Goal: Task Accomplishment & Management: Manage account settings

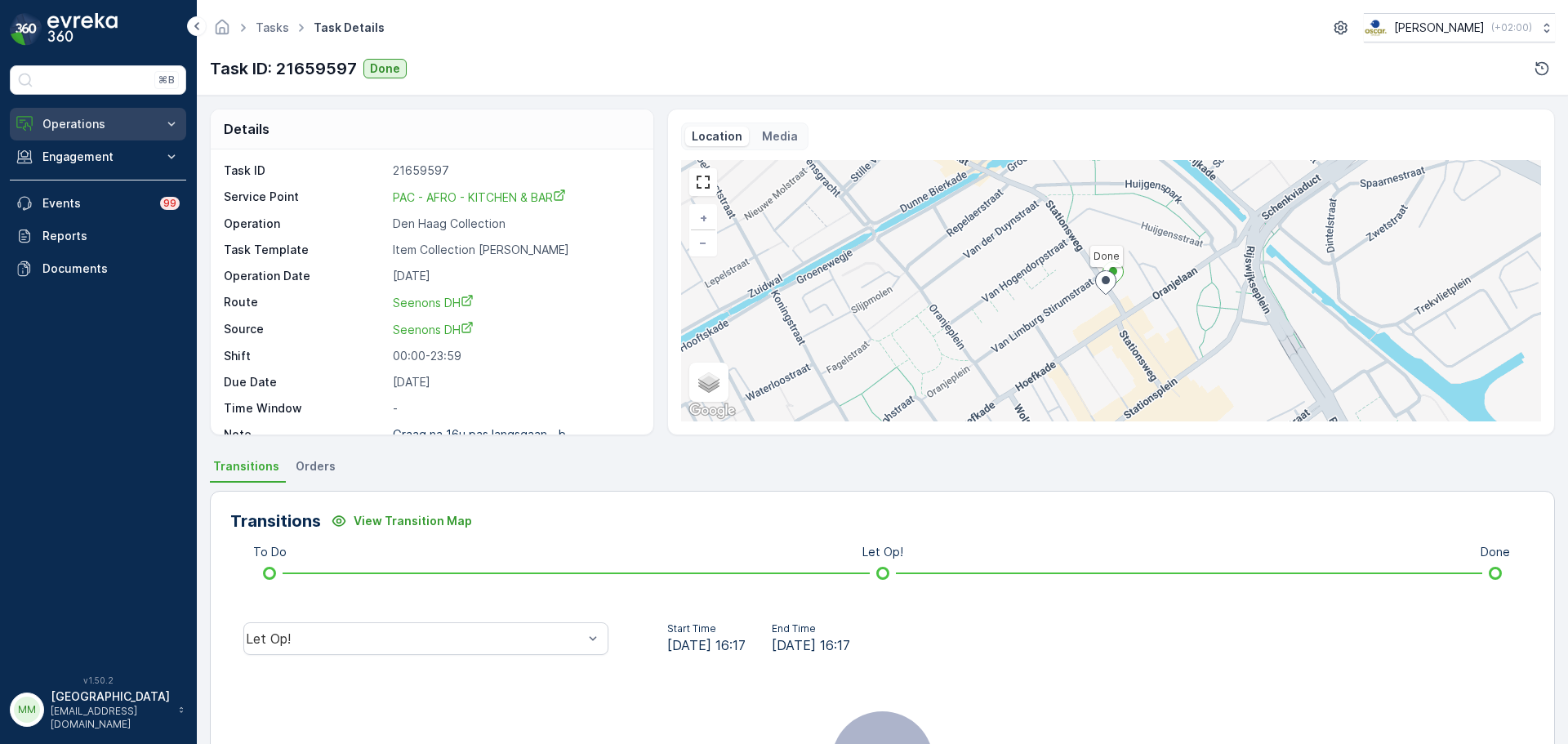
click at [66, 126] on p "Operations" at bounding box center [98, 124] width 111 height 17
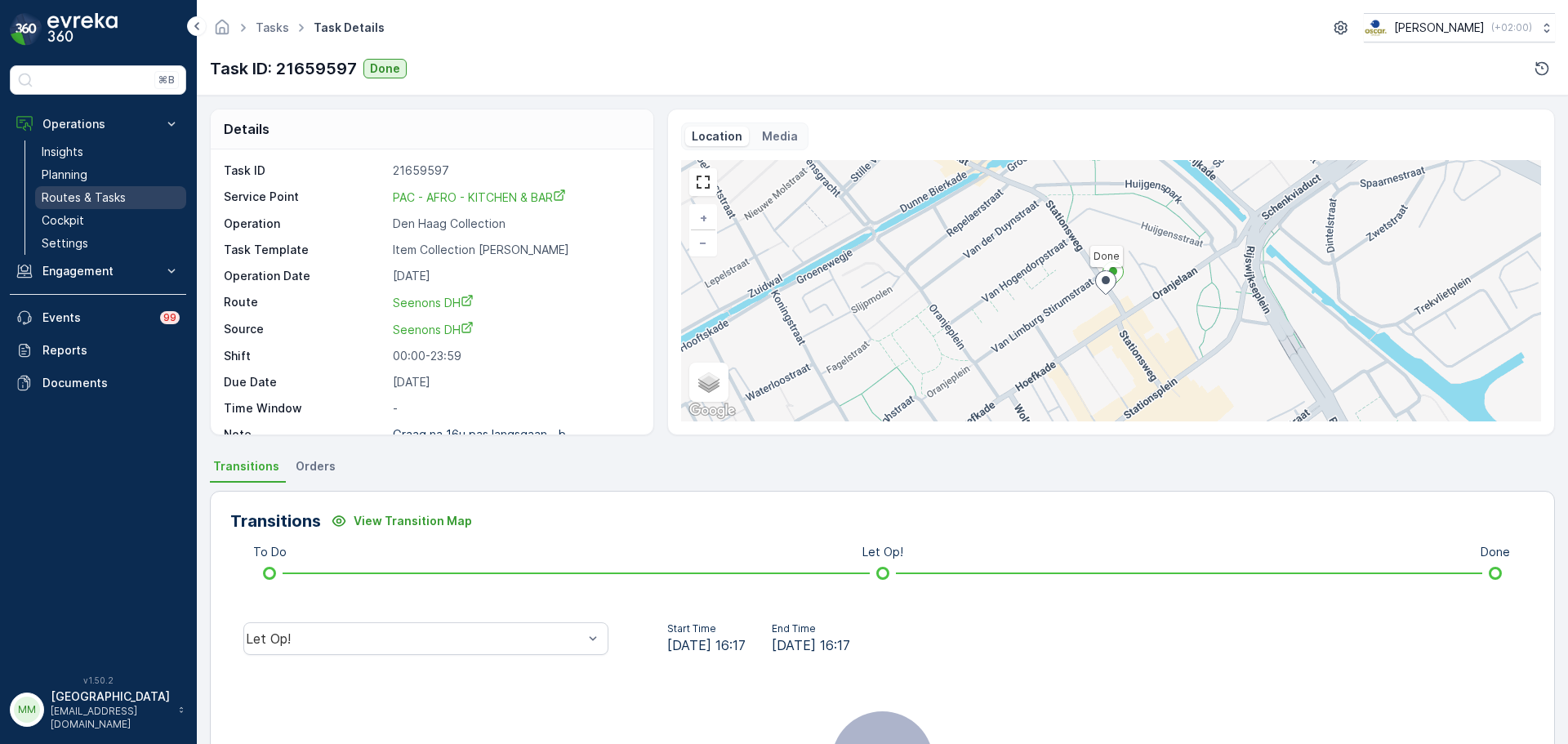
click at [84, 187] on link "Routes & Tasks" at bounding box center [110, 198] width 151 height 23
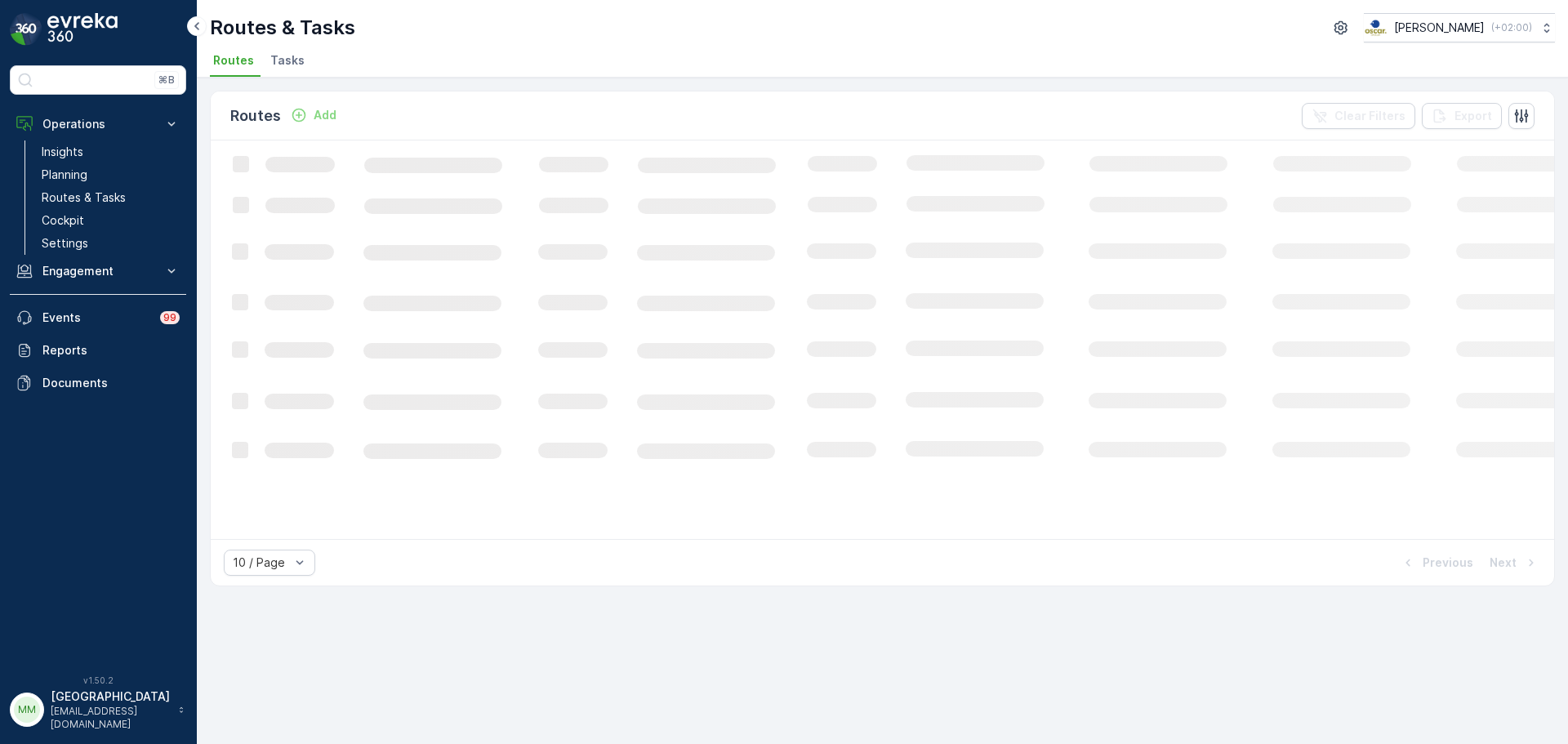
click at [298, 64] on span "Tasks" at bounding box center [287, 60] width 34 height 17
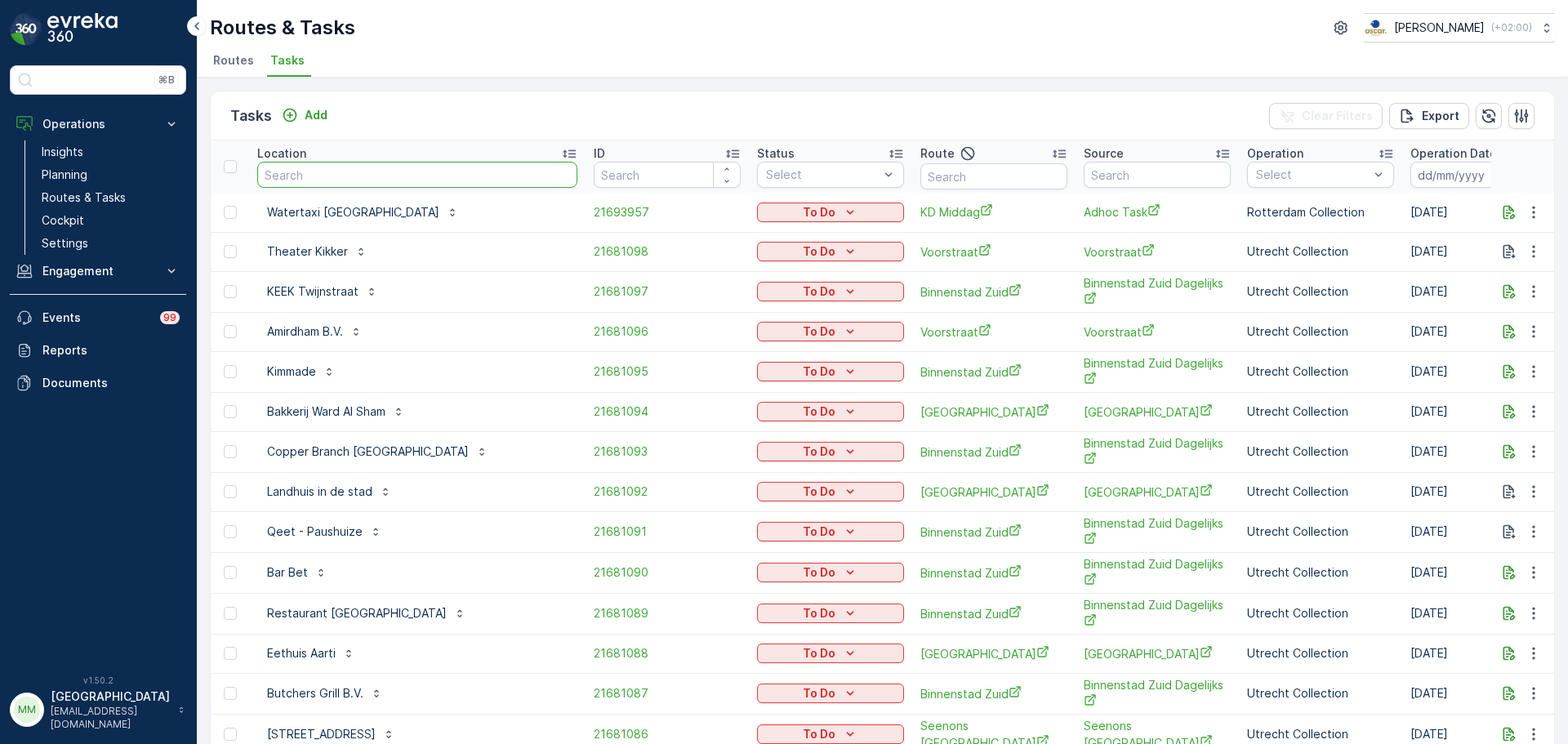
click at [328, 172] on input "text" at bounding box center [417, 174] width 320 height 26
type input "droppie"
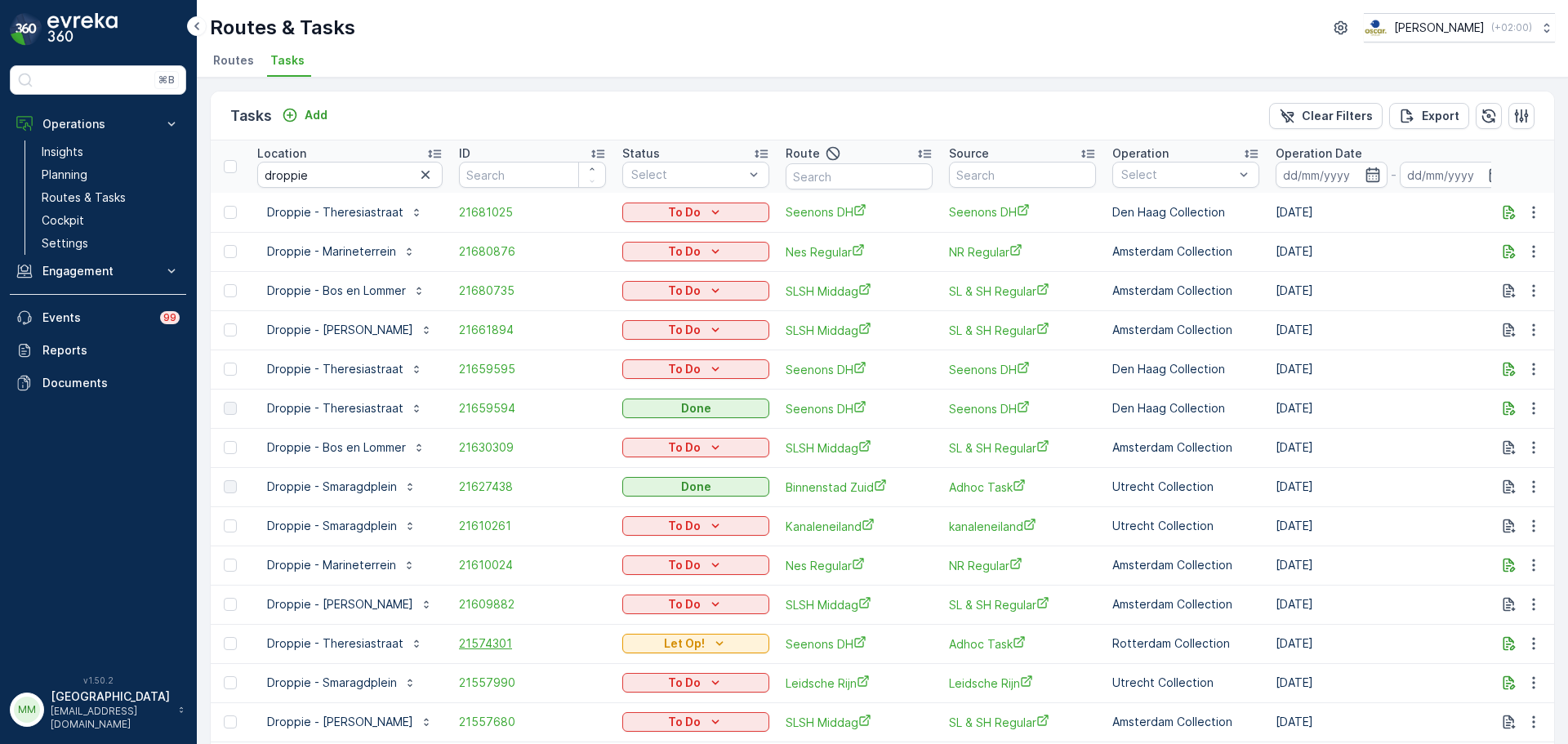
click at [529, 566] on span "21574301" at bounding box center [533, 644] width 147 height 17
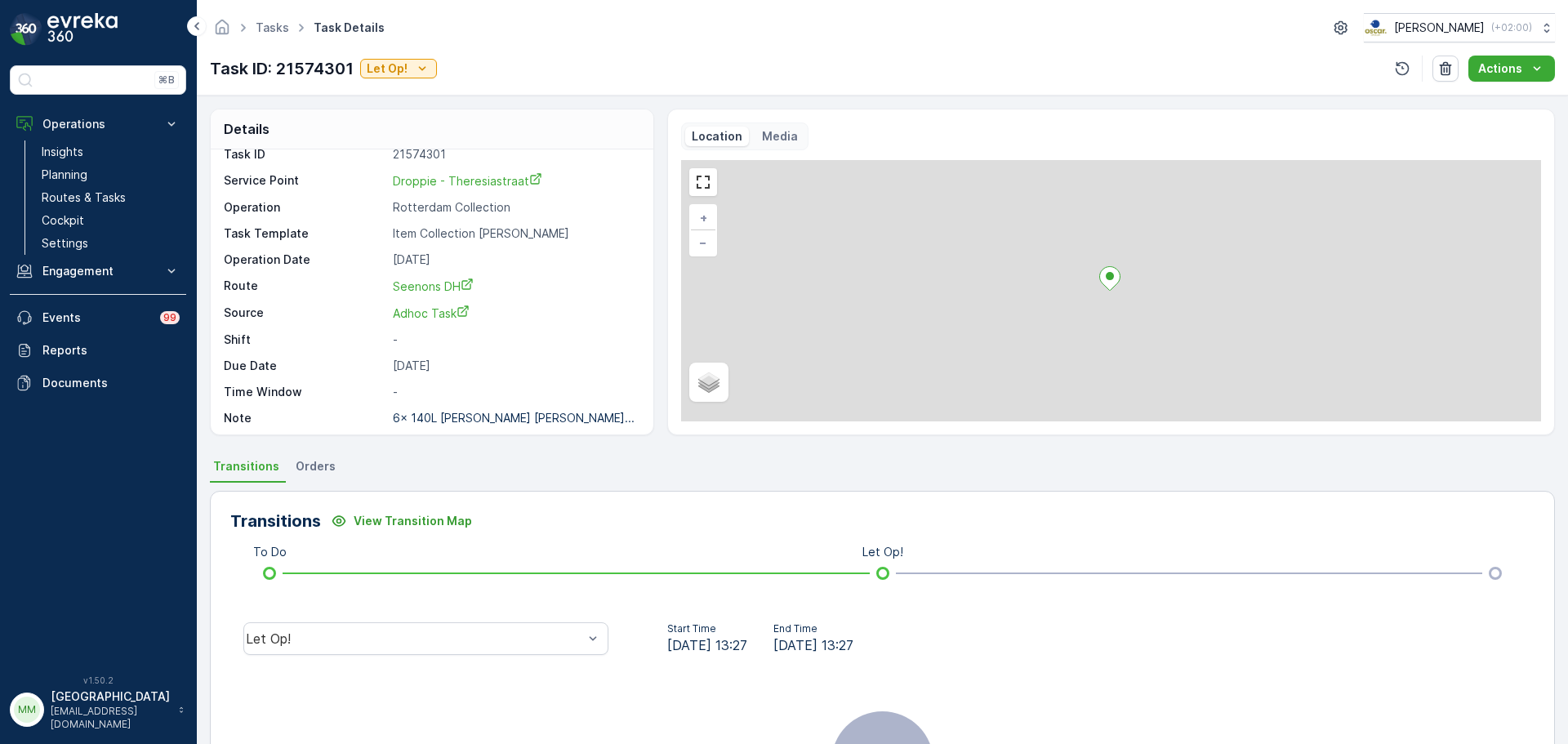
scroll to position [21, 0]
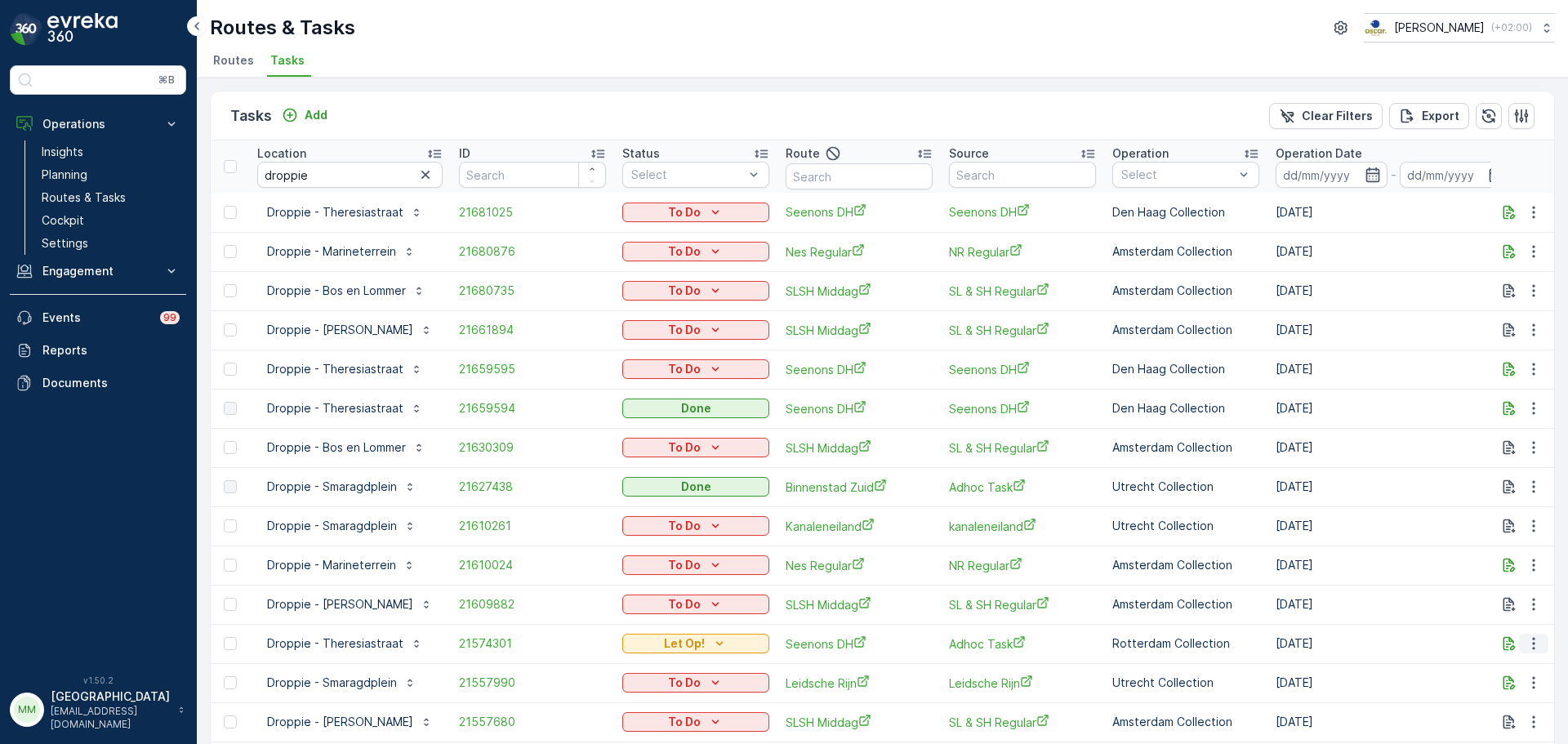
click at [1253, 566] on icon "button" at bounding box center [1534, 644] width 17 height 17
click at [1253, 566] on span "Change Route" at bounding box center [1491, 566] width 79 height 17
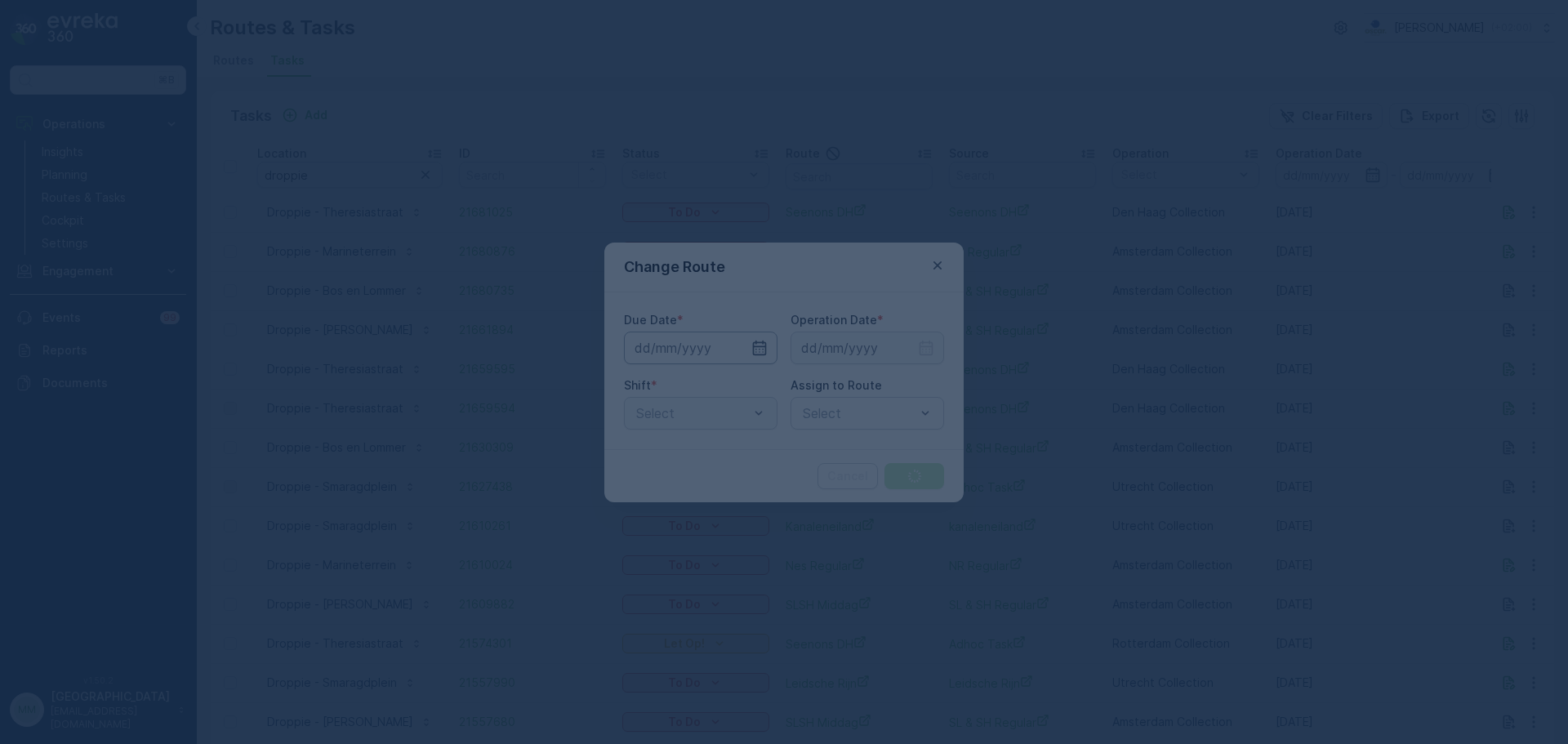
type input "[DATE]"
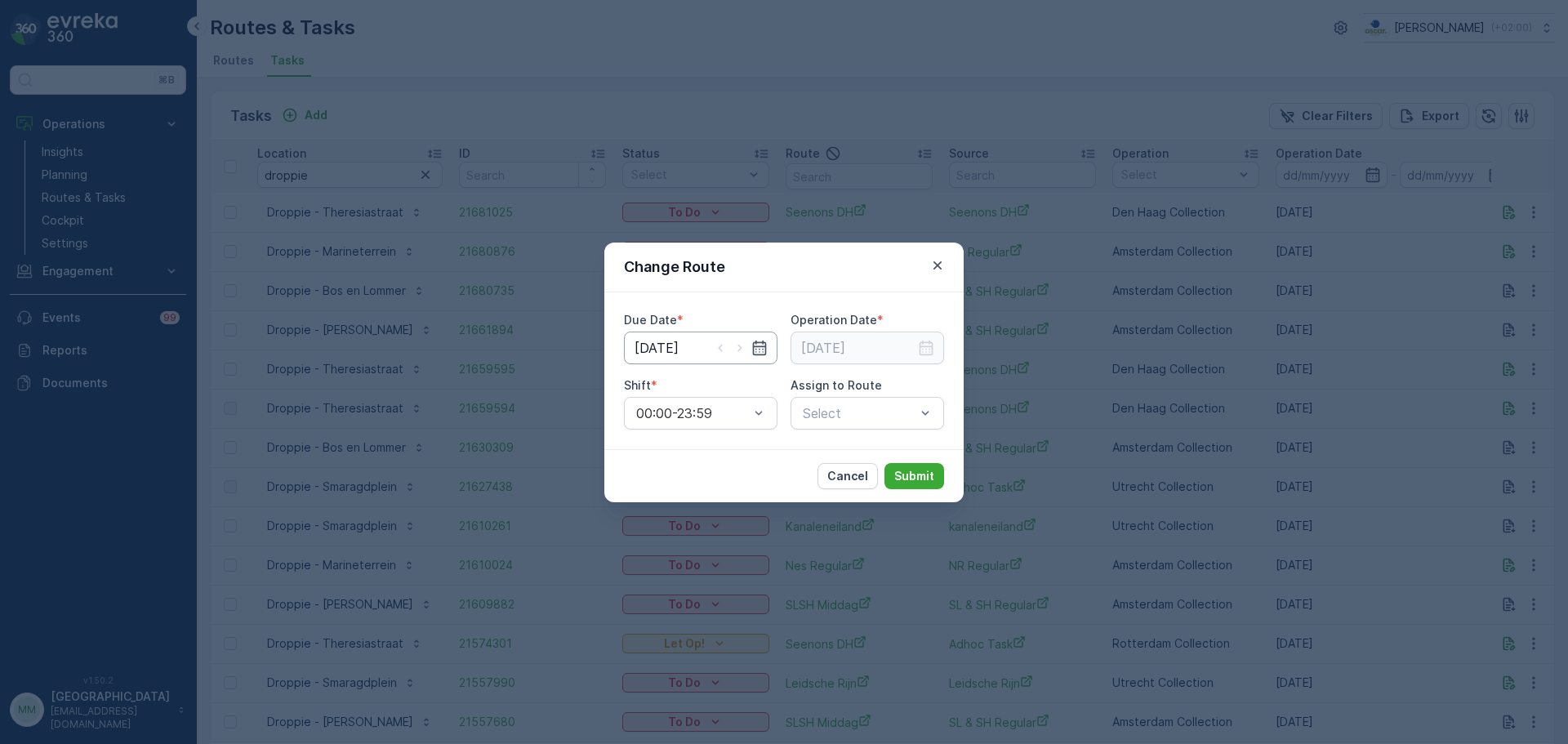
click at [689, 351] on input "[DATE]" at bounding box center [700, 347] width 153 height 32
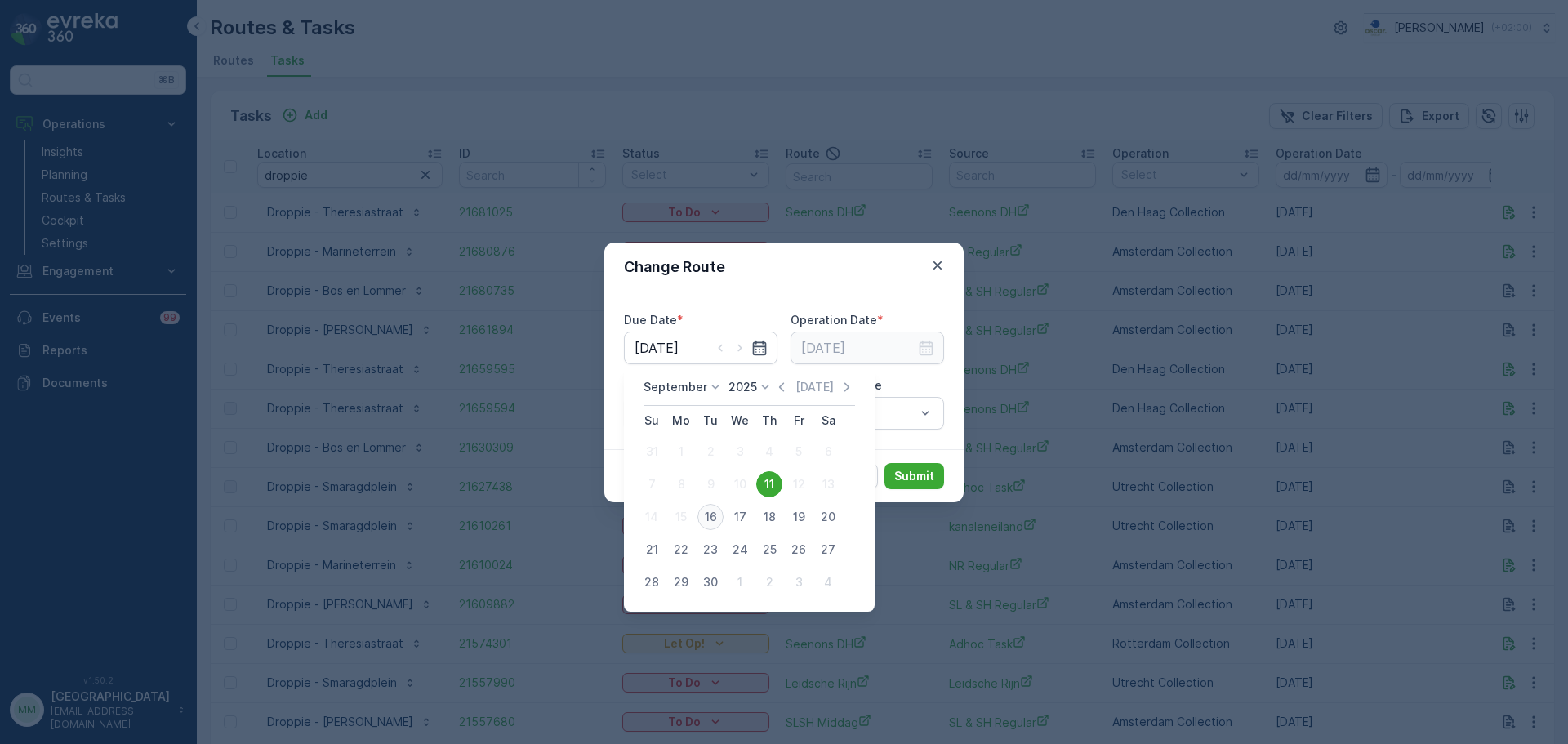
click at [709, 510] on div "16" at bounding box center [711, 517] width 26 height 26
type input "[DATE]"
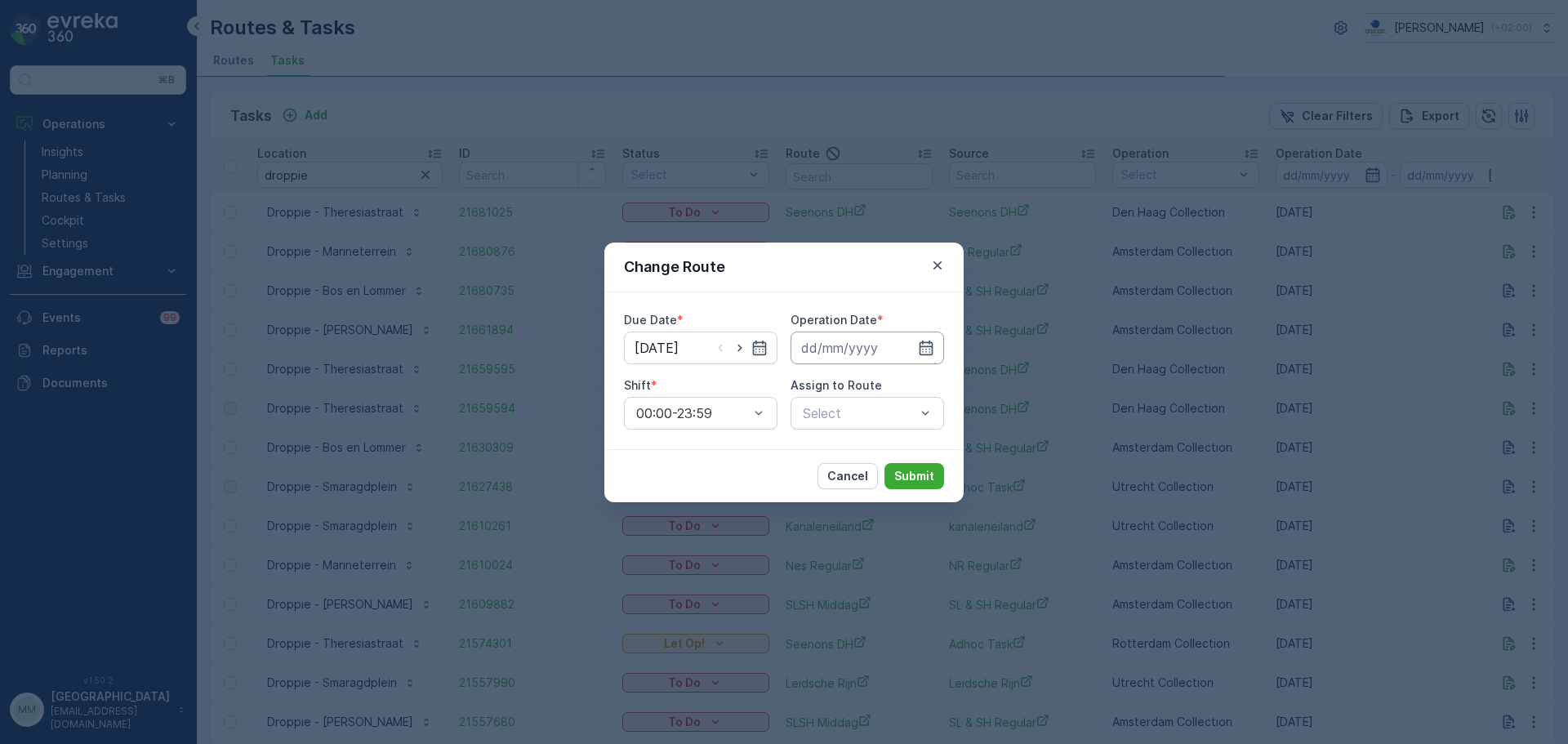
click at [861, 344] on input at bounding box center [867, 347] width 153 height 32
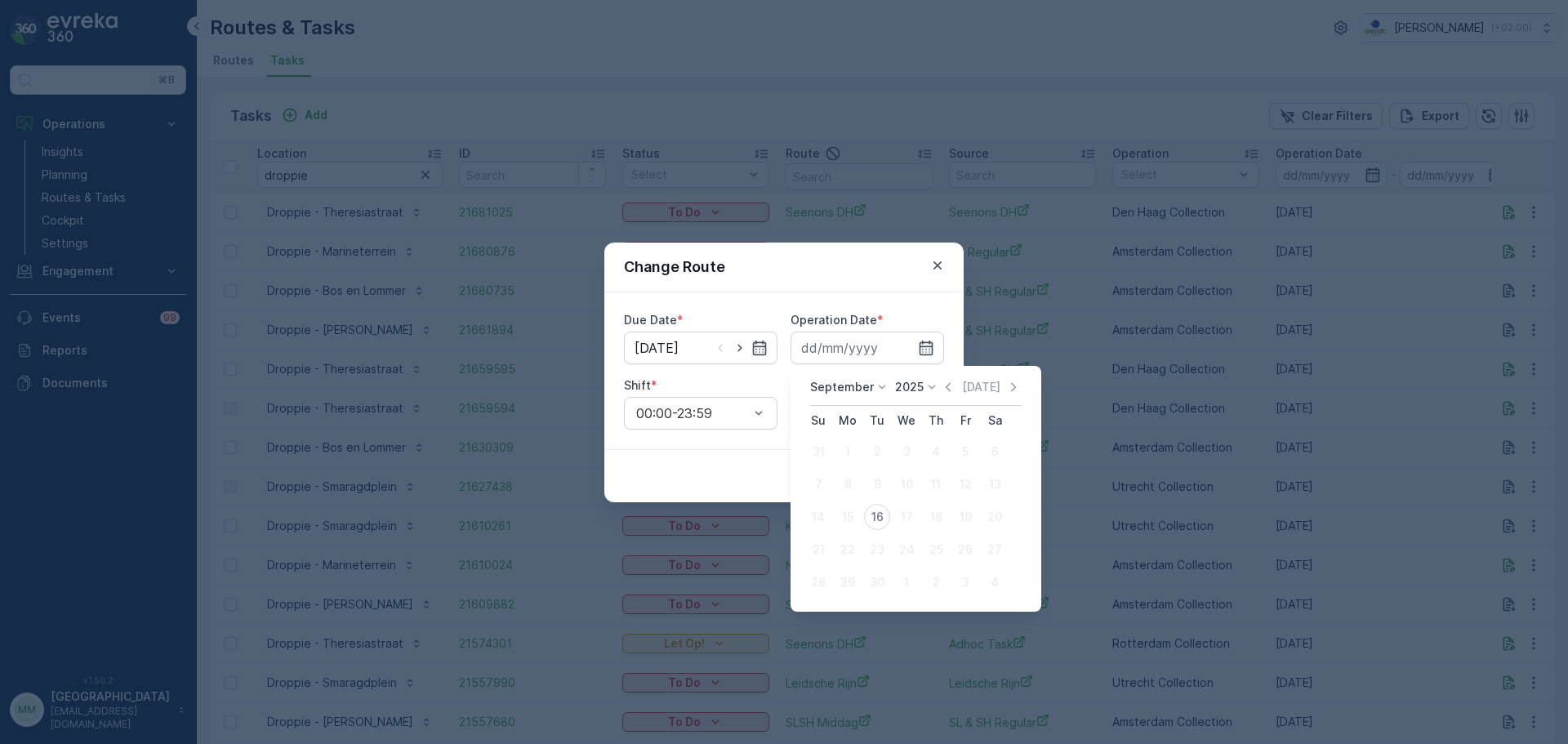
drag, startPoint x: 873, startPoint y: 515, endPoint x: 845, endPoint y: 481, distance: 44.0
click at [874, 515] on div "16" at bounding box center [877, 517] width 26 height 26
type input "[DATE]"
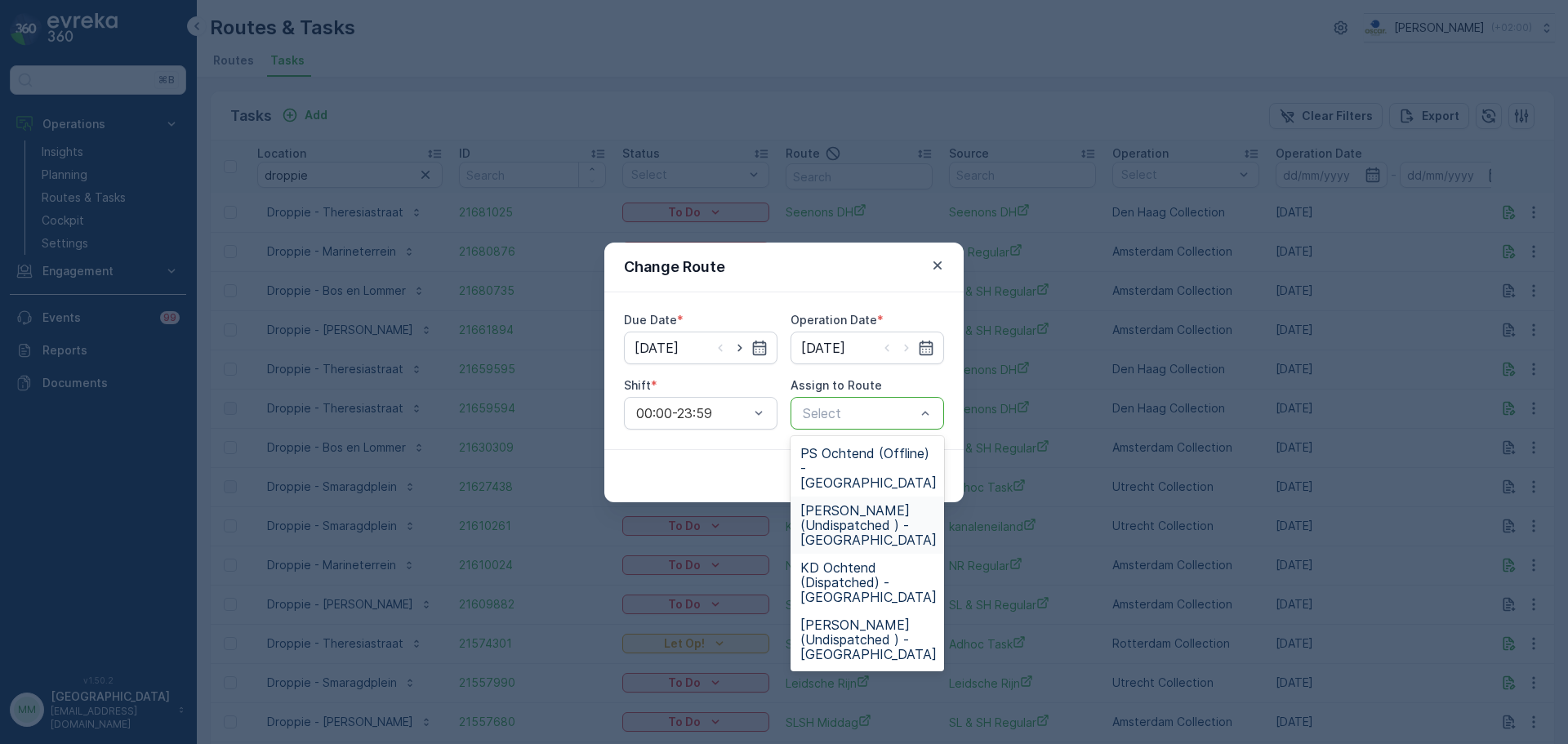
click at [727, 485] on div "Cancel Submit" at bounding box center [783, 475] width 359 height 53
click at [939, 269] on icon "button" at bounding box center [938, 265] width 17 height 17
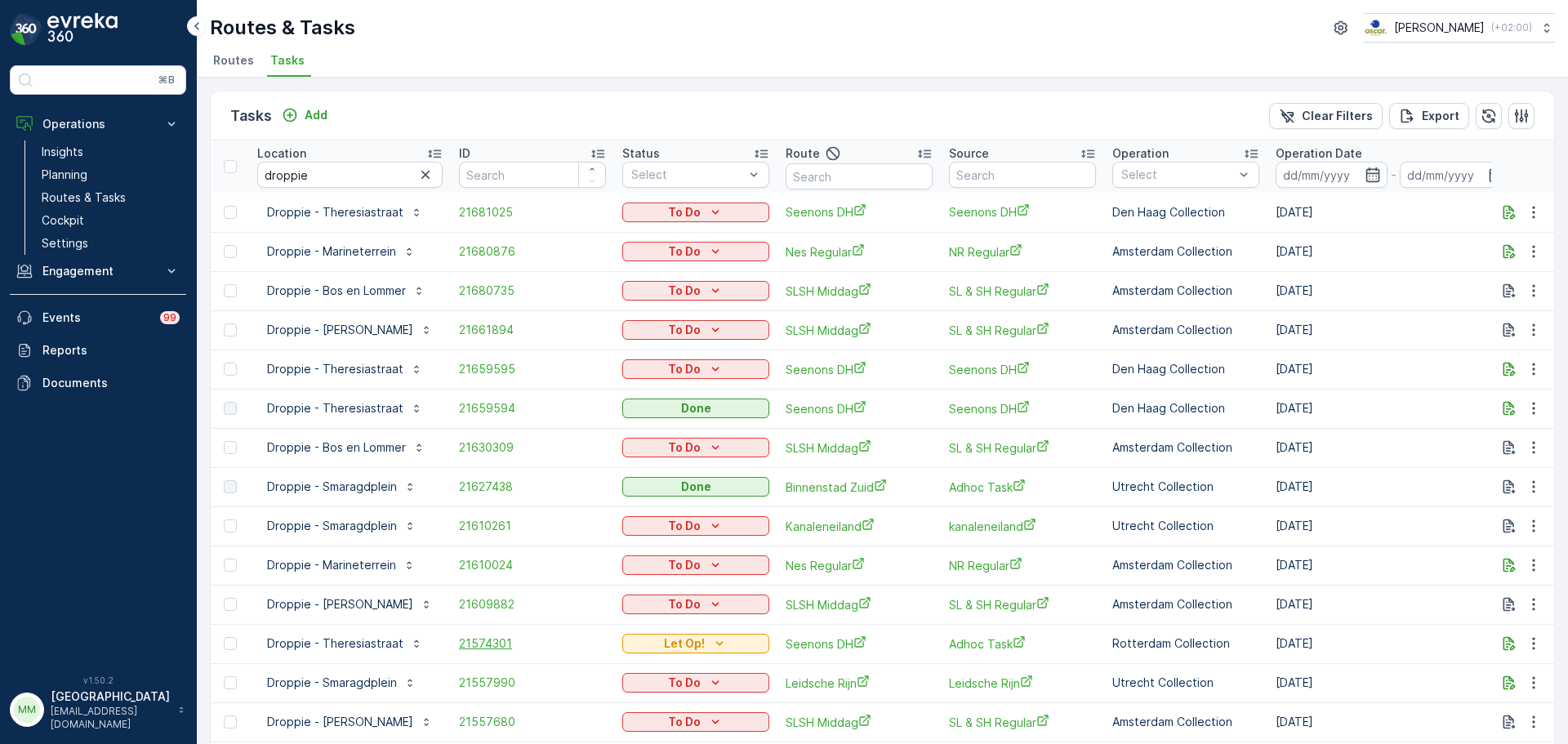
click at [541, 566] on span "21574301" at bounding box center [533, 644] width 147 height 17
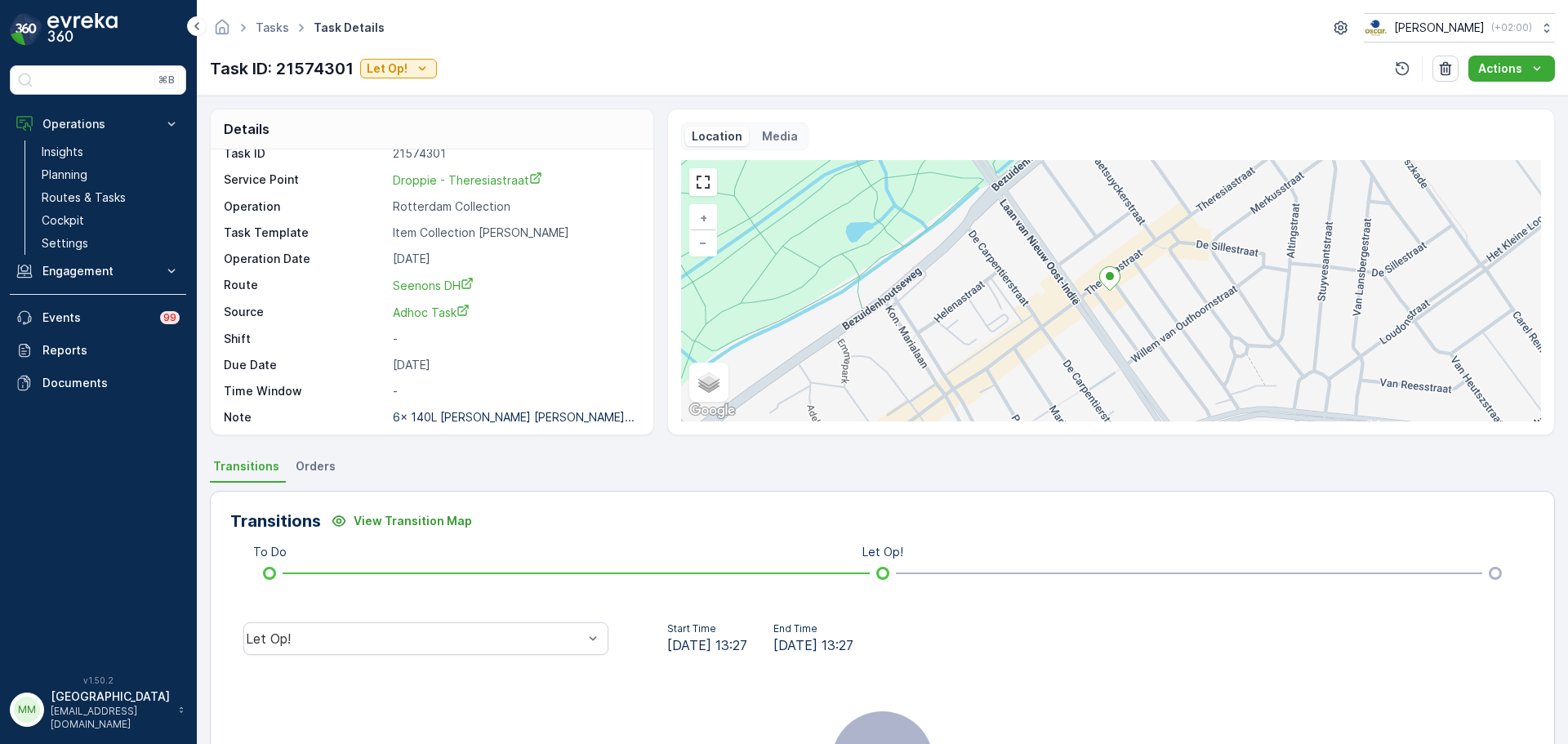
scroll to position [21, 0]
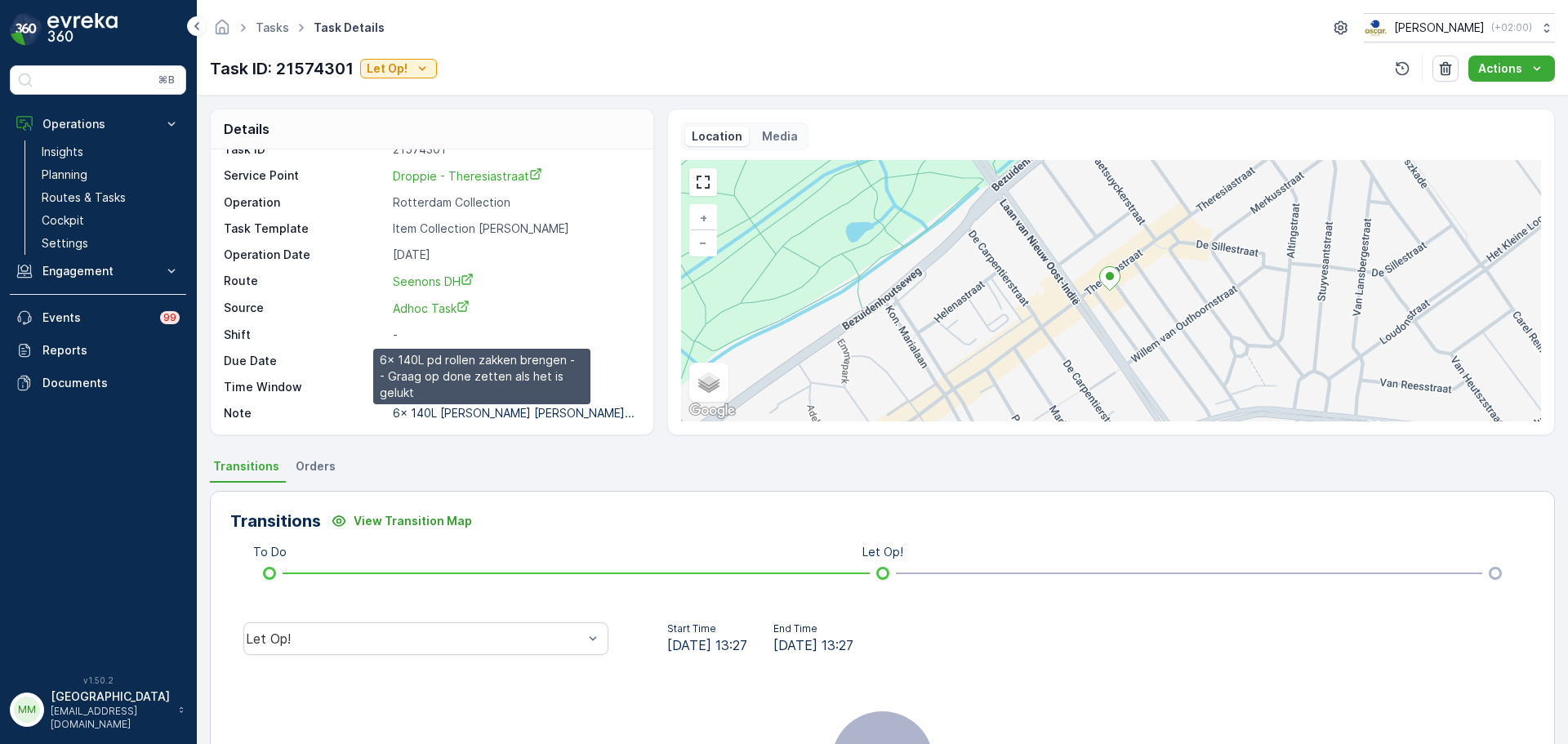
click at [481, 416] on p "6x 140L pd rollen zakken breng..." at bounding box center [513, 412] width 242 height 14
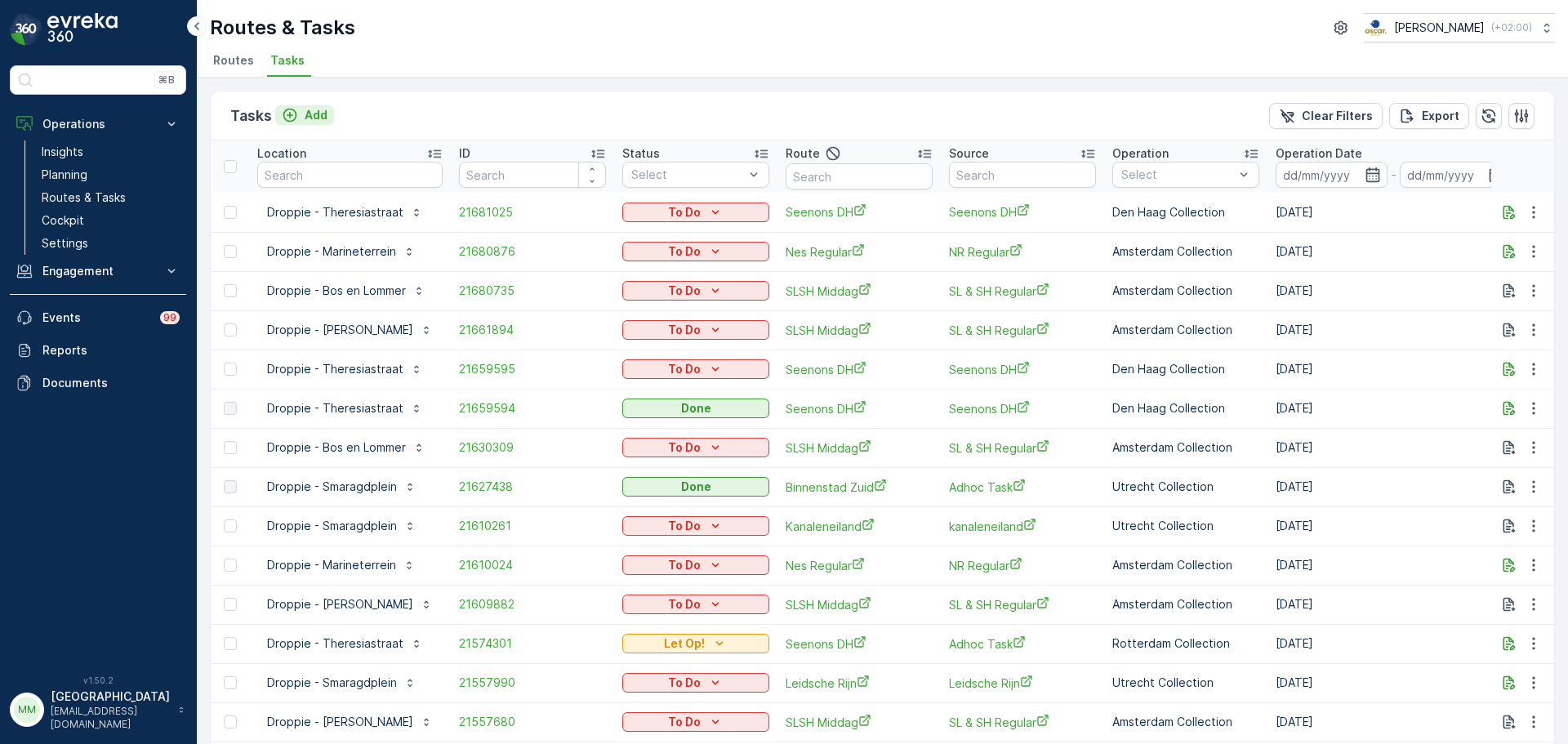
click at [302, 109] on div "Add" at bounding box center [304, 115] width 45 height 17
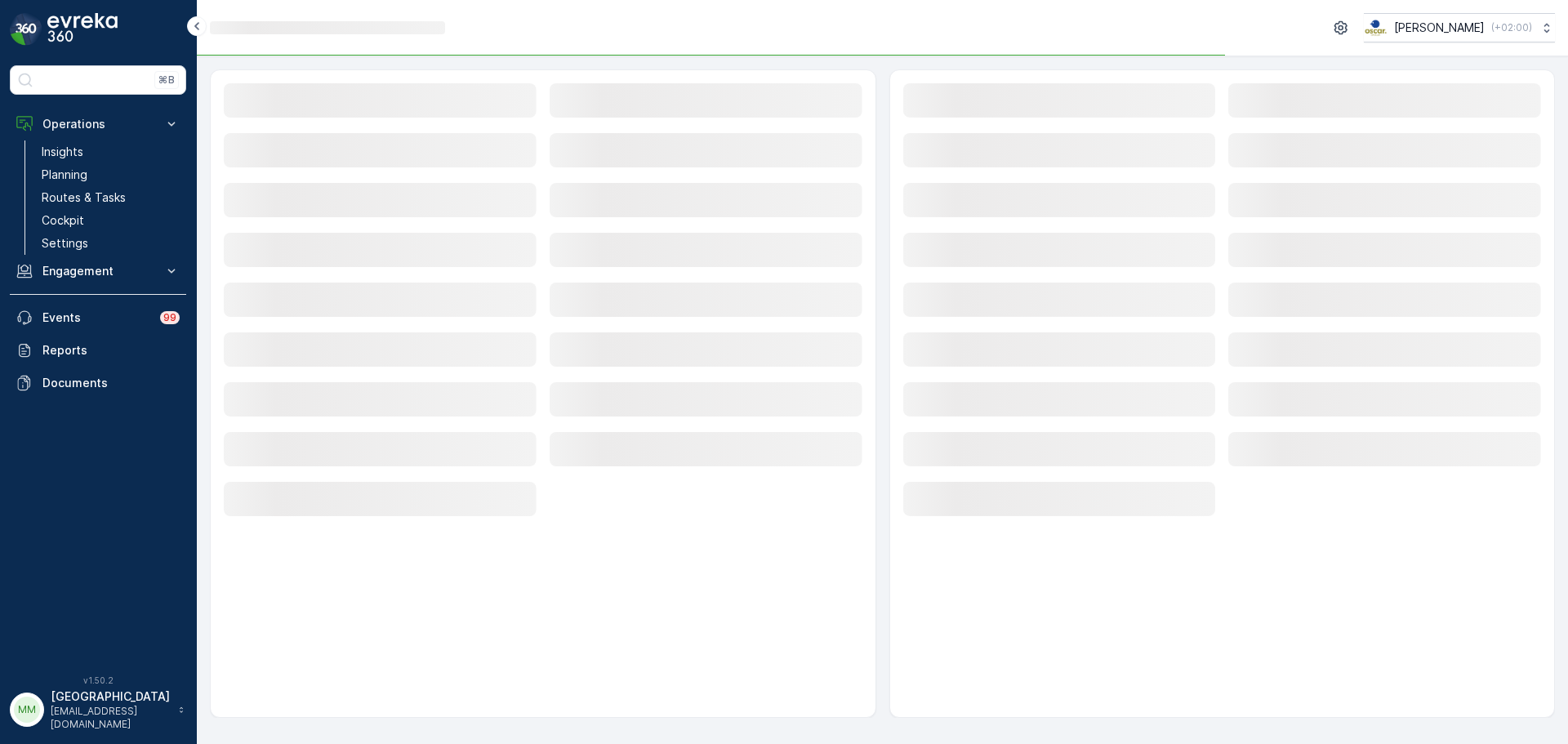
click at [312, 111] on rect at bounding box center [379, 100] width 313 height 34
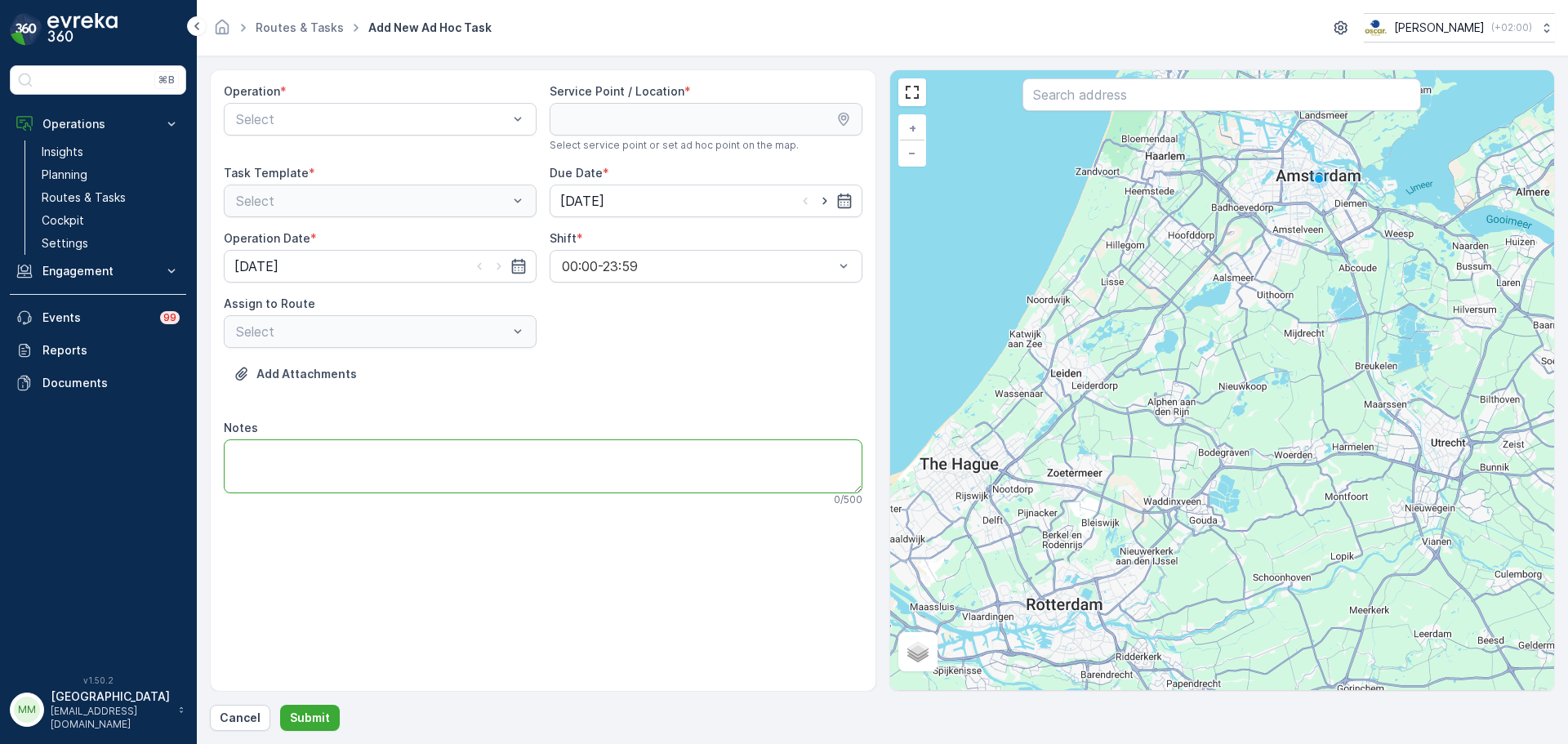
click at [281, 464] on textarea "Notes" at bounding box center [543, 466] width 638 height 54
paste textarea "6x 140L pd rollen zakken brengen - - Graag op done zetten als het is gelukt"
type textarea "6x 140L pd rollen zakken brengen - - Graag op done zetten als het is gelukt"
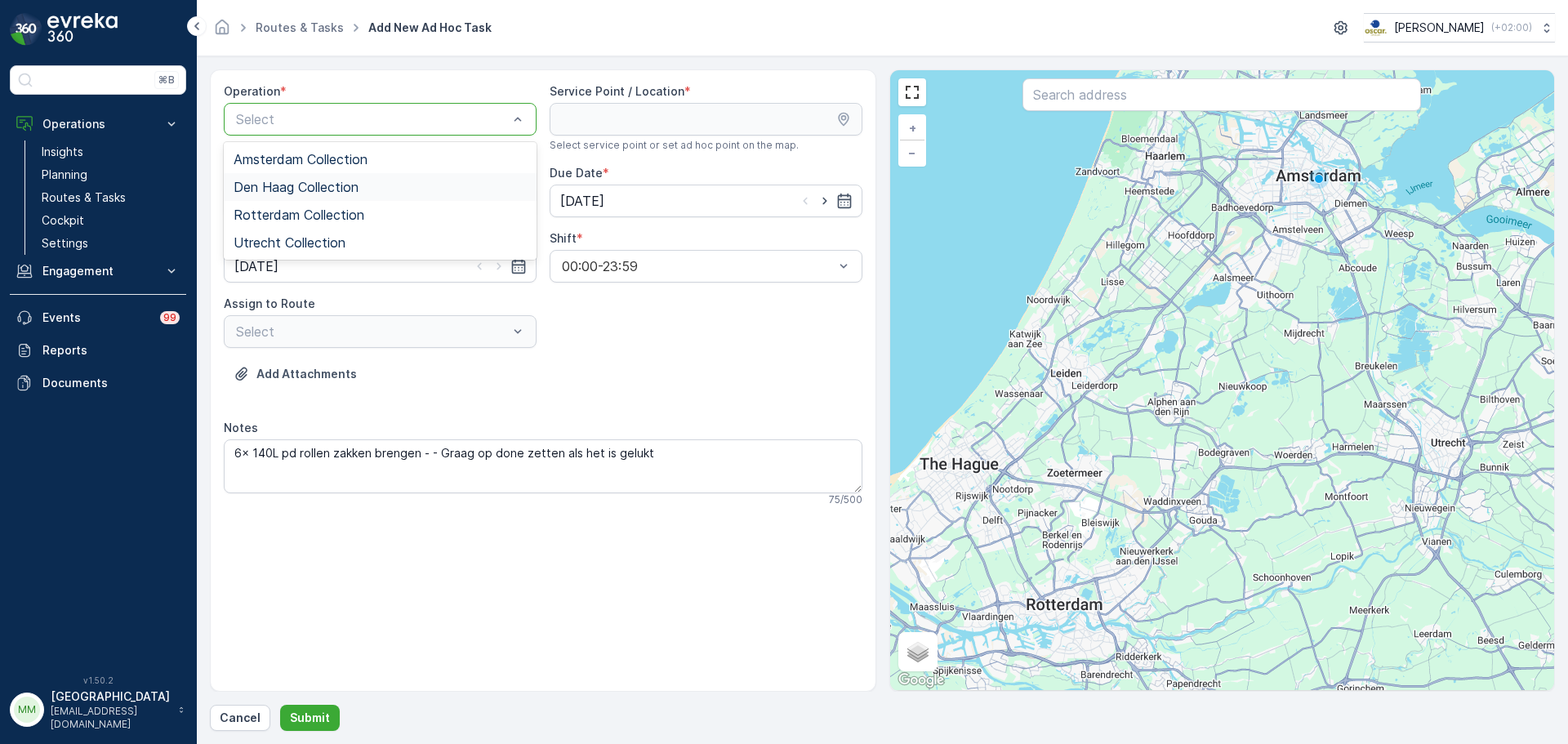
click at [308, 177] on div "Den Haag Collection" at bounding box center [379, 187] width 313 height 28
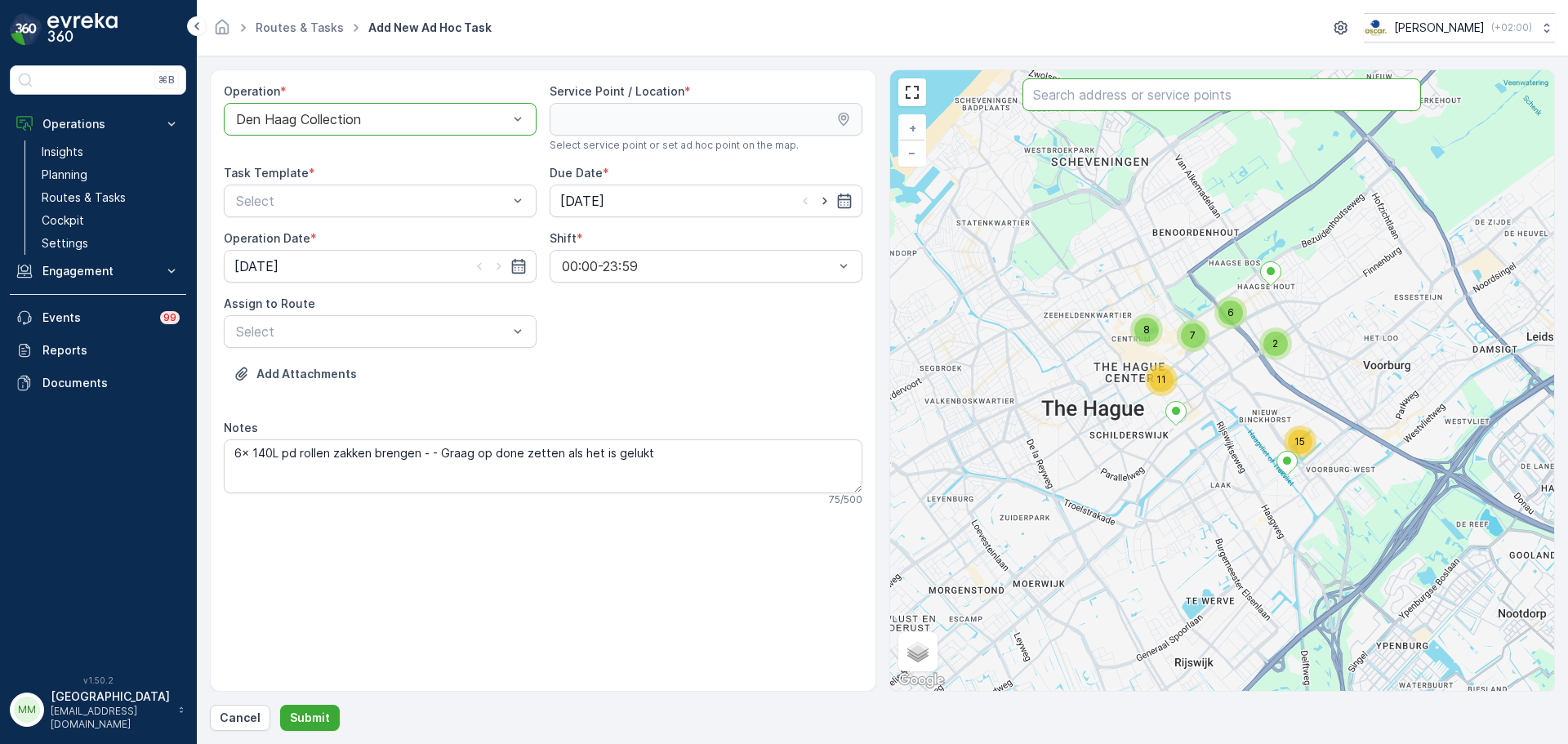
click at [1043, 92] on input "text" at bounding box center [1221, 94] width 398 height 32
type input "droppi"
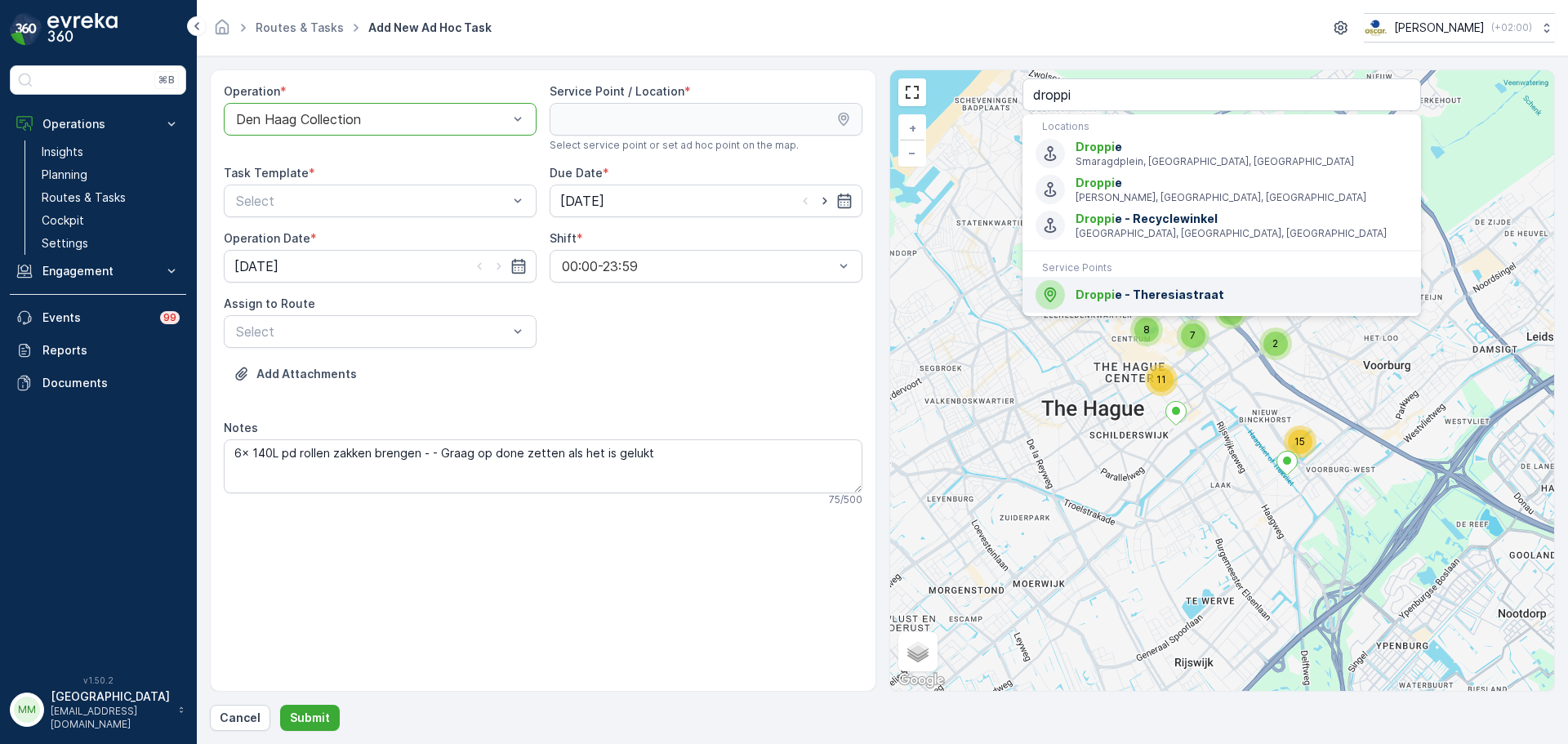
click at [1142, 295] on span "Droppi e - Theresiastraat" at bounding box center [1241, 295] width 332 height 17
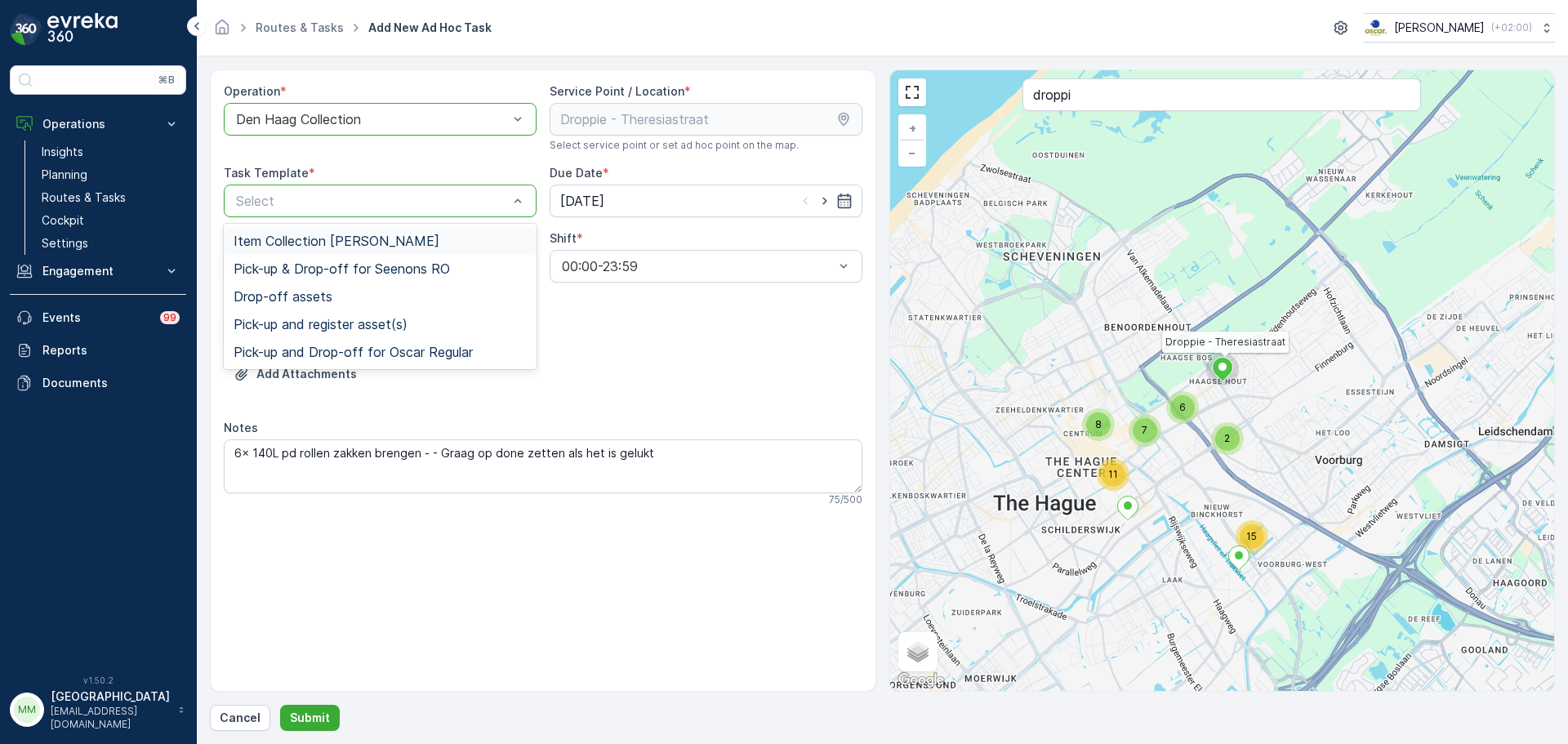
click at [281, 232] on div "Item Collection [PERSON_NAME]" at bounding box center [379, 241] width 313 height 28
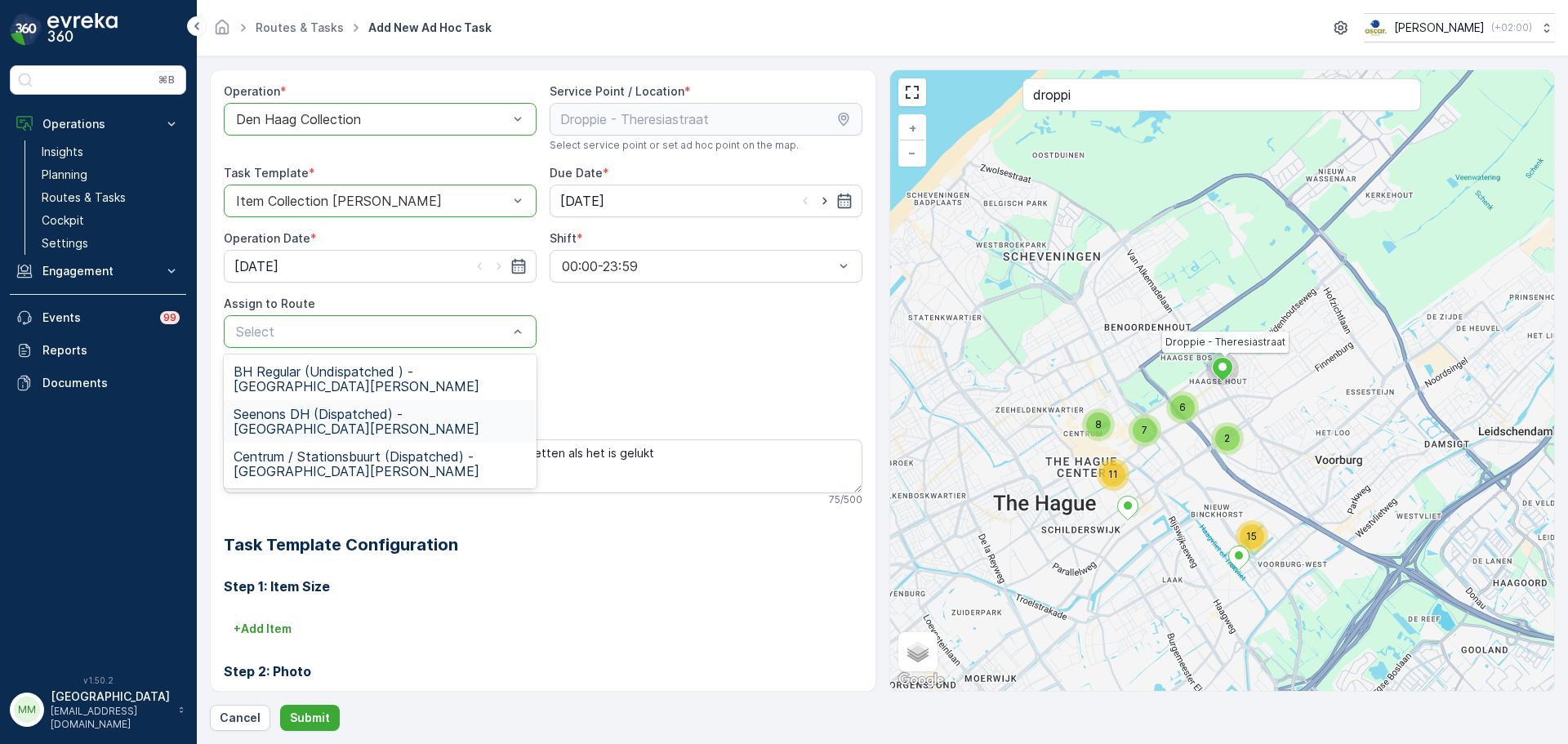
click at [333, 406] on span "Seenons DH (Dispatched) - Den Haag" at bounding box center [380, 421] width 293 height 30
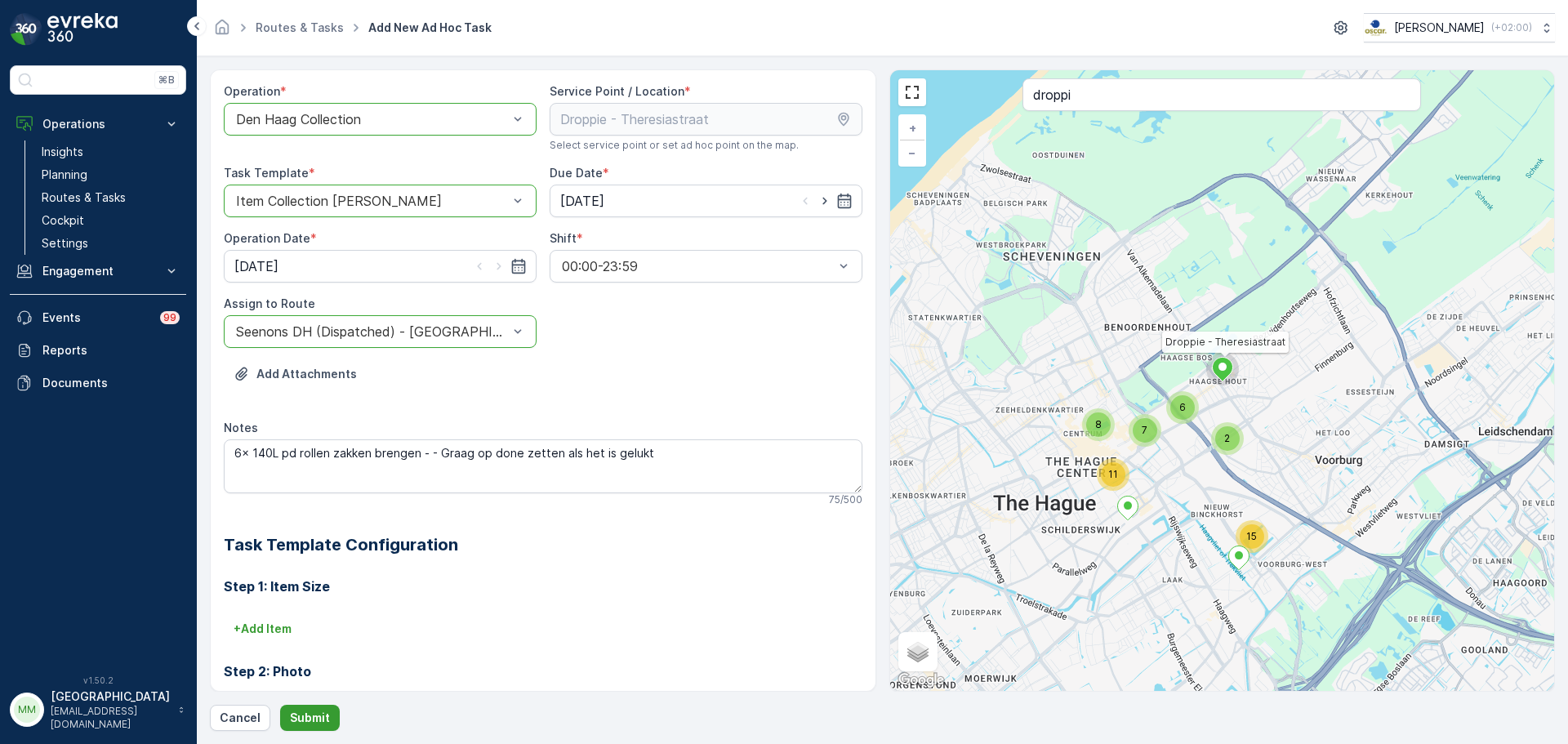
click at [317, 566] on p "Submit" at bounding box center [309, 718] width 40 height 17
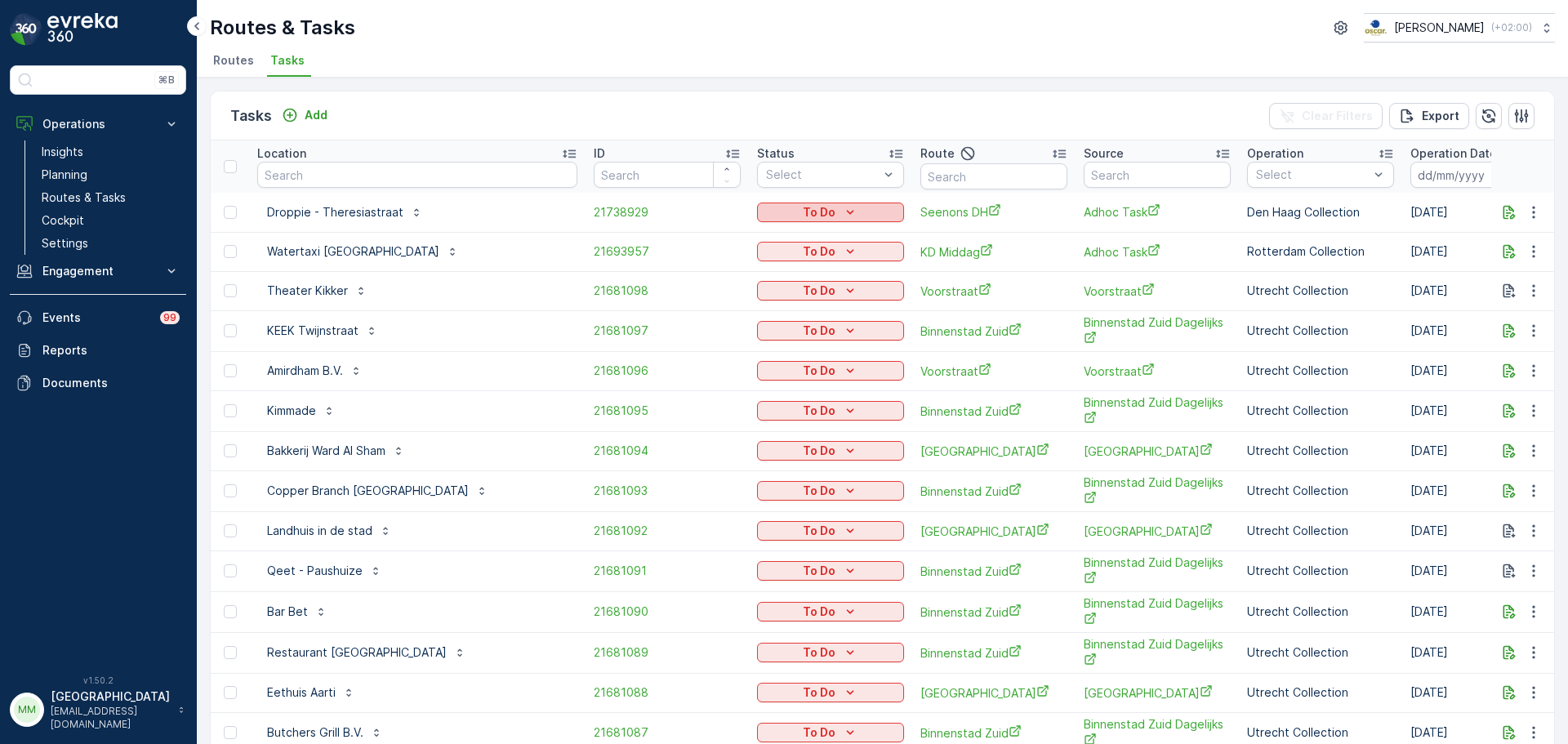
click at [819, 212] on p "To Do" at bounding box center [818, 212] width 32 height 17
click at [793, 289] on span "Let Op!" at bounding box center [779, 283] width 41 height 17
click at [402, 167] on input "text" at bounding box center [417, 174] width 320 height 26
type input "papi"
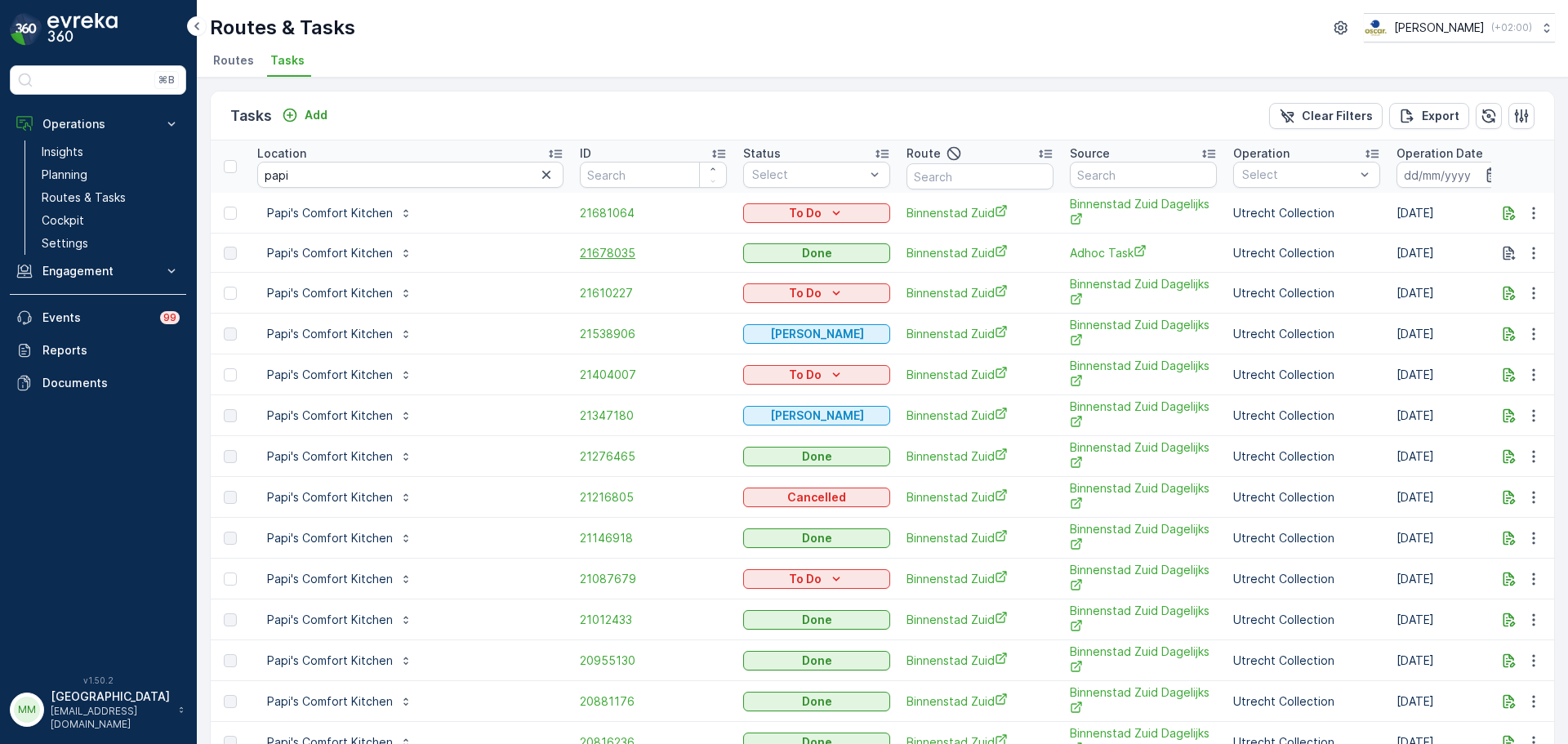
click at [613, 247] on span "21678035" at bounding box center [653, 253] width 147 height 17
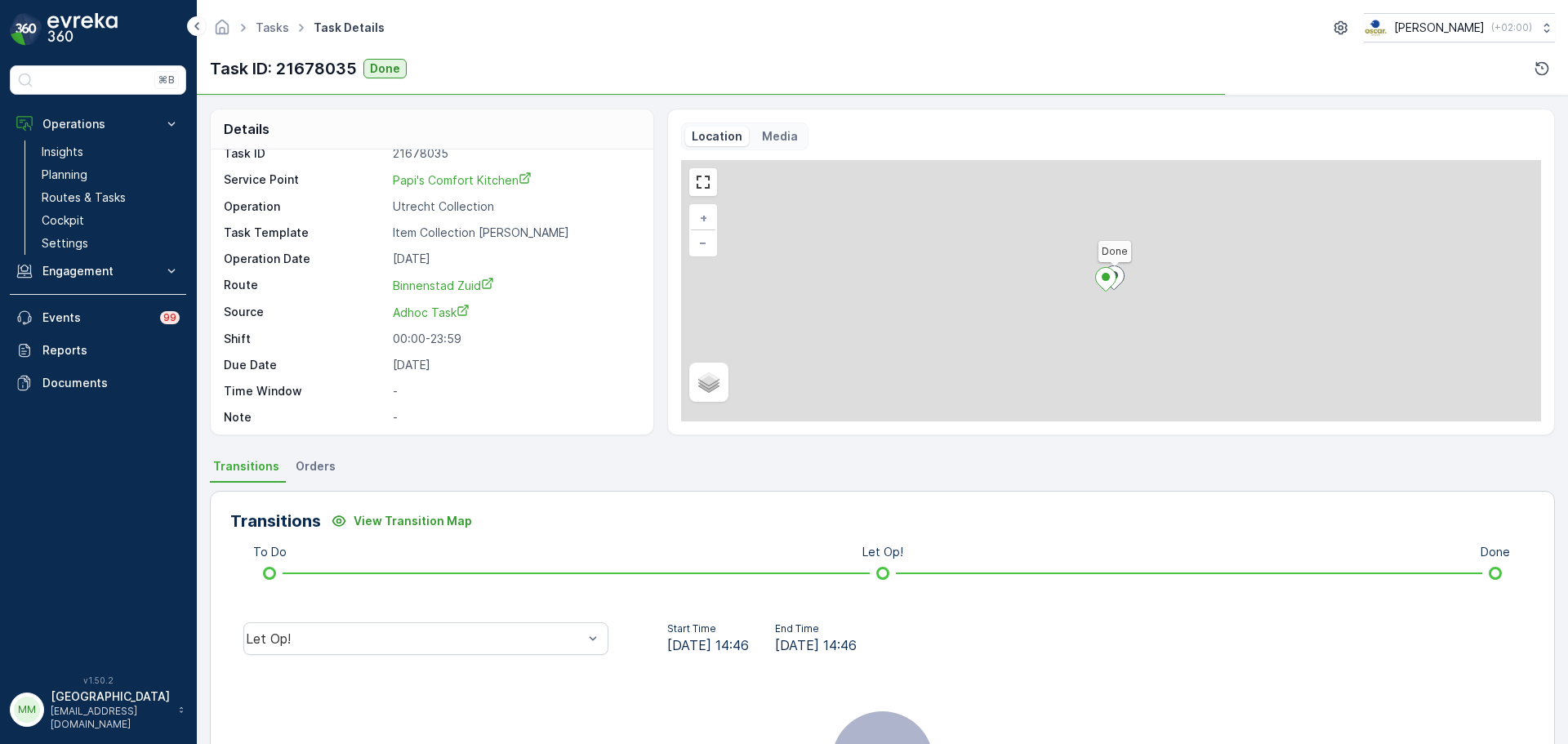
scroll to position [21, 0]
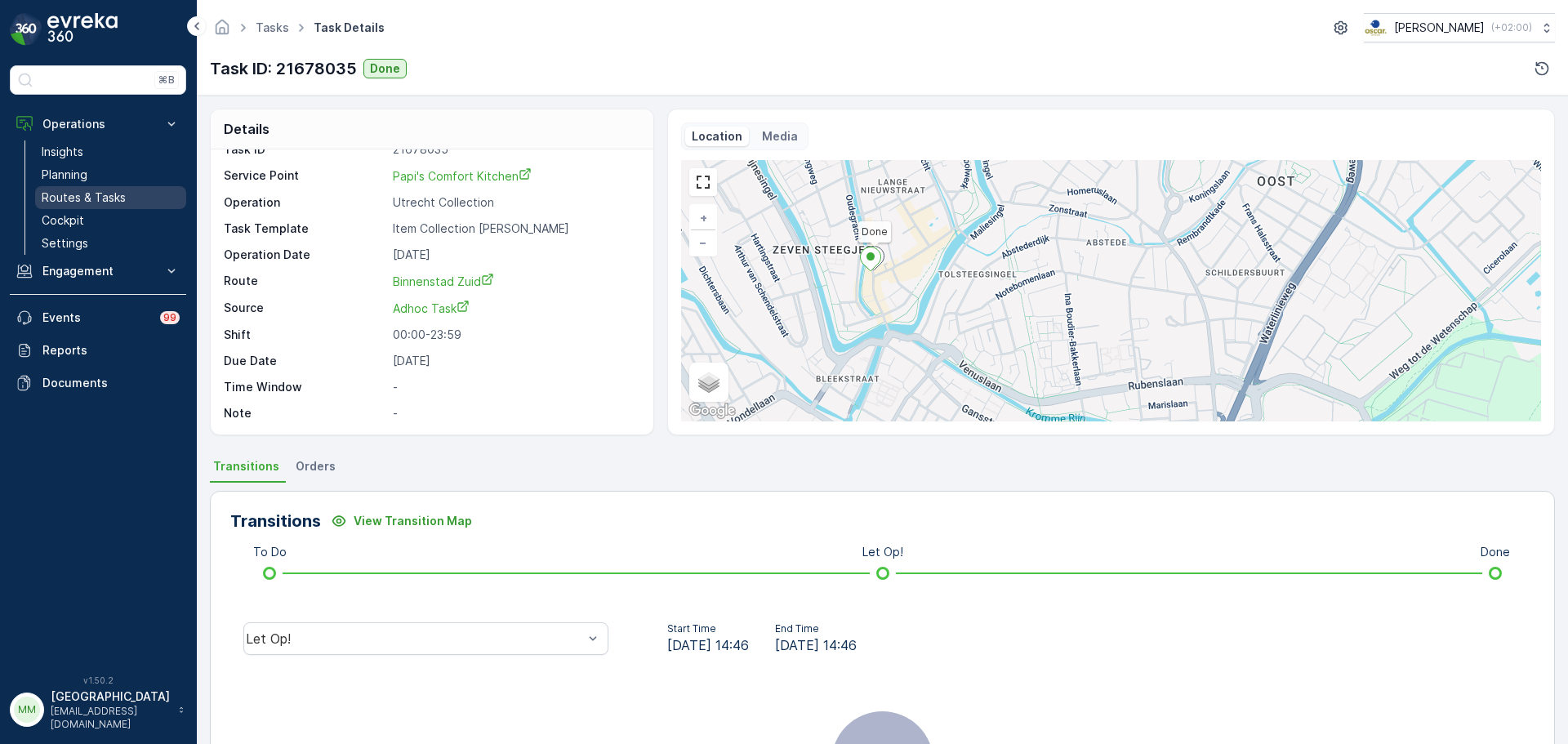
click at [109, 187] on link "Routes & Tasks" at bounding box center [110, 198] width 151 height 23
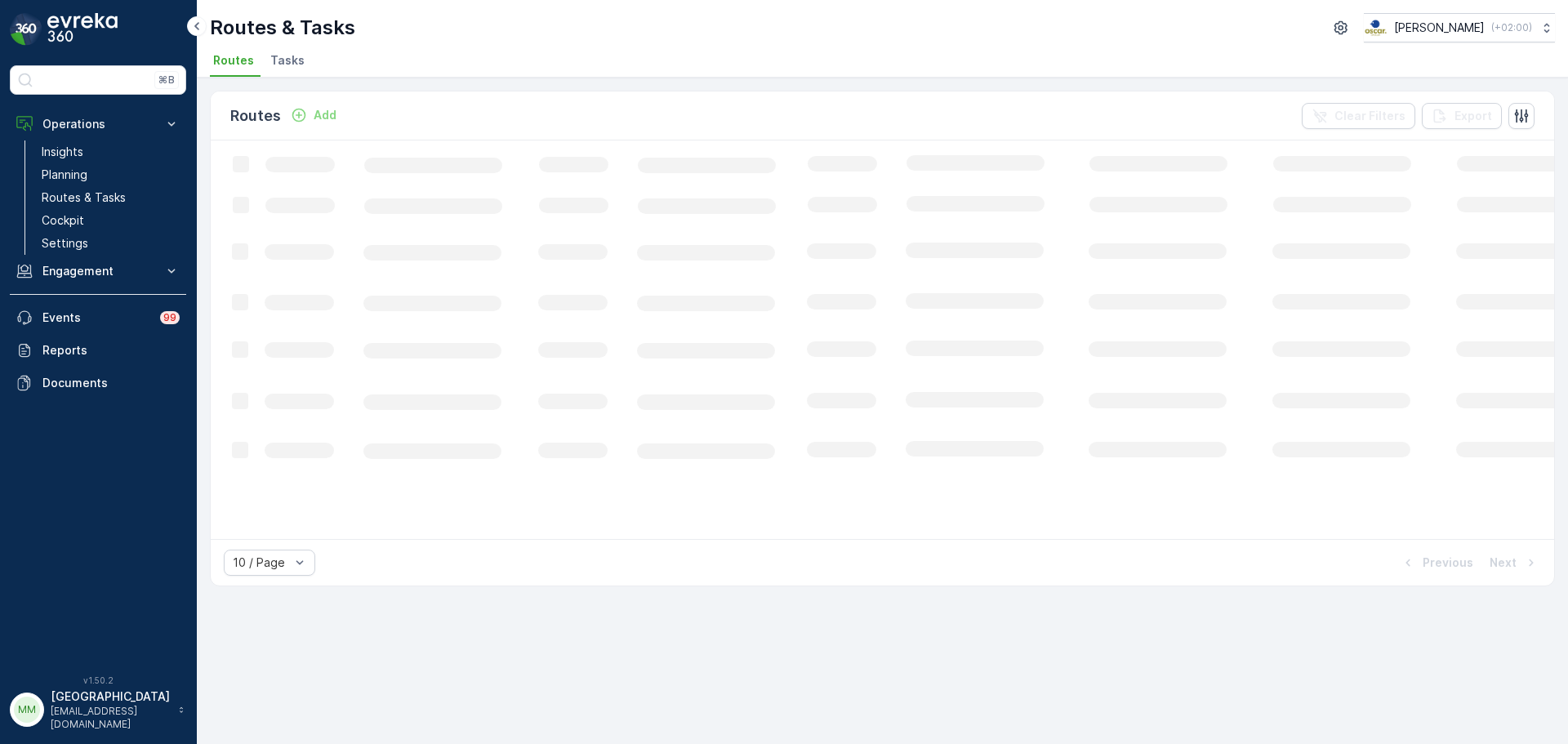
click at [287, 68] on span "Tasks" at bounding box center [287, 60] width 34 height 17
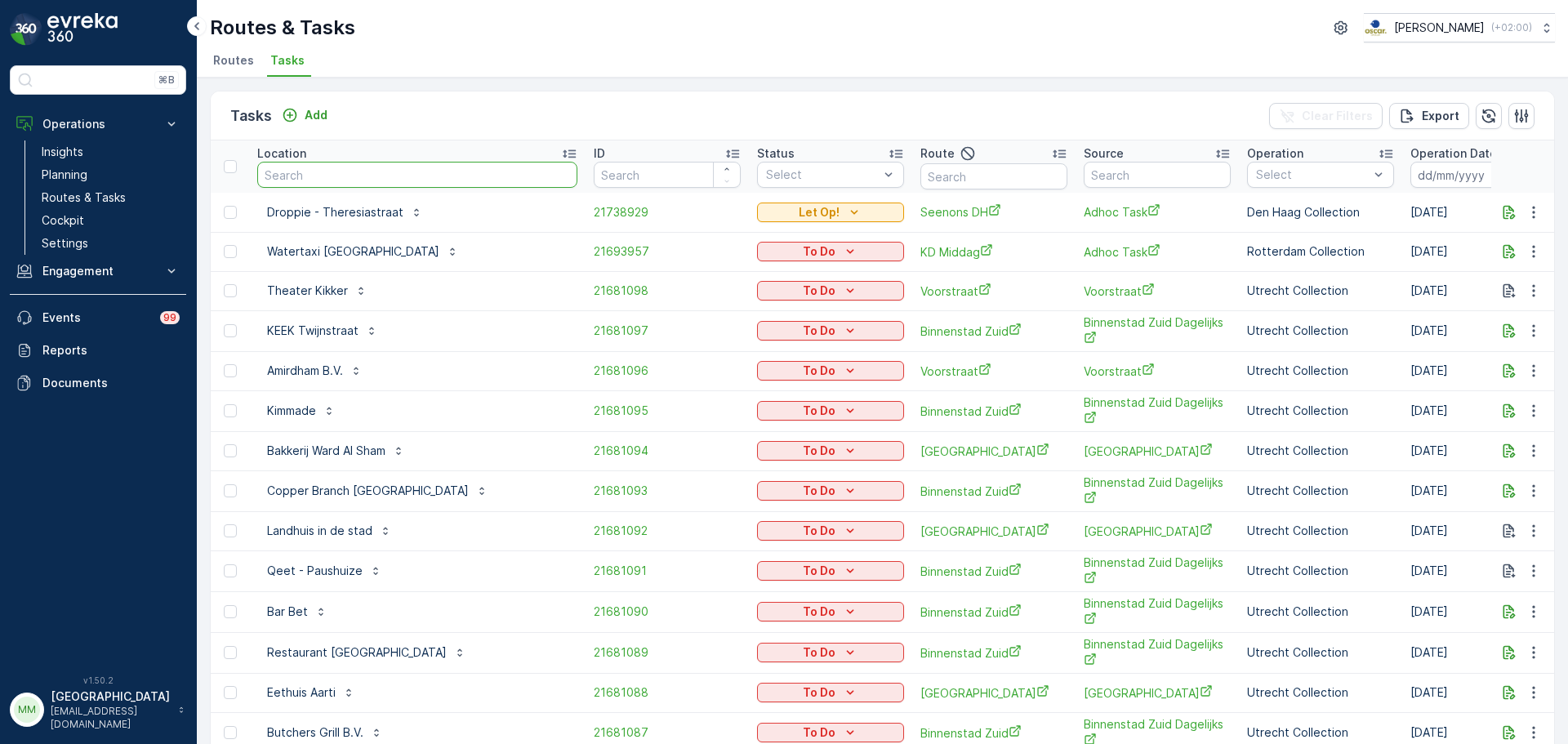
click at [442, 178] on input "text" at bounding box center [417, 174] width 320 height 26
type input "deli"
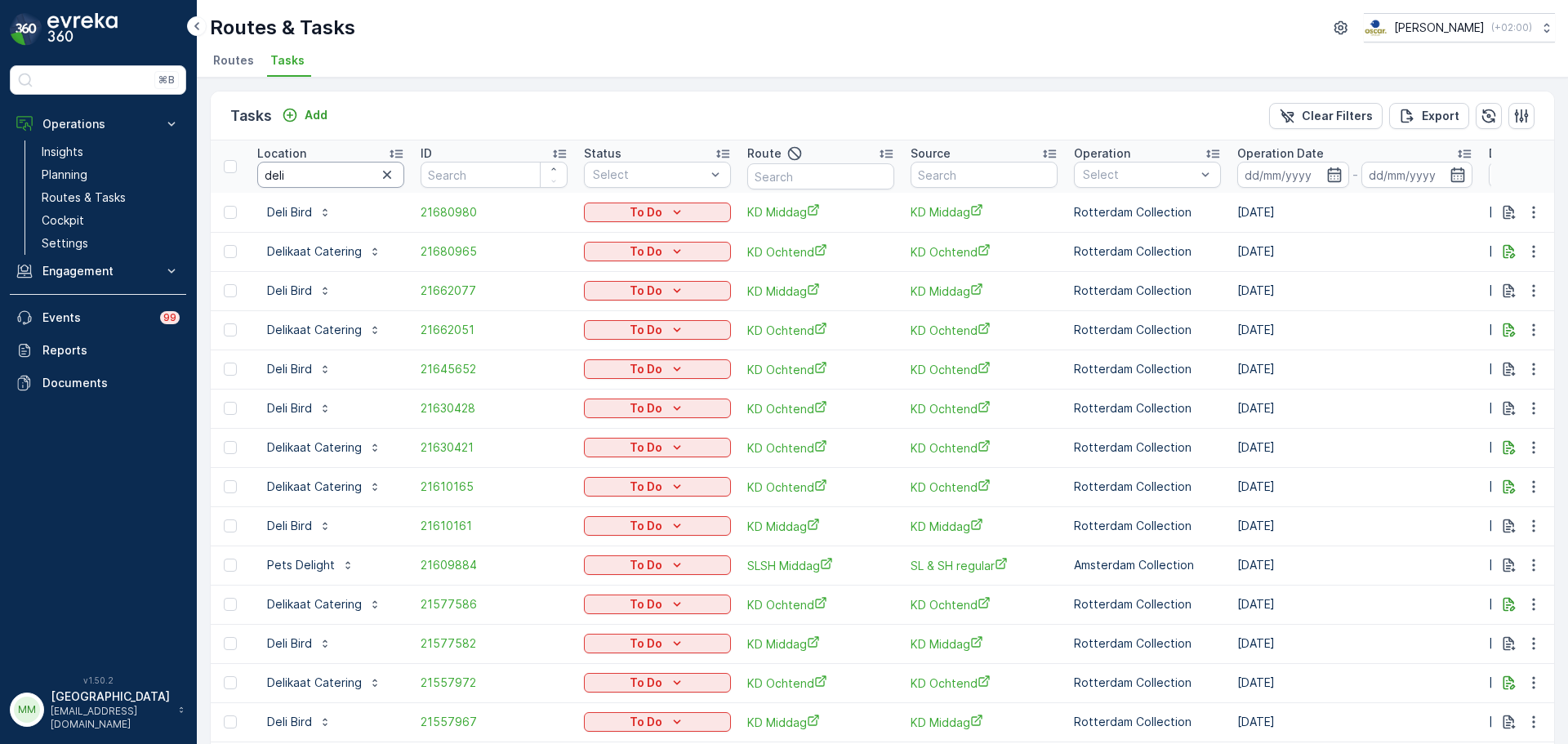
click at [346, 179] on input "deli" at bounding box center [330, 174] width 147 height 26
type input "deli b"
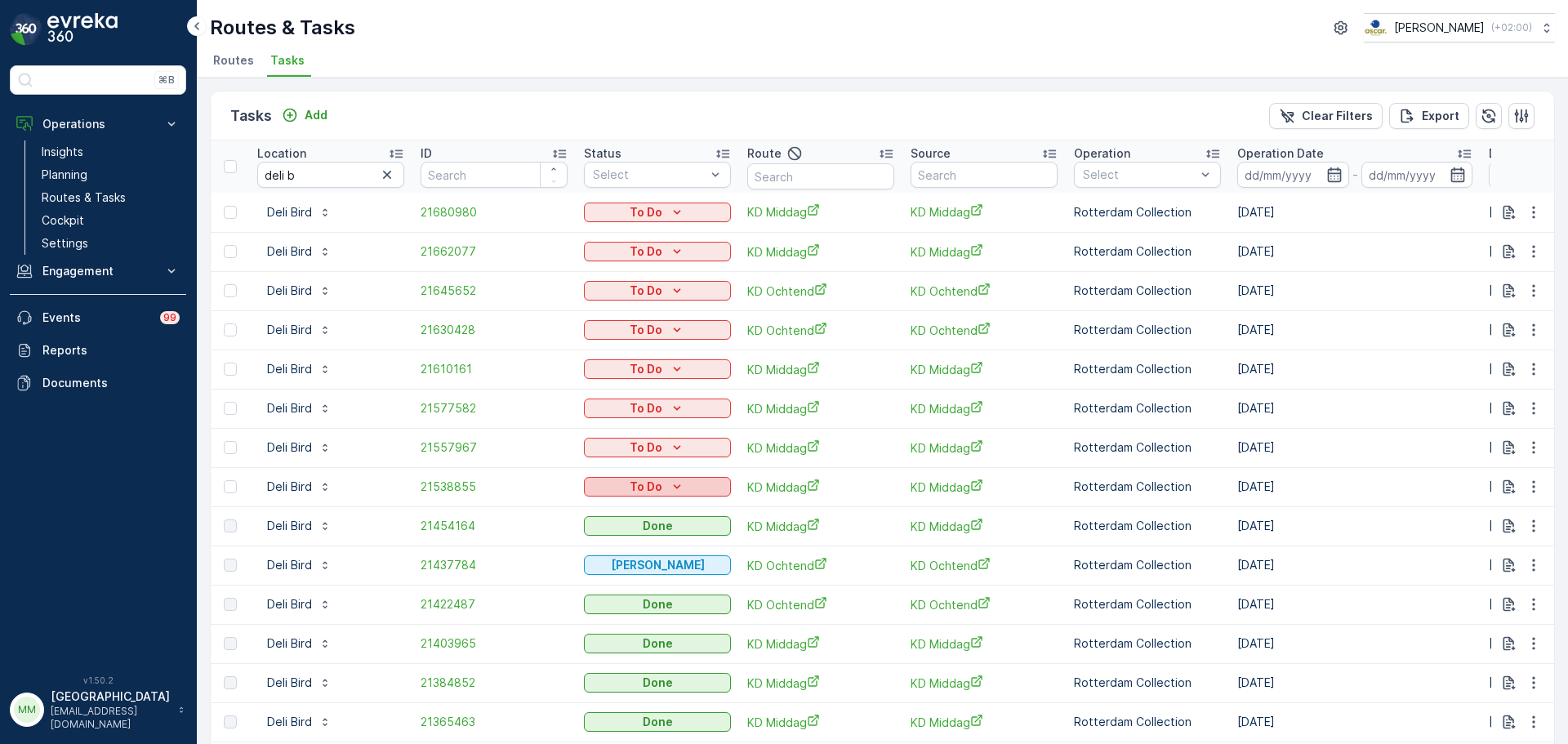
click at [662, 492] on div "To Do" at bounding box center [657, 487] width 134 height 17
click at [621, 553] on span "Done" at bounding box center [609, 557] width 30 height 17
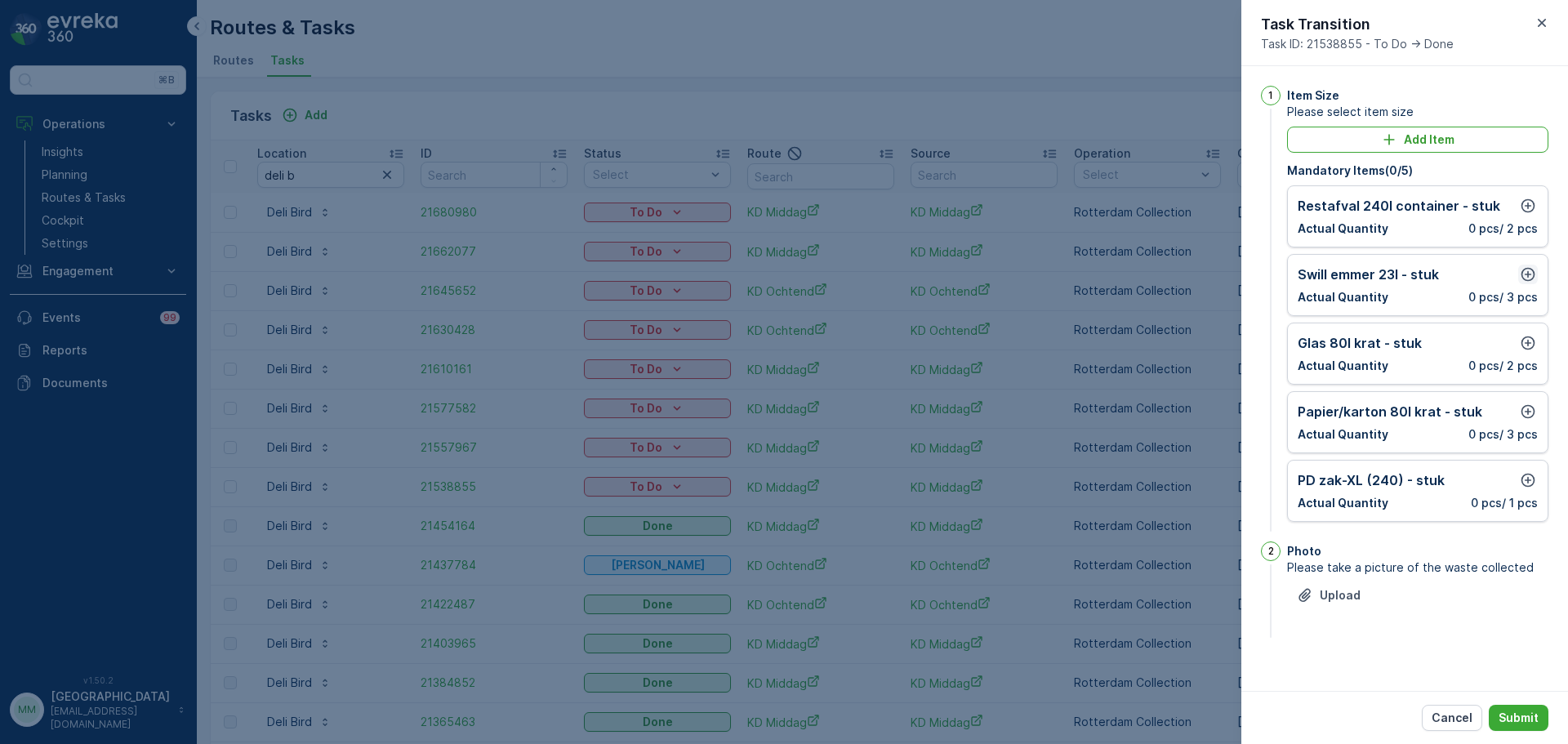
click at [1253, 278] on icon "button" at bounding box center [1528, 275] width 17 height 17
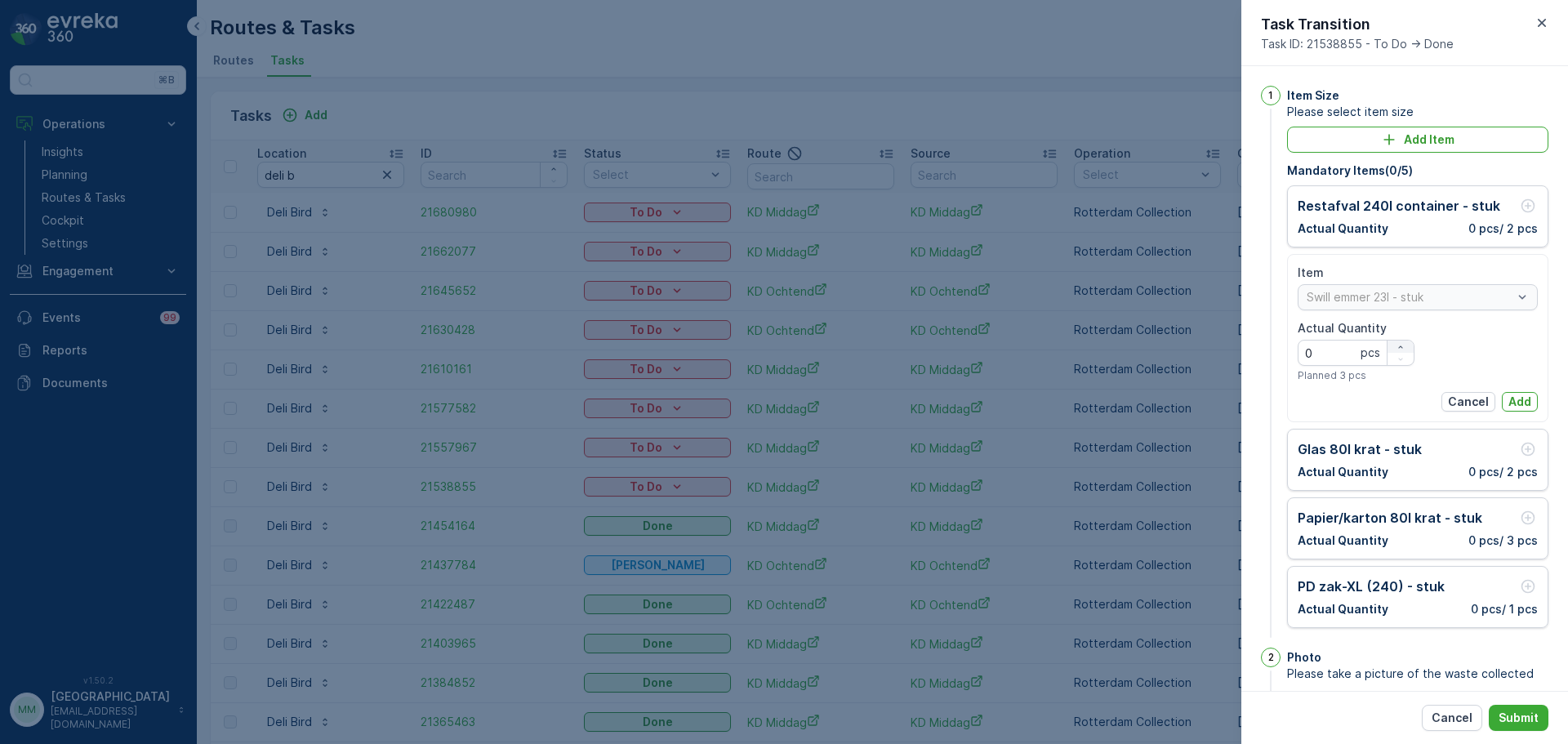
click at [1253, 350] on icon "button" at bounding box center [1400, 347] width 10 height 10
click at [1253, 349] on icon "button" at bounding box center [1400, 347] width 10 height 10
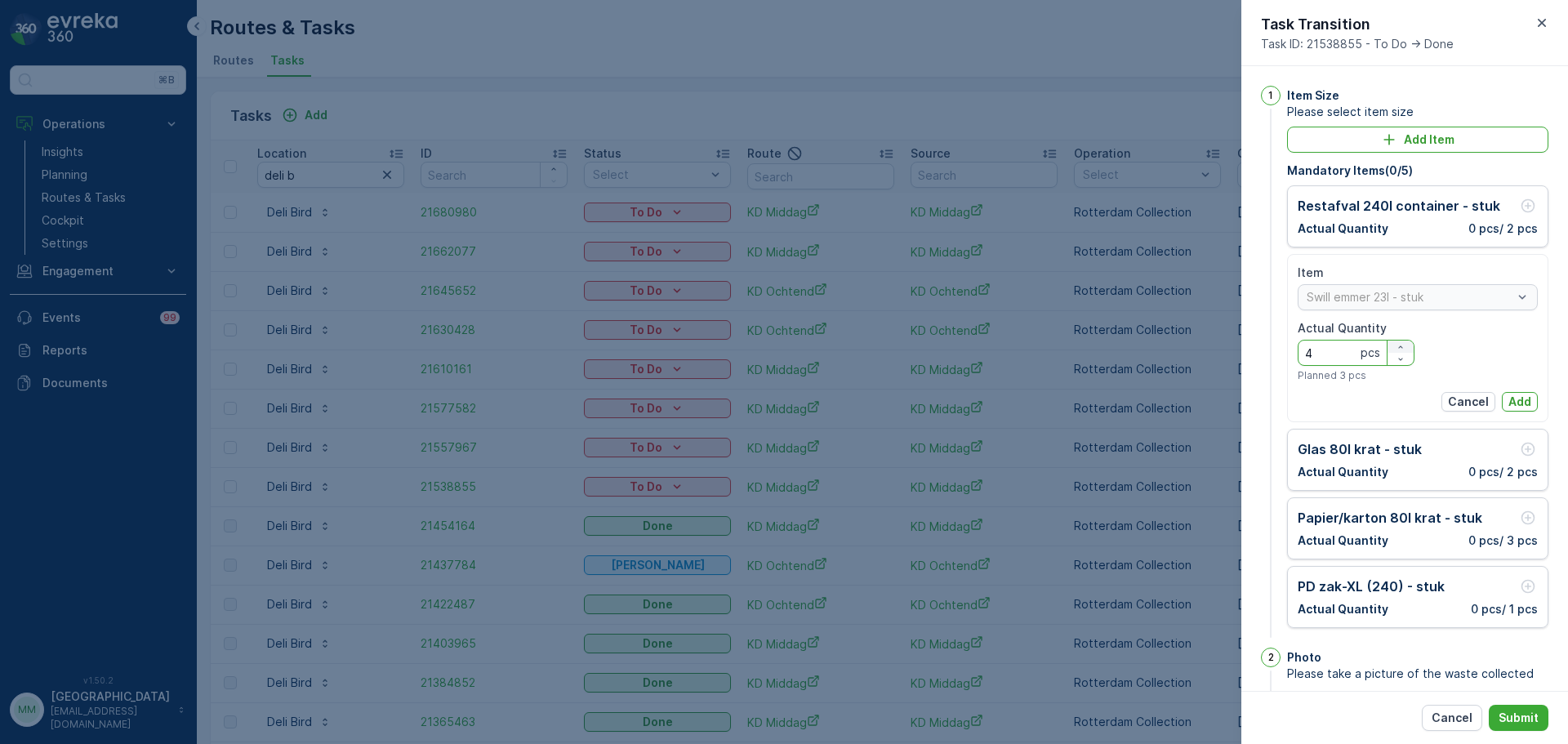
type Quantity "5"
click at [1253, 392] on button "Add" at bounding box center [1519, 401] width 36 height 19
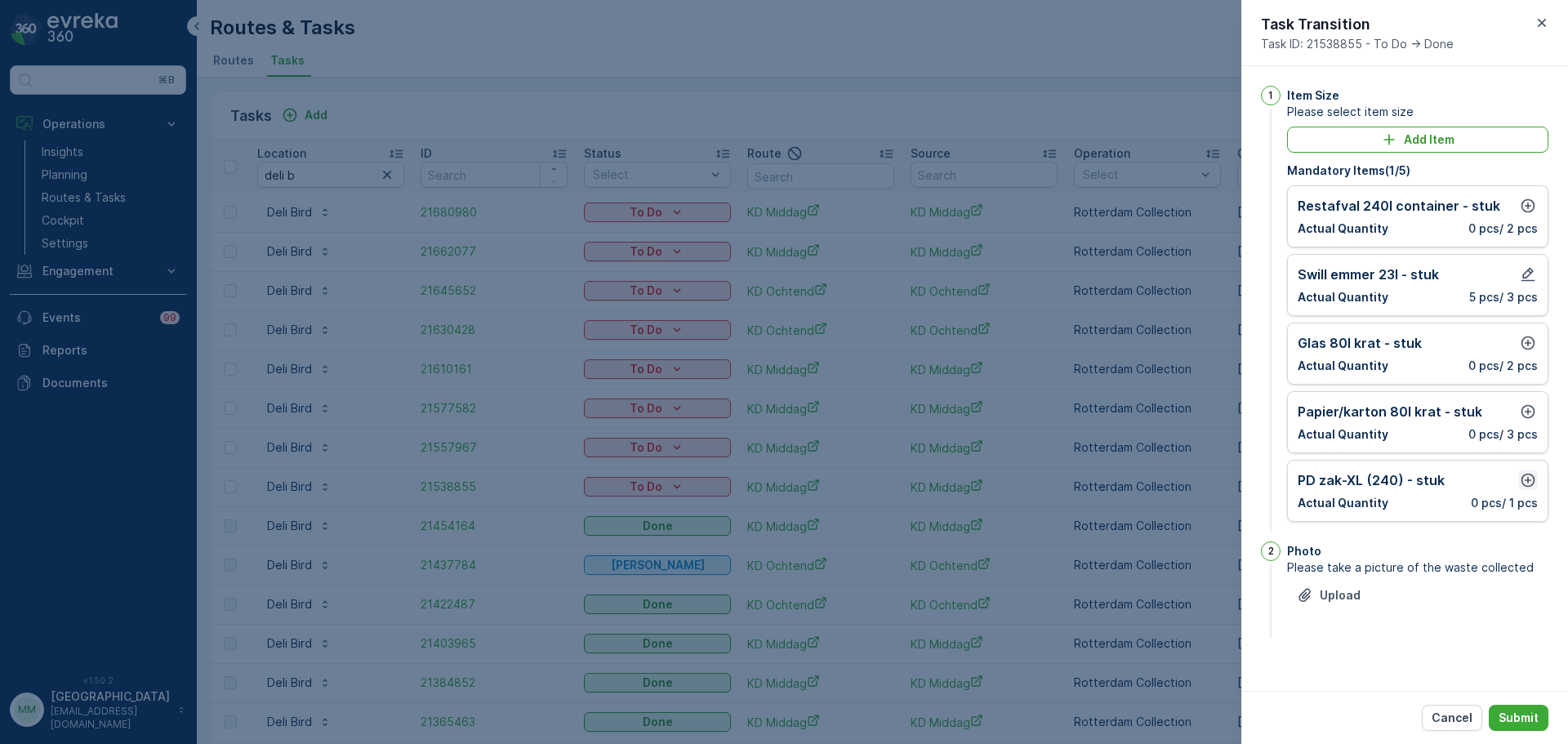
click at [1253, 481] on icon "button" at bounding box center [1528, 481] width 17 height 17
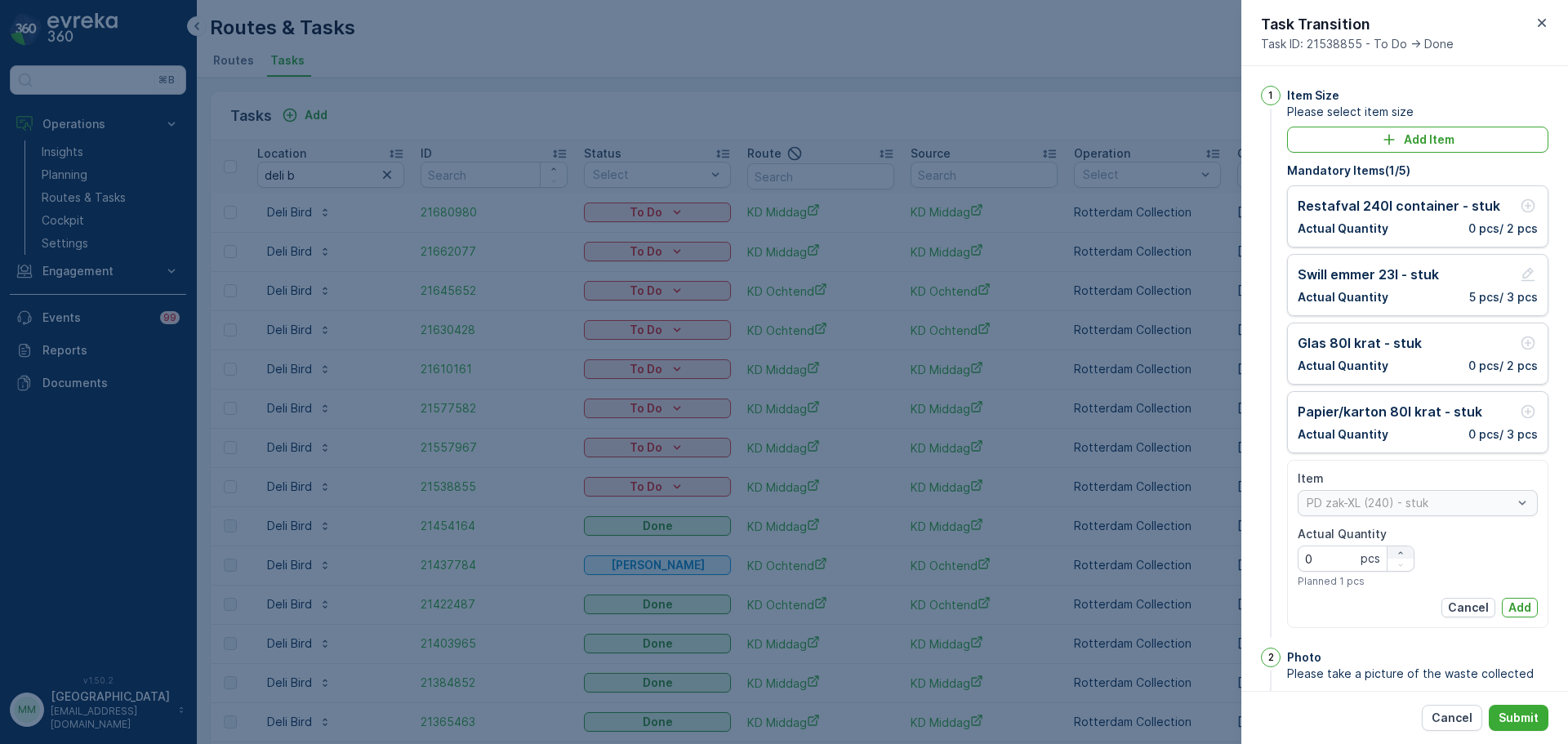
click at [1253, 548] on div "button" at bounding box center [1400, 553] width 26 height 10
type Quantity "1"
click at [1253, 566] on p "Add" at bounding box center [1520, 608] width 23 height 17
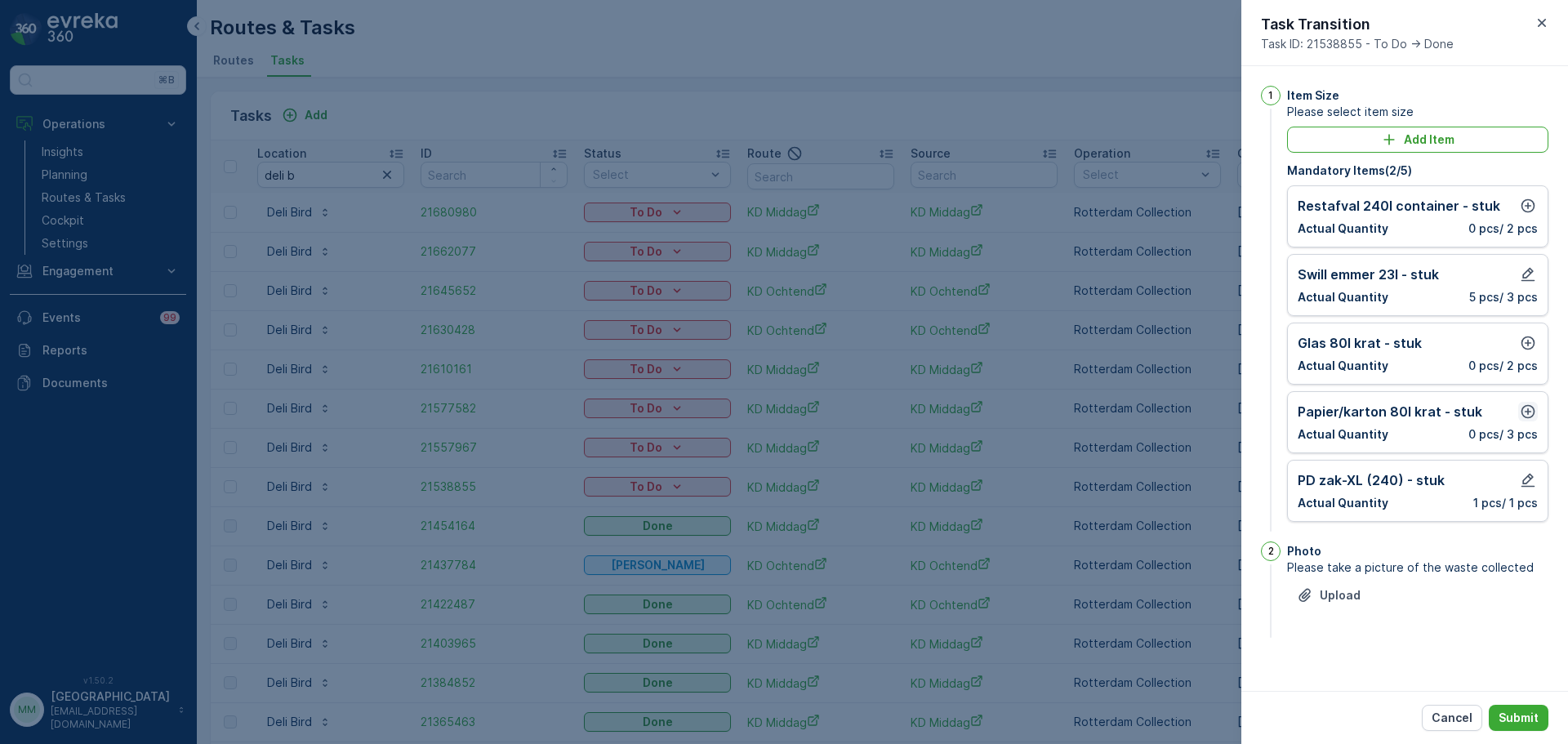
click at [1253, 412] on icon "button" at bounding box center [1528, 412] width 14 height 14
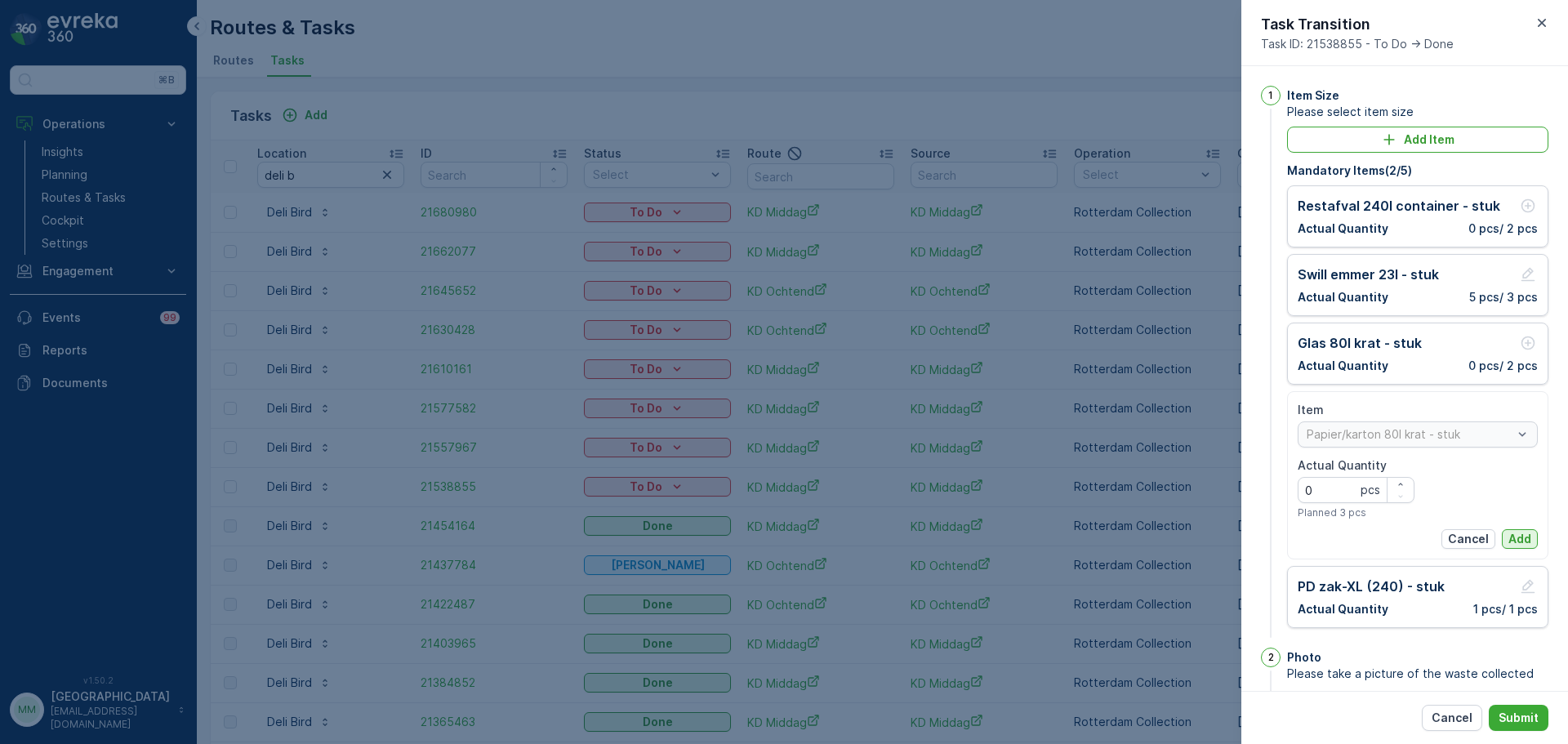
click at [1253, 536] on p "Add" at bounding box center [1520, 539] width 23 height 17
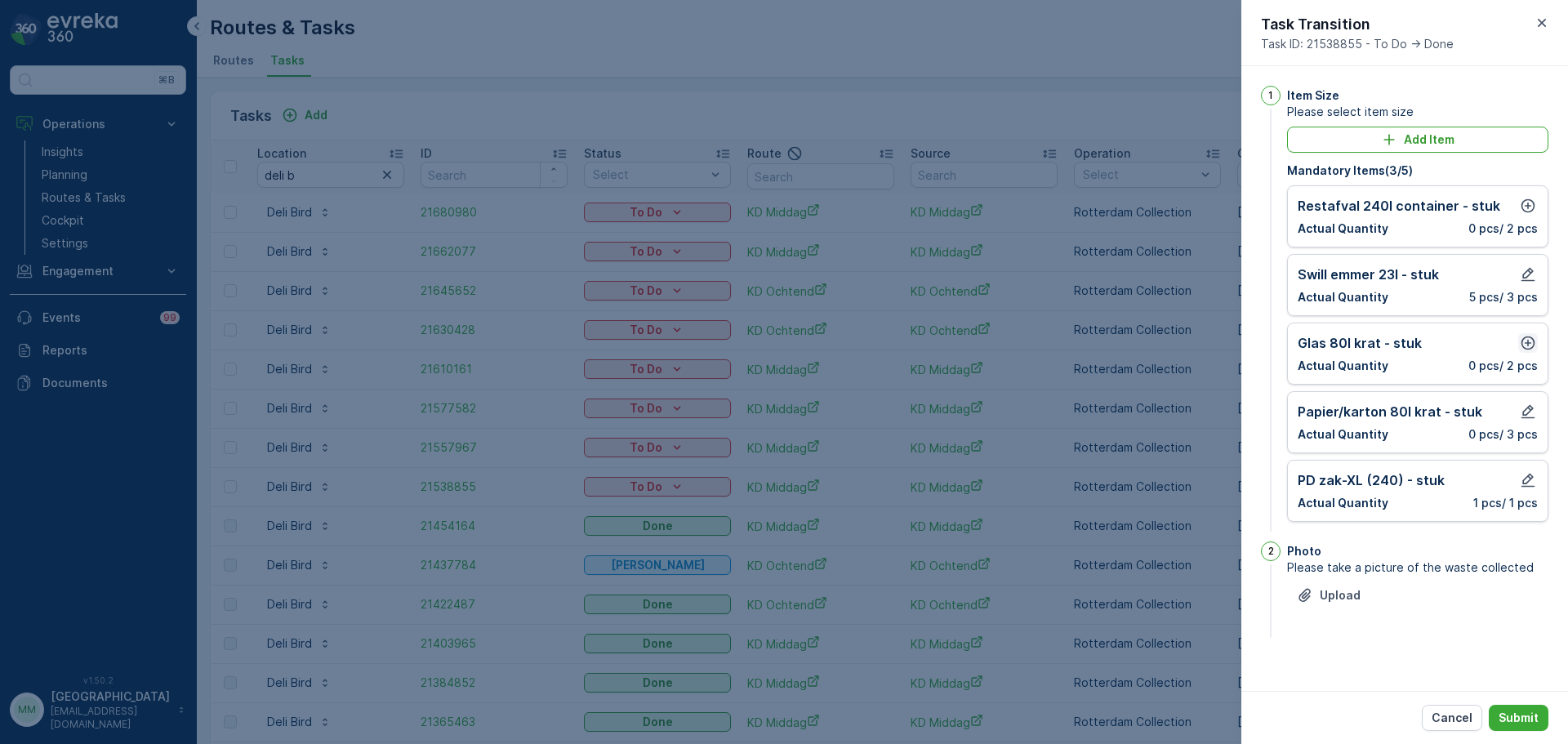
click at [1253, 344] on icon "button" at bounding box center [1528, 343] width 17 height 17
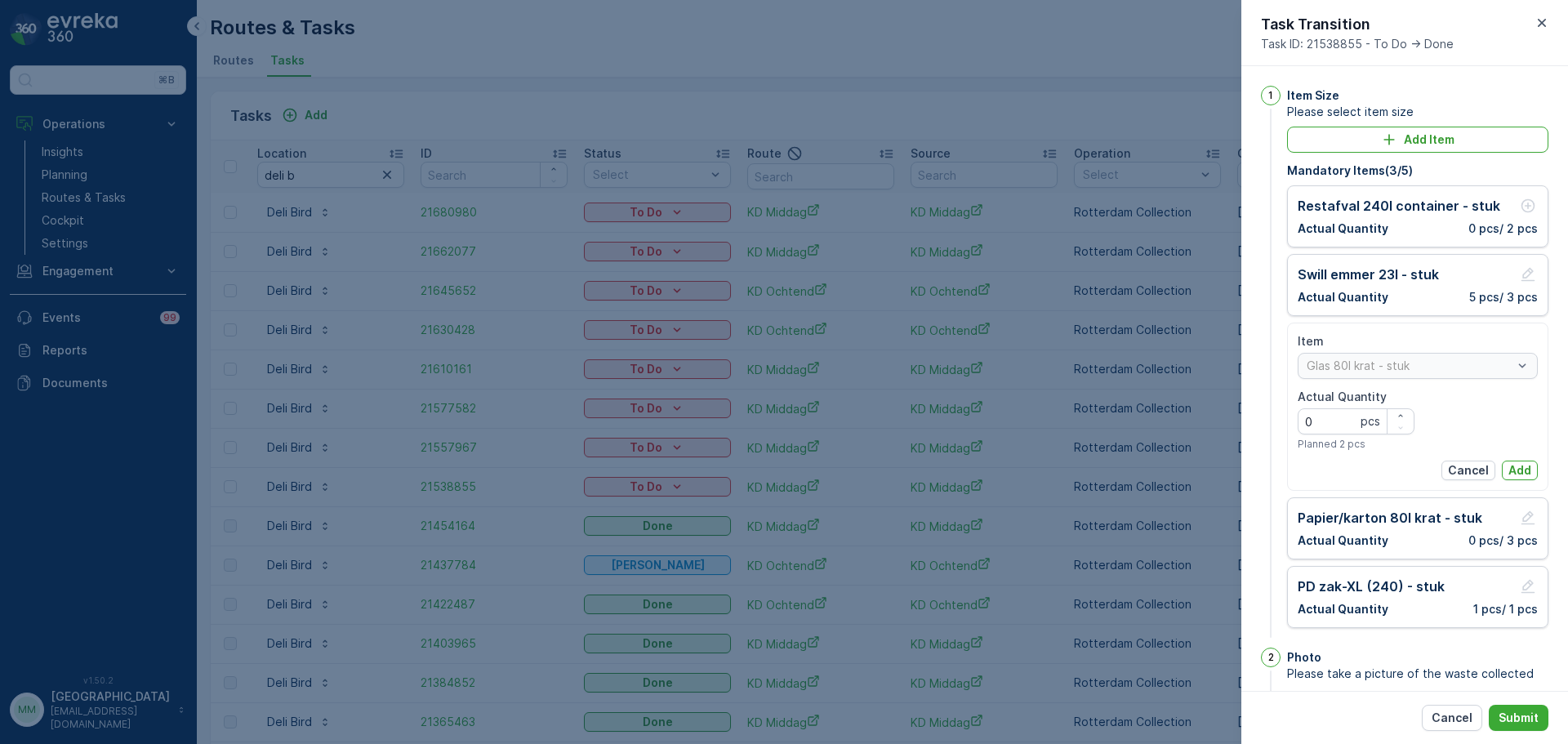
click at [1253, 470] on div "Item Glas 80l krat - stuk Actual Quantity 0 pcs Planned 2 pcs Cancel Add" at bounding box center [1418, 406] width 262 height 168
click at [1253, 470] on button "Add" at bounding box center [1519, 469] width 36 height 19
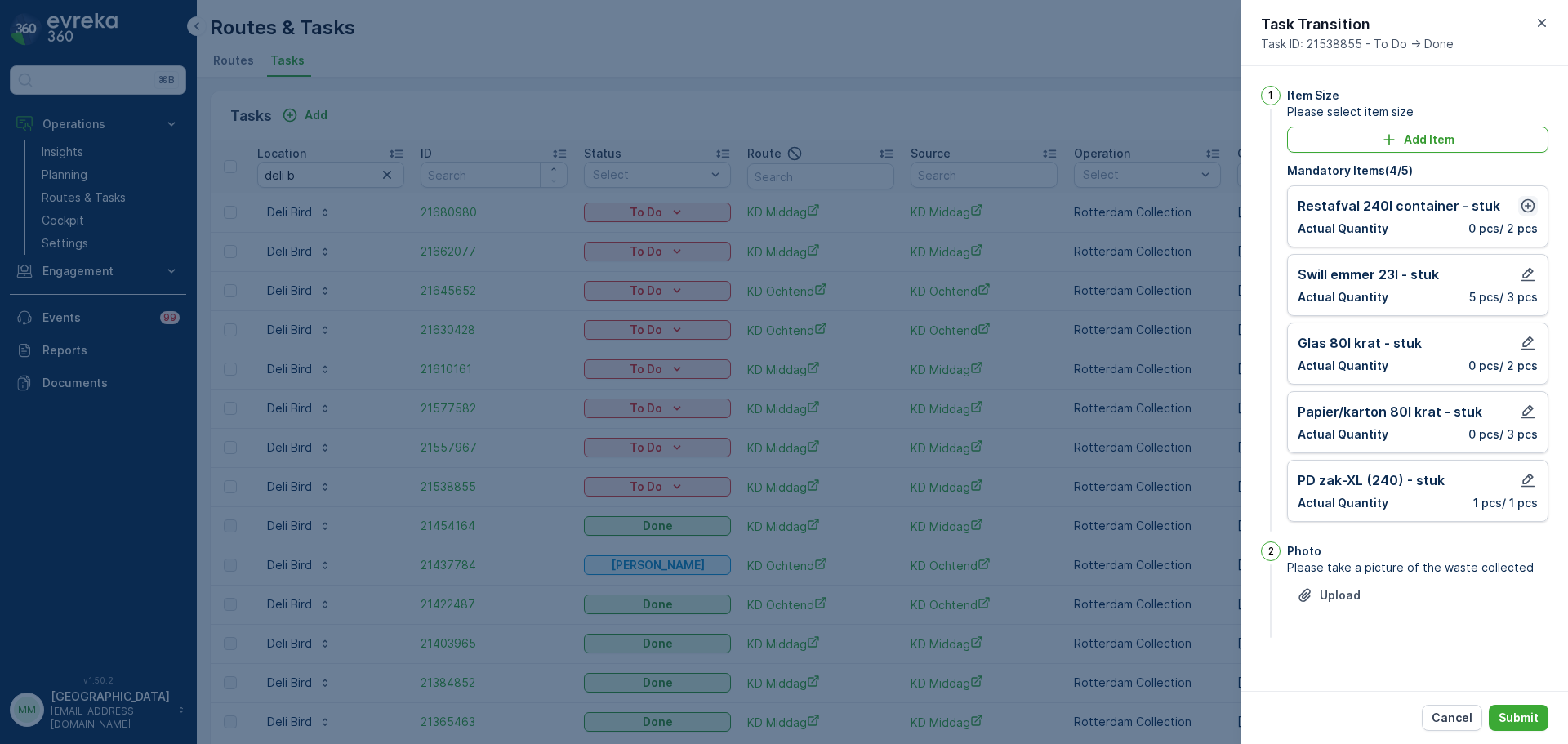
click at [1253, 207] on icon "button" at bounding box center [1528, 206] width 17 height 17
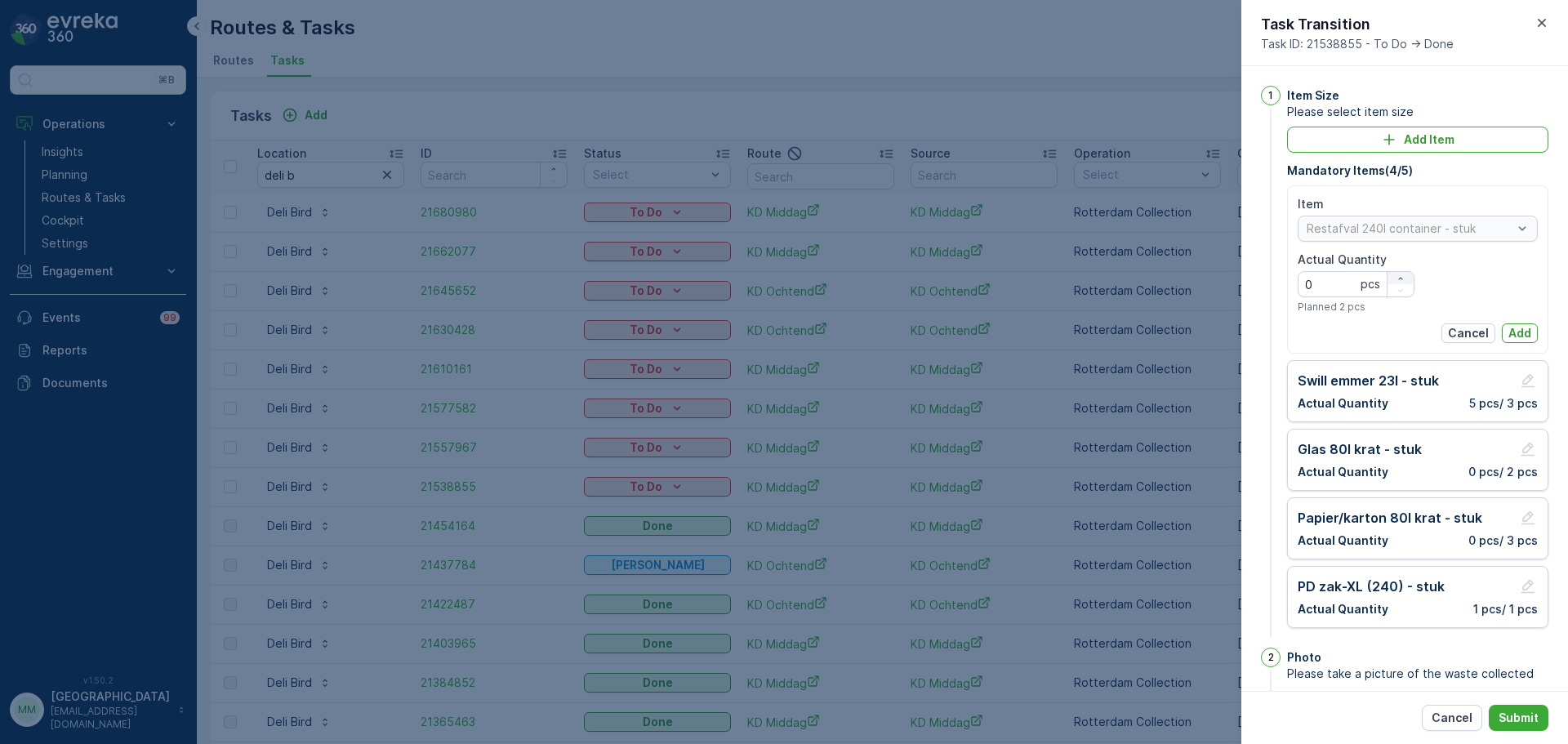
click at [1253, 280] on icon "button" at bounding box center [1400, 278] width 10 height 10
type Quantity "1"
click at [1253, 327] on button "Add" at bounding box center [1519, 333] width 36 height 19
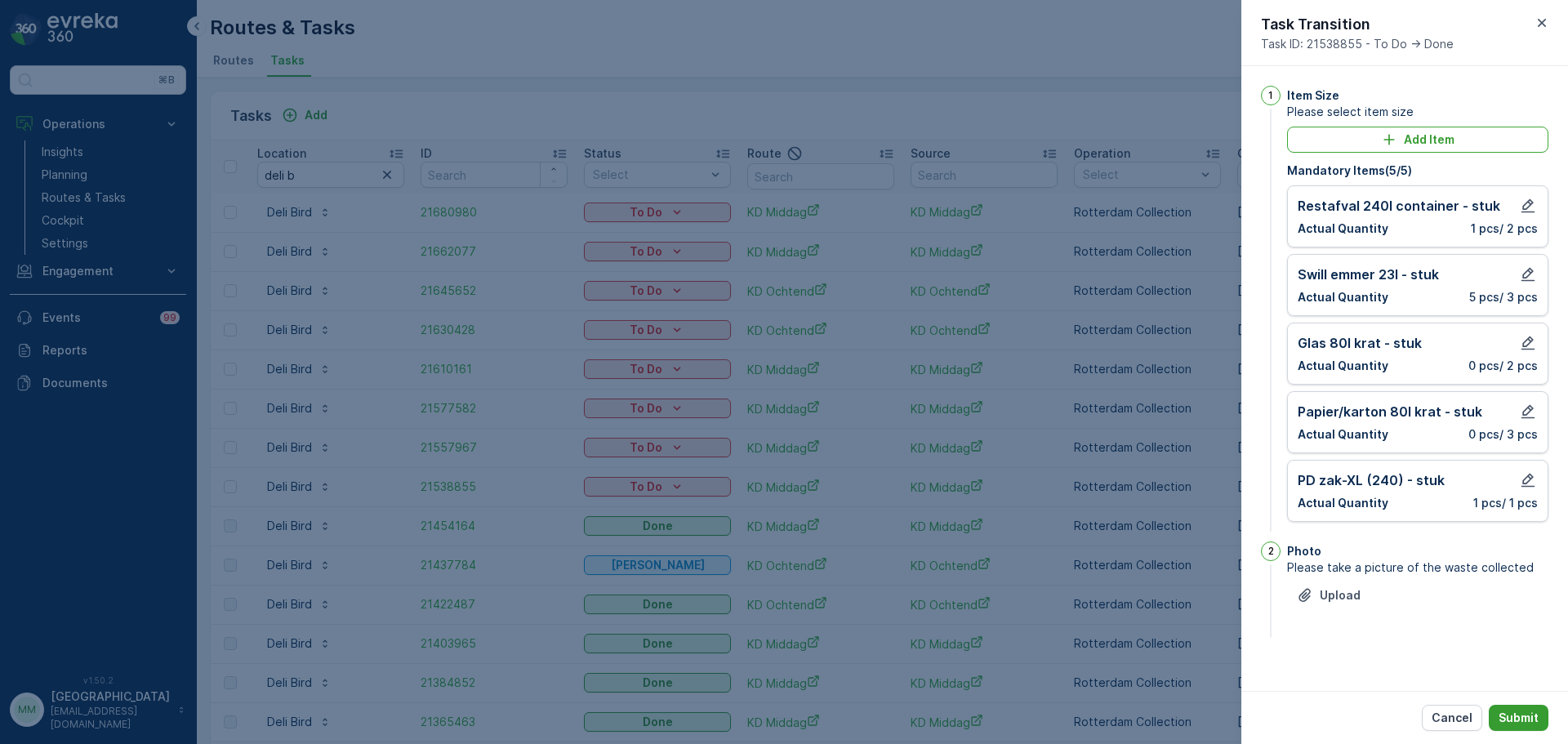
click at [1253, 566] on p "Submit" at bounding box center [1518, 718] width 40 height 17
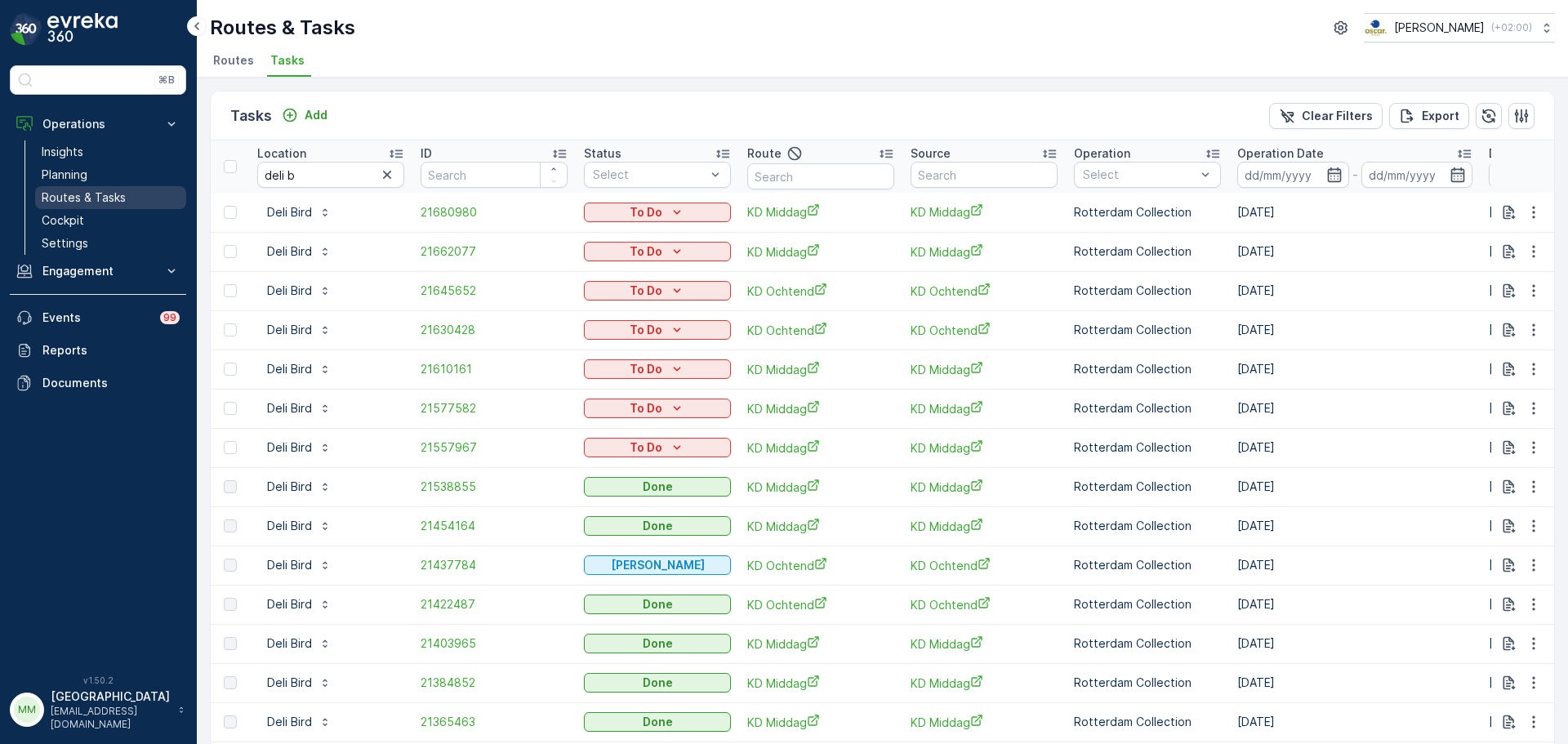
click at [126, 200] on link "Routes & Tasks" at bounding box center [110, 198] width 151 height 23
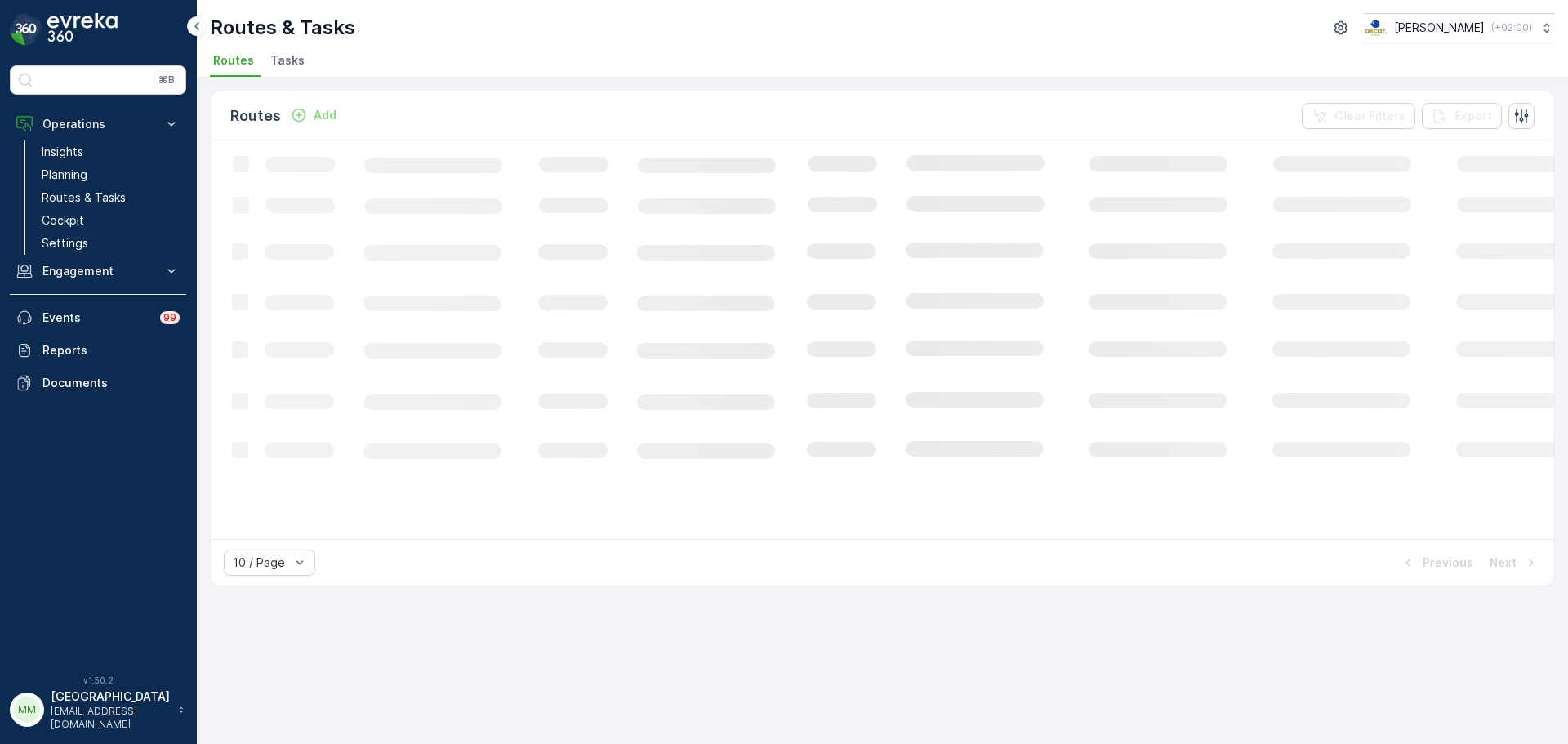
click at [281, 71] on li "Tasks" at bounding box center [289, 63] width 45 height 28
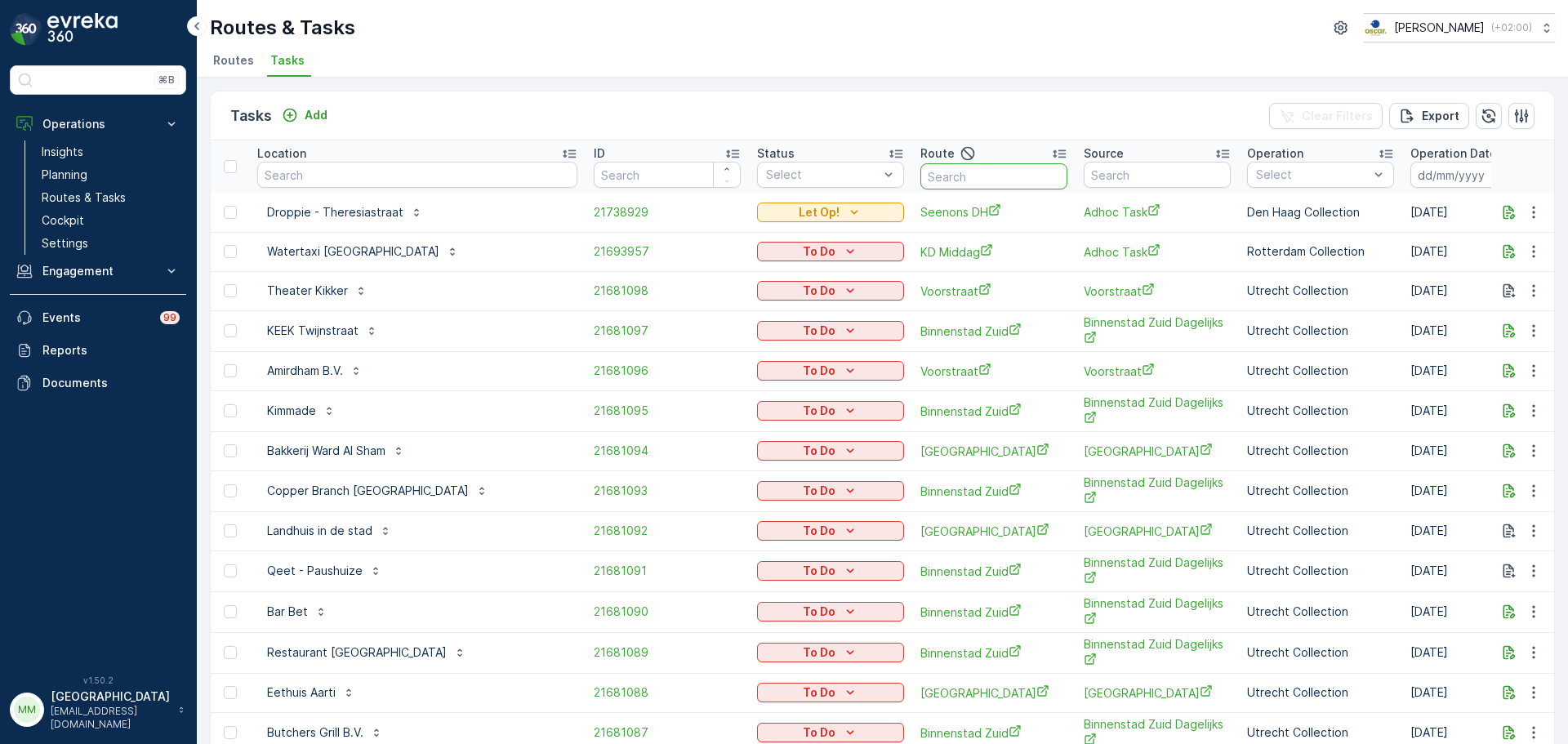
click at [960, 180] on input "text" at bounding box center [994, 176] width 147 height 26
type input "rokin"
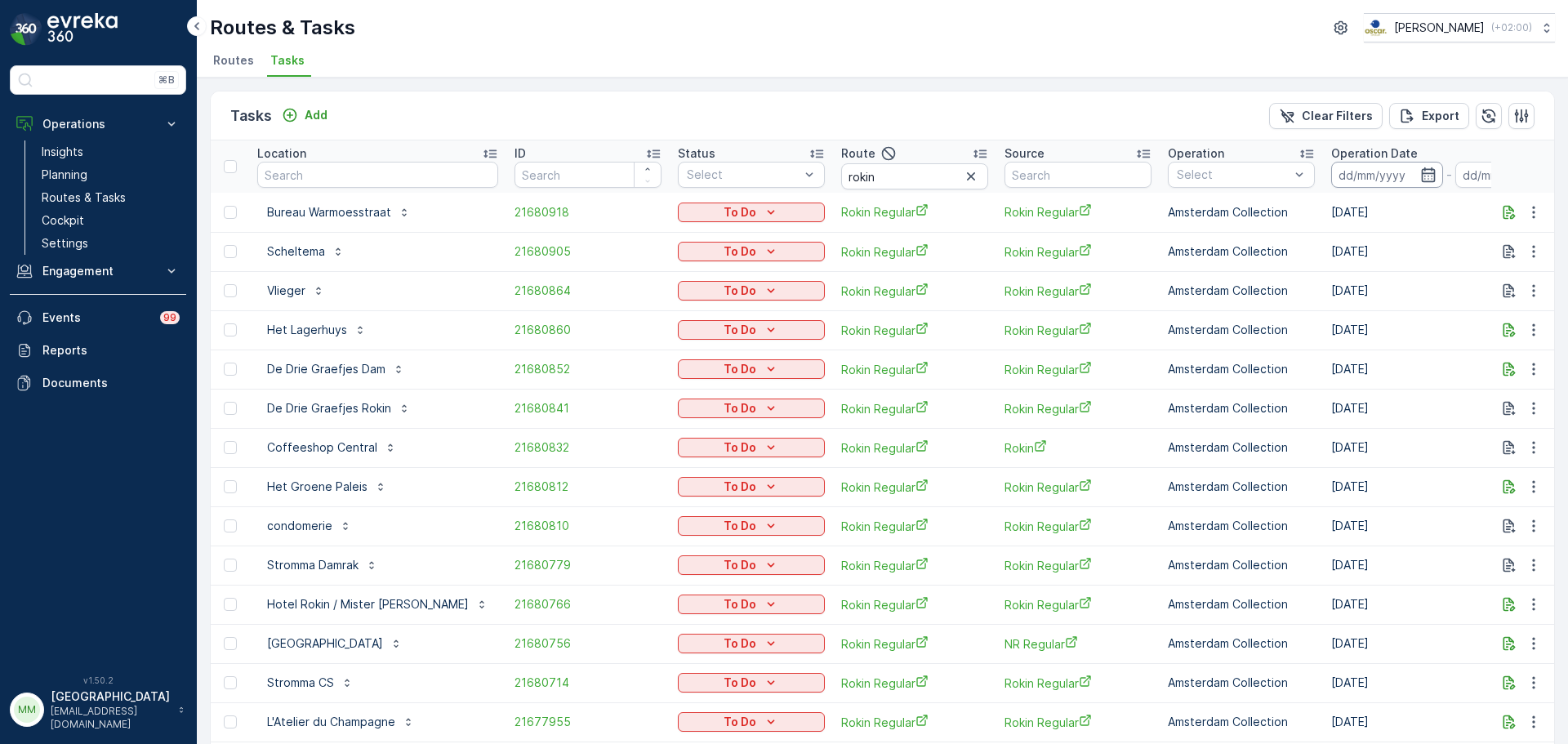
click at [1253, 173] on input at bounding box center [1387, 174] width 112 height 26
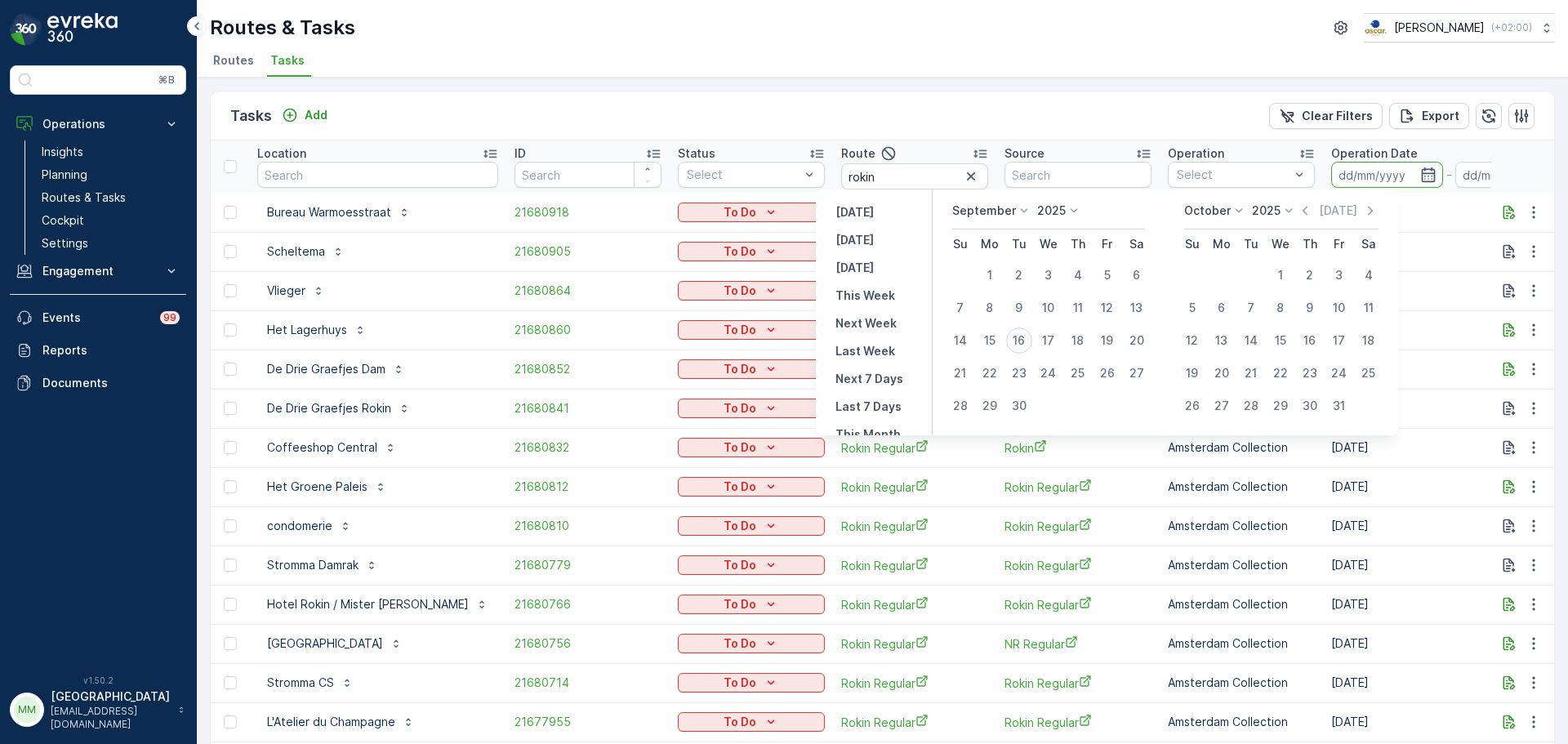
click at [1023, 338] on div "16" at bounding box center [1019, 340] width 26 height 26
type input "[DATE]"
click at [1023, 338] on div "16" at bounding box center [1019, 340] width 26 height 26
type input "[DATE]"
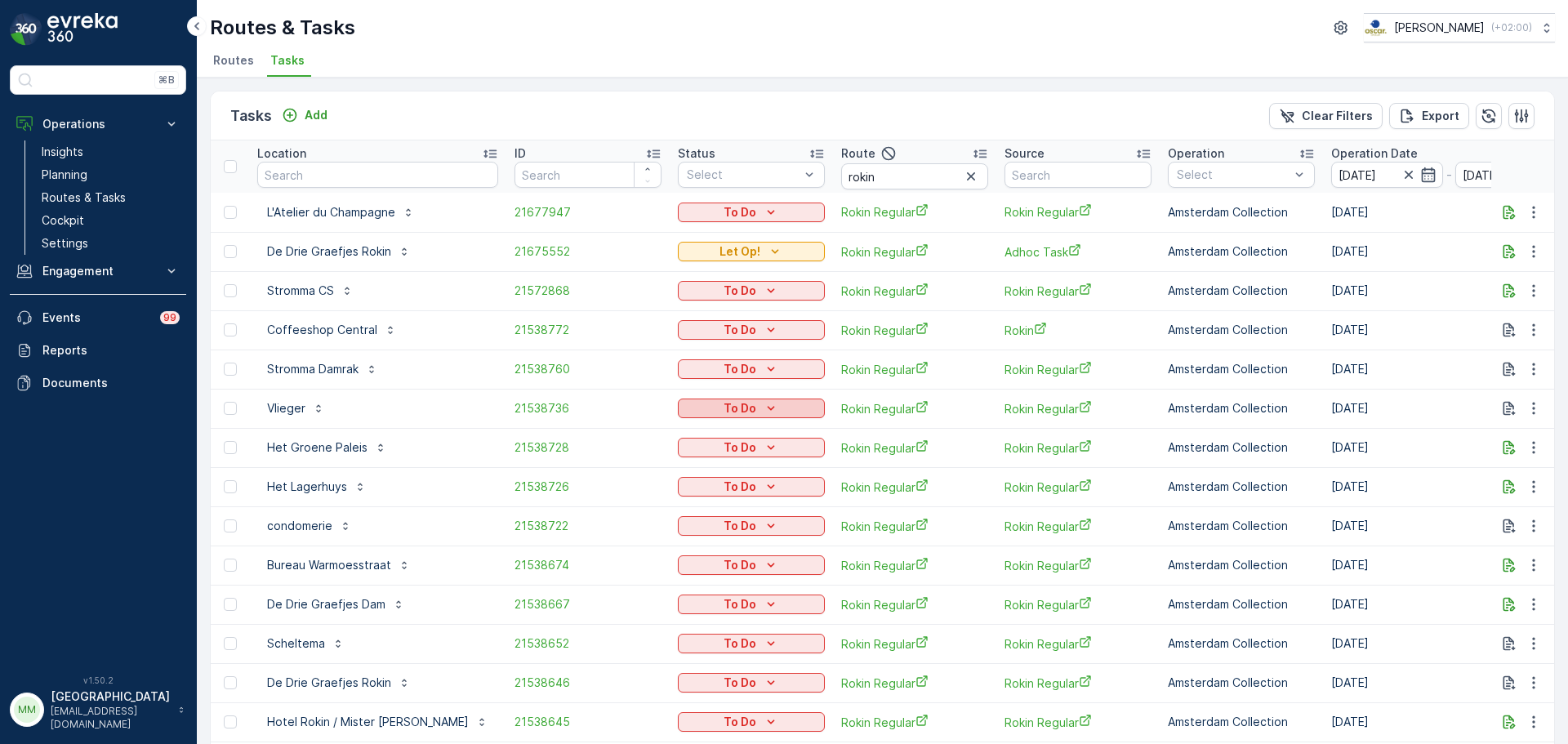
scroll to position [106, 0]
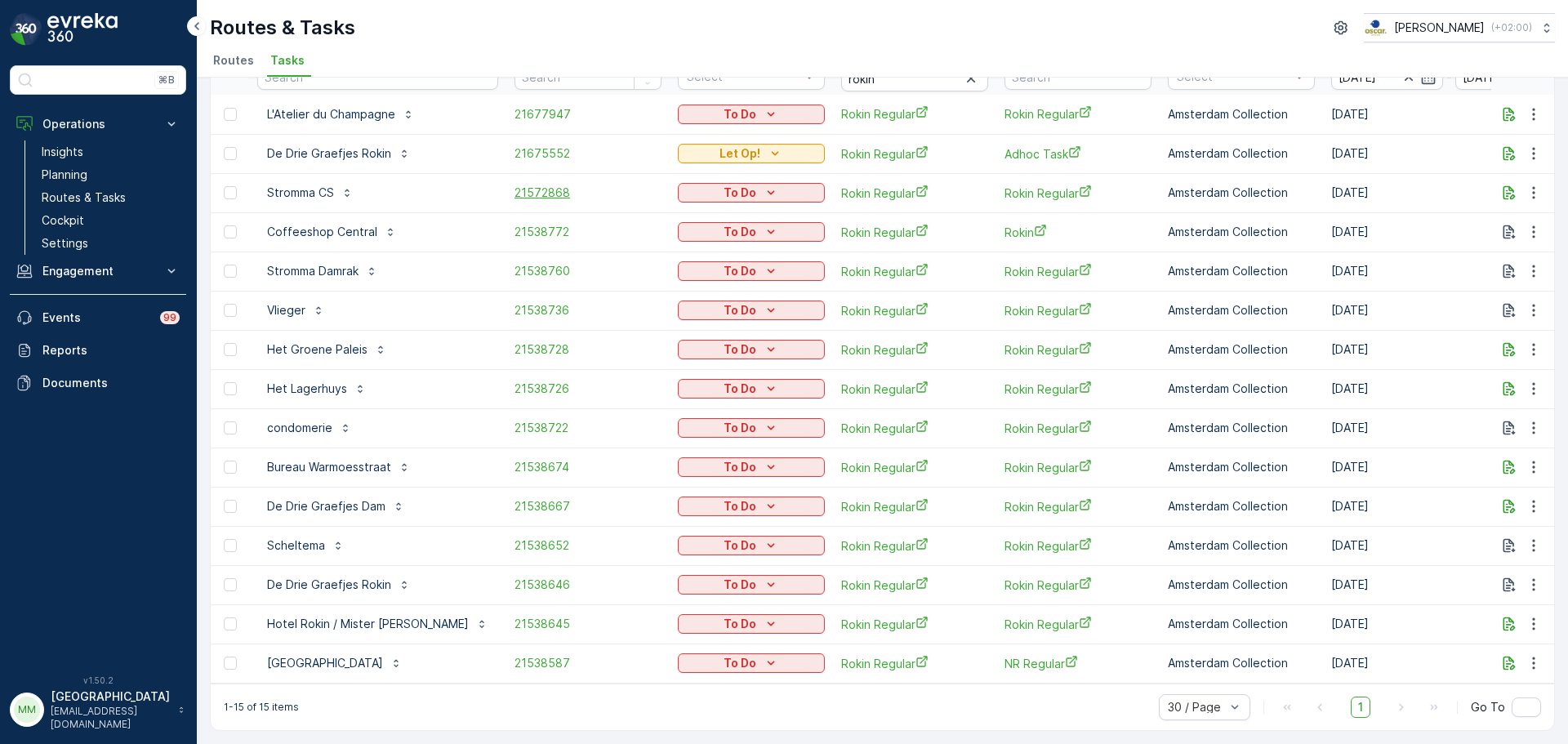
click at [514, 185] on span "21572868" at bounding box center [587, 193] width 147 height 17
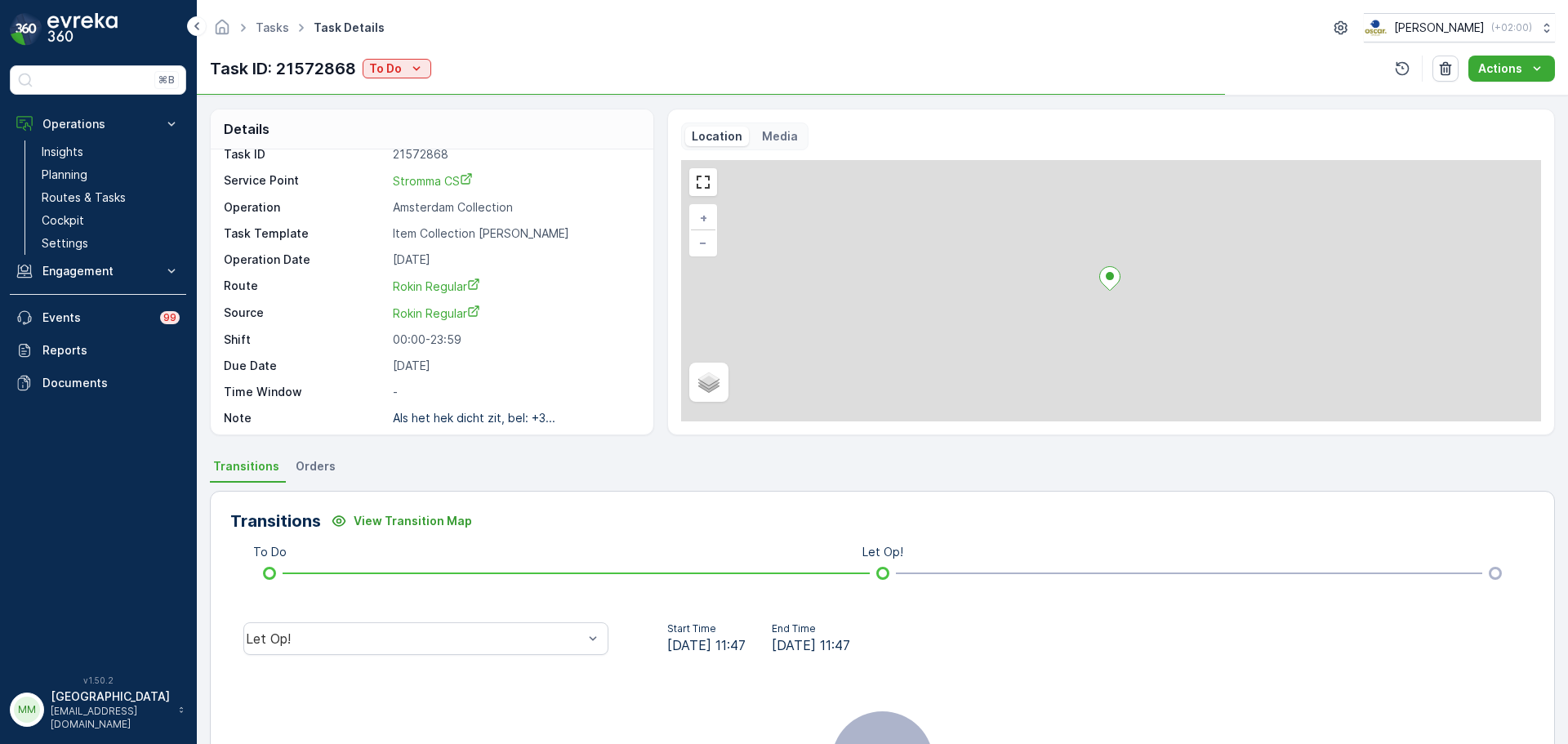
scroll to position [21, 0]
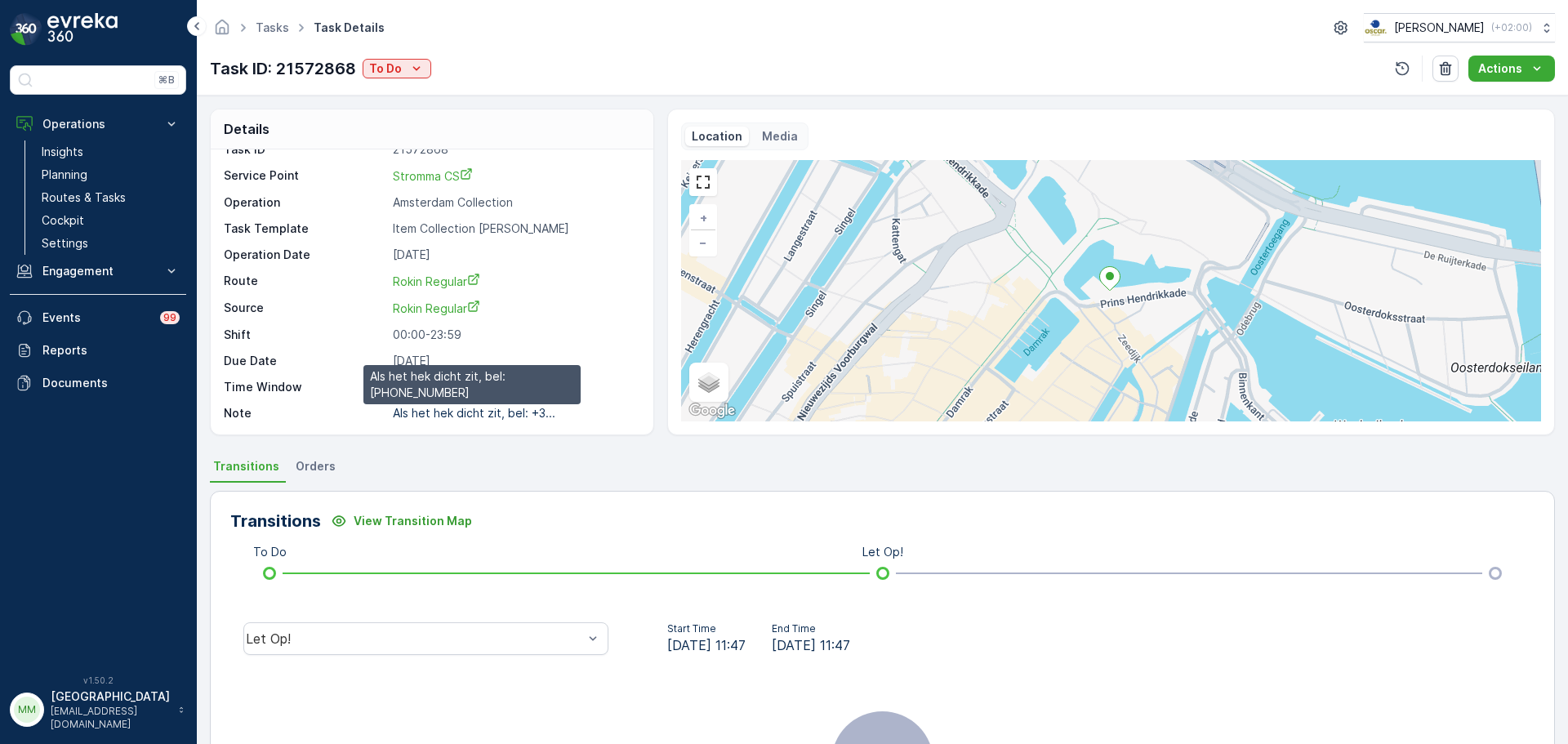
click at [466, 412] on p "Als het hek dicht zit, bel: +3..." at bounding box center [473, 412] width 162 height 14
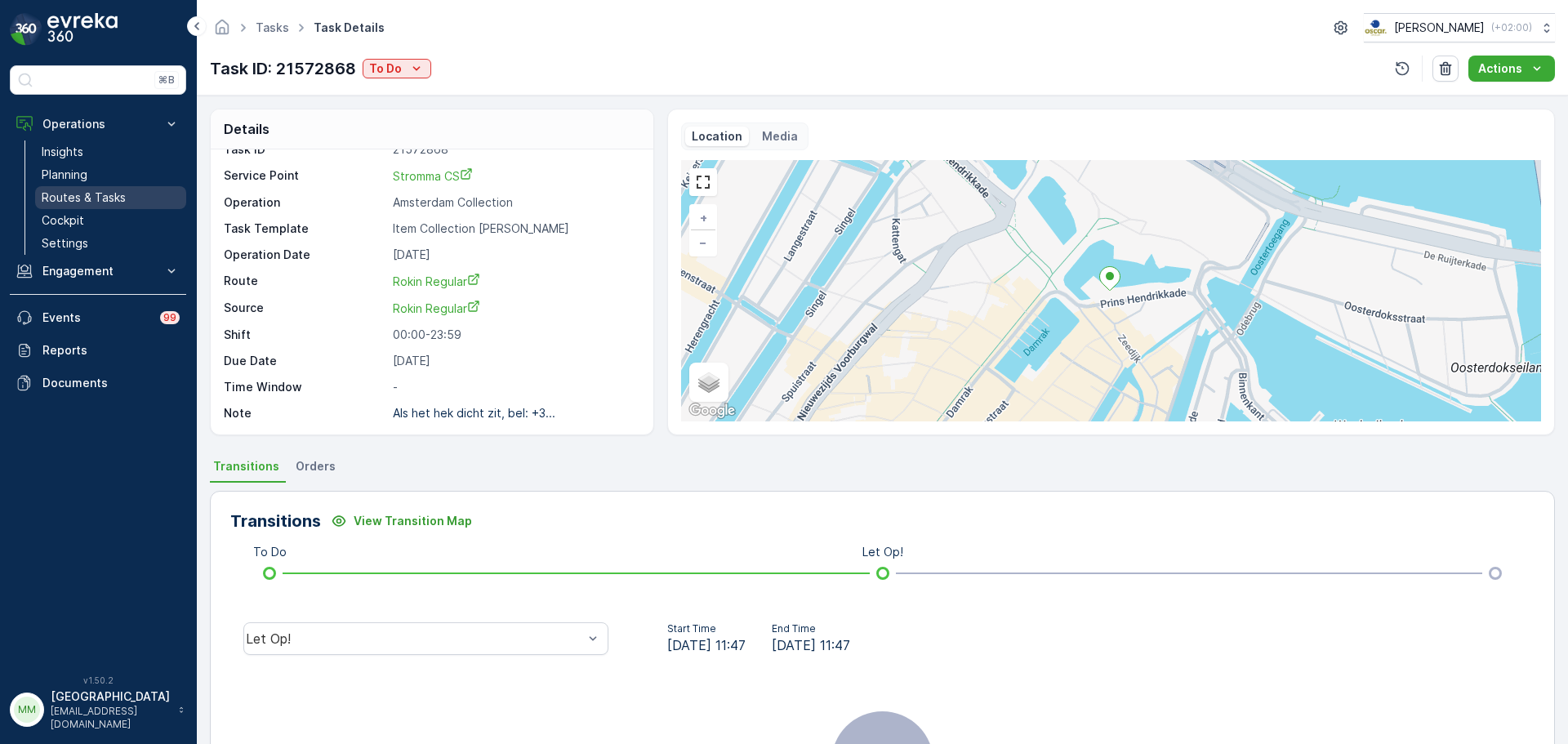
click at [92, 198] on p "Routes & Tasks" at bounding box center [84, 198] width 84 height 17
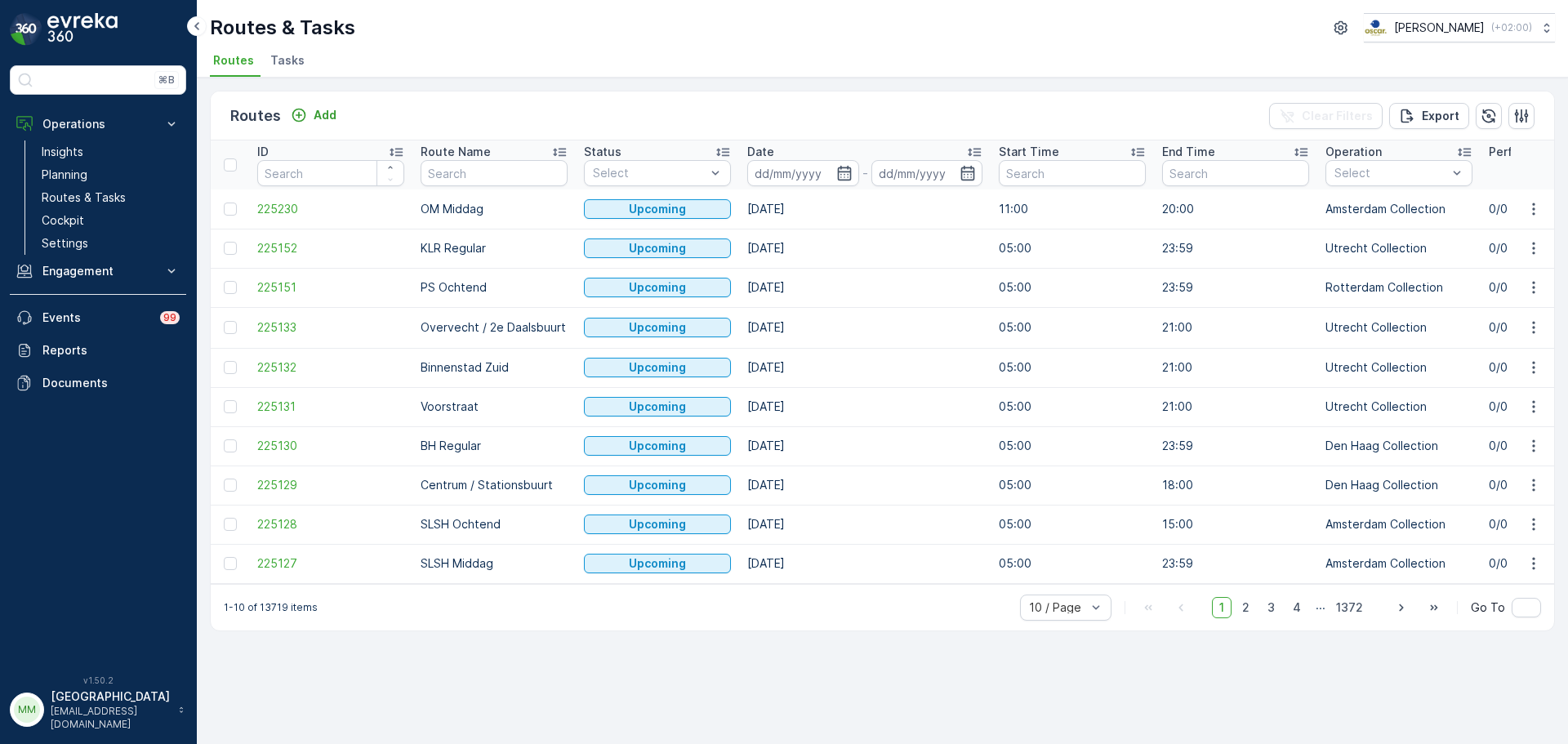
click at [287, 54] on span "Tasks" at bounding box center [287, 60] width 34 height 17
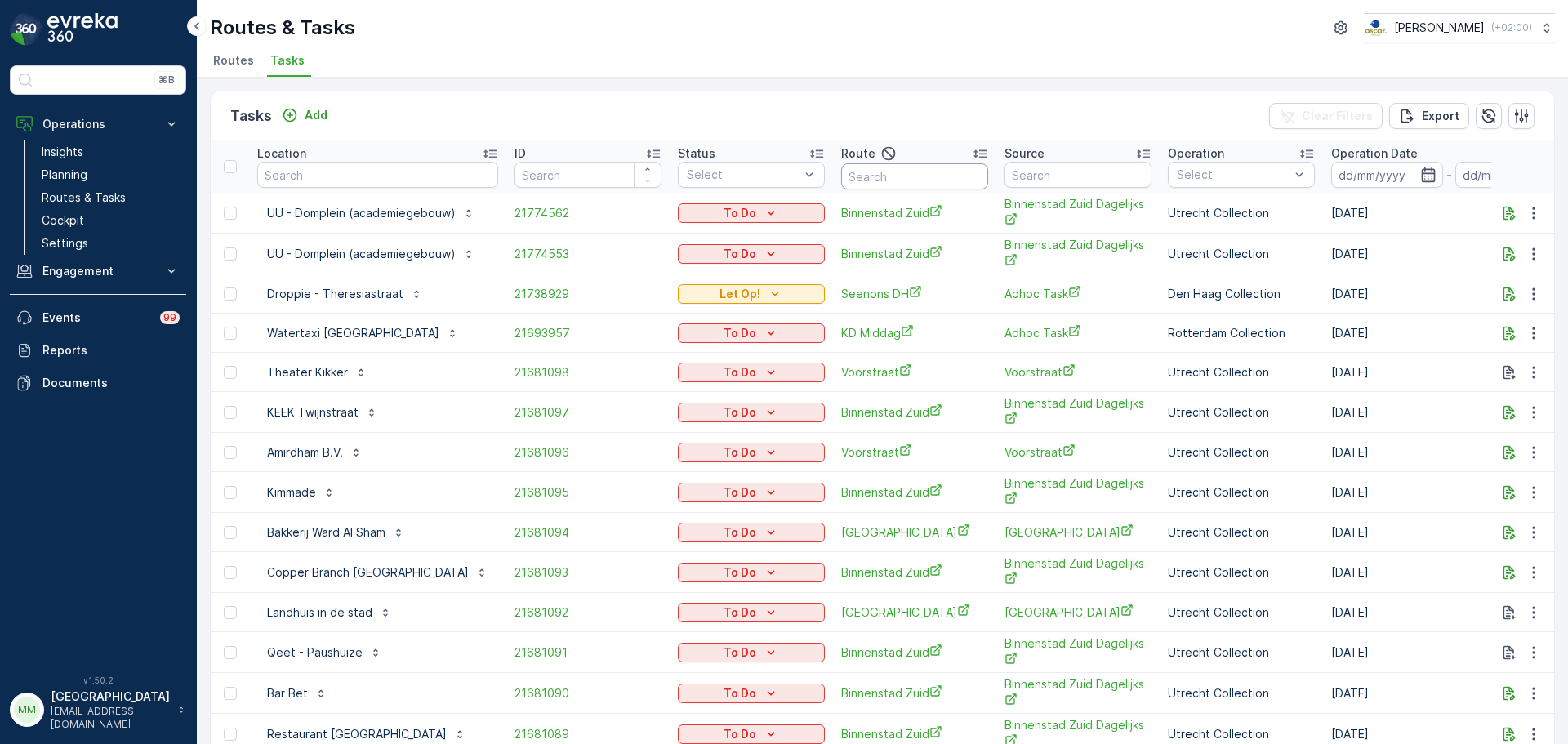
click at [902, 183] on input "text" at bounding box center [914, 176] width 147 height 26
type input "ps o"
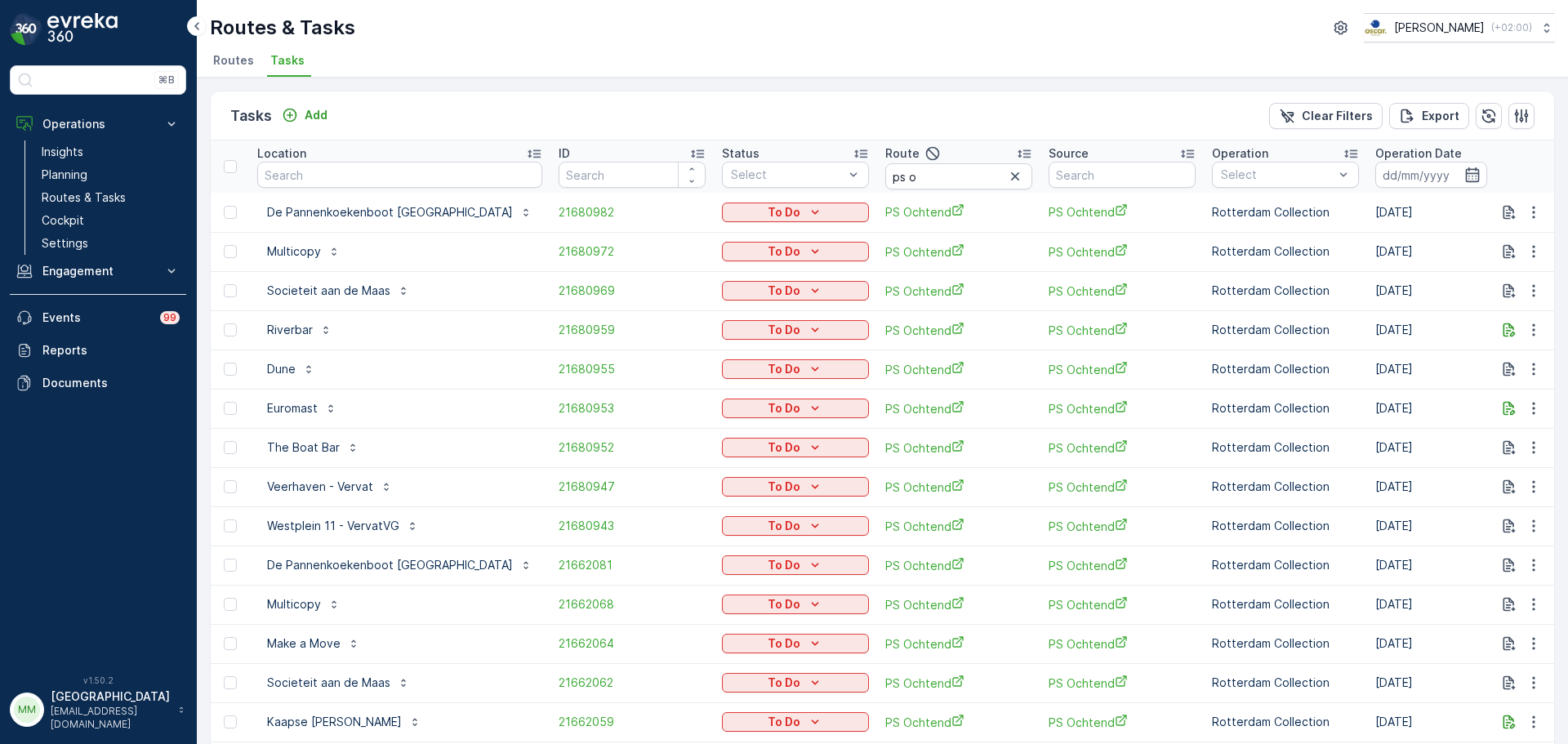
click at [1253, 180] on input at bounding box center [1431, 174] width 112 height 26
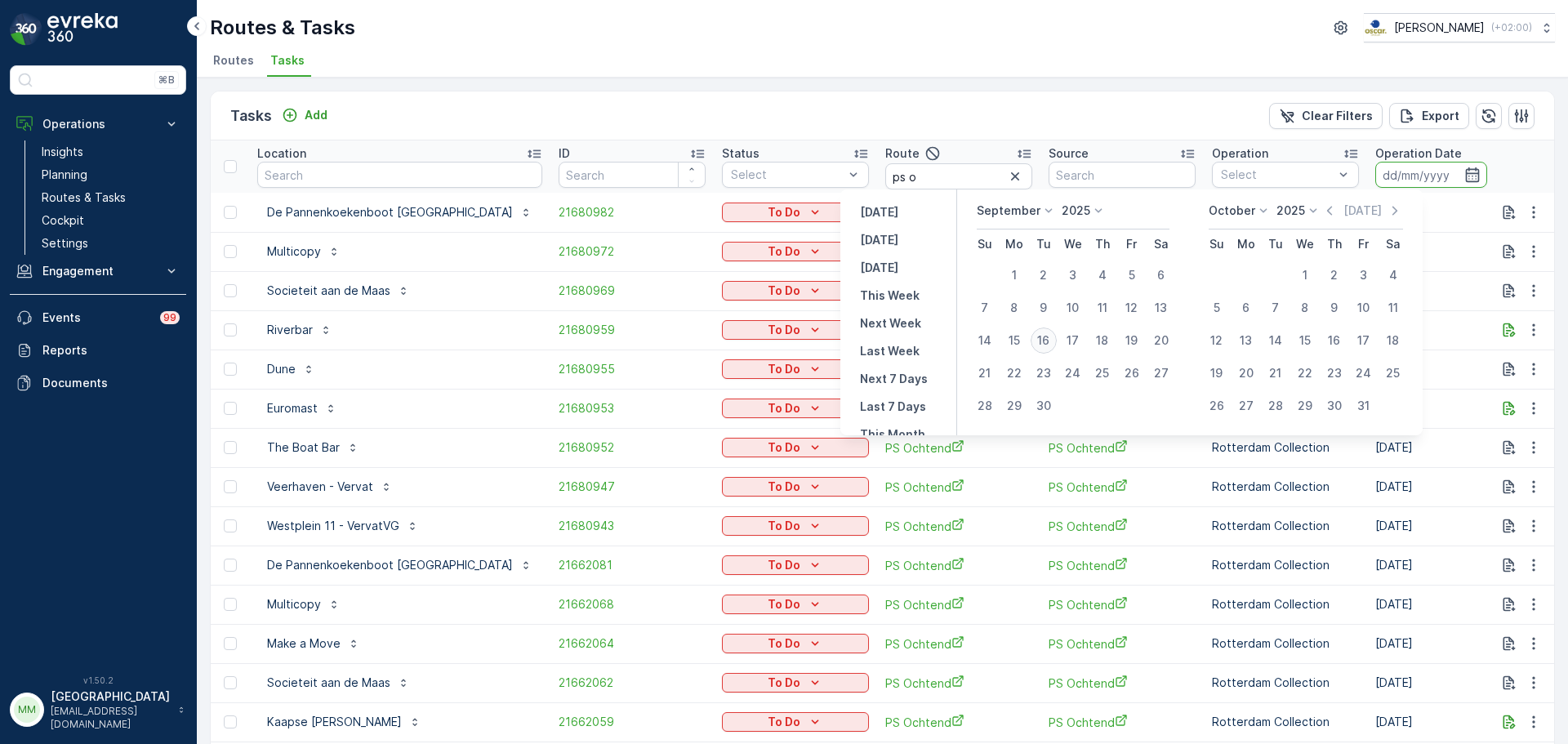
click at [1049, 340] on div "16" at bounding box center [1044, 340] width 26 height 26
type input "[DATE]"
click at [1049, 340] on div "16" at bounding box center [1044, 340] width 26 height 26
type input "[DATE]"
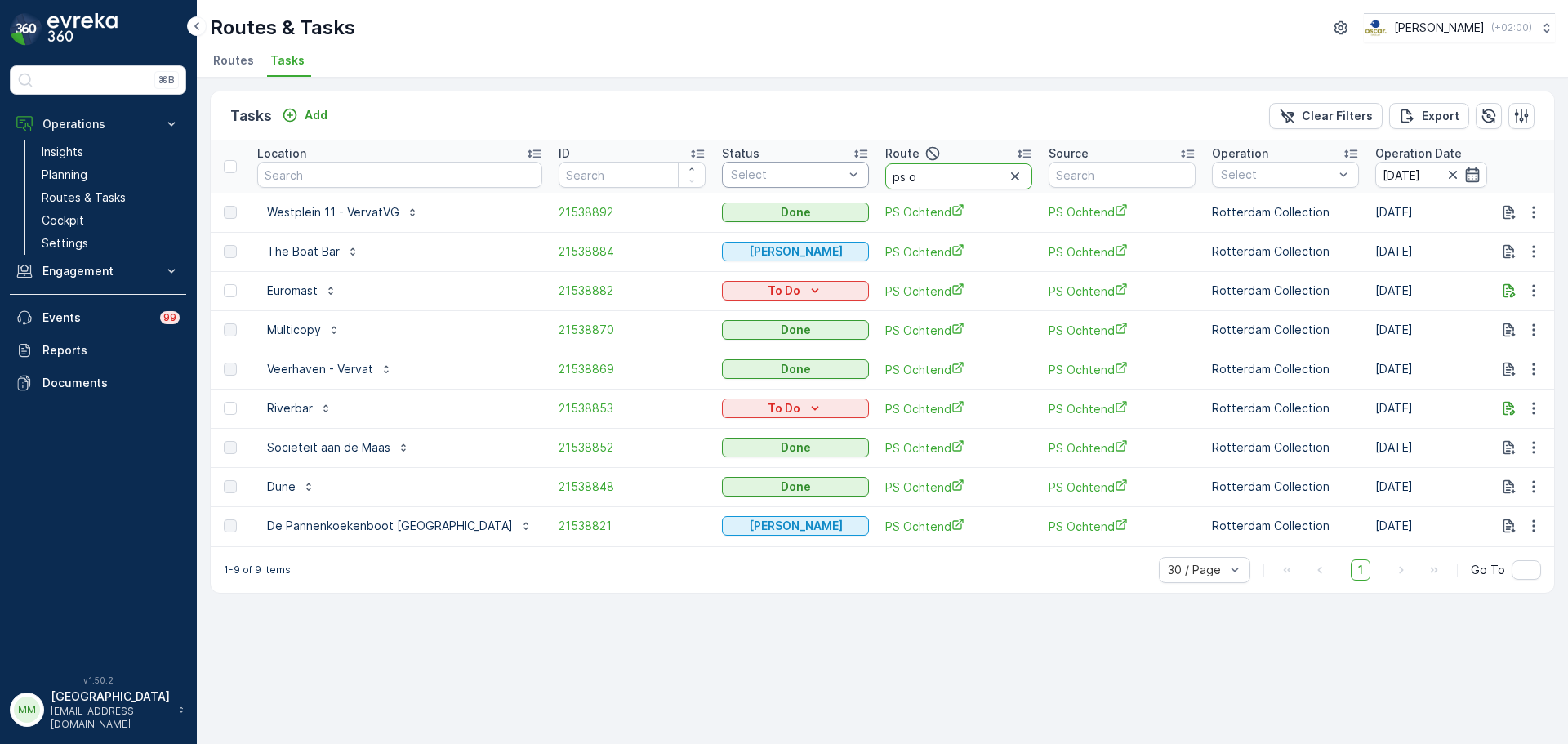
drag, startPoint x: 874, startPoint y: 174, endPoint x: 746, endPoint y: 170, distance: 128.1
click at [746, 170] on tr "Location ID Status Select Route ps o Source Operation Select Operation Date 16.…" at bounding box center [1539, 166] width 2657 height 52
type input "os m"
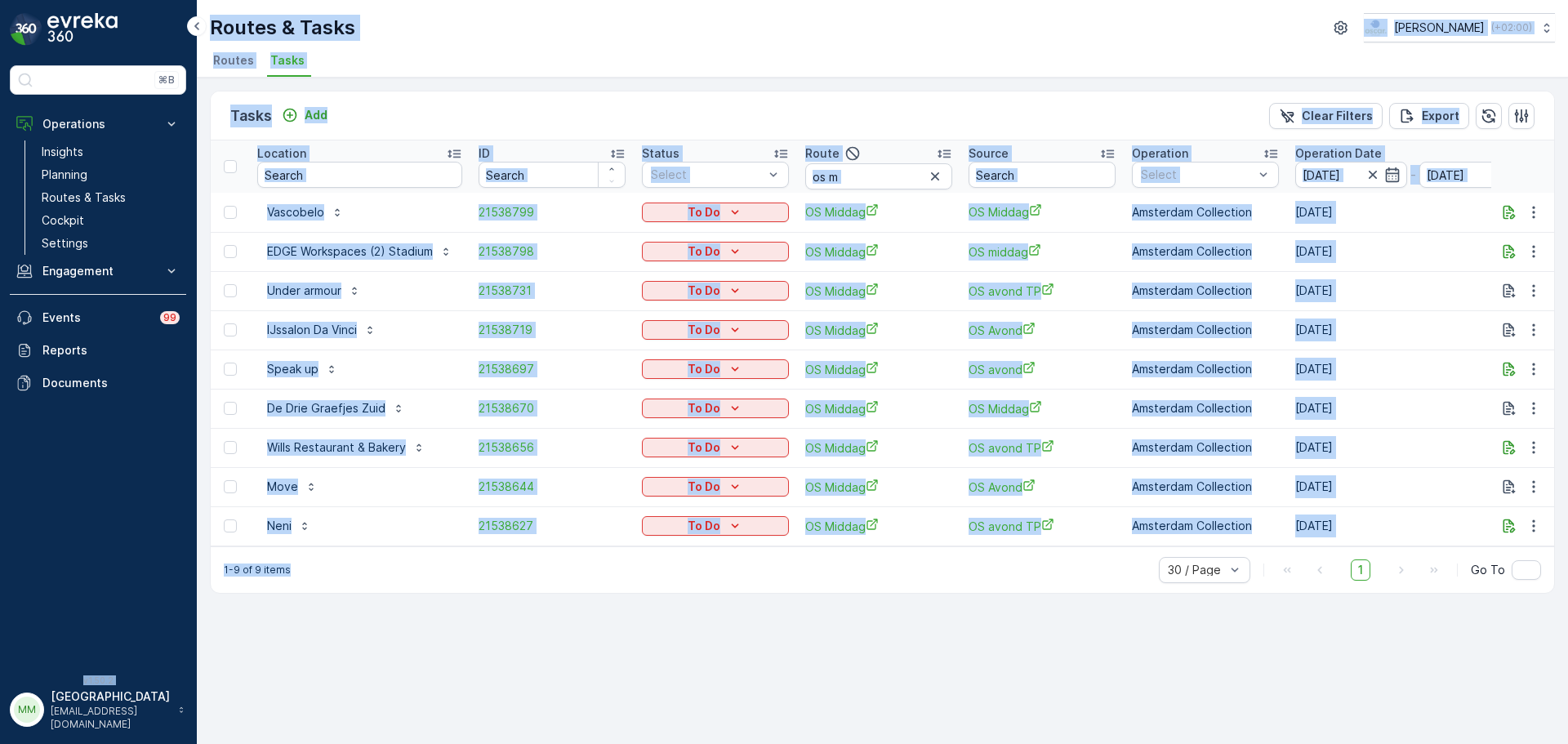
drag, startPoint x: 289, startPoint y: 581, endPoint x: 56, endPoint y: 474, distance: 256.4
click at [65, 501] on div "⌘B Operations Insights Planning Routes & Tasks Cockpit Settings Engagement Insi…" at bounding box center [784, 372] width 1568 height 744
click at [857, 48] on div "Routes & Tasks Oscar Circulair ( +02:00 ) Routes Tasks" at bounding box center [882, 39] width 1371 height 78
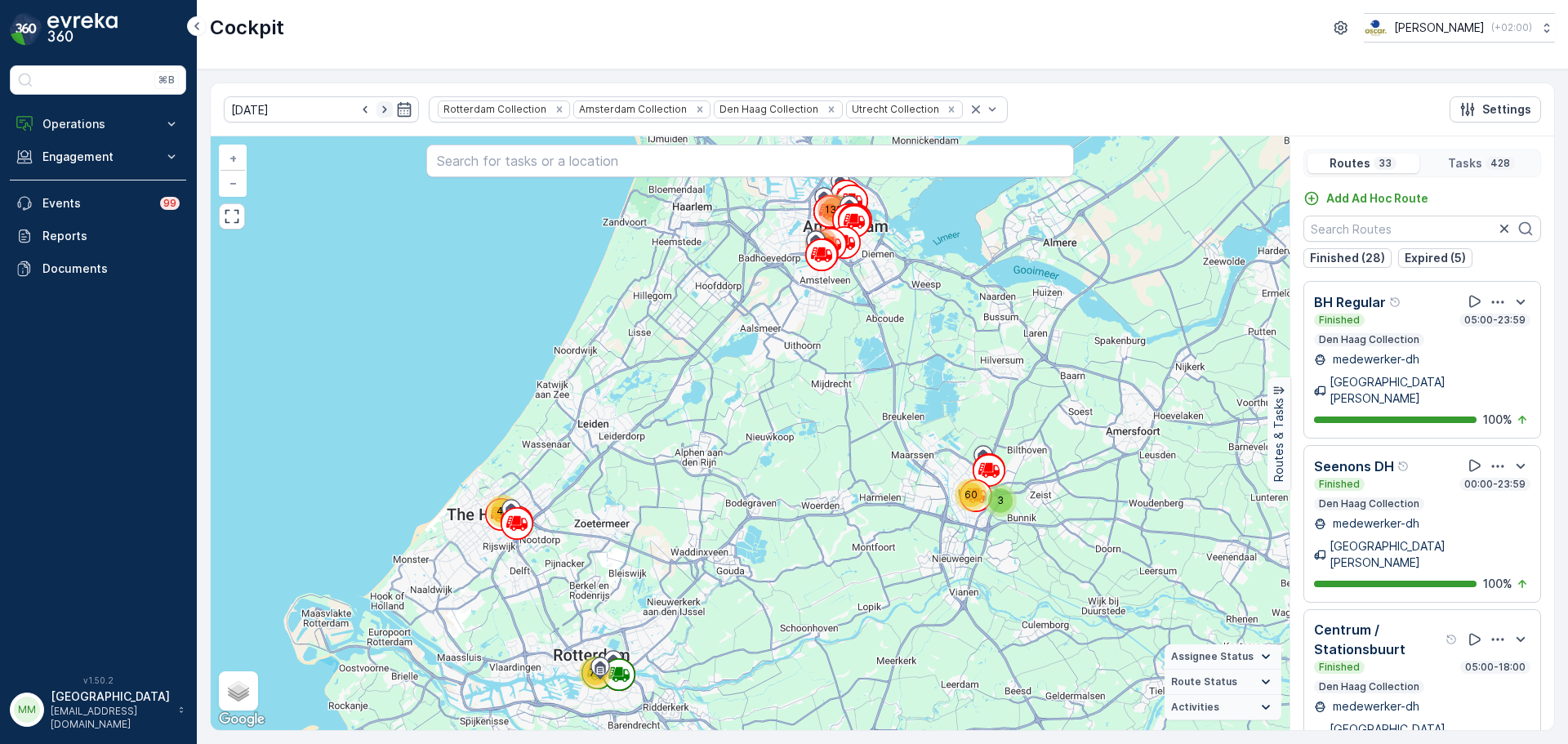
click at [377, 112] on icon "button" at bounding box center [385, 109] width 17 height 17
type input "[DATE]"
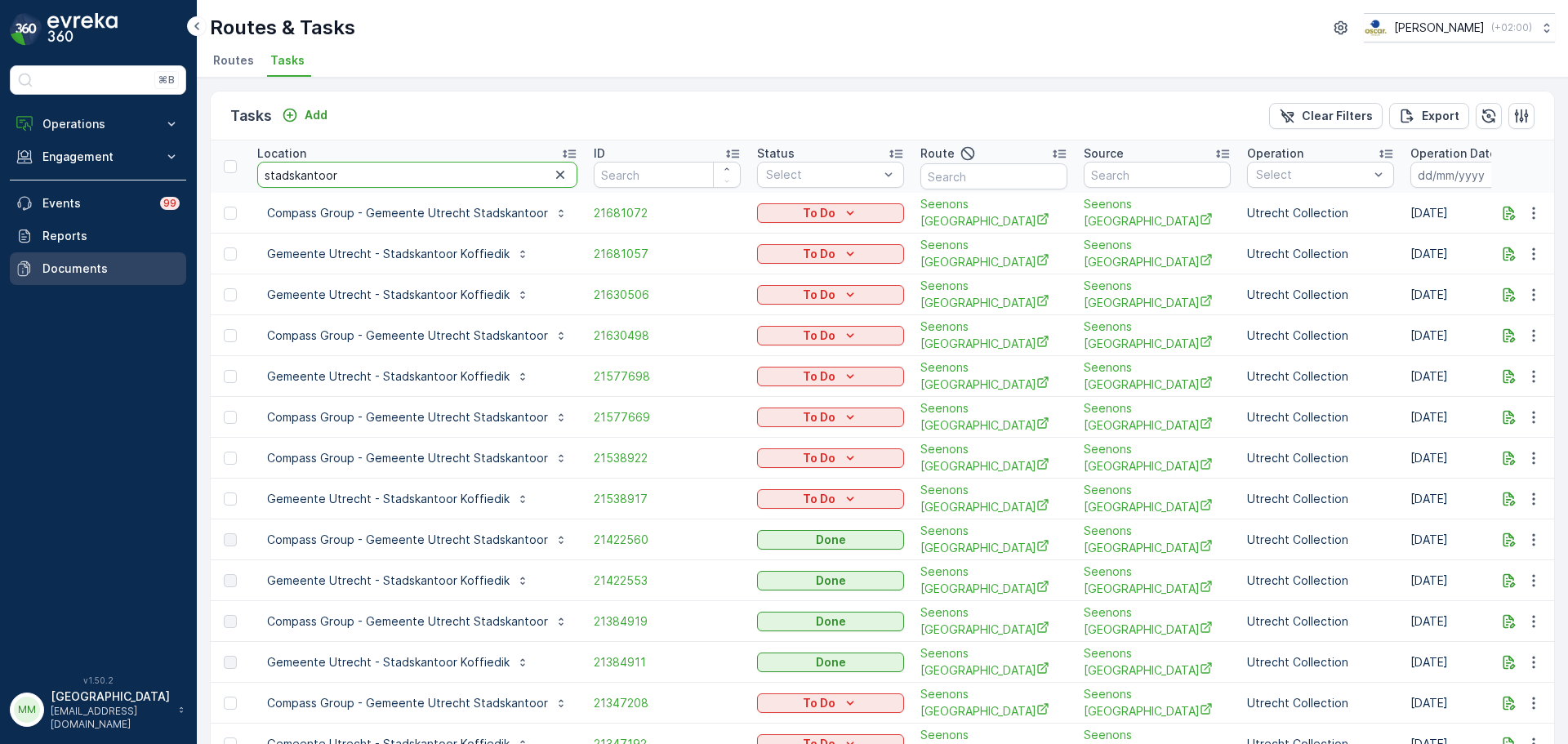
drag, startPoint x: 402, startPoint y: 177, endPoint x: 80, endPoint y: 254, distance: 331.1
click at [88, 186] on div "⌘B Operations Insights Planning Routes & Tasks Cockpit Settings Engagement Insi…" at bounding box center [784, 372] width 1568 height 744
type input "papi"
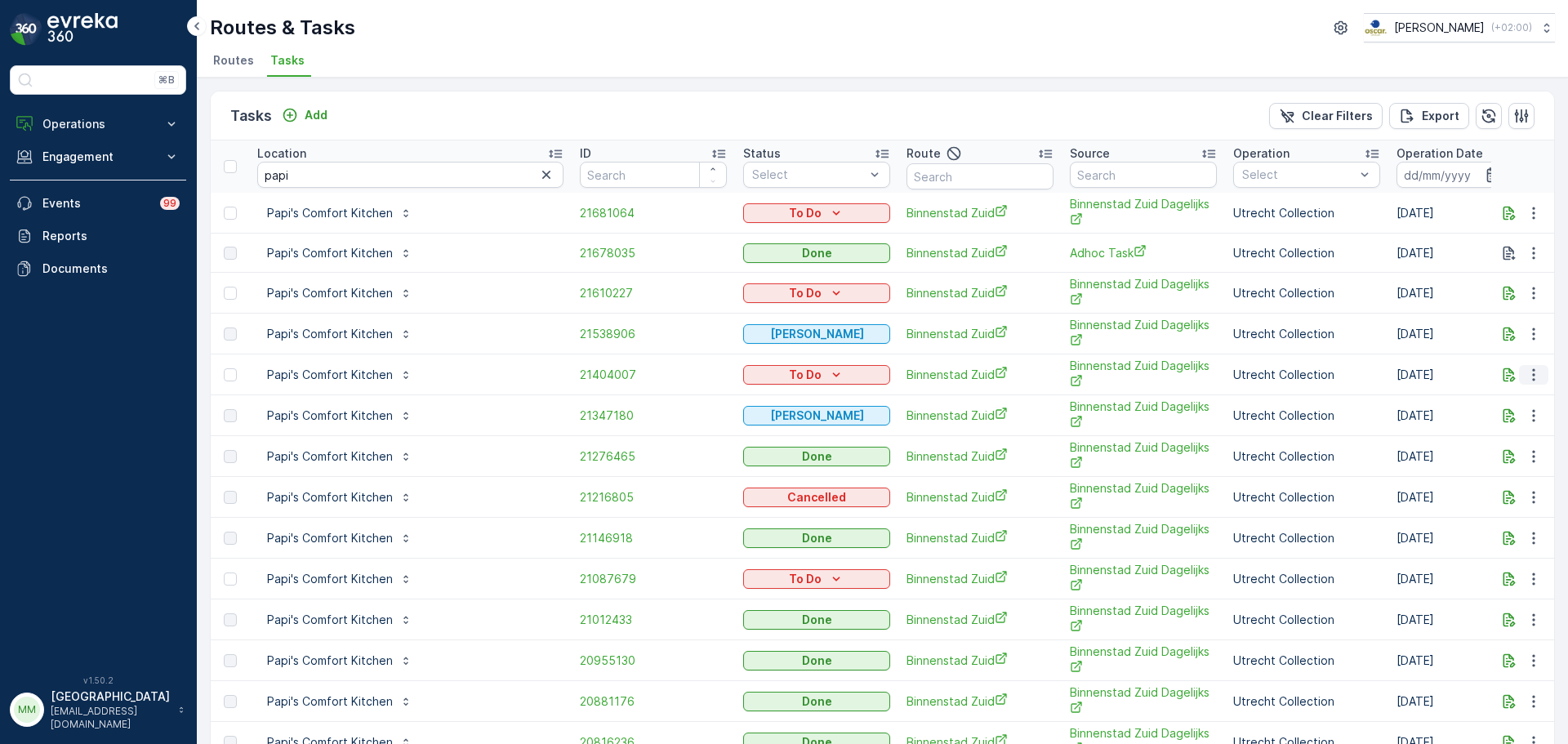
click at [1253, 378] on icon "button" at bounding box center [1534, 375] width 17 height 17
click at [1253, 443] on span "Change Route" at bounding box center [1491, 445] width 79 height 17
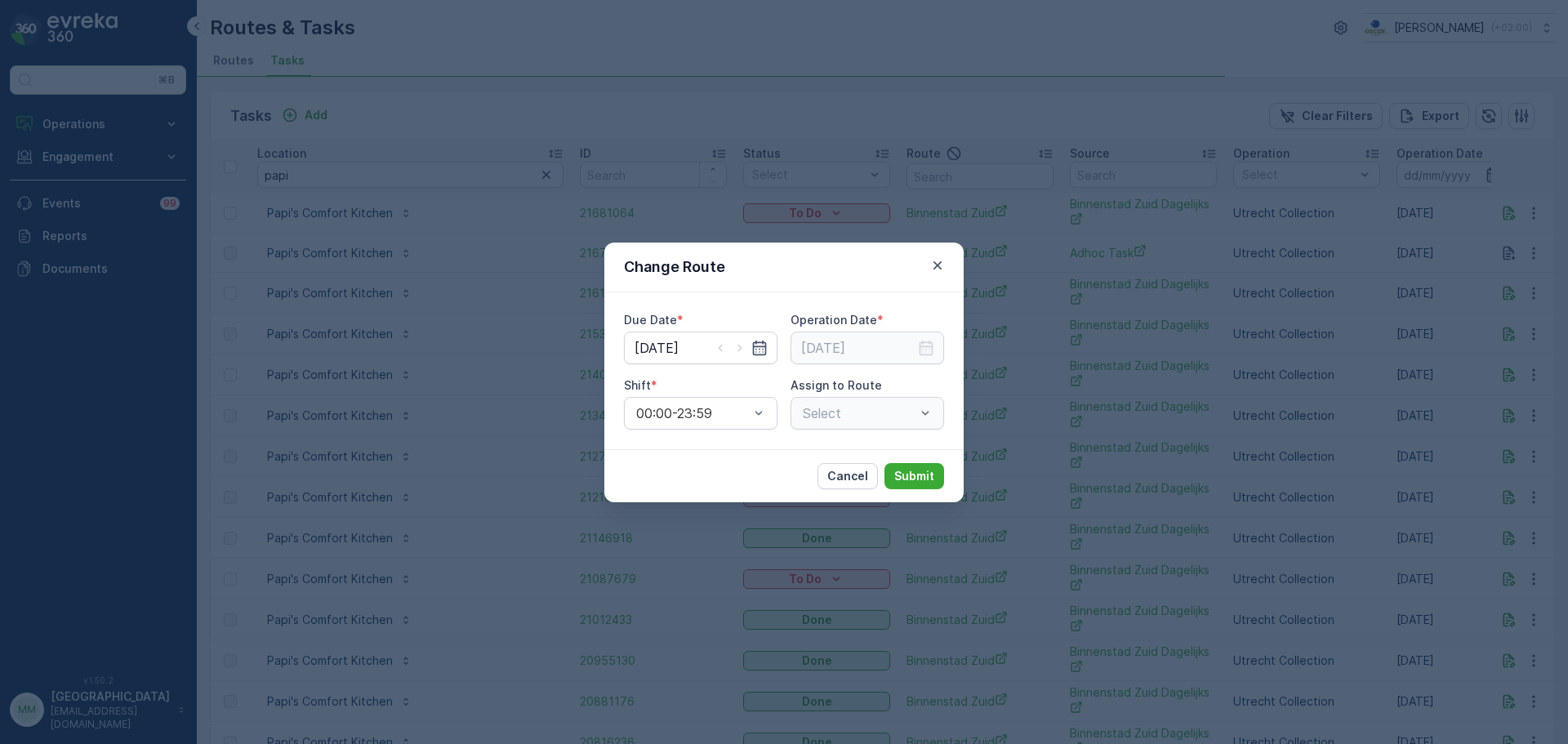
type input "11.09.2025"
click at [687, 337] on input "[DATE]" at bounding box center [700, 347] width 153 height 32
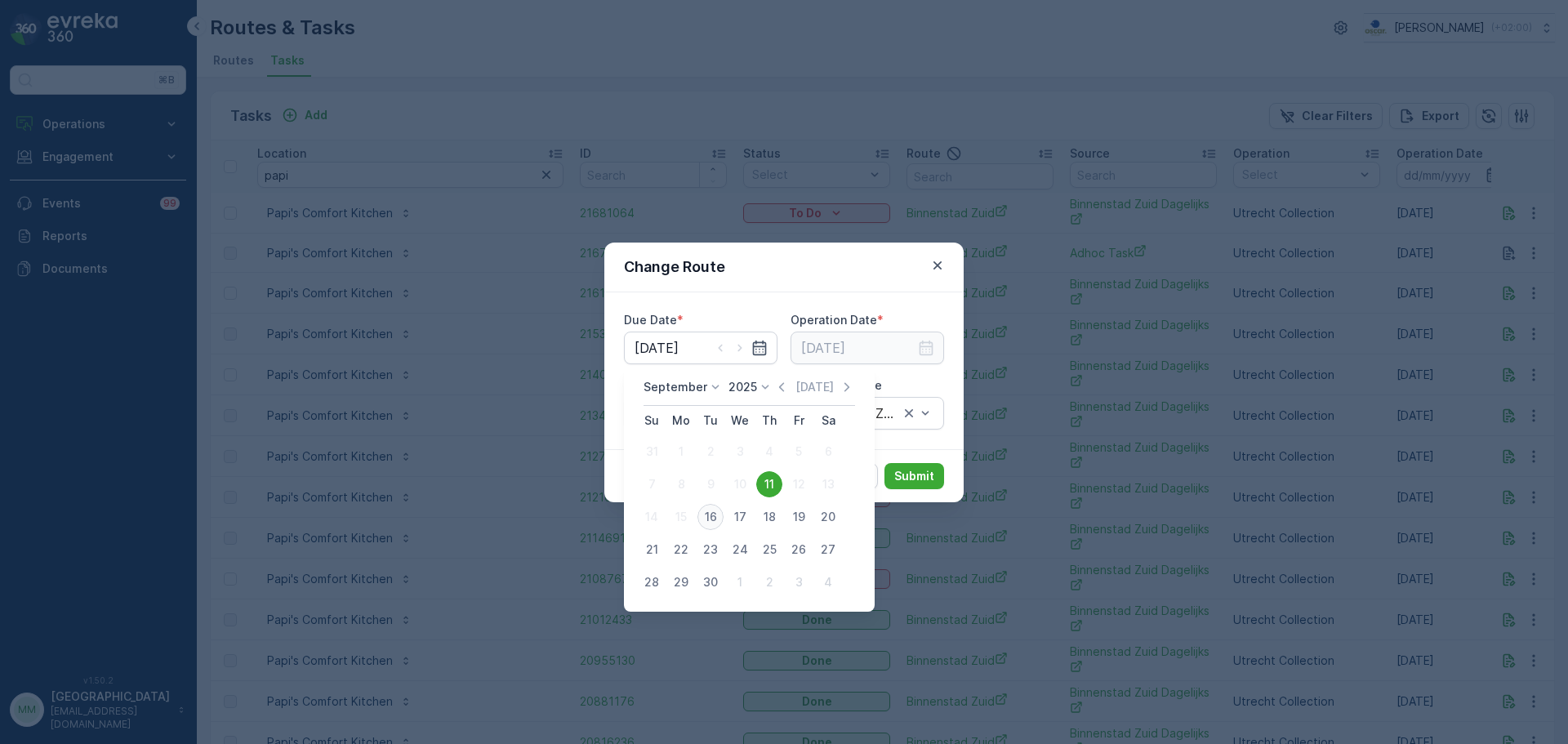
click at [710, 519] on div "16" at bounding box center [711, 517] width 26 height 26
type input "[DATE]"
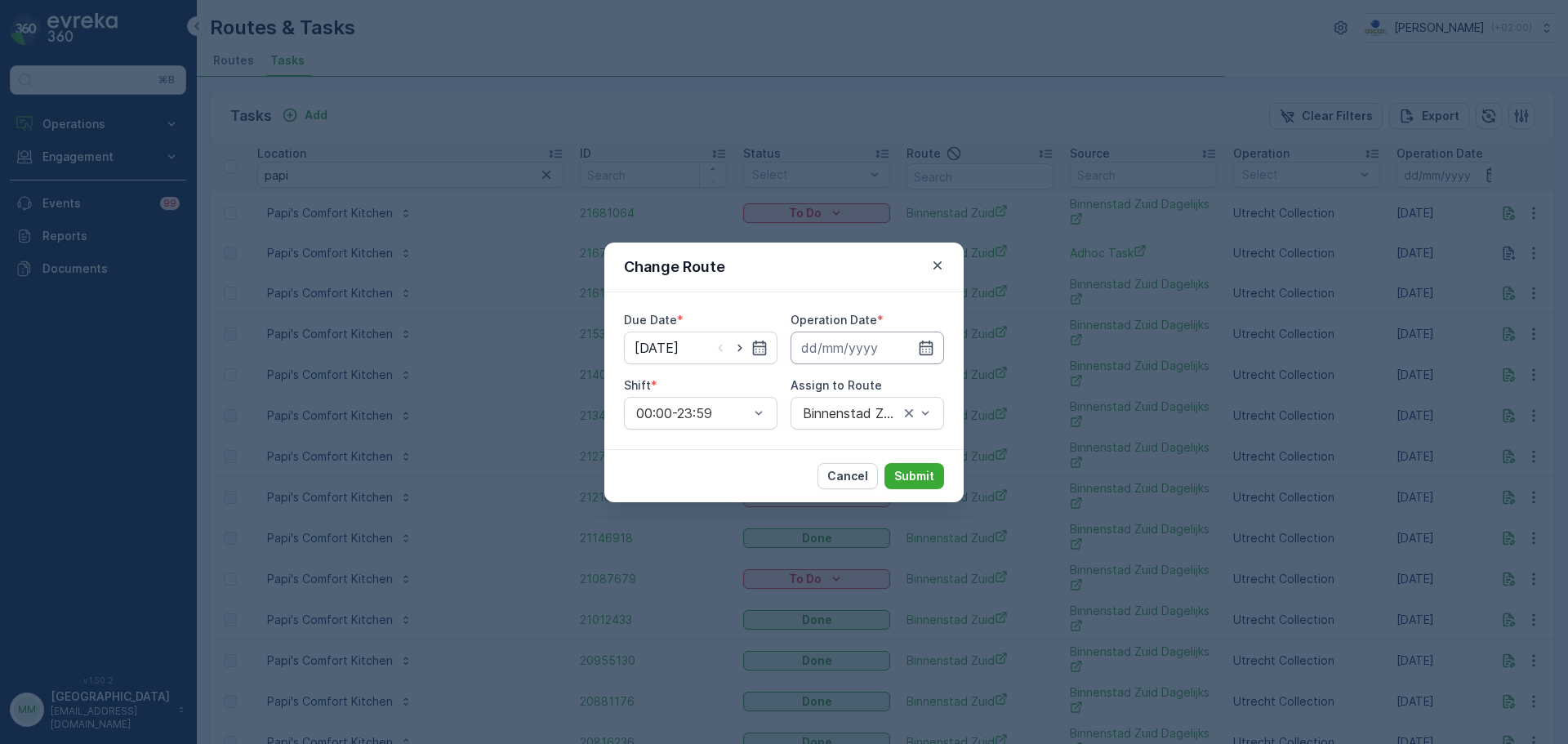
click at [855, 348] on input at bounding box center [867, 347] width 153 height 32
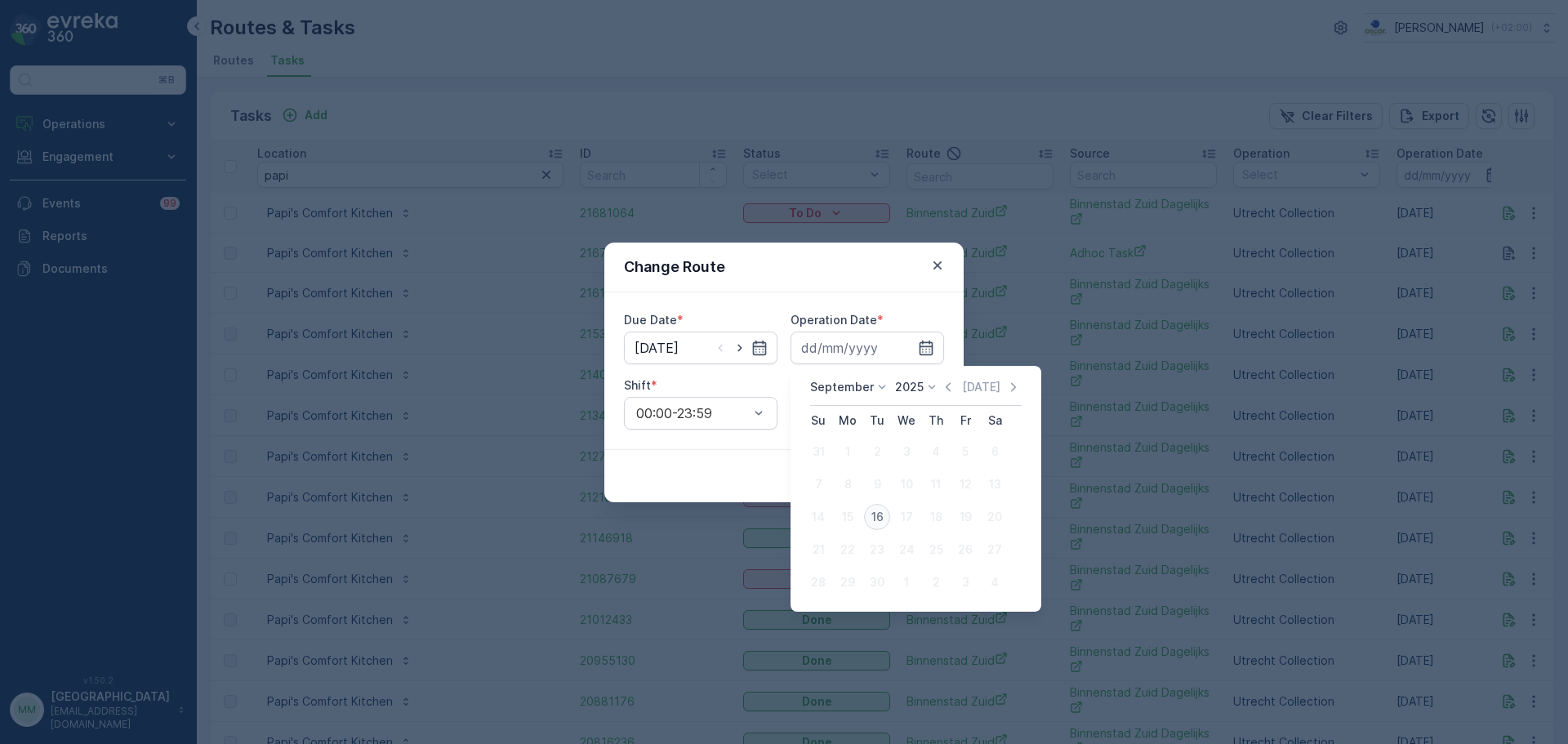
click at [872, 525] on div "16" at bounding box center [877, 517] width 26 height 26
type input "[DATE]"
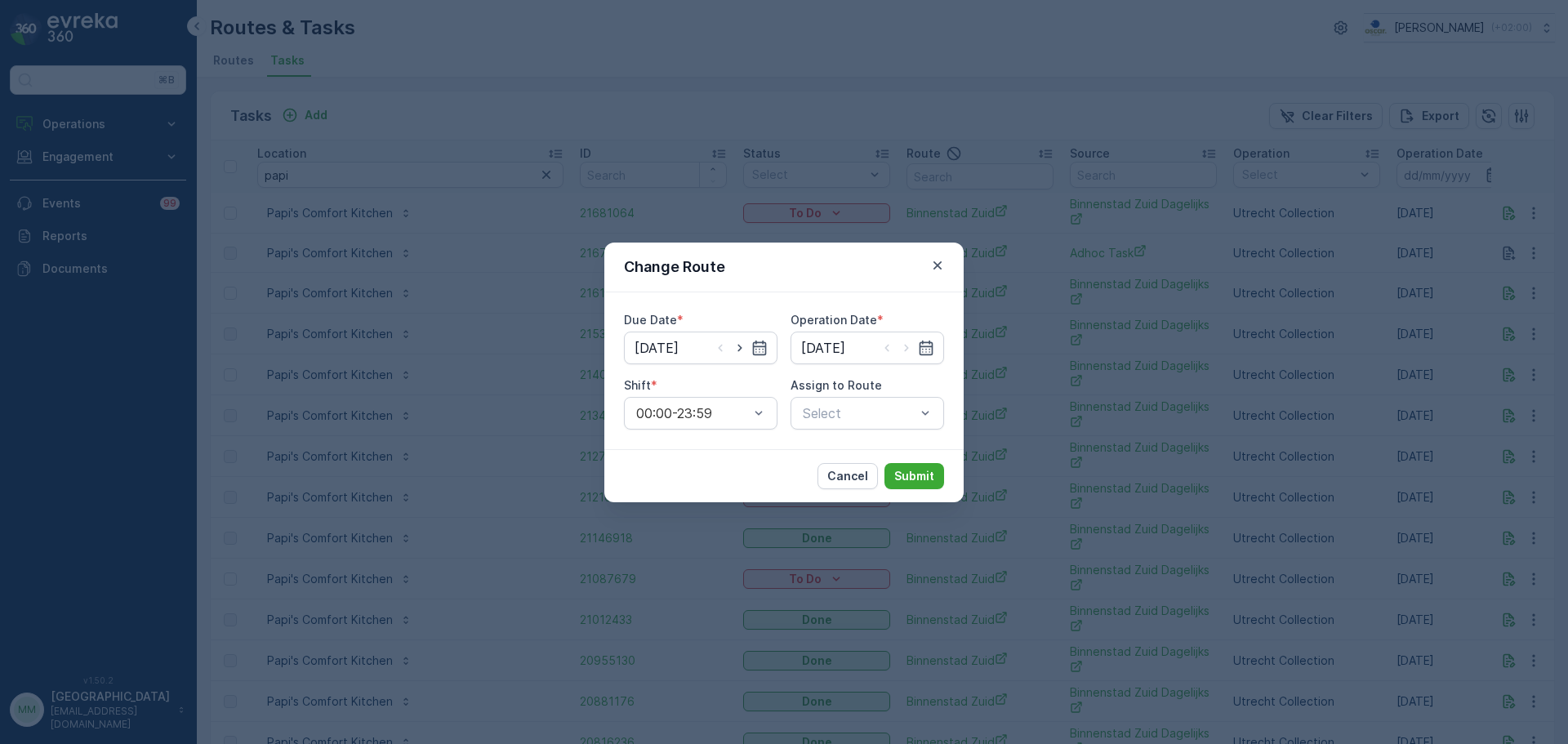
click at [872, 430] on div "Due Date * 16.09.2025 Operation Date * 16.09.2025 Shift * 00:00-23:59 Assign to…" at bounding box center [783, 370] width 359 height 157
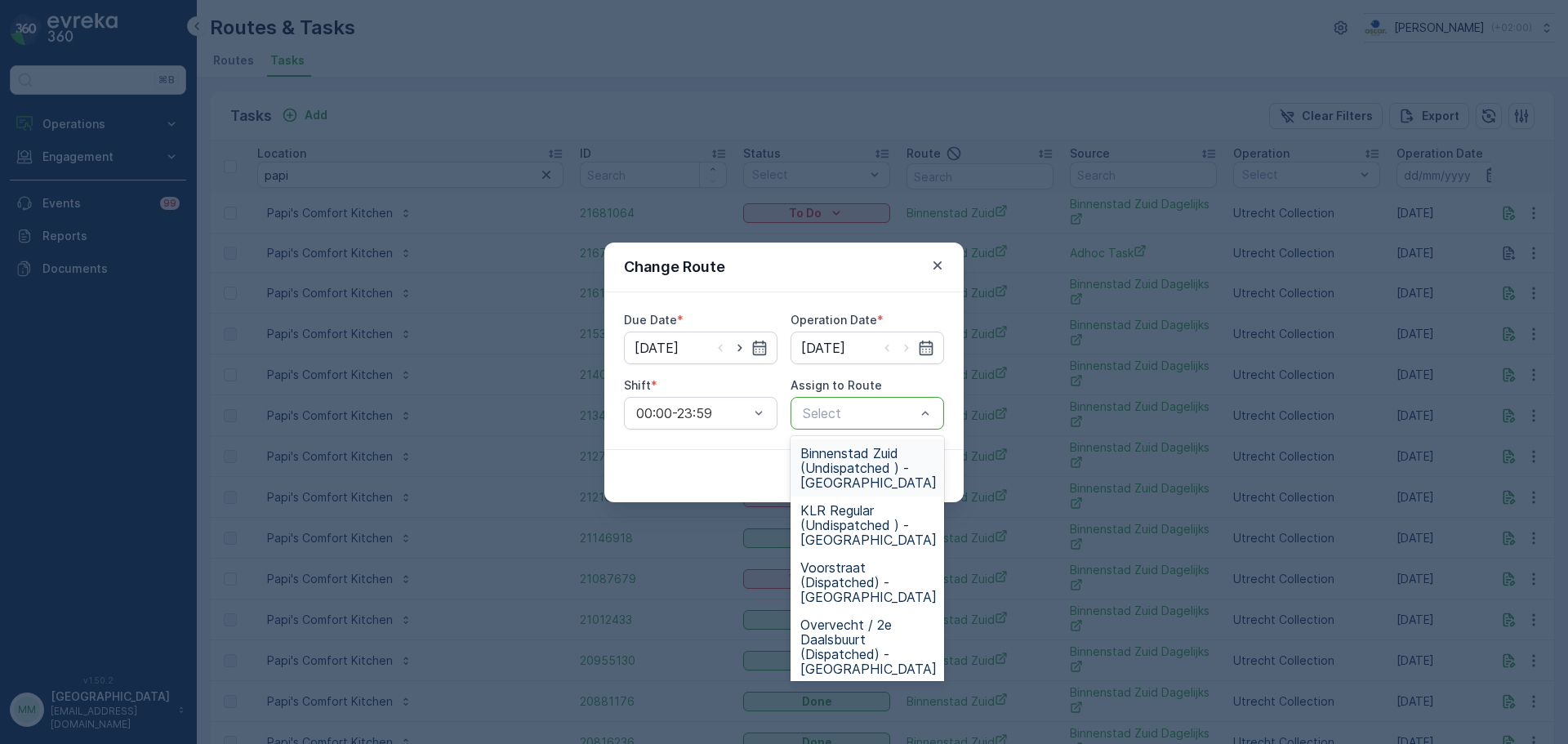
click at [874, 455] on span "Binnenstad Zuid (Undispatched ) - Utrecht" at bounding box center [868, 468] width 136 height 45
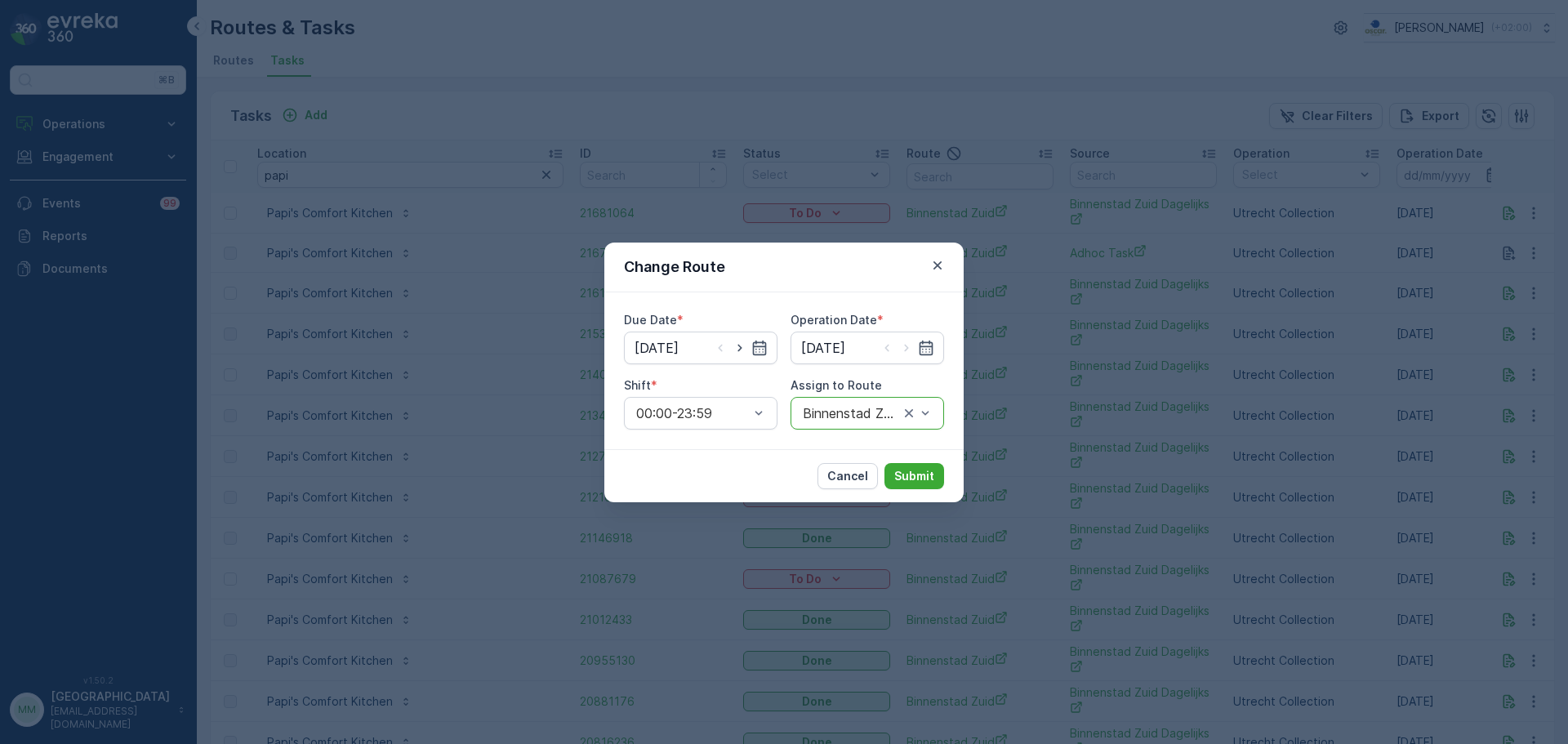
click at [913, 489] on div "Cancel Submit" at bounding box center [783, 475] width 359 height 53
click at [915, 474] on p "Submit" at bounding box center [914, 476] width 40 height 17
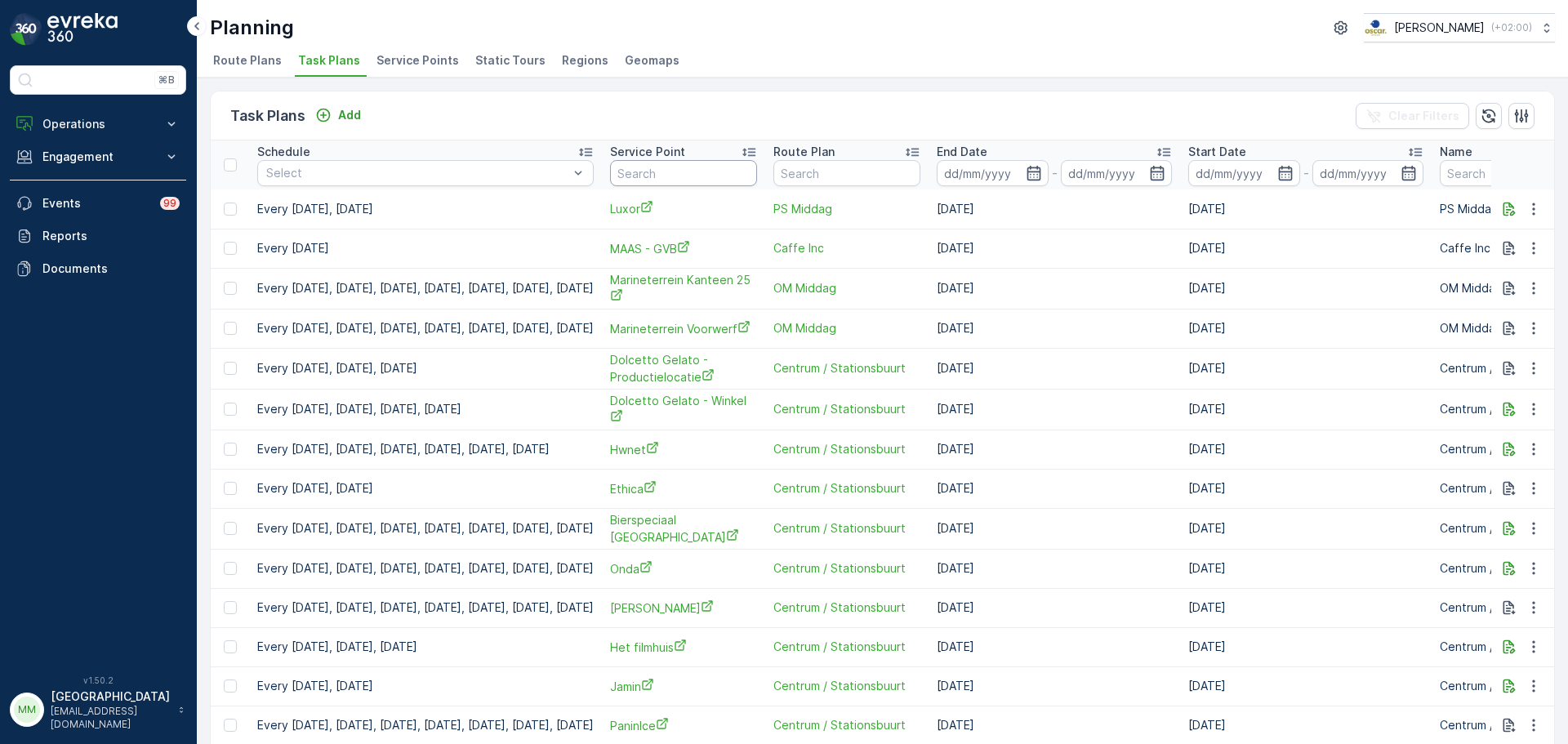
click at [719, 165] on input "text" at bounding box center [683, 173] width 147 height 26
type input "papi"
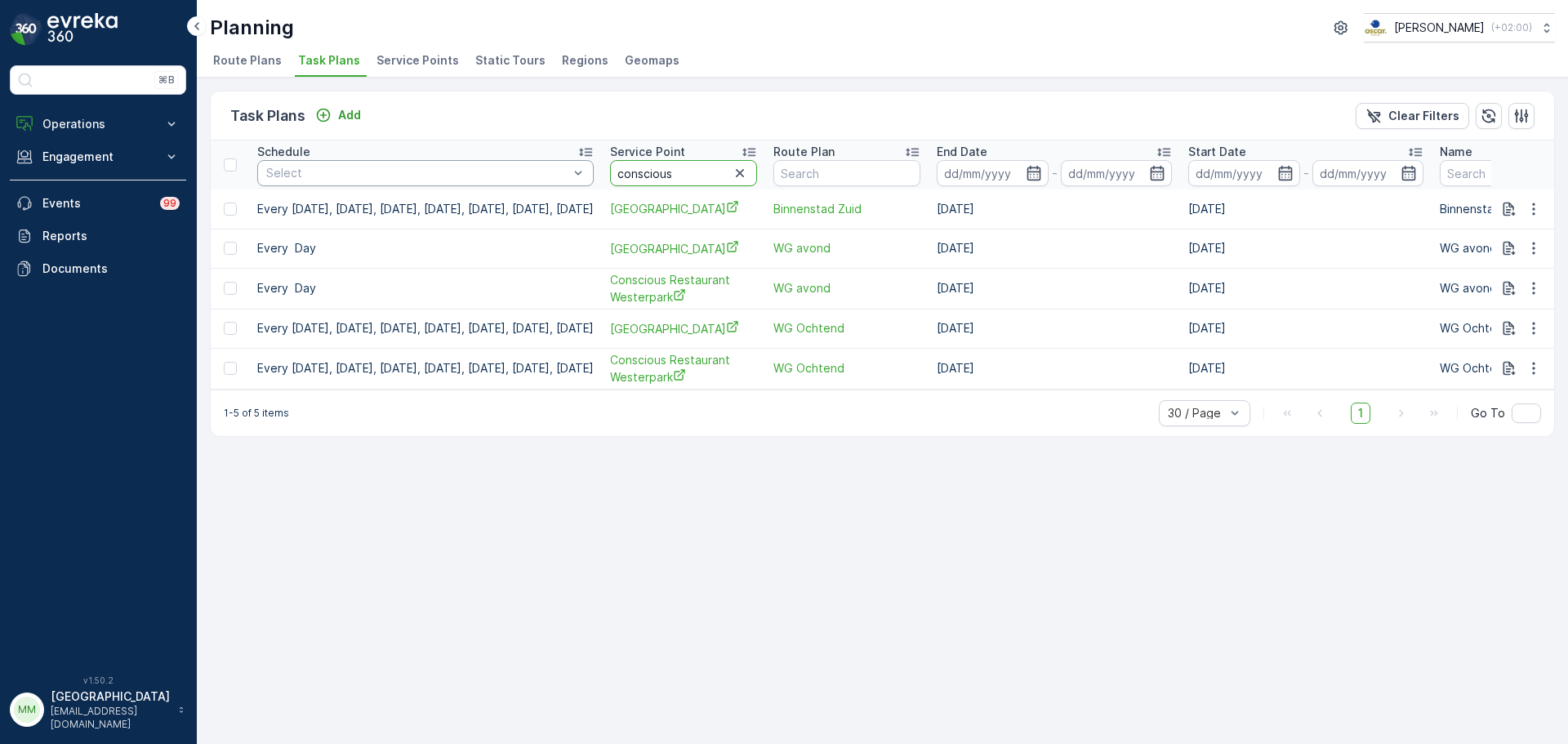
drag, startPoint x: 743, startPoint y: 173, endPoint x: 603, endPoint y: 186, distance: 140.6
click at [603, 186] on tr "Schedule Select Service Point conscious Route Plan End Date - Start Date - Name…" at bounding box center [1357, 164] width 2294 height 49
type input "domp[l"
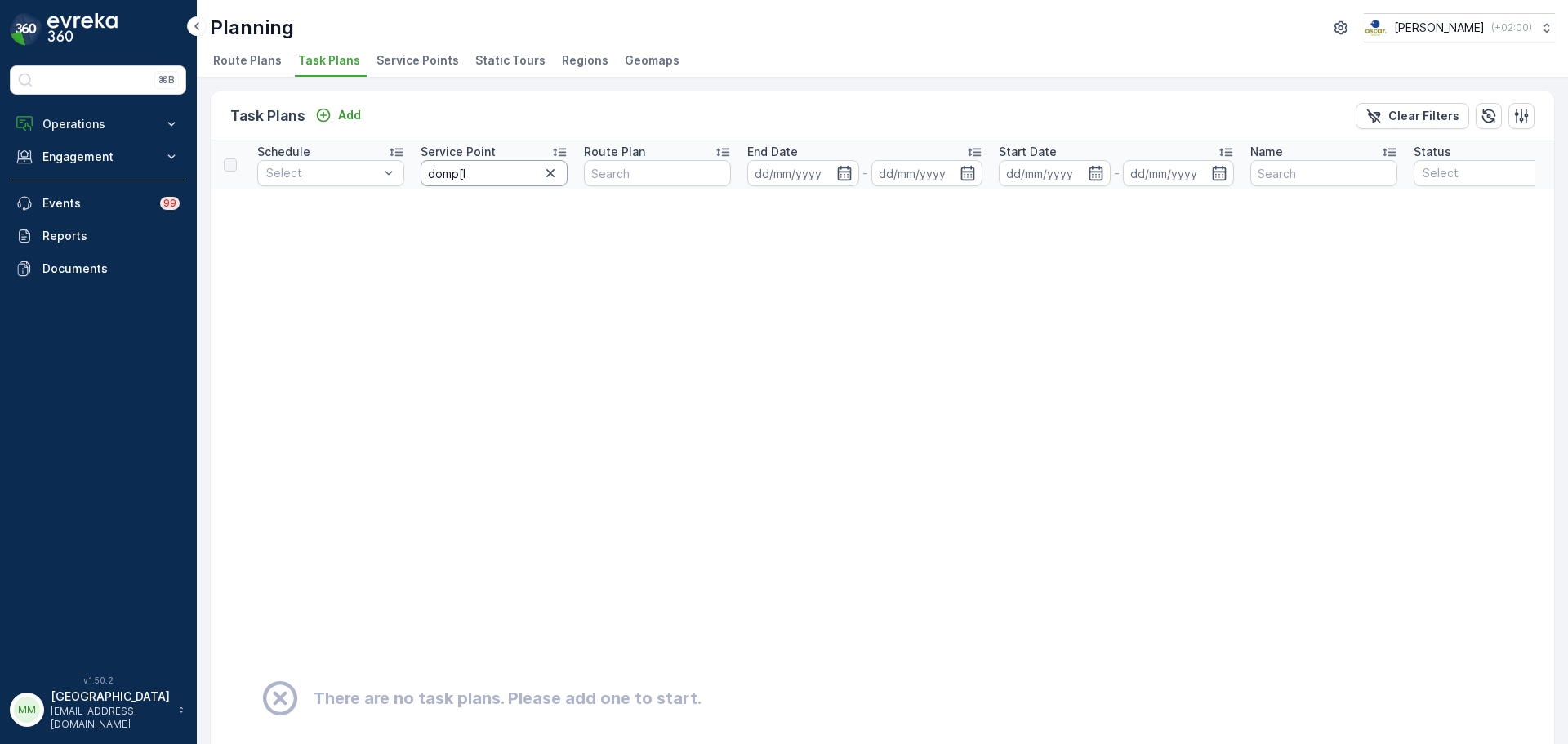
click at [463, 173] on input "domp[l" at bounding box center [494, 173] width 147 height 26
type input "dompl"
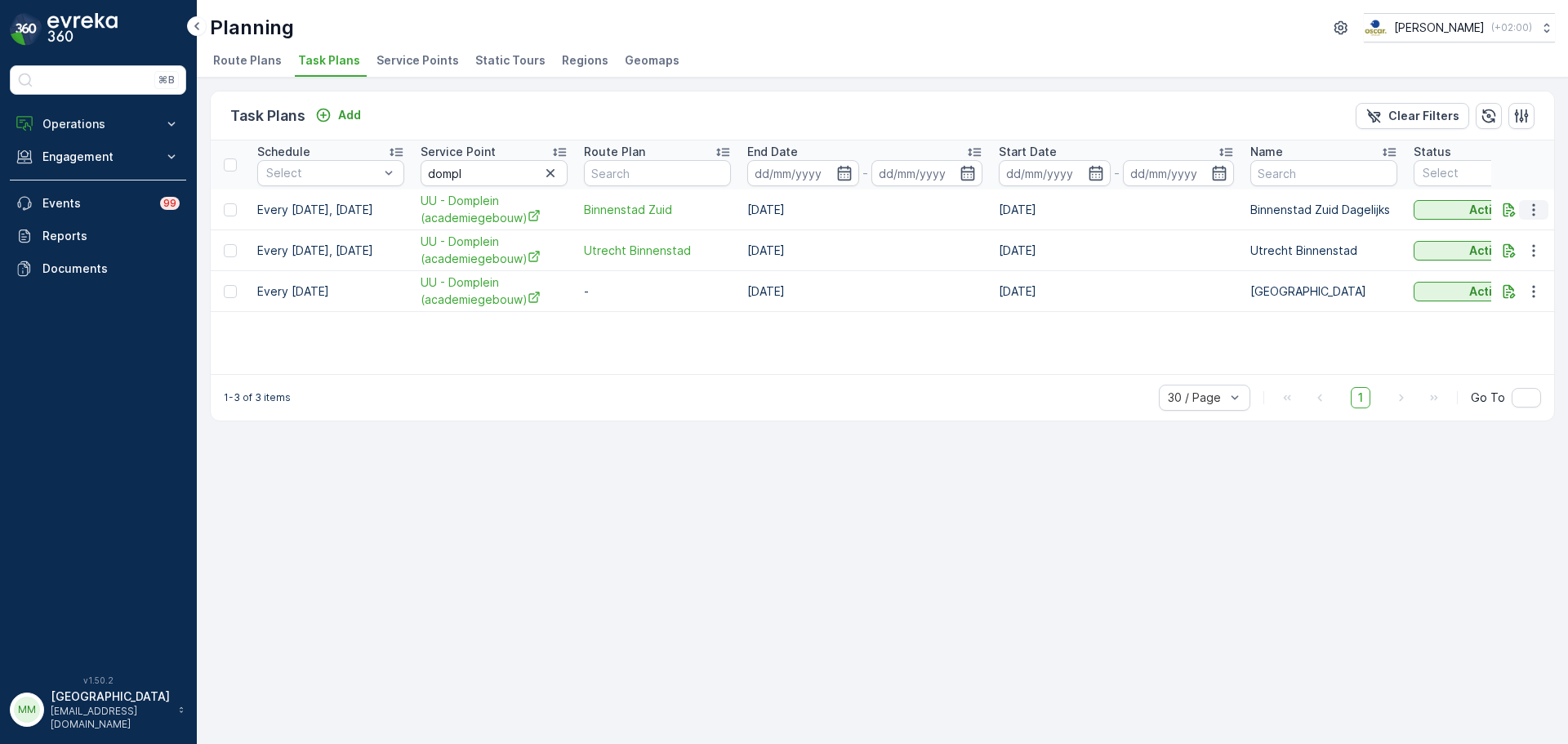
click at [1530, 212] on icon "button" at bounding box center [1534, 210] width 17 height 17
click at [1506, 260] on span "Edit Task Plan" at bounding box center [1505, 257] width 76 height 17
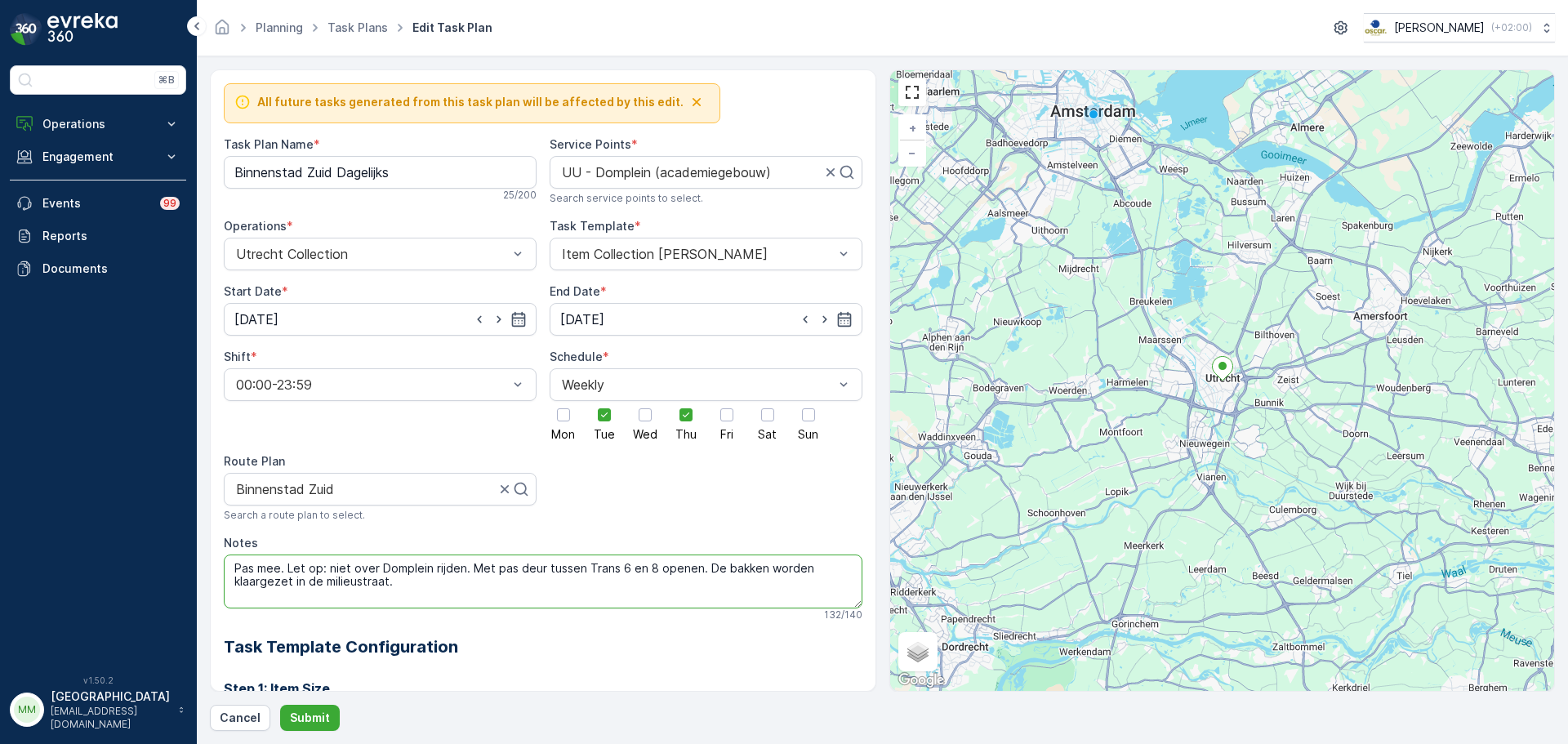
click at [252, 569] on textarea "Pas mee. Let op: niet over Domplein rijden. Met pas deur tussen Trans 6 en 8 op…" at bounding box center [543, 582] width 638 height 54
click at [286, 573] on textarea "Pasje mee. Let op: niet over Domplein rijden. Met pas deur tussen Trans 6 en 8 …" at bounding box center [543, 582] width 638 height 54
click at [289, 572] on textarea "Pasje mee. Let op: niet over Domplein rijden. Met pas deur tussen Trans 6 en 8 …" at bounding box center [543, 582] width 638 height 54
drag, startPoint x: 334, startPoint y: 566, endPoint x: 510, endPoint y: 566, distance: 176.0
click at [510, 566] on textarea "Pasje meenemen. Let op: niet over Domplein rijden. Met pas deur tussen Trans 6 …" at bounding box center [543, 582] width 638 height 54
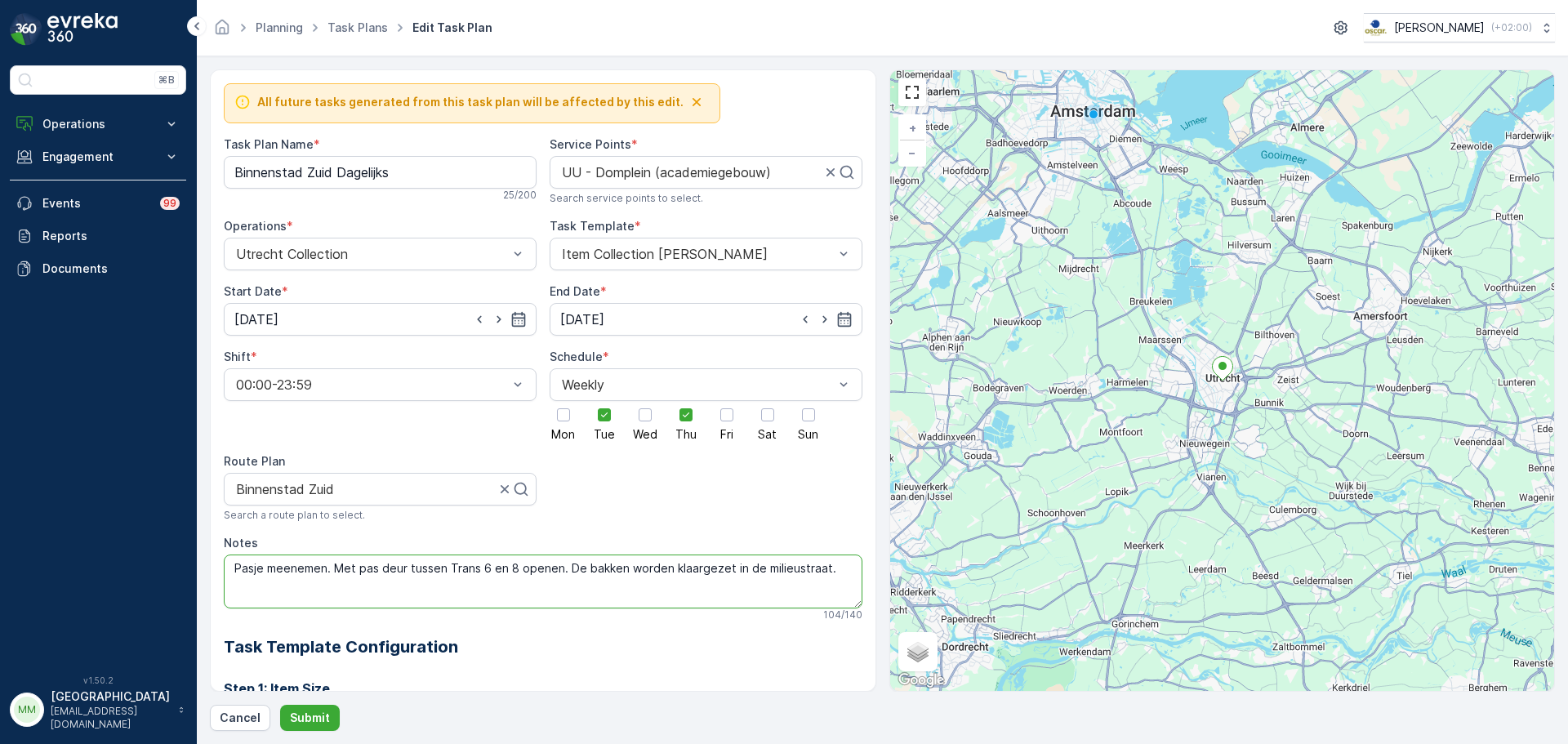
click at [372, 566] on textarea "Pasje meenemen. Met pas deur tussen Trans 6 en 8 openen. De bakken worden klaar…" at bounding box center [543, 582] width 638 height 54
click at [373, 568] on textarea "Pasje meenemen. Met pas deur tussen Trans 6 en 8 openen. De bakken worden klaar…" at bounding box center [543, 582] width 638 height 54
click at [378, 569] on textarea "Pasje meenemen. Met pas deur tussen Trans 6 en 8 openen. De bakken worden klaar…" at bounding box center [543, 582] width 638 height 54
drag, startPoint x: 453, startPoint y: 568, endPoint x: 392, endPoint y: 571, distance: 61.1
click at [392, 571] on textarea "Pasje meenemen. Met pasje deur tussen Trans 6 en 8 openen. De bakken worden kla…" at bounding box center [543, 582] width 638 height 54
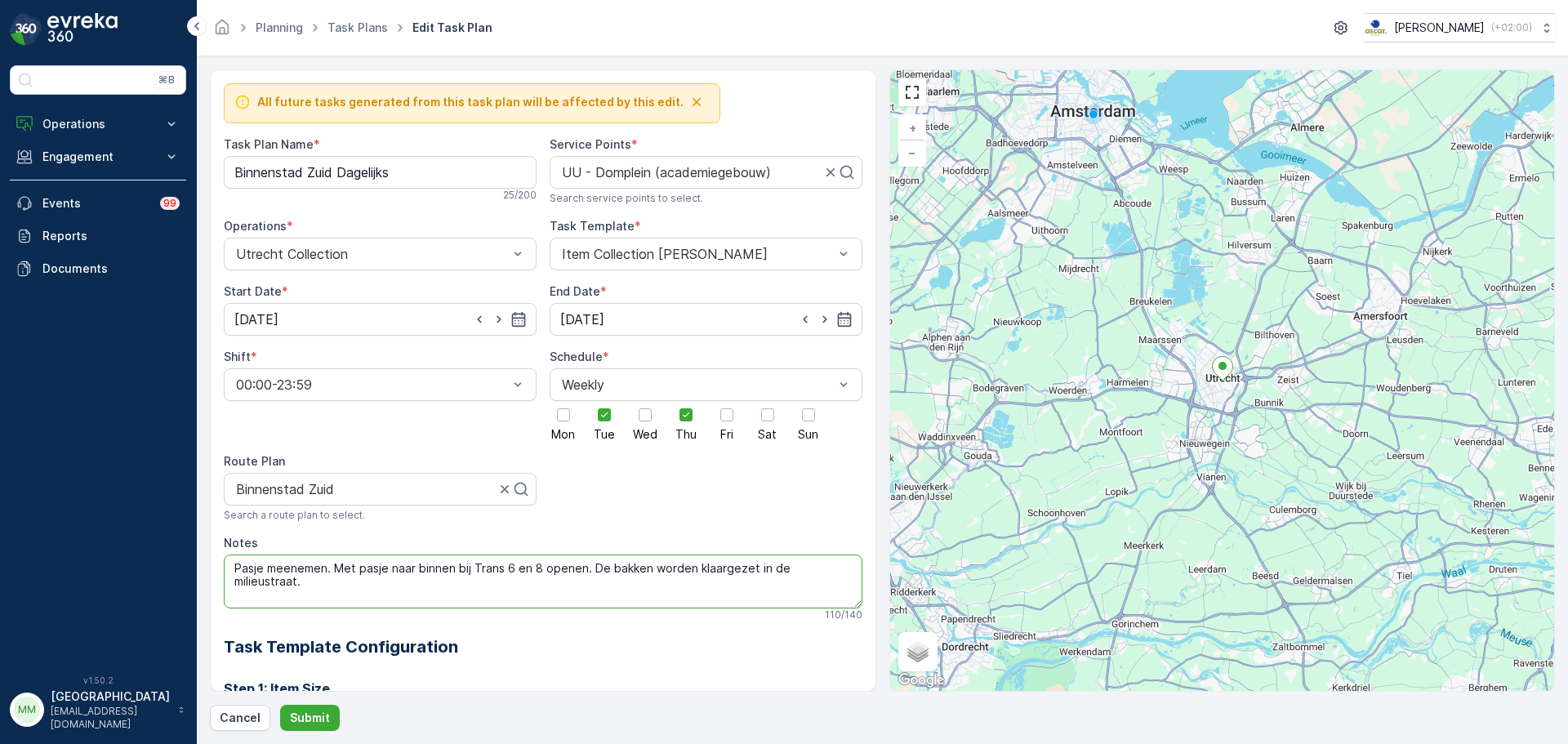
drag, startPoint x: 585, startPoint y: 569, endPoint x: 514, endPoint y: 570, distance: 71.0
click at [514, 570] on textarea "Pasje meenemen. Met pasje naar binnen bij Trans 6 en 8 openen. De bakken worden…" at bounding box center [543, 582] width 638 height 54
type textarea "Pasje meenemen. Met pasje naar binnen bij Trans 6 (groene deur in stenen frame)…"
click at [323, 709] on button "Submit" at bounding box center [310, 718] width 59 height 26
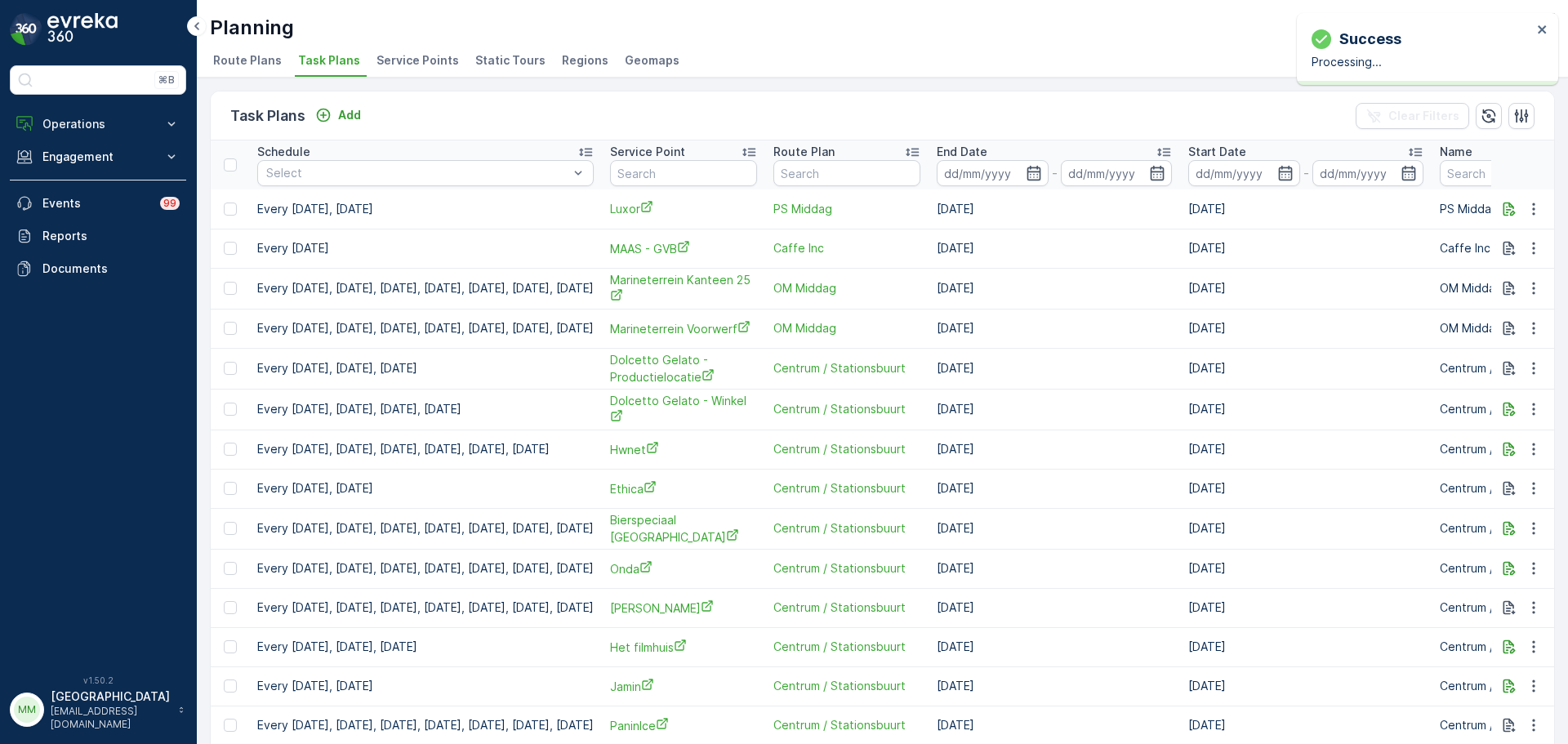
click at [248, 52] on span "Route Plans" at bounding box center [248, 60] width 69 height 17
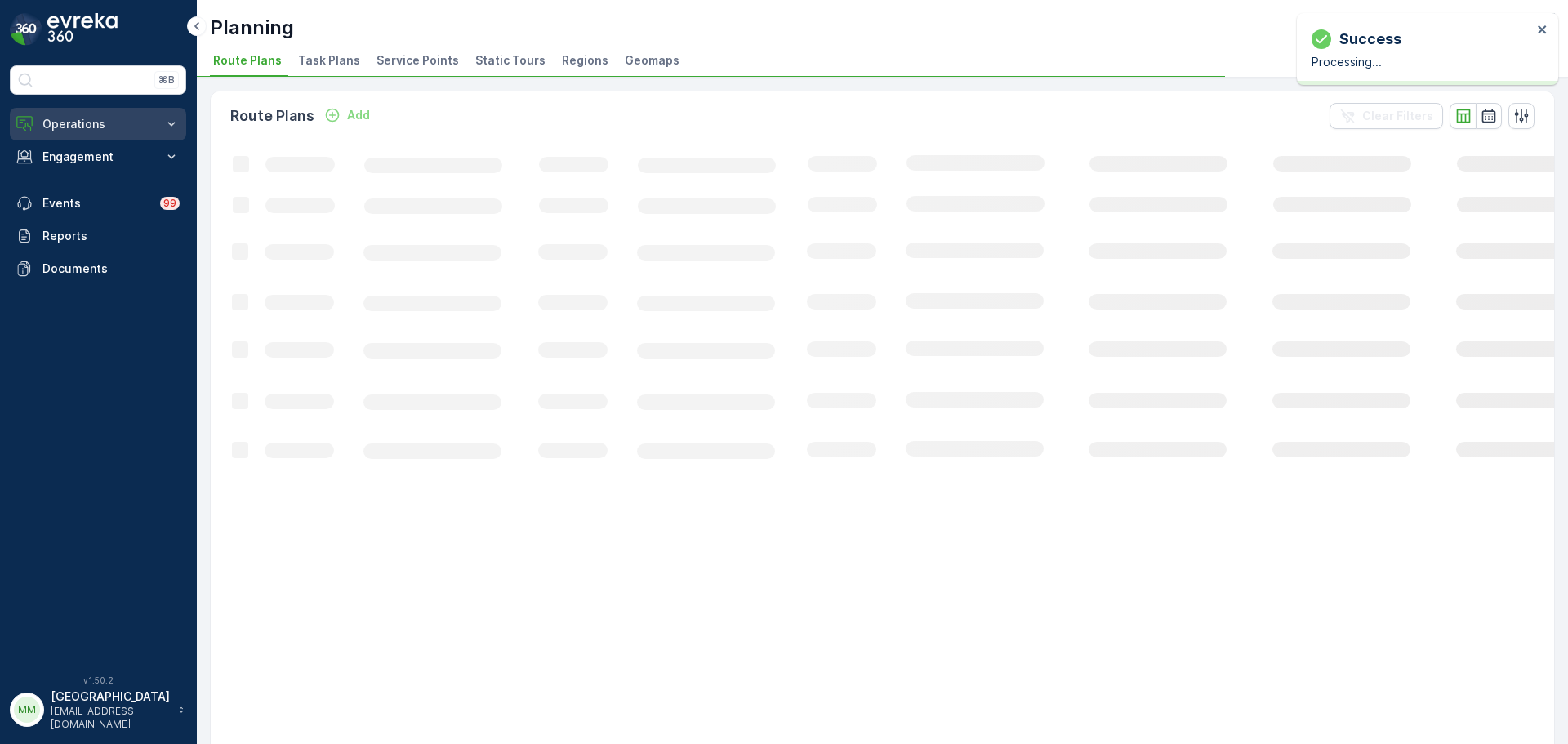
click at [99, 111] on button "Operations" at bounding box center [98, 123] width 176 height 32
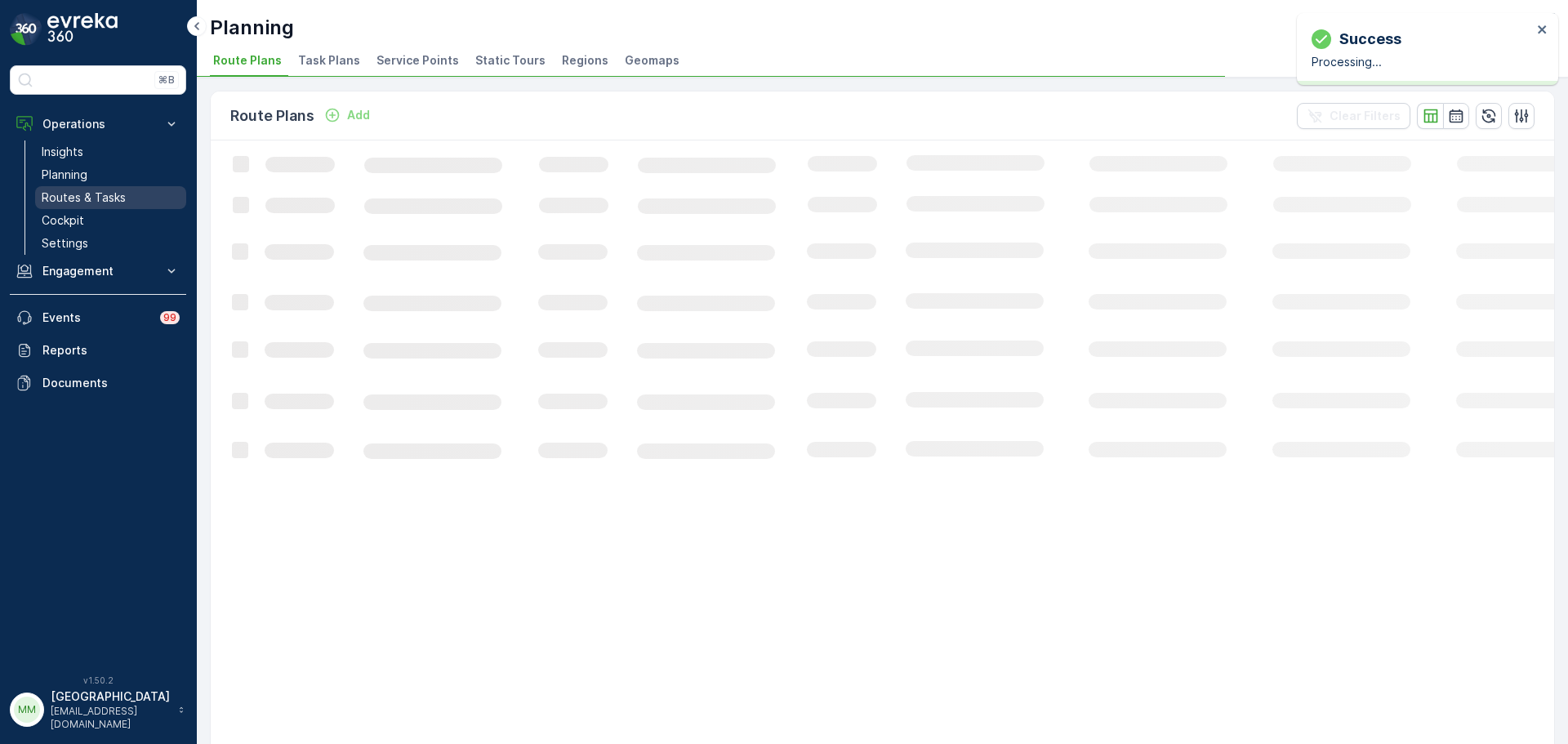
click at [144, 200] on link "Routes & Tasks" at bounding box center [110, 198] width 151 height 23
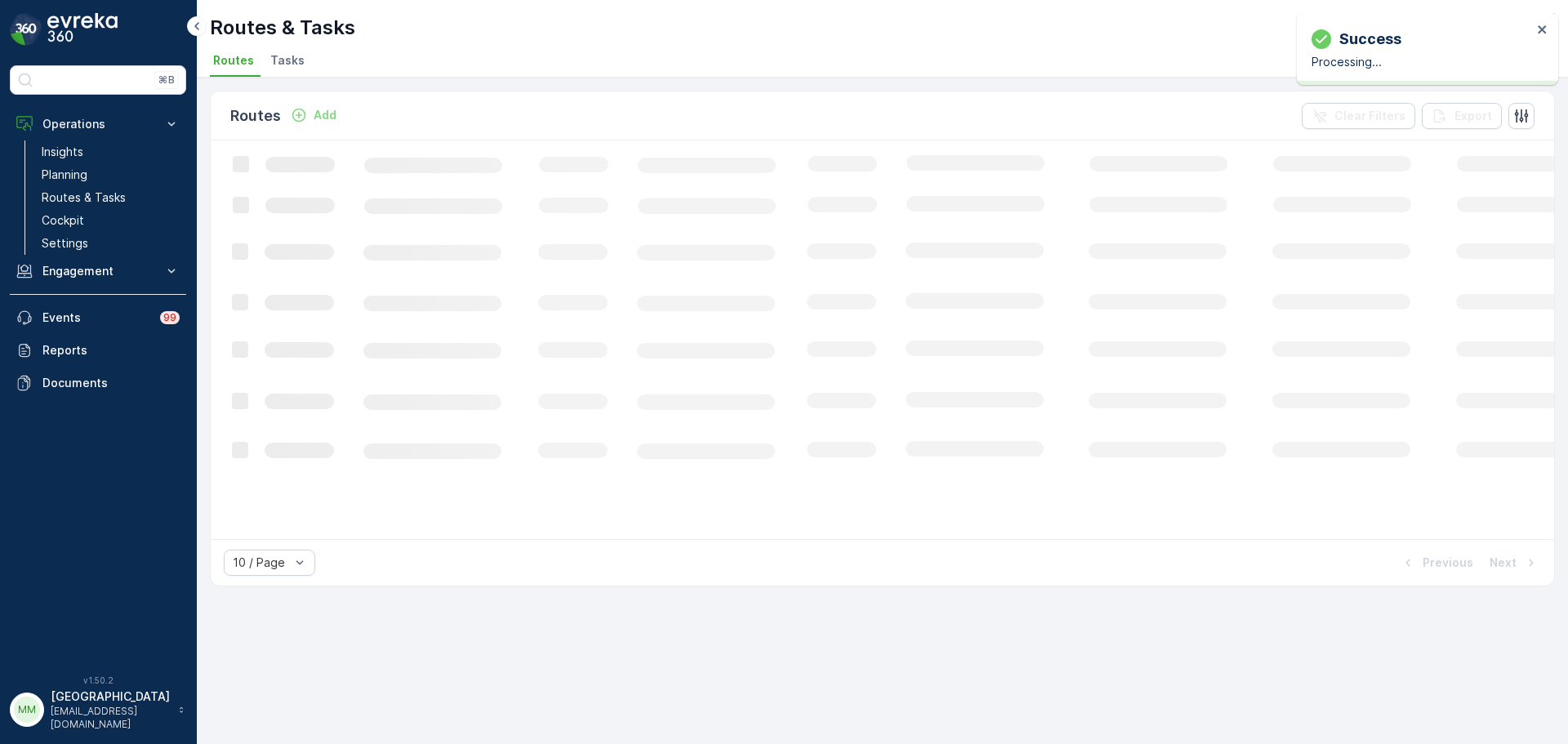
click at [272, 60] on span "Tasks" at bounding box center [287, 60] width 34 height 17
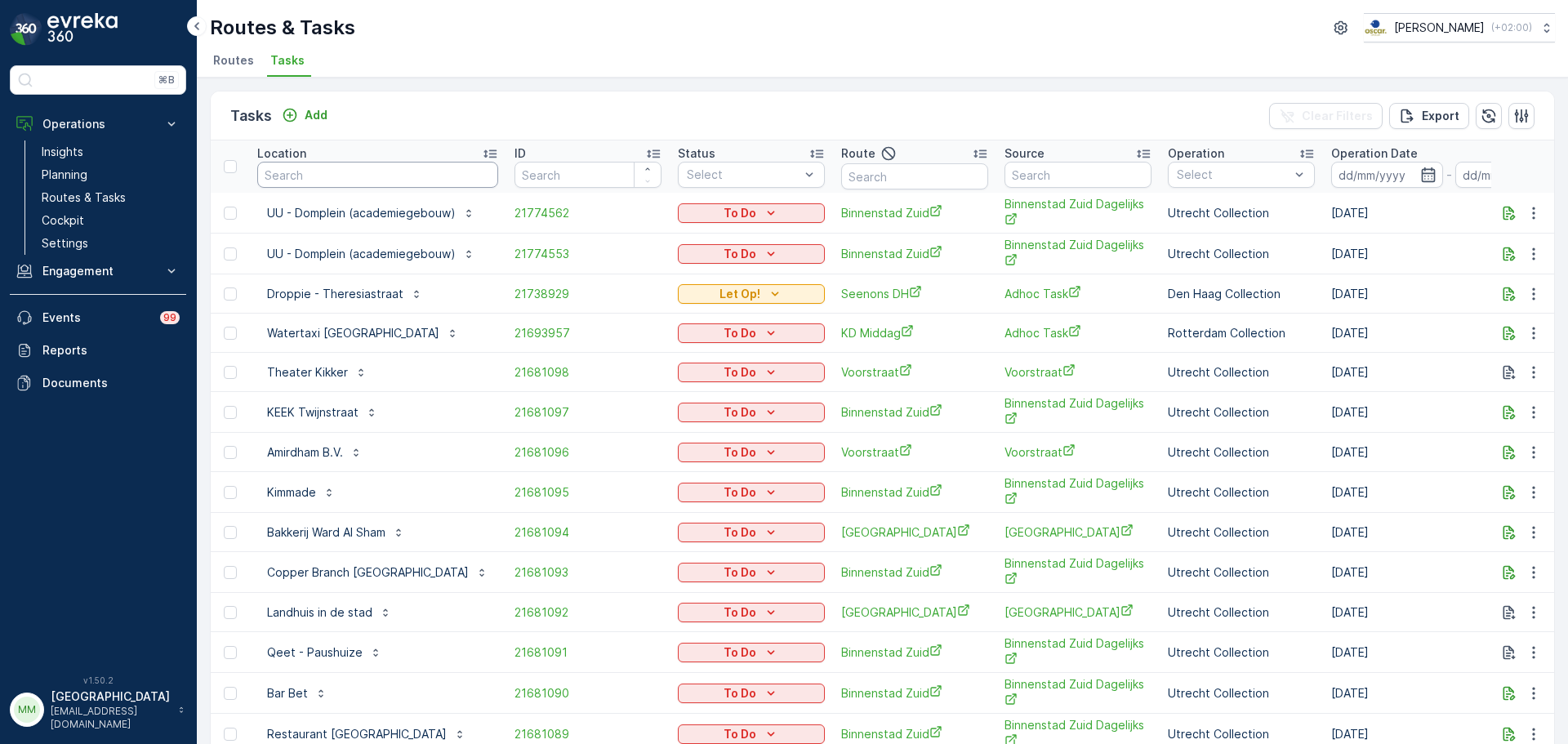
click at [364, 183] on input "text" at bounding box center [378, 174] width 241 height 26
type input "nemin"
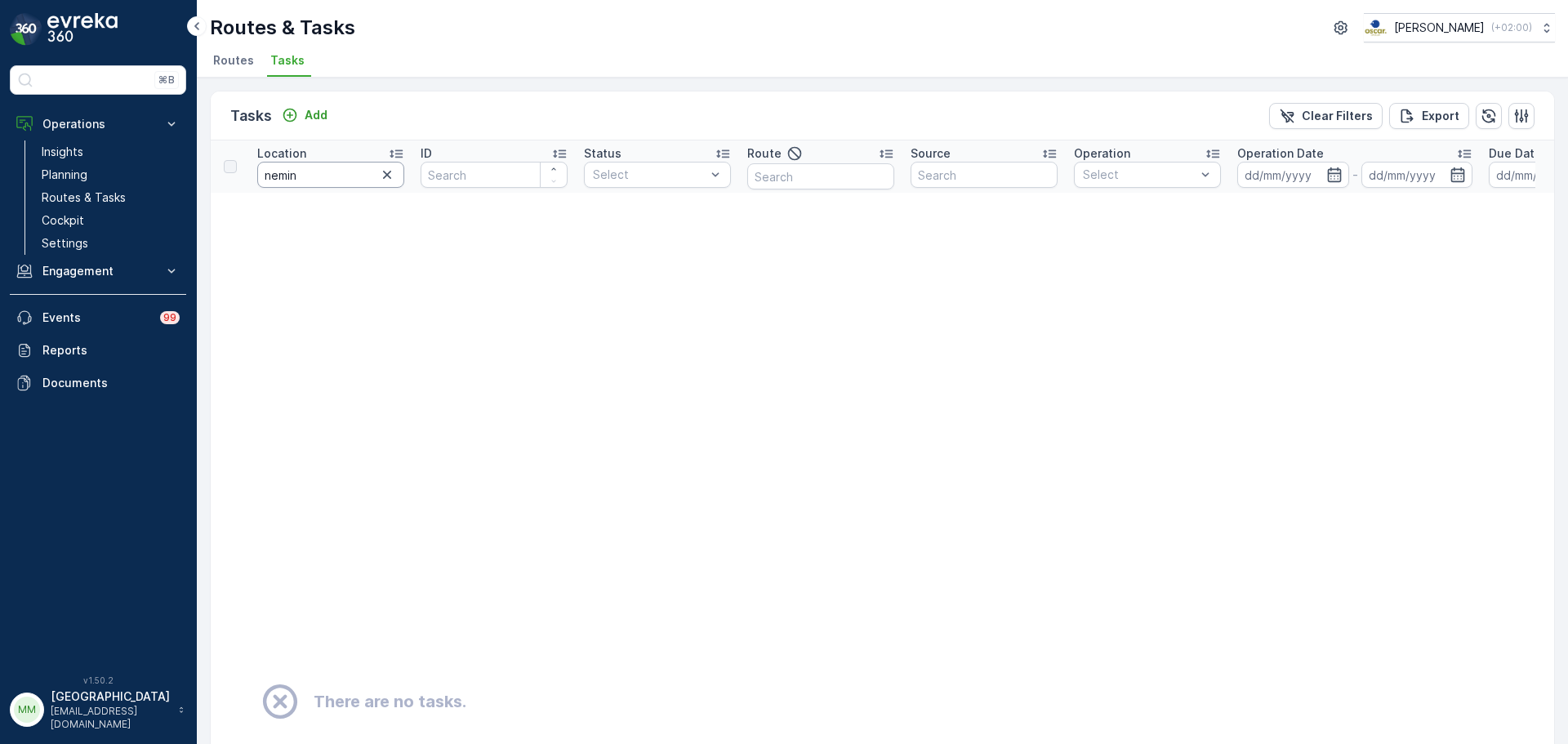
click at [359, 186] on input "nemin" at bounding box center [330, 174] width 147 height 26
type input "ne"
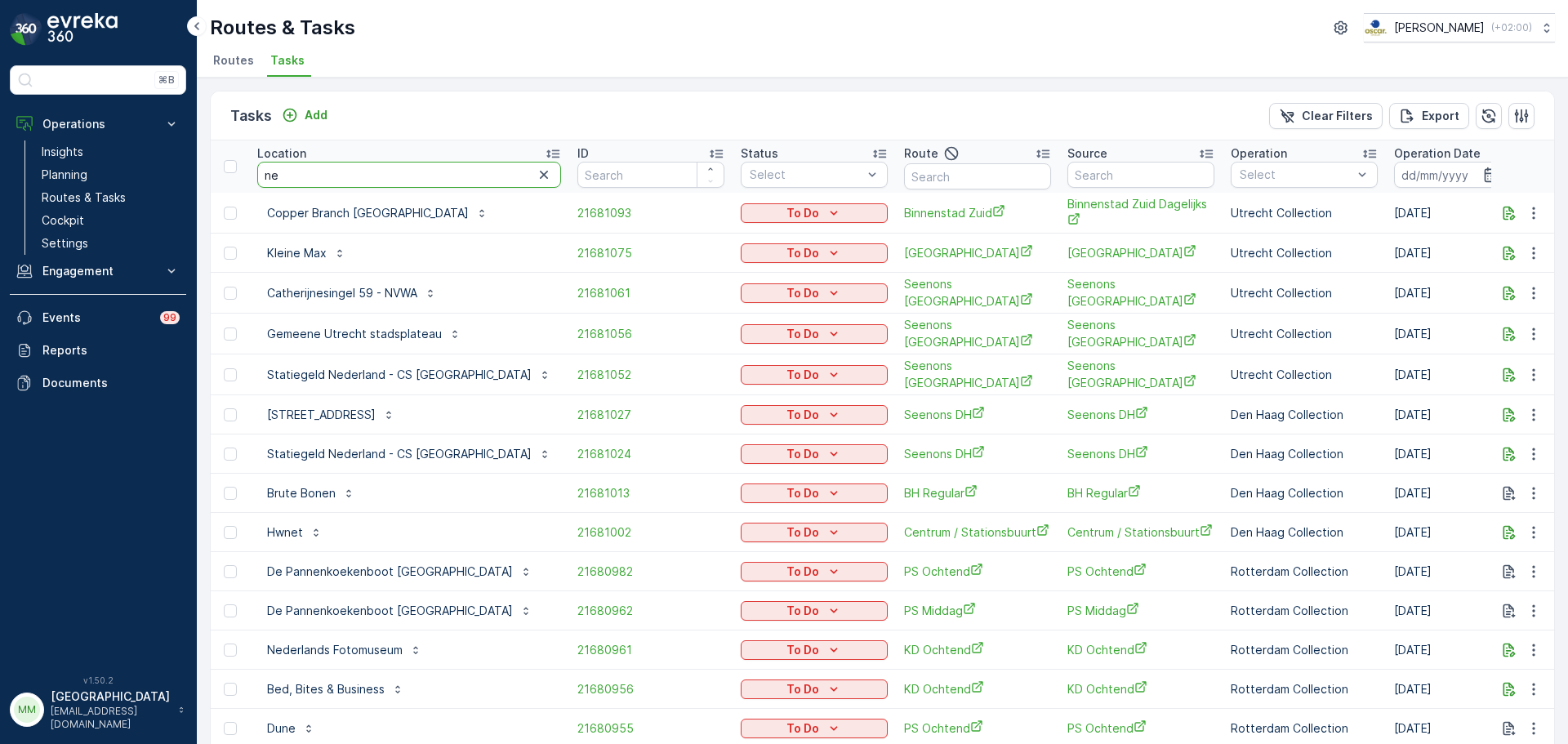
drag, startPoint x: 328, startPoint y: 177, endPoint x: 239, endPoint y: 189, distance: 89.8
click at [239, 189] on tr "Location ne ID Status Select Route Source Operation Select Operation Date - Due…" at bounding box center [1549, 166] width 2676 height 52
type input "lemmin"
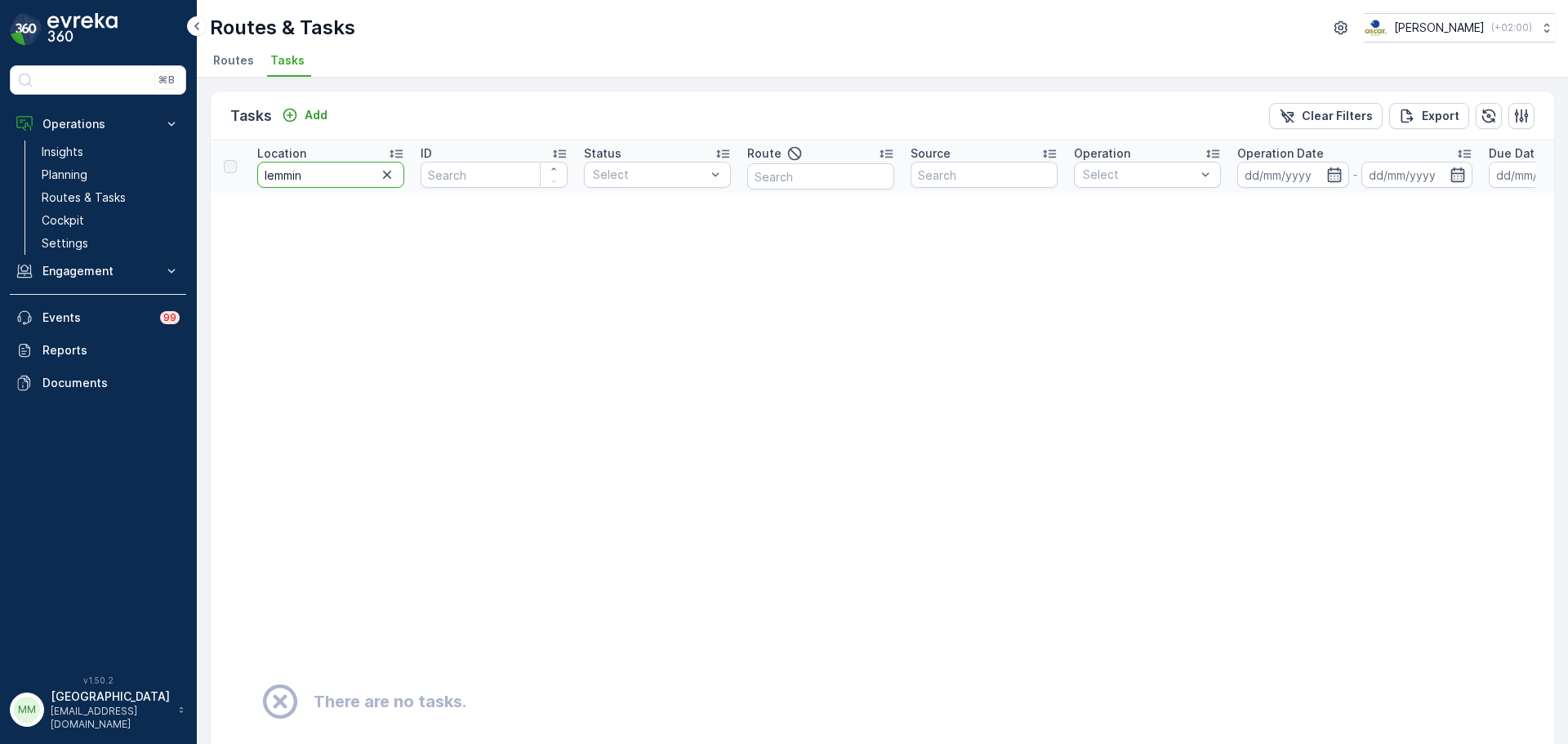
drag, startPoint x: 319, startPoint y: 173, endPoint x: 286, endPoint y: 176, distance: 33.1
click at [286, 176] on input "lemmin" at bounding box center [330, 174] width 147 height 26
type input "lem"
drag, startPoint x: 286, startPoint y: 179, endPoint x: 245, endPoint y: 190, distance: 42.4
click at [247, 190] on tr "Location lem ID Status Select Route Source Operation Select Operation Date - Du…" at bounding box center [1433, 166] width 2446 height 52
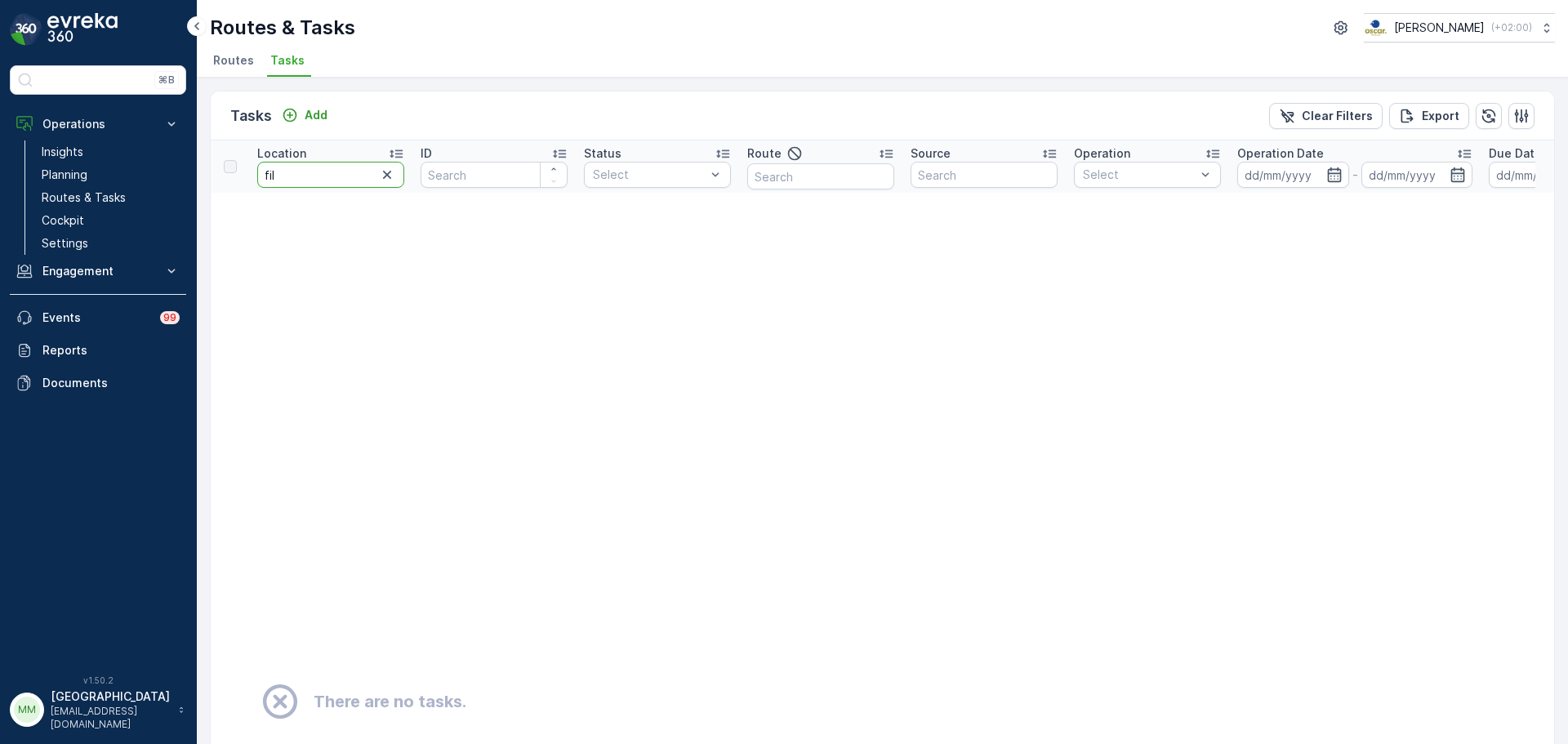
type input "film"
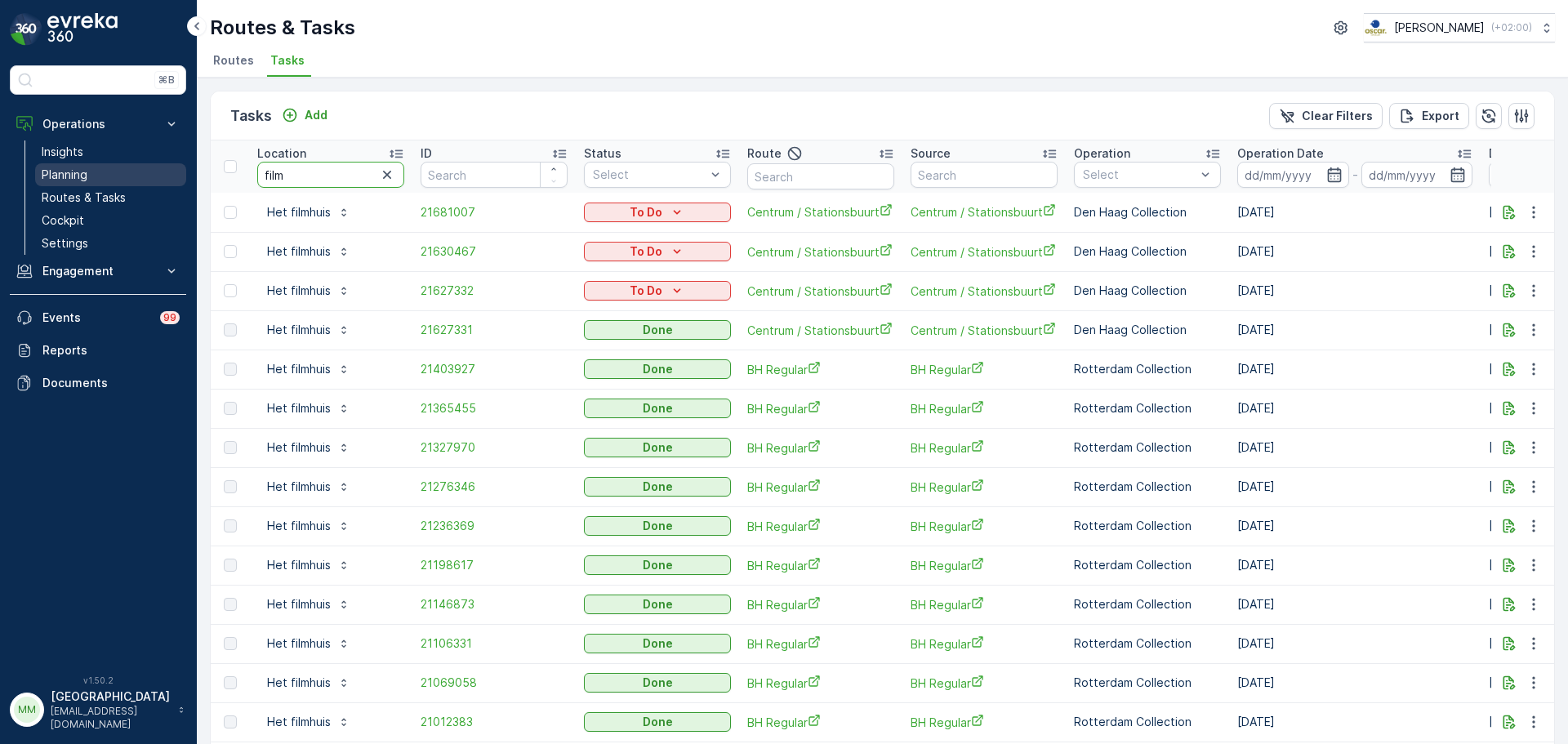
drag, startPoint x: 300, startPoint y: 184, endPoint x: 186, endPoint y: 181, distance: 114.0
click at [186, 181] on div "⌘B Operations Insights Planning Routes & Tasks Cockpit Settings Engagement Insi…" at bounding box center [784, 372] width 1568 height 744
type input "s"
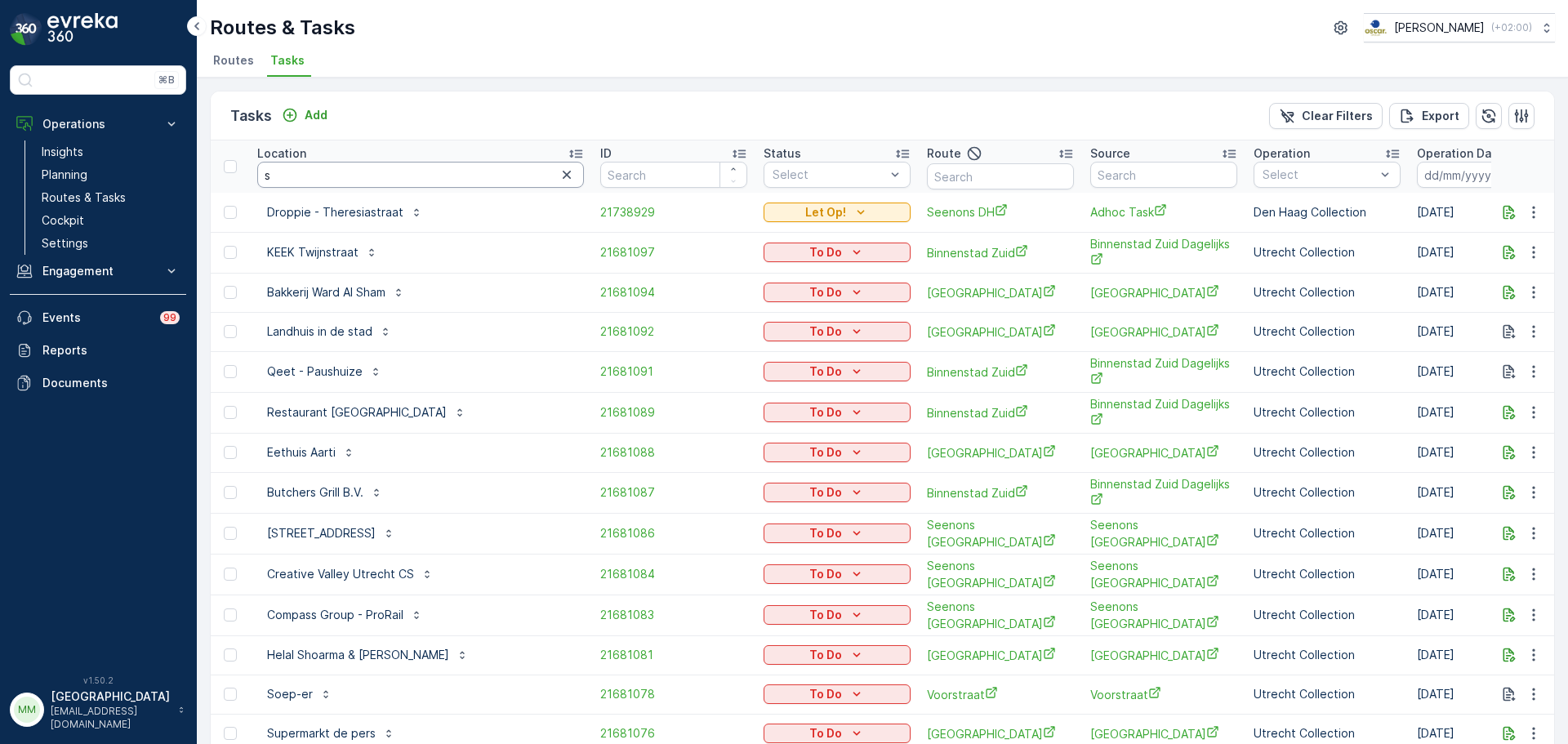
click at [306, 180] on input "s" at bounding box center [420, 174] width 327 height 26
type input "val"
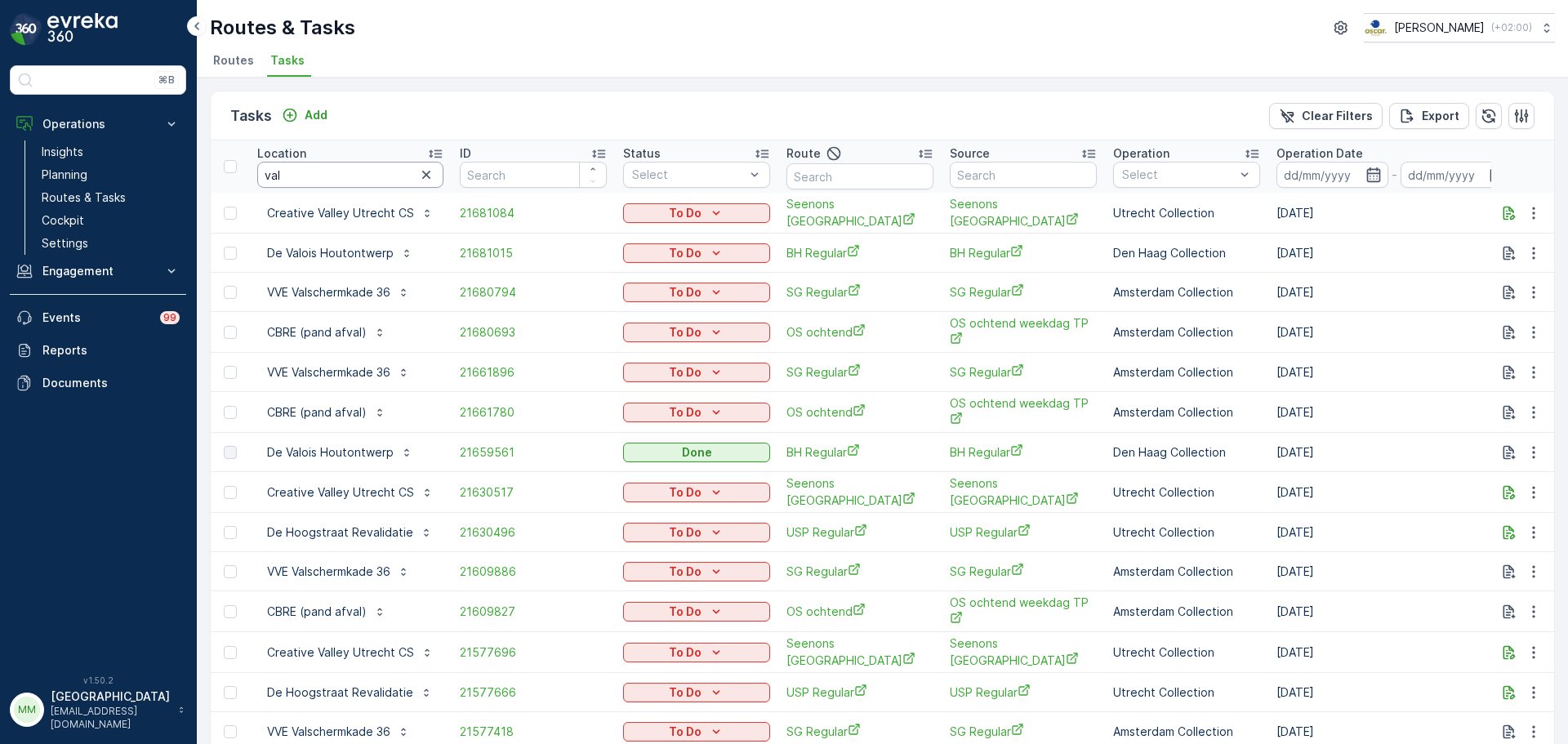
click at [304, 176] on input "val" at bounding box center [350, 174] width 186 height 26
type input "valsch"
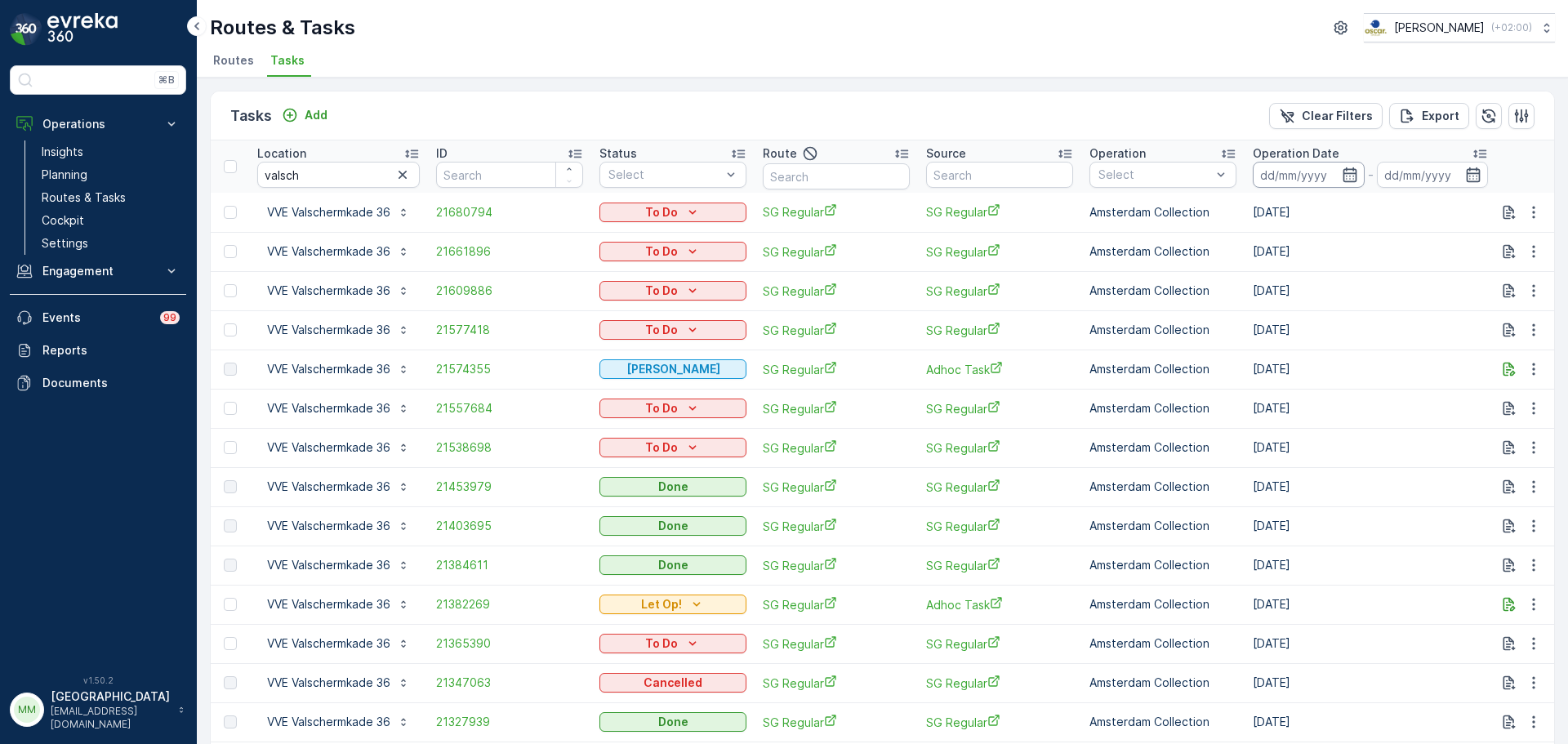
click at [1314, 173] on input at bounding box center [1308, 174] width 112 height 26
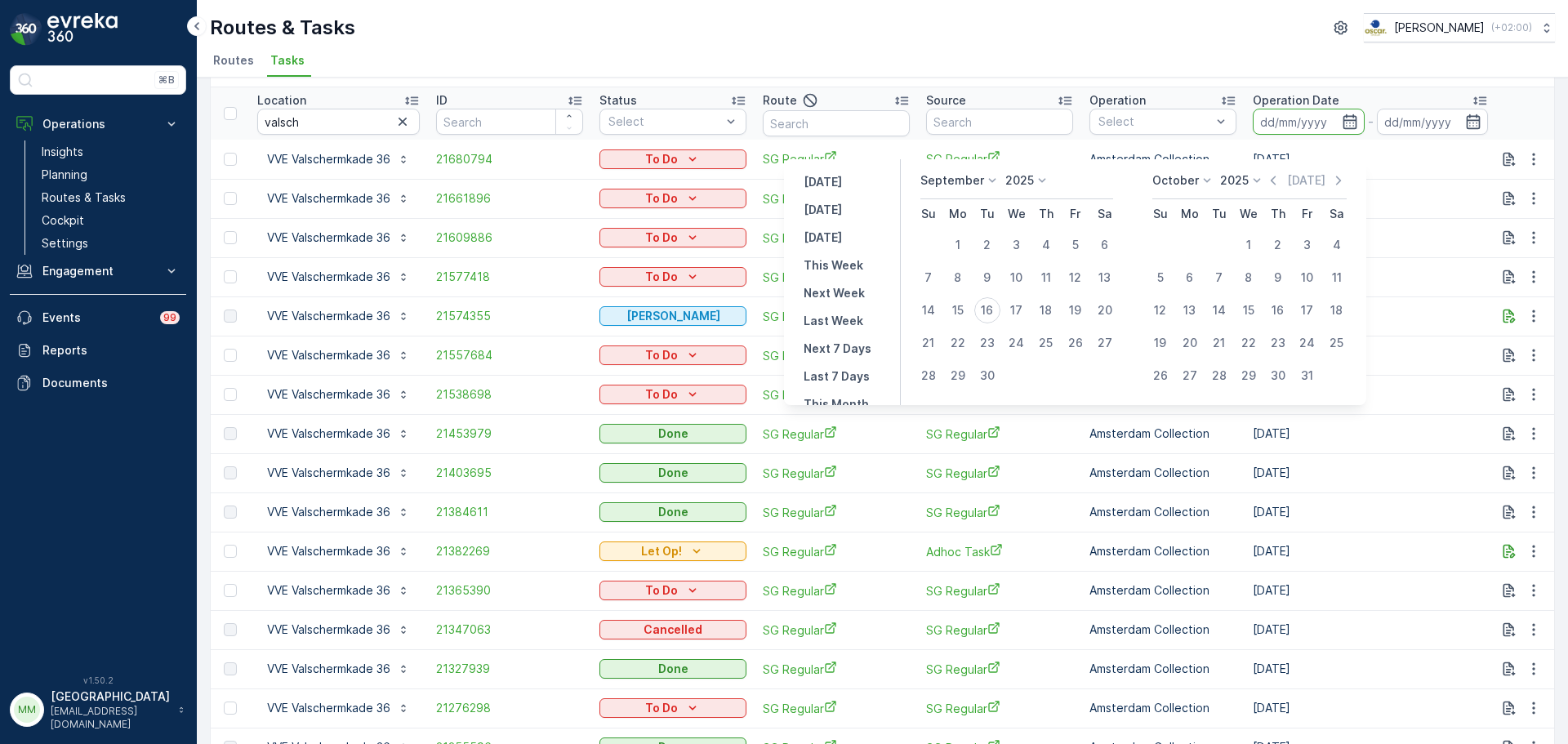
scroll to position [82, 0]
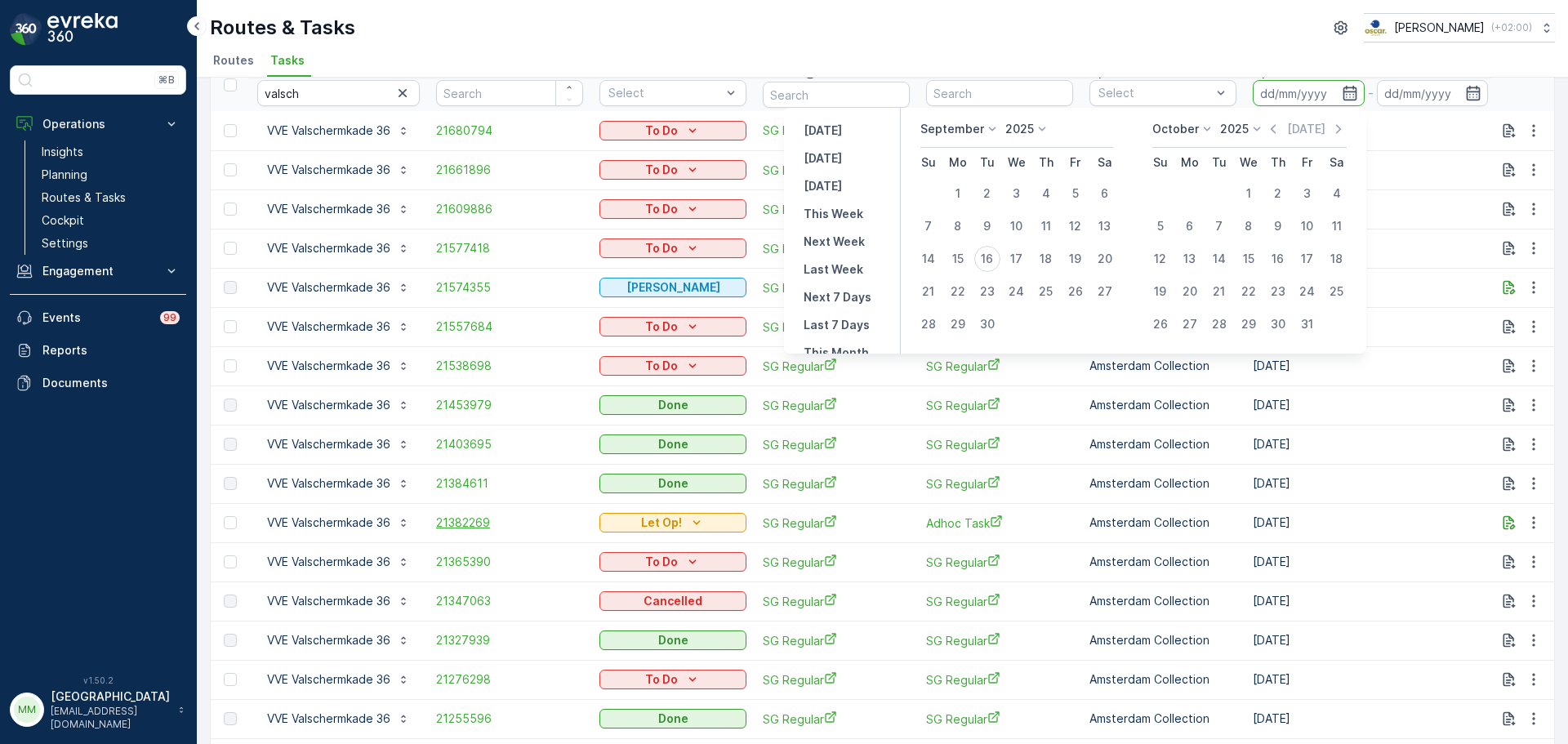
click at [471, 526] on span "21382269" at bounding box center [509, 522] width 147 height 17
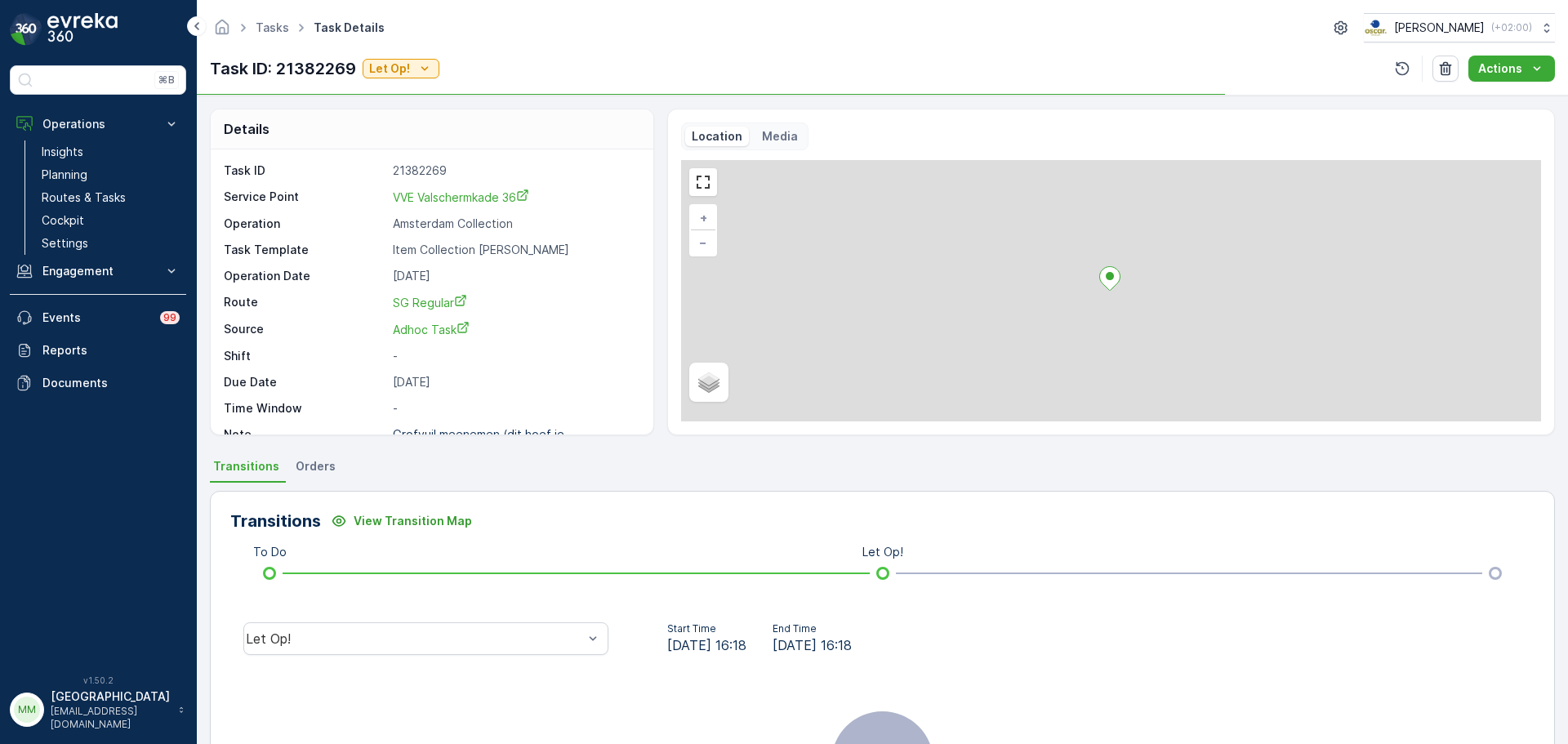
scroll to position [21, 0]
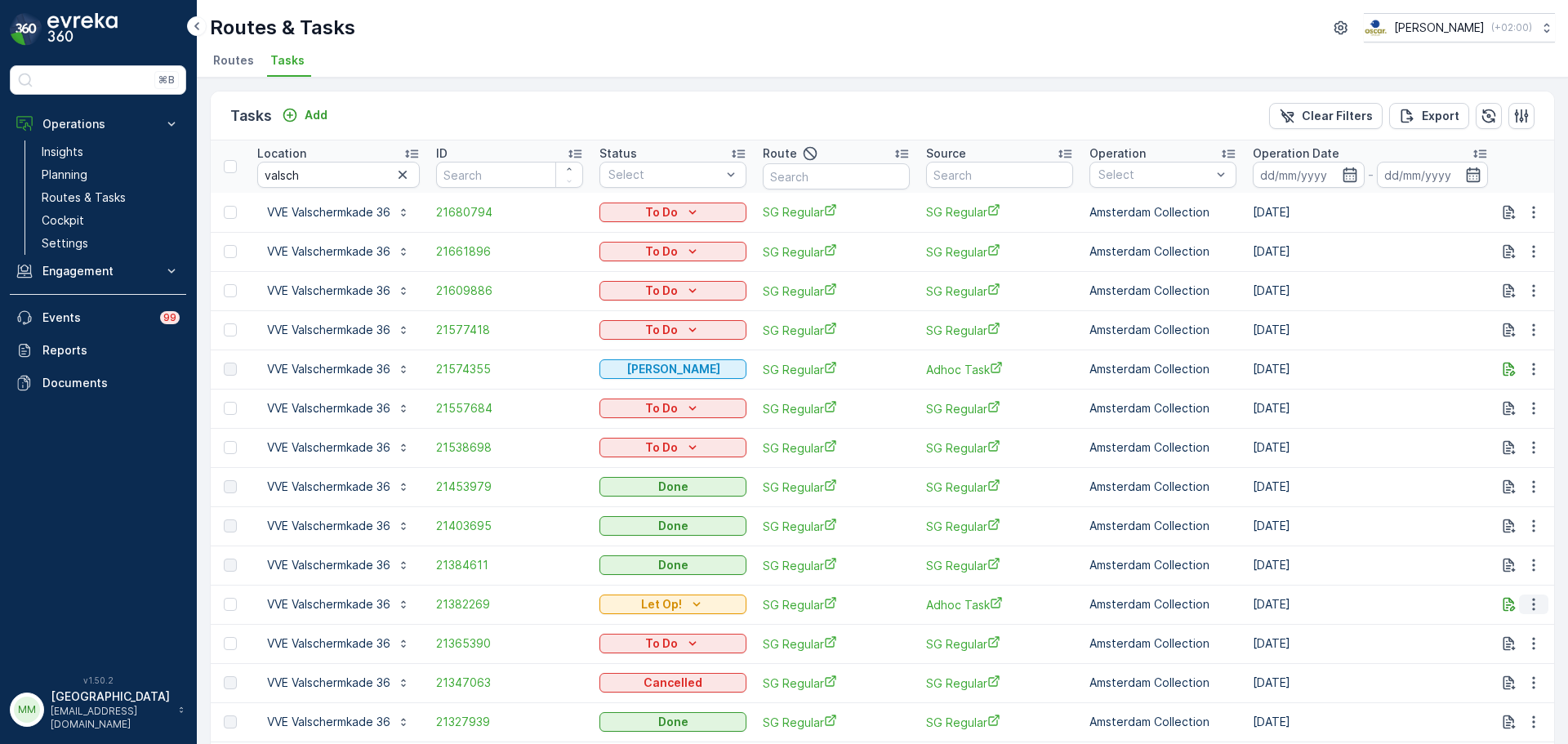
click at [1534, 609] on icon "button" at bounding box center [1534, 604] width 17 height 17
click at [1506, 610] on icon "button" at bounding box center [1509, 604] width 12 height 14
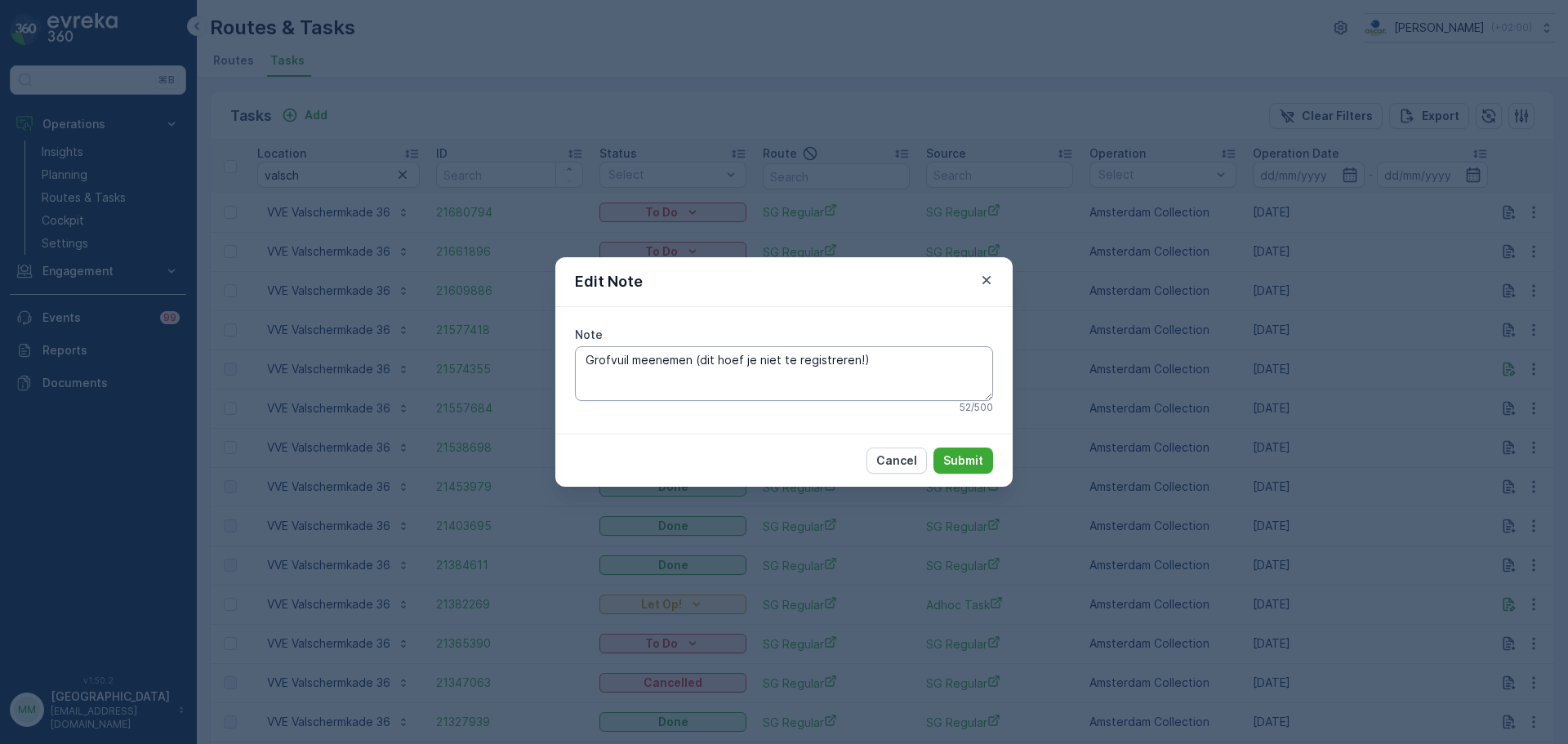
click at [893, 364] on textarea "Grofvuil meenemen (dit hoef je niet te registreren!)" at bounding box center [784, 373] width 418 height 54
type textarea "Grofvuil meenemen (dit hoef je niet te registreren!) graag bellen naar: 0627062…"
click at [983, 458] on button "Submit" at bounding box center [963, 460] width 59 height 26
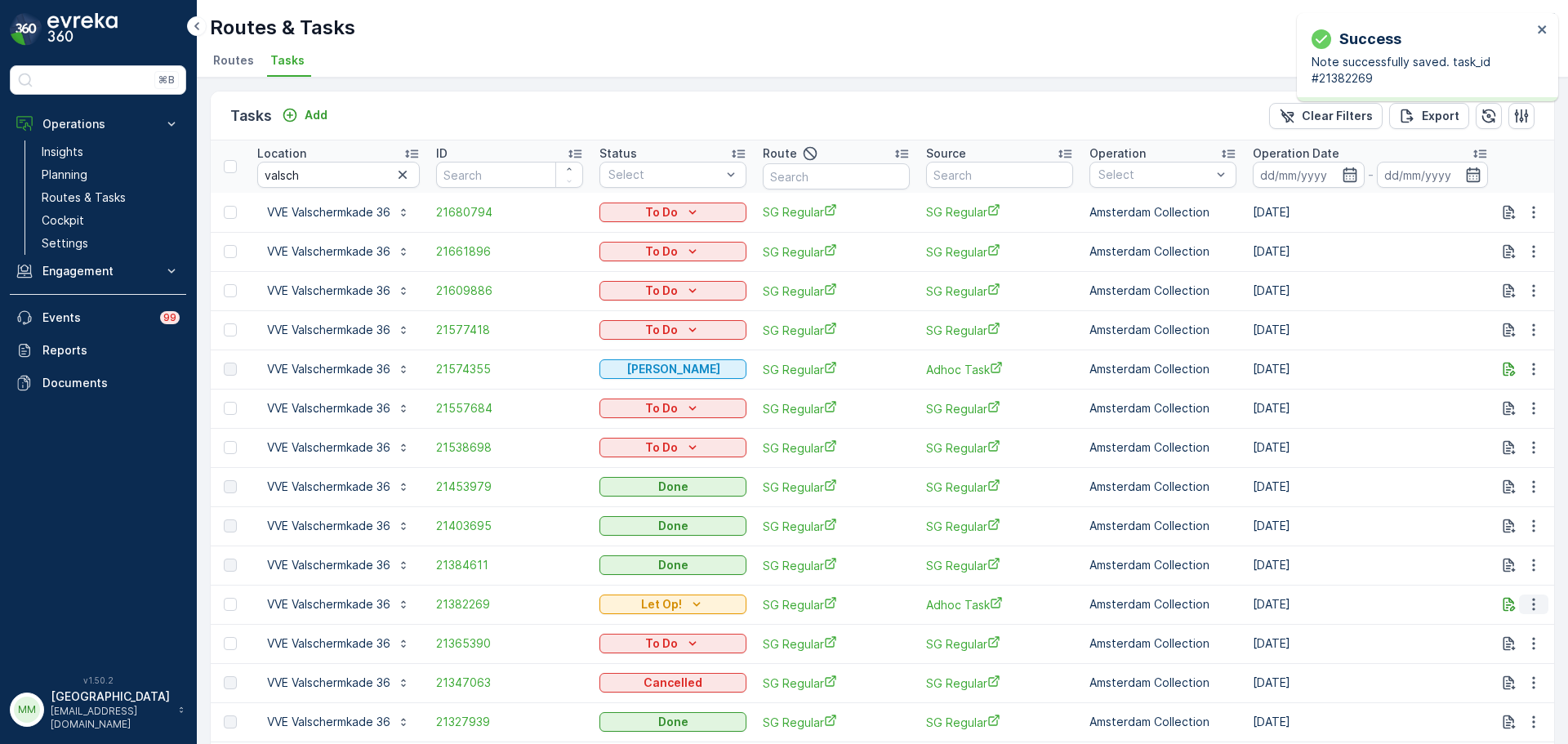
click at [1525, 609] on icon "button" at bounding box center [1534, 604] width 17 height 17
click at [1465, 676] on span "Change Route" at bounding box center [1491, 674] width 79 height 17
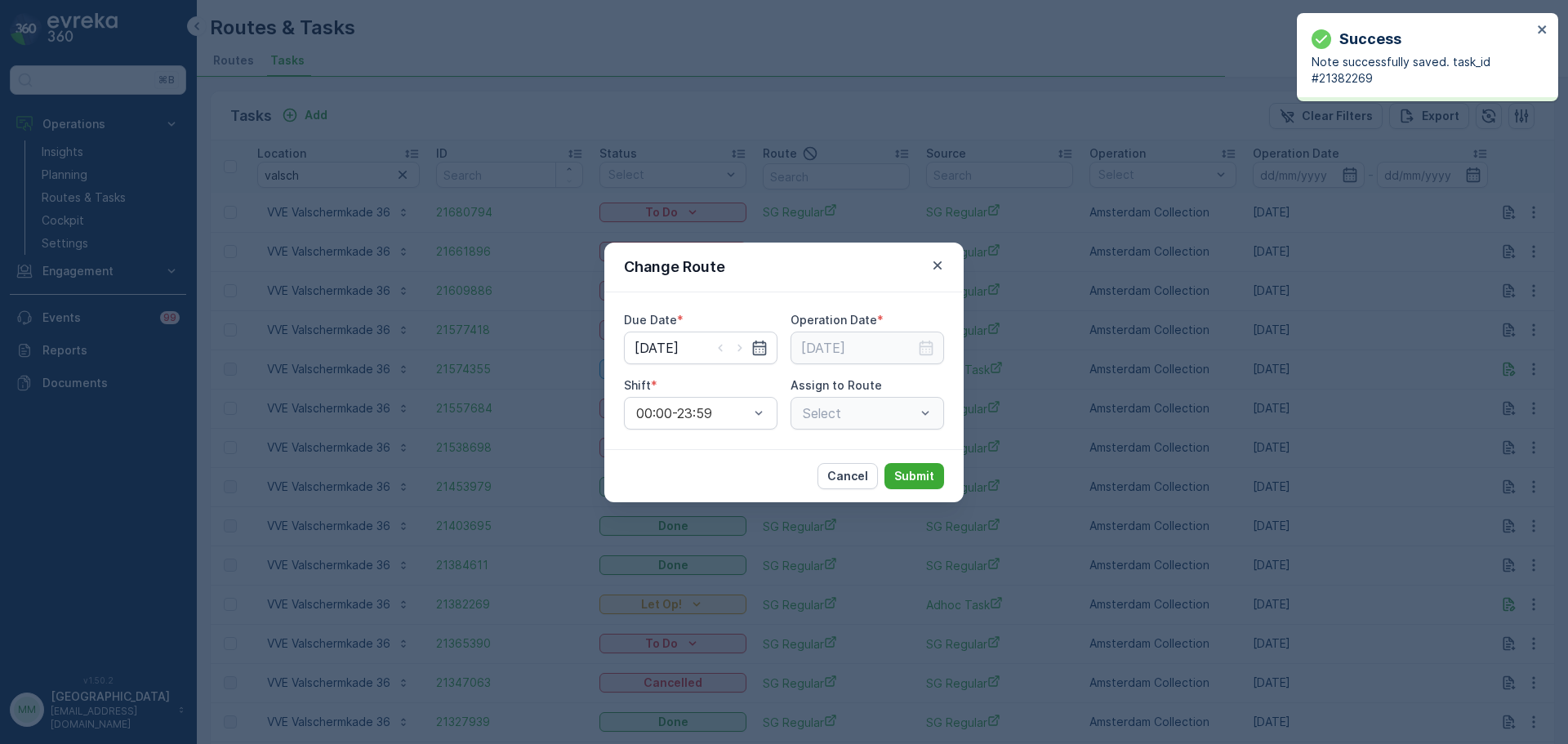
type input "08.09.2025"
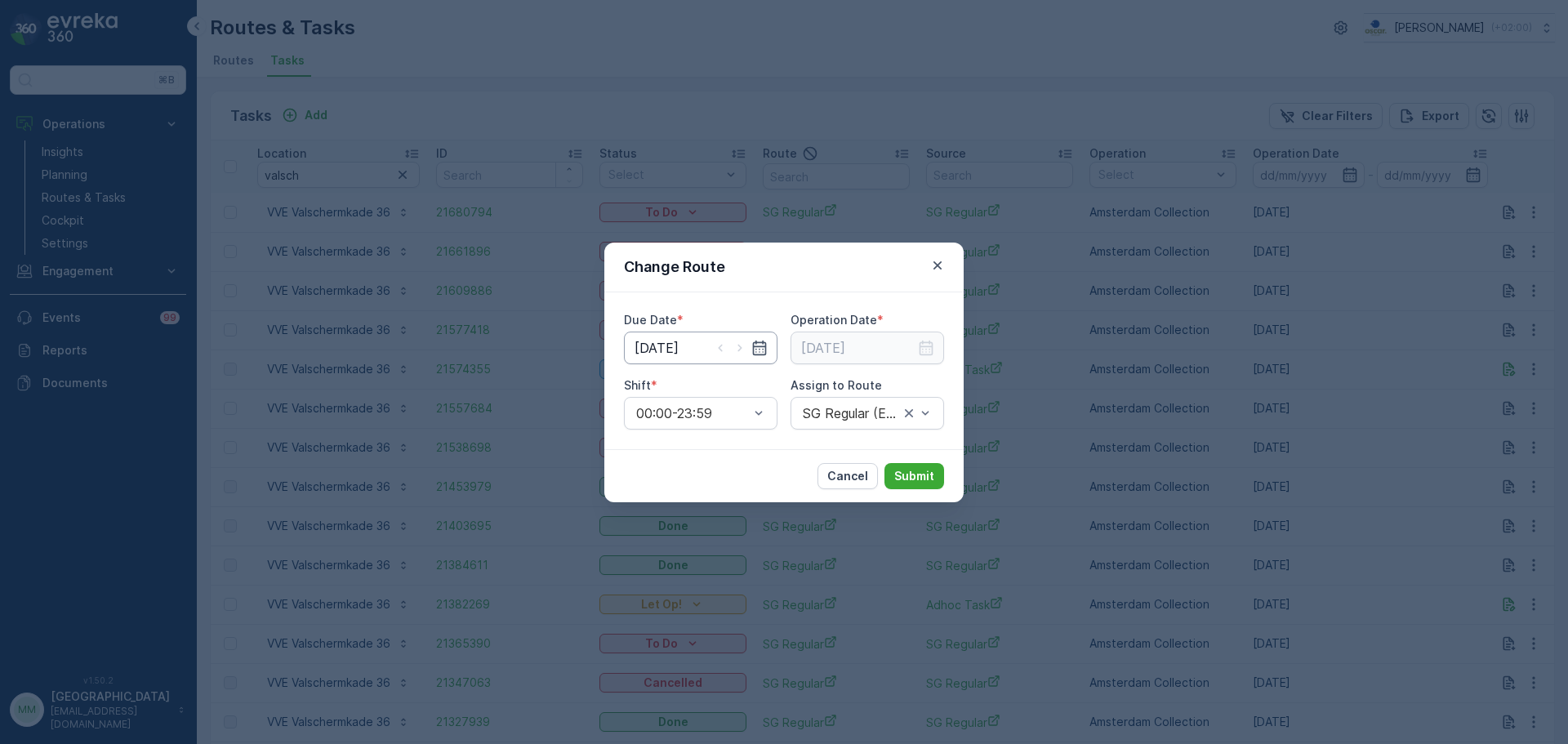
click at [696, 348] on input "08.09.2025" at bounding box center [700, 347] width 153 height 32
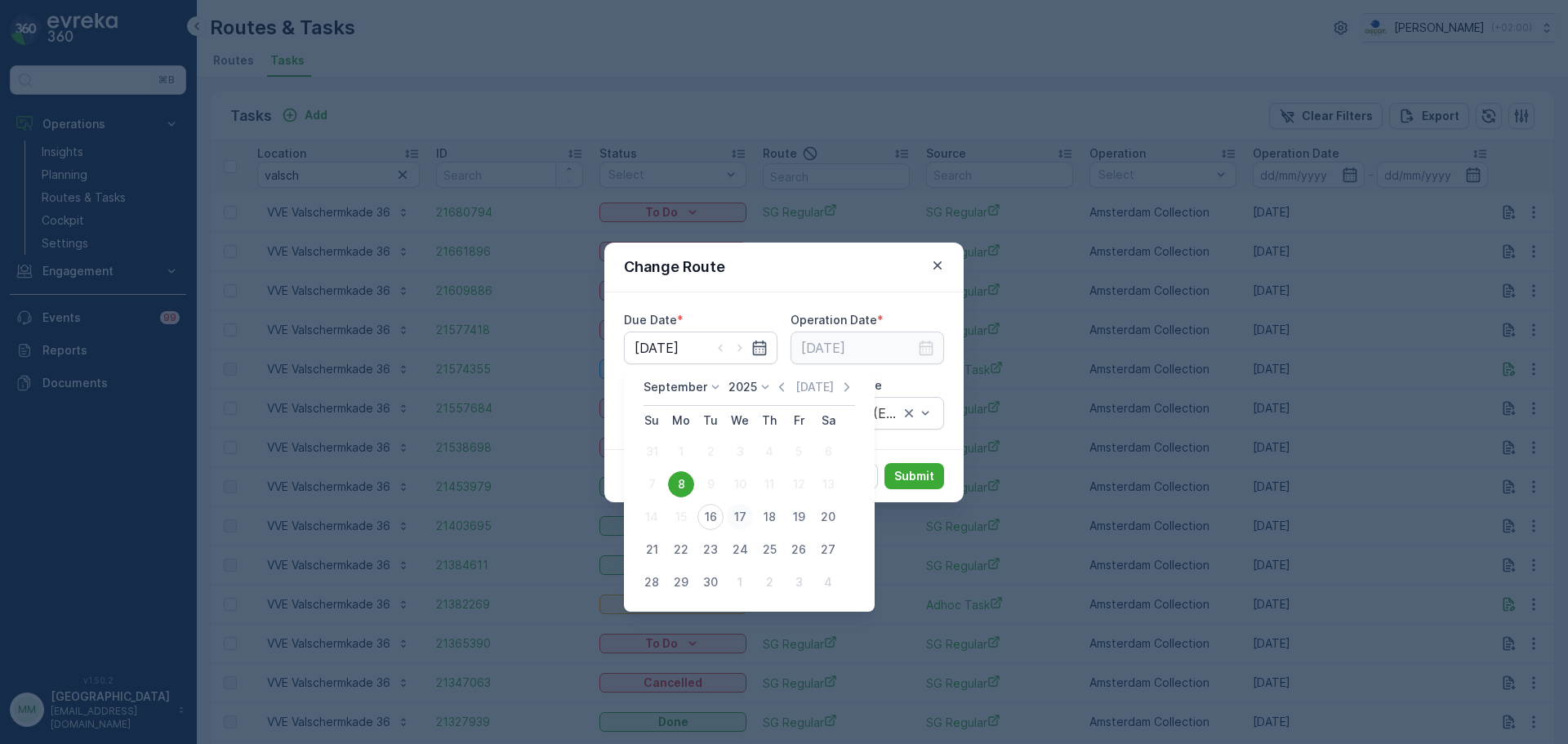
click at [742, 519] on div "17" at bounding box center [739, 517] width 26 height 26
type input "17.09.2025"
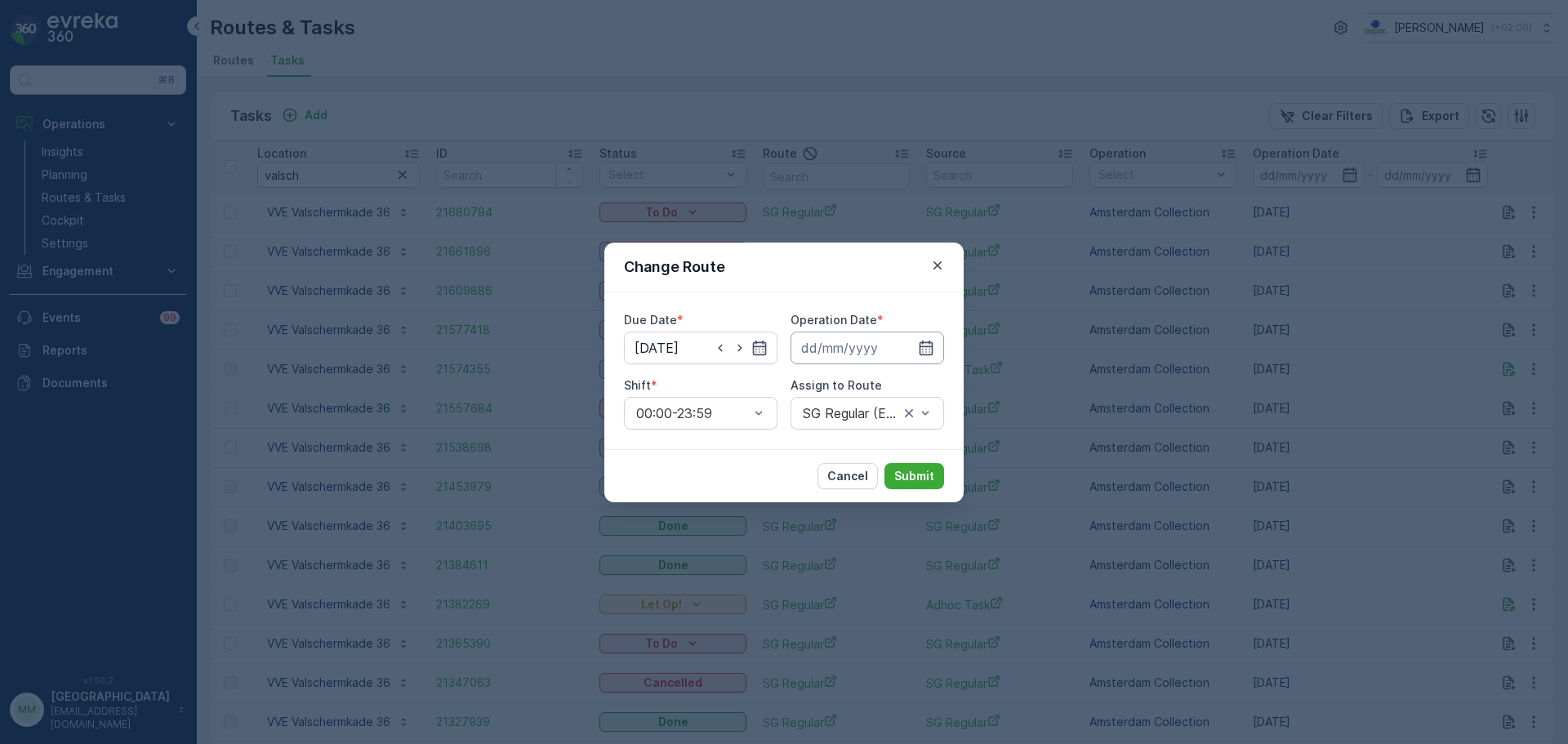
click at [840, 351] on input at bounding box center [867, 347] width 153 height 32
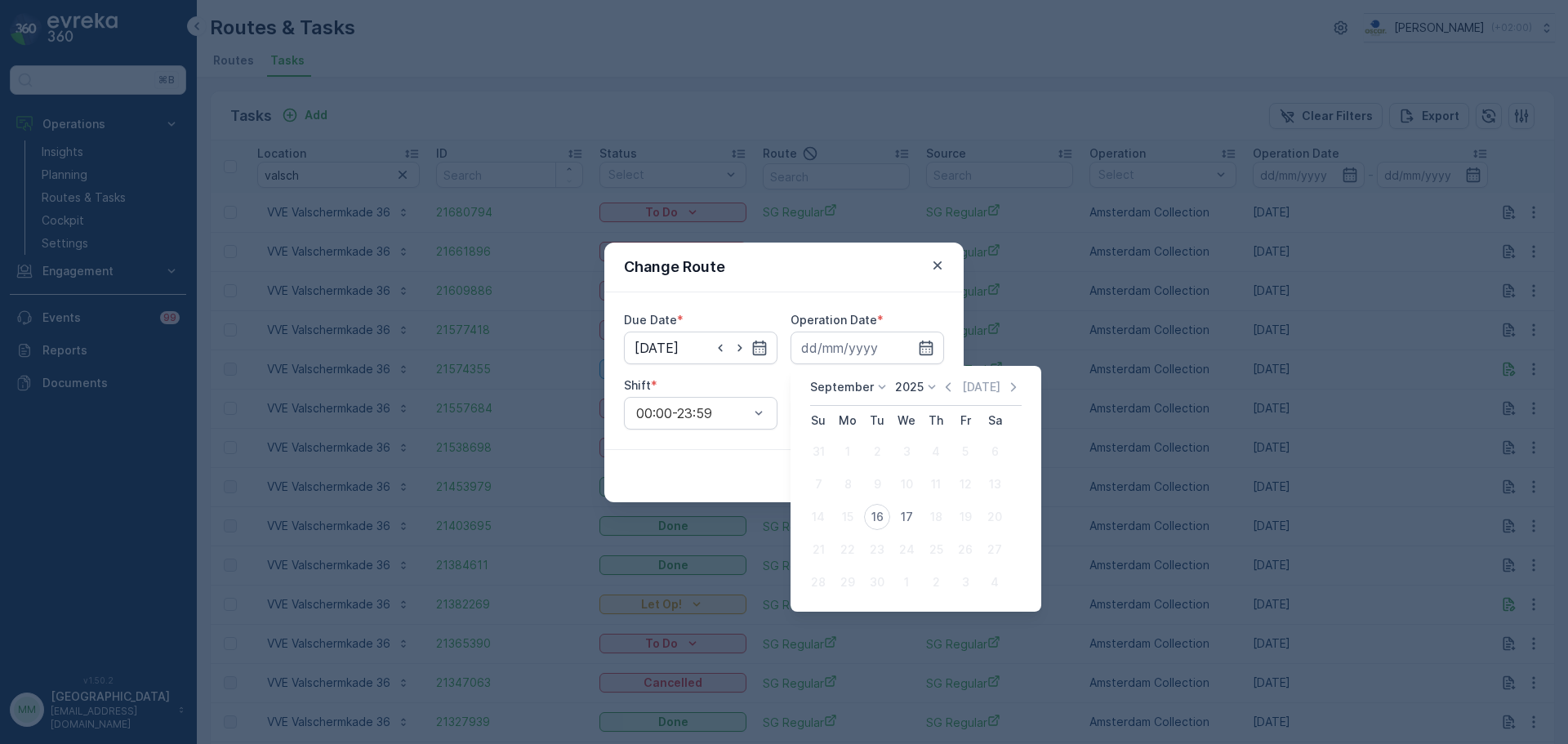
click at [909, 514] on div "17" at bounding box center [906, 517] width 26 height 26
type input "17.09.2025"
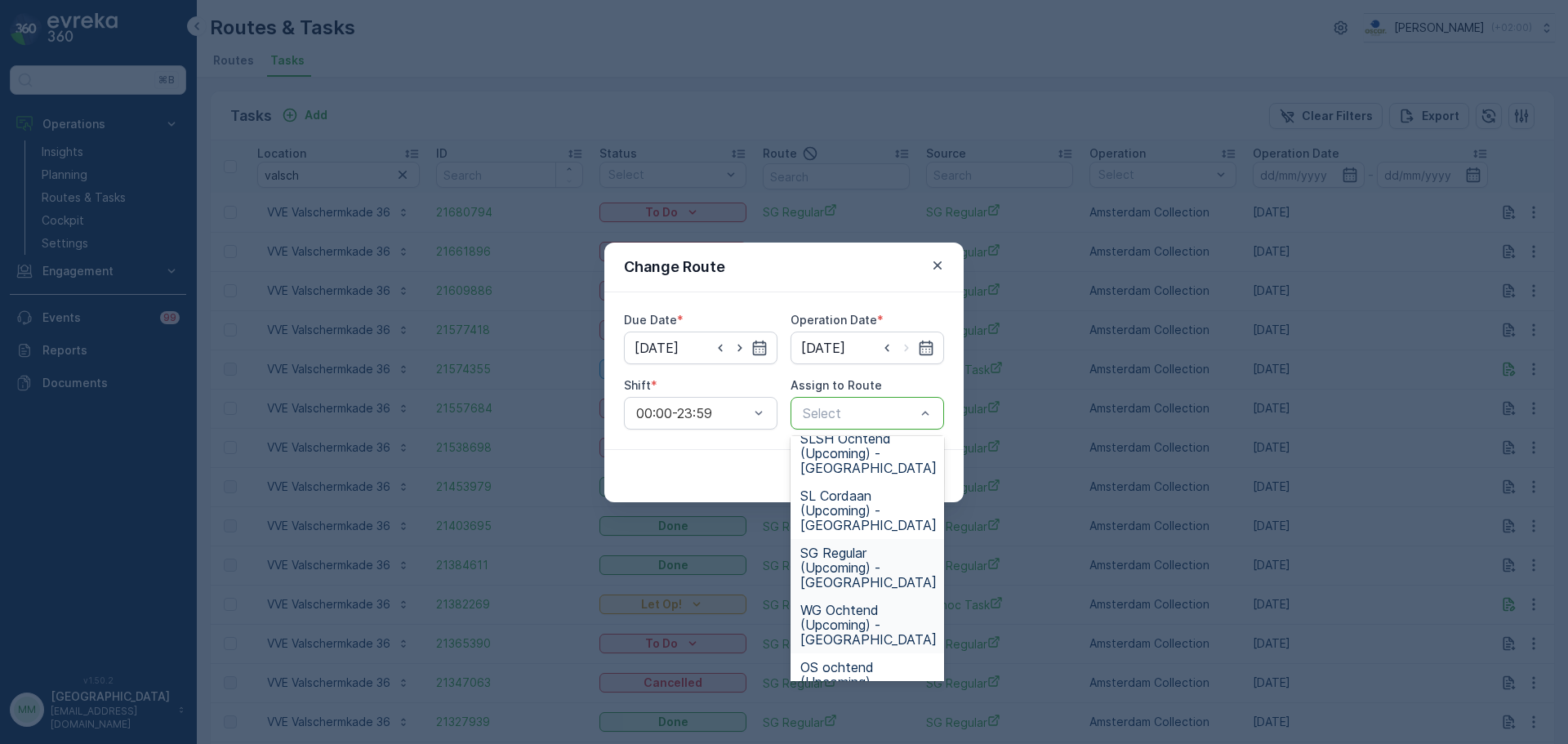
scroll to position [571, 0]
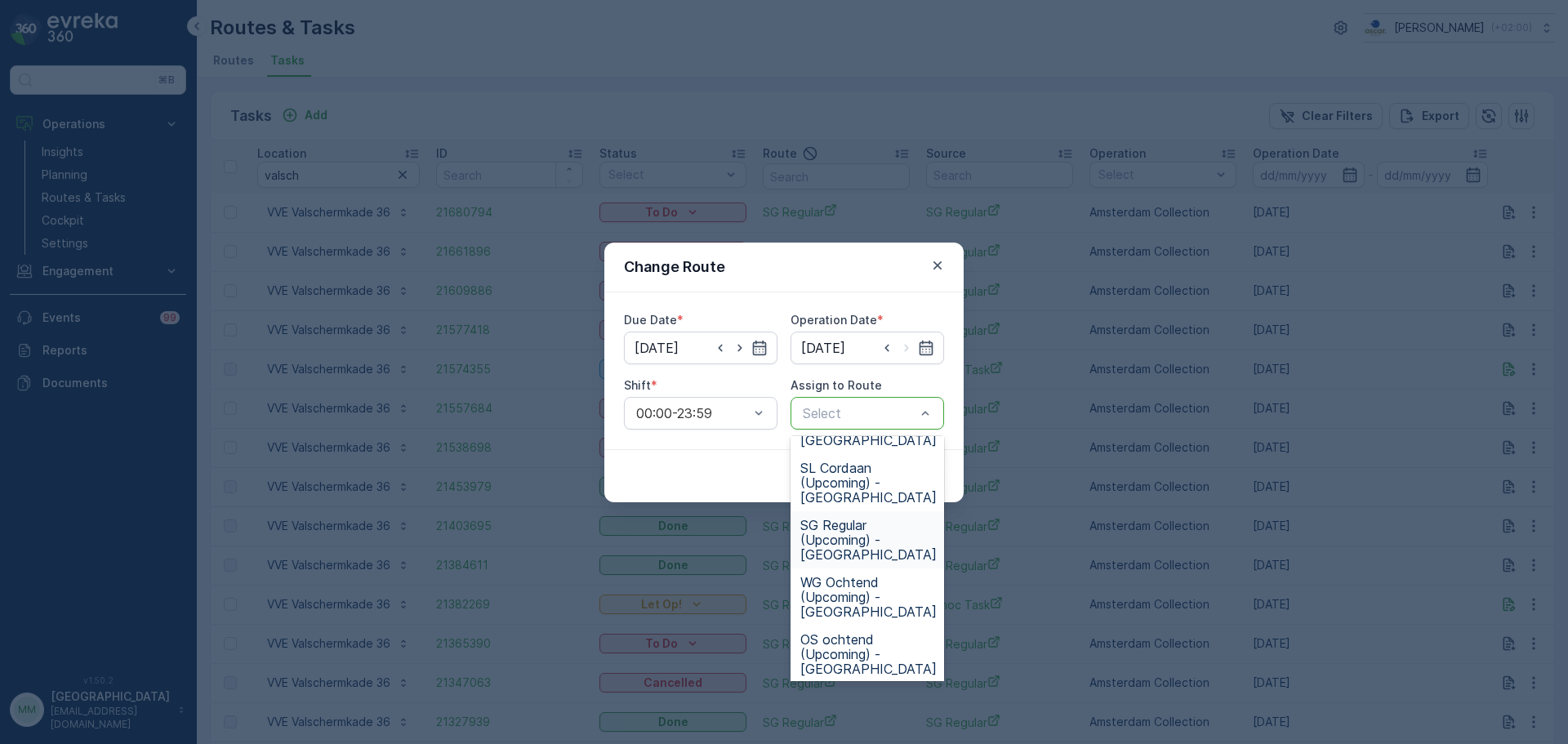
click at [845, 558] on span "SG Regular (Upcoming) - Amsterdam" at bounding box center [868, 540] width 136 height 45
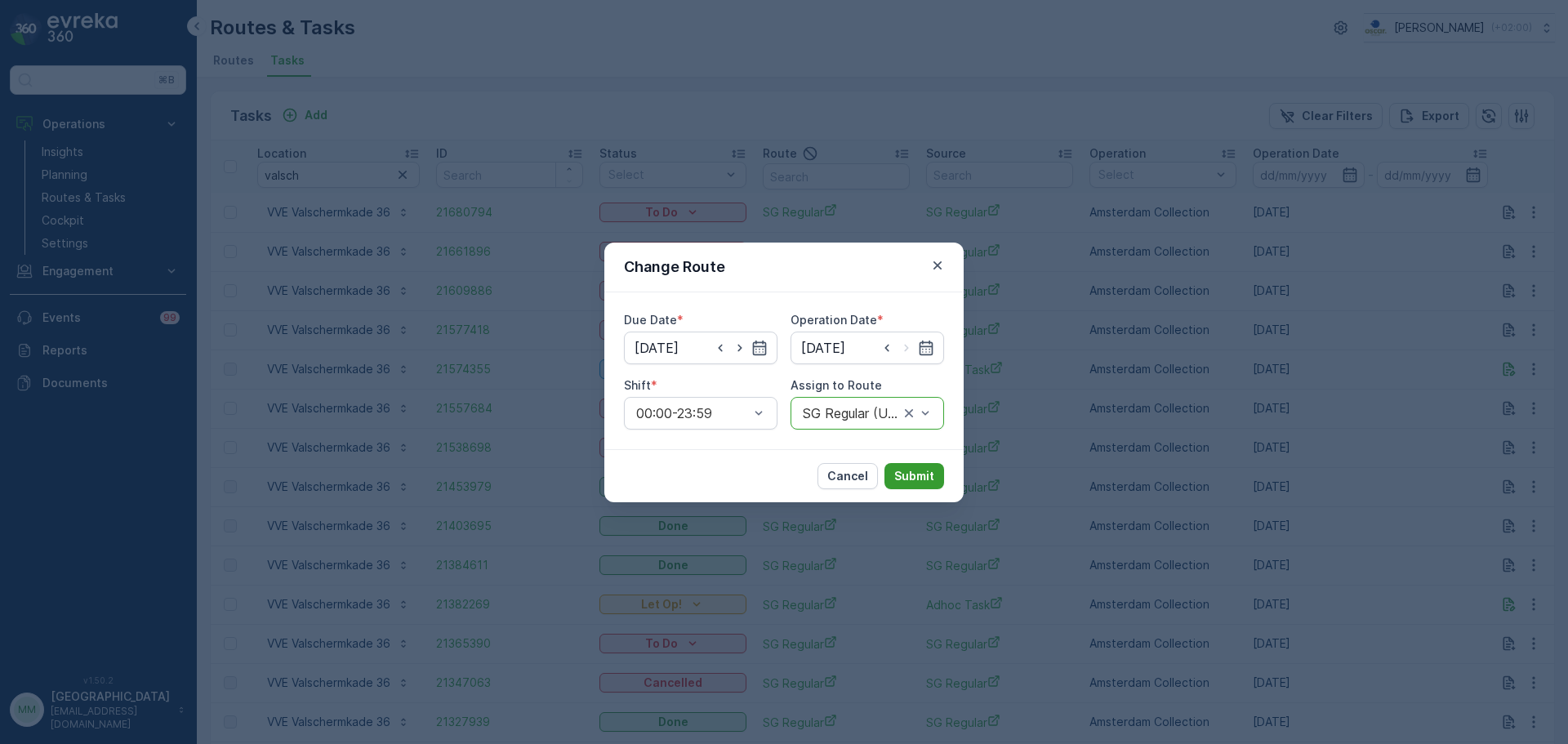
click at [920, 481] on p "Submit" at bounding box center [914, 476] width 40 height 17
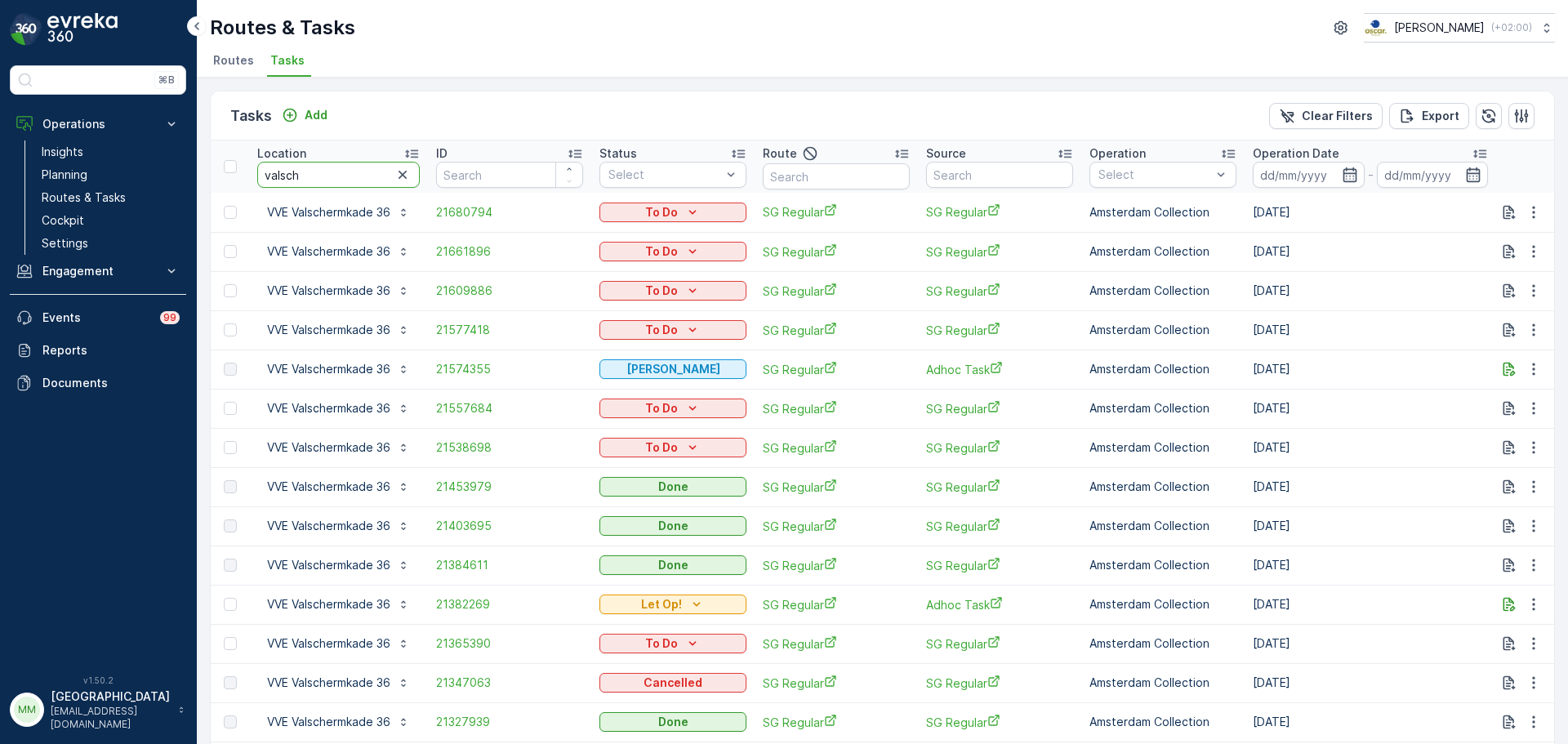
drag, startPoint x: 344, startPoint y: 180, endPoint x: 267, endPoint y: 182, distance: 77.0
click at [267, 182] on input "valsch" at bounding box center [338, 174] width 162 height 26
type input "arie"
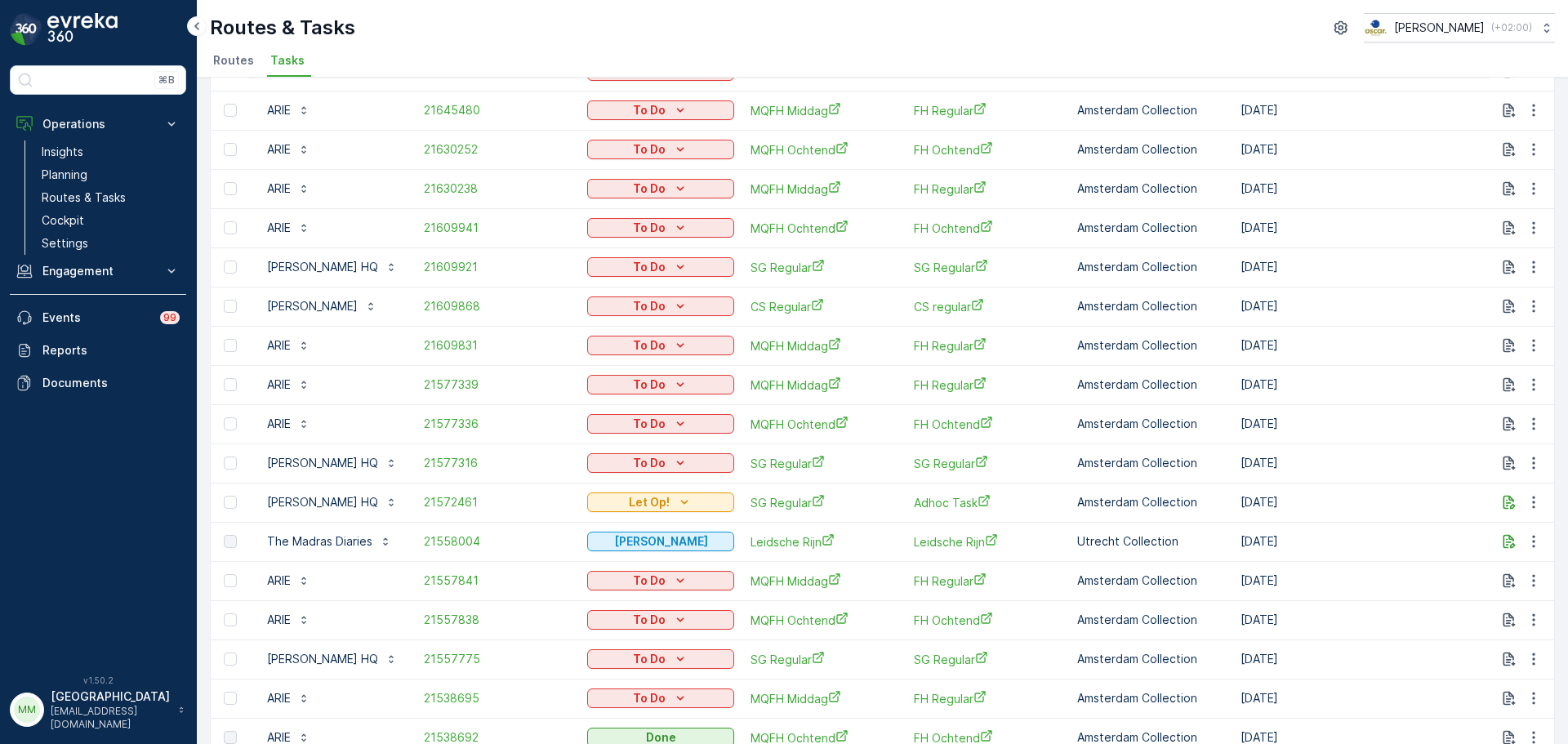
scroll to position [571, 0]
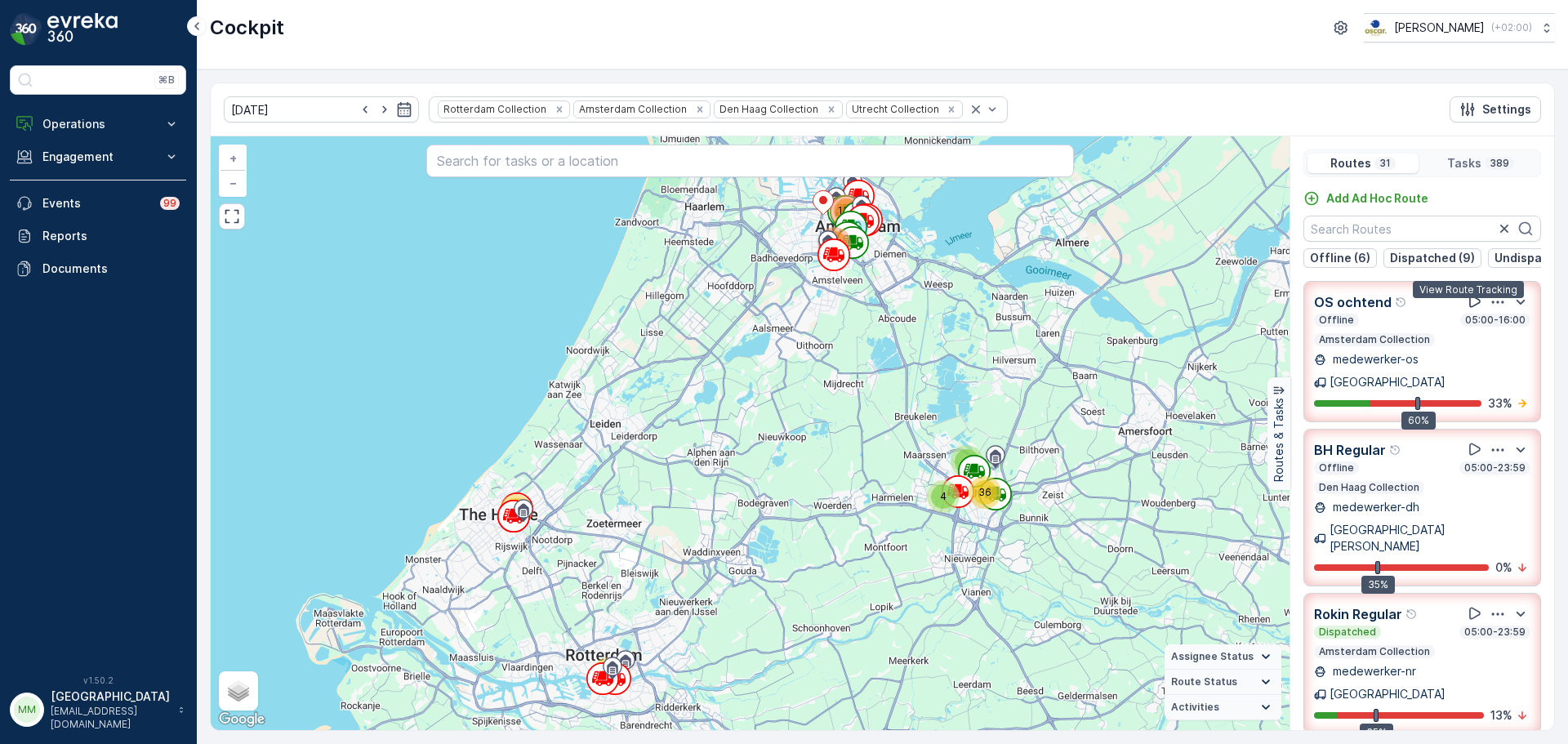
click at [1468, 308] on icon at bounding box center [1475, 301] width 17 height 17
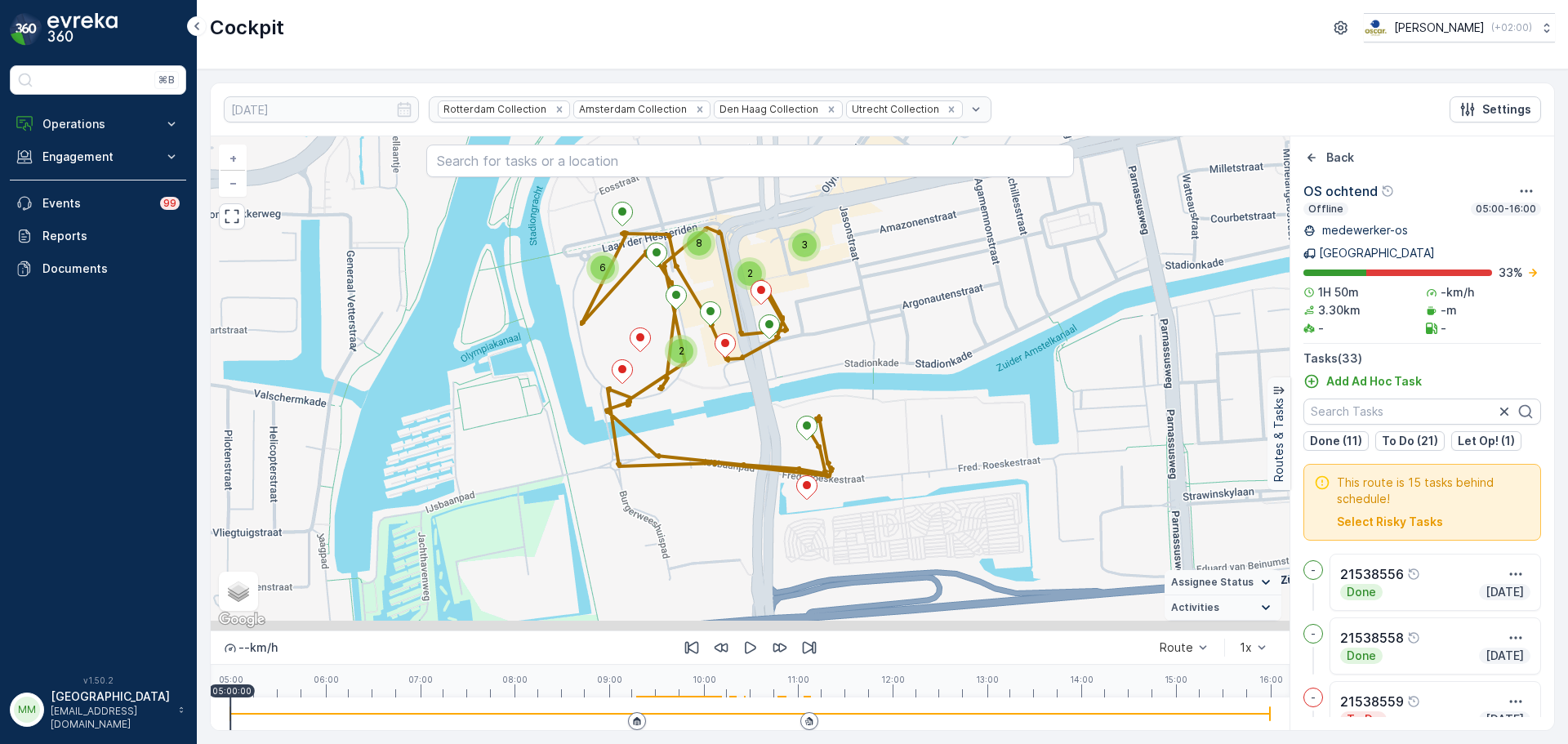
drag, startPoint x: 895, startPoint y: 531, endPoint x: 889, endPoint y: 439, distance: 92.2
click at [889, 439] on div "2 2 3 6 8 + − Satellite Roadmap Terrain Hybrid Leaflet Keyboard shortcuts Map D…" at bounding box center [750, 383] width 1079 height 494
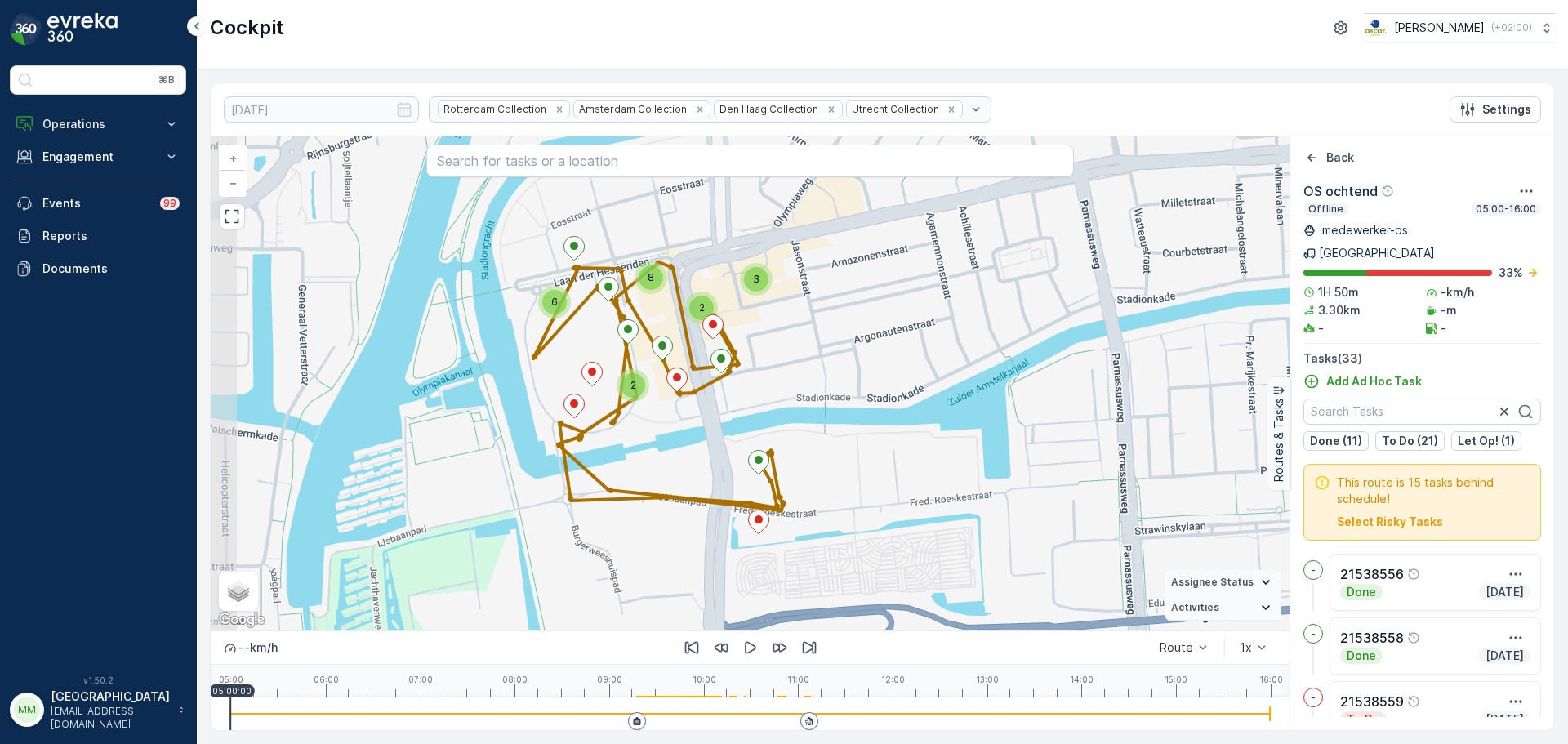
drag, startPoint x: 528, startPoint y: 391, endPoint x: 647, endPoint y: 449, distance: 132.4
click at [647, 449] on div "2 2 3 6 8 + − Satellite Roadmap Terrain Hybrid Leaflet Keyboard shortcuts Map D…" at bounding box center [750, 383] width 1079 height 494
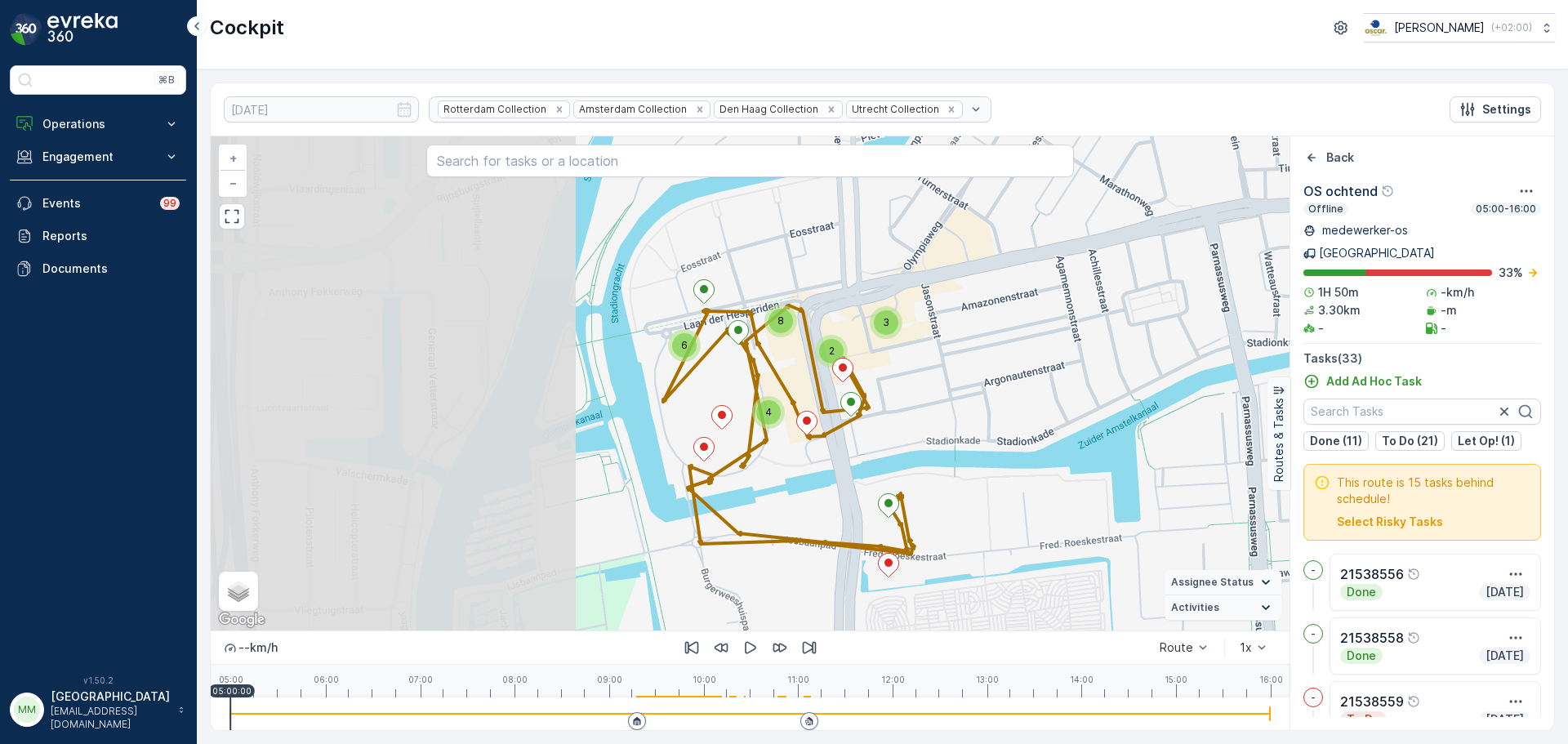
drag, startPoint x: 594, startPoint y: 361, endPoint x: 1004, endPoint y: 358, distance: 410.0
click at [1004, 358] on div "4 6 8 3 2 + − Satellite Roadmap Terrain Hybrid Leaflet Keyboard shortcuts Map D…" at bounding box center [750, 383] width 1079 height 494
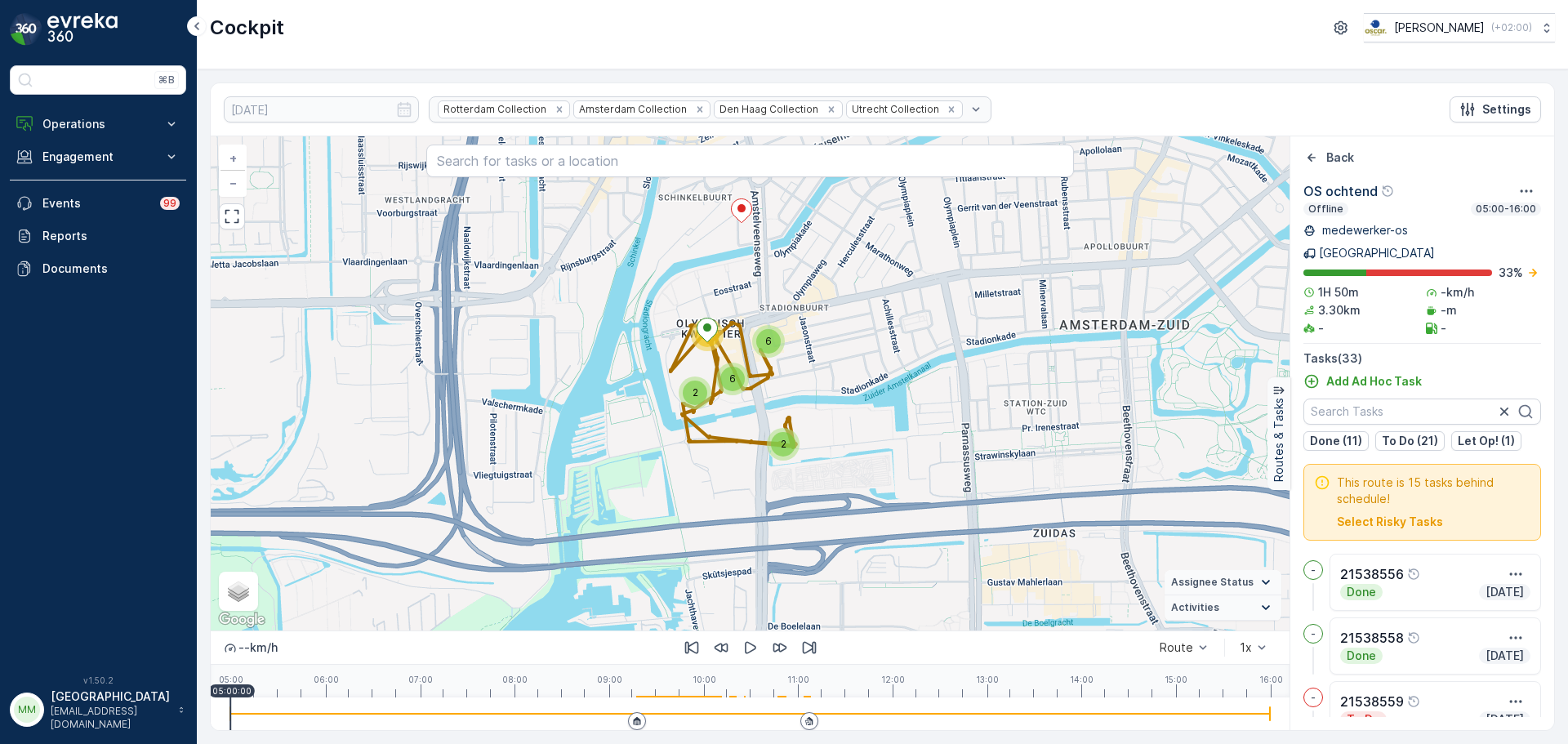
click at [1307, 167] on div "Back" at bounding box center [1422, 159] width 263 height 19
click at [1319, 160] on div "Back" at bounding box center [1329, 158] width 51 height 17
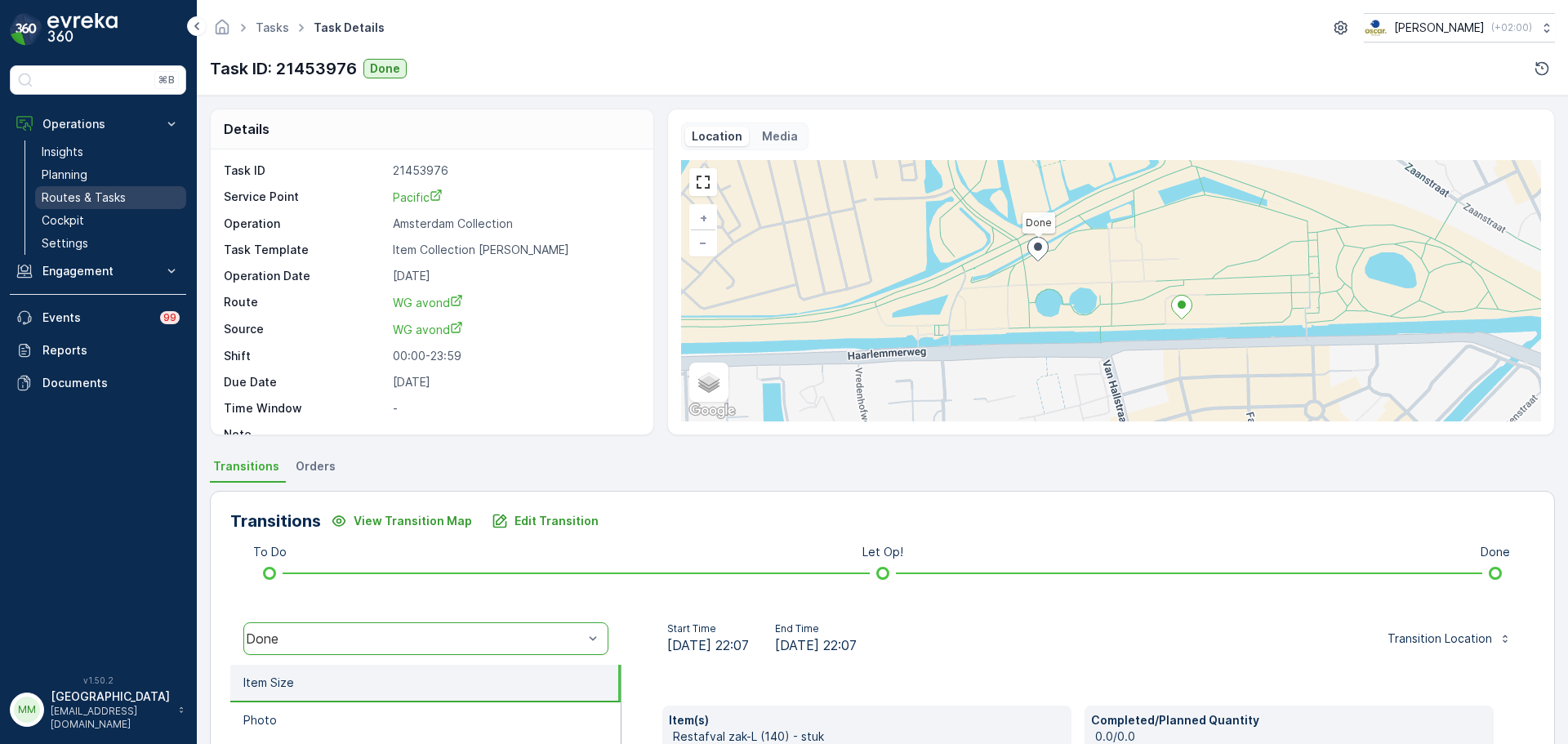
scroll to position [393, 0]
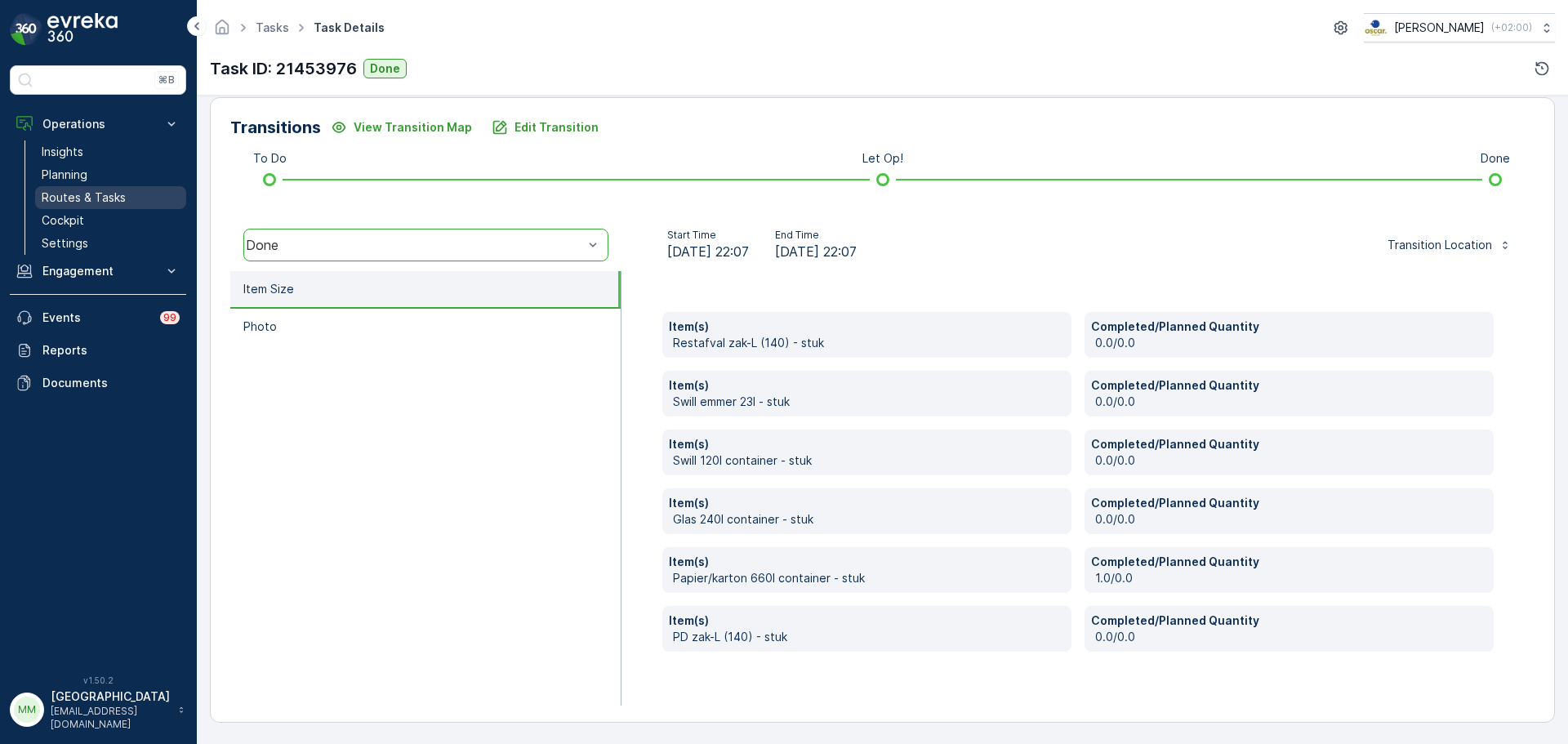
click at [126, 198] on link "Routes & Tasks" at bounding box center [110, 198] width 151 height 23
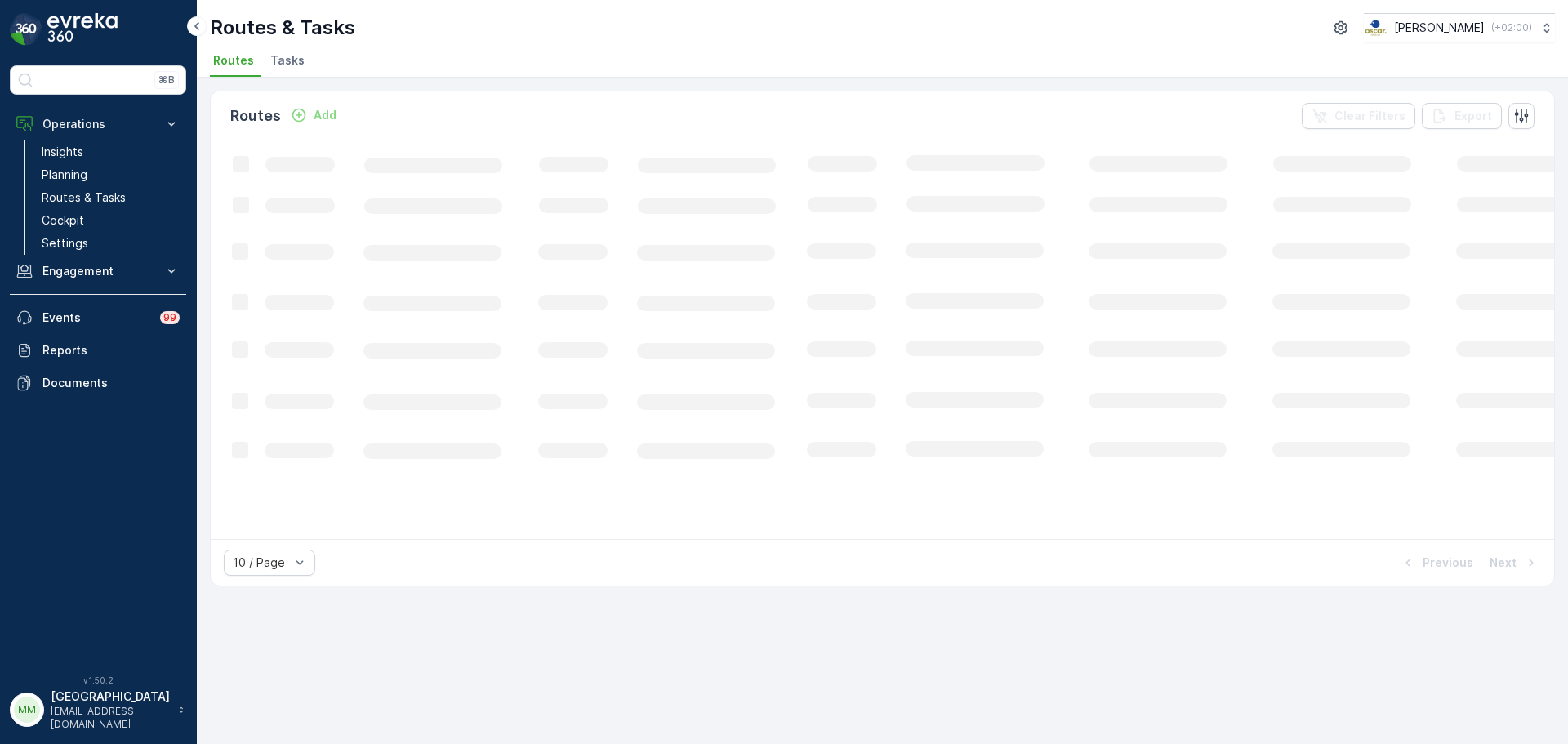
click at [270, 58] on span "Tasks" at bounding box center [287, 60] width 34 height 17
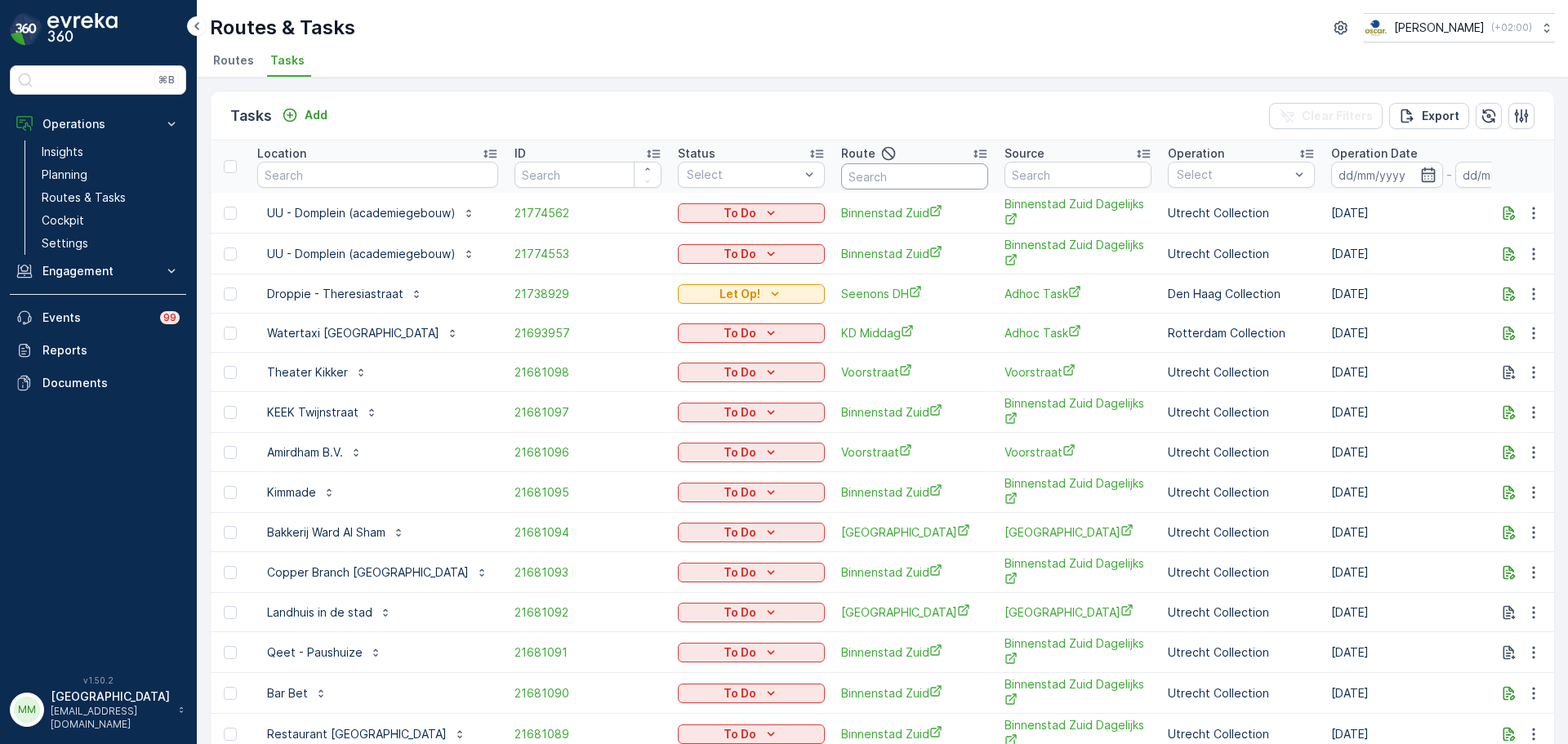
click at [920, 173] on input "text" at bounding box center [914, 176] width 147 height 26
type input "os o"
drag, startPoint x: 424, startPoint y: 178, endPoint x: 929, endPoint y: 179, distance: 505.0
click at [1372, 173] on input at bounding box center [1387, 174] width 112 height 26
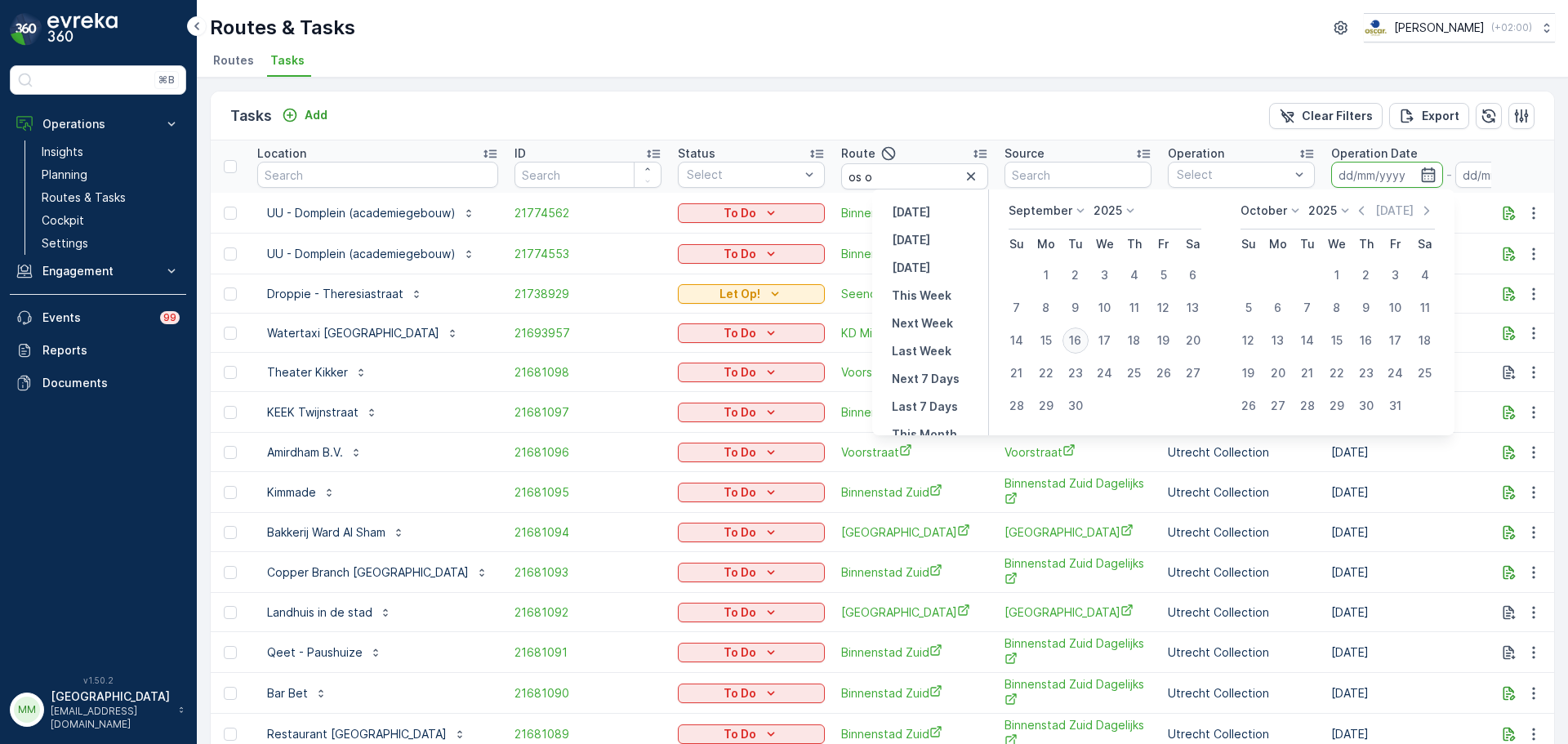
click at [1075, 346] on div "16" at bounding box center [1075, 340] width 26 height 26
type input "[DATE]"
click at [1075, 346] on div "16" at bounding box center [1075, 340] width 26 height 26
type input "[DATE]"
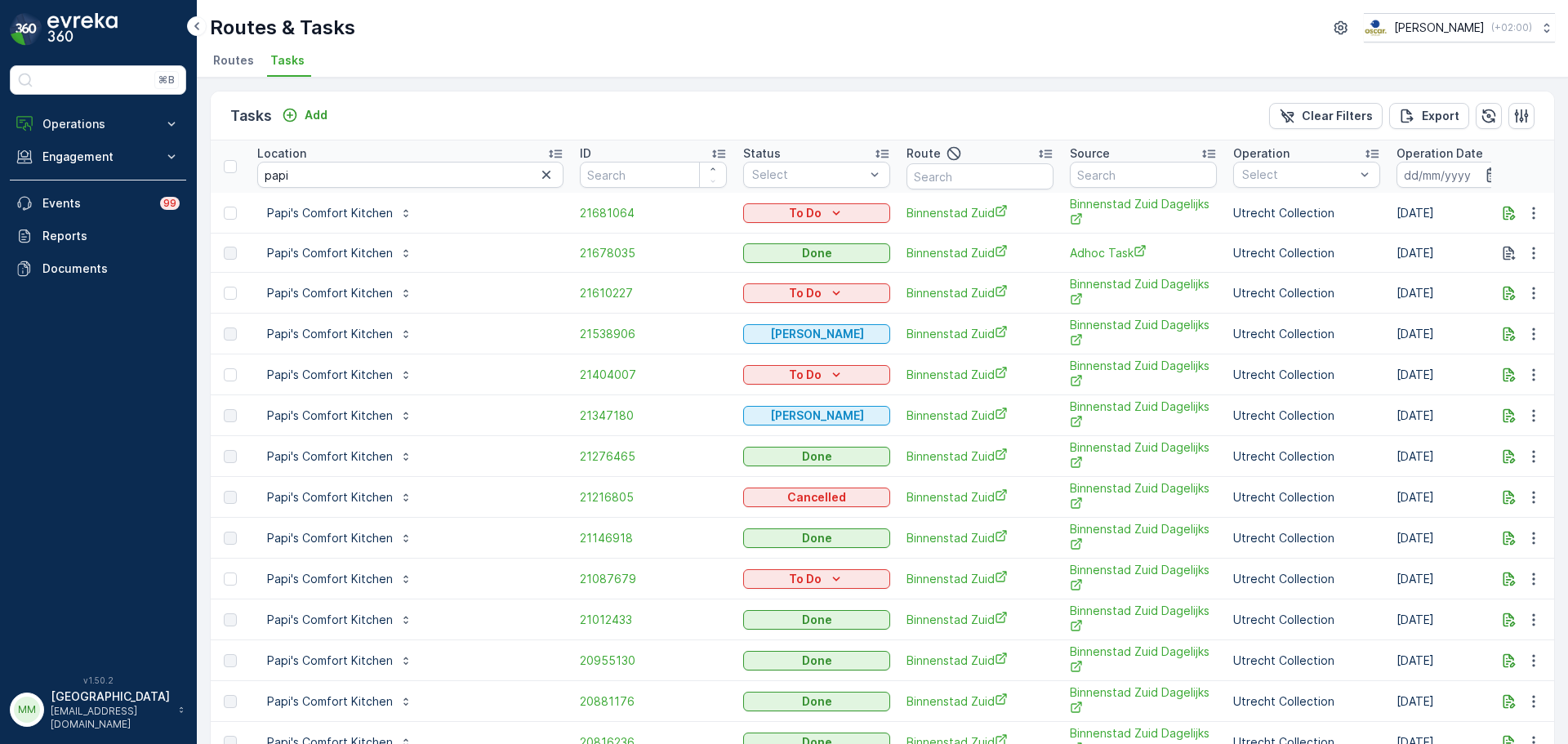
drag, startPoint x: 109, startPoint y: 119, endPoint x: 146, endPoint y: 180, distance: 71.3
click at [109, 119] on p "Operations" at bounding box center [98, 124] width 111 height 17
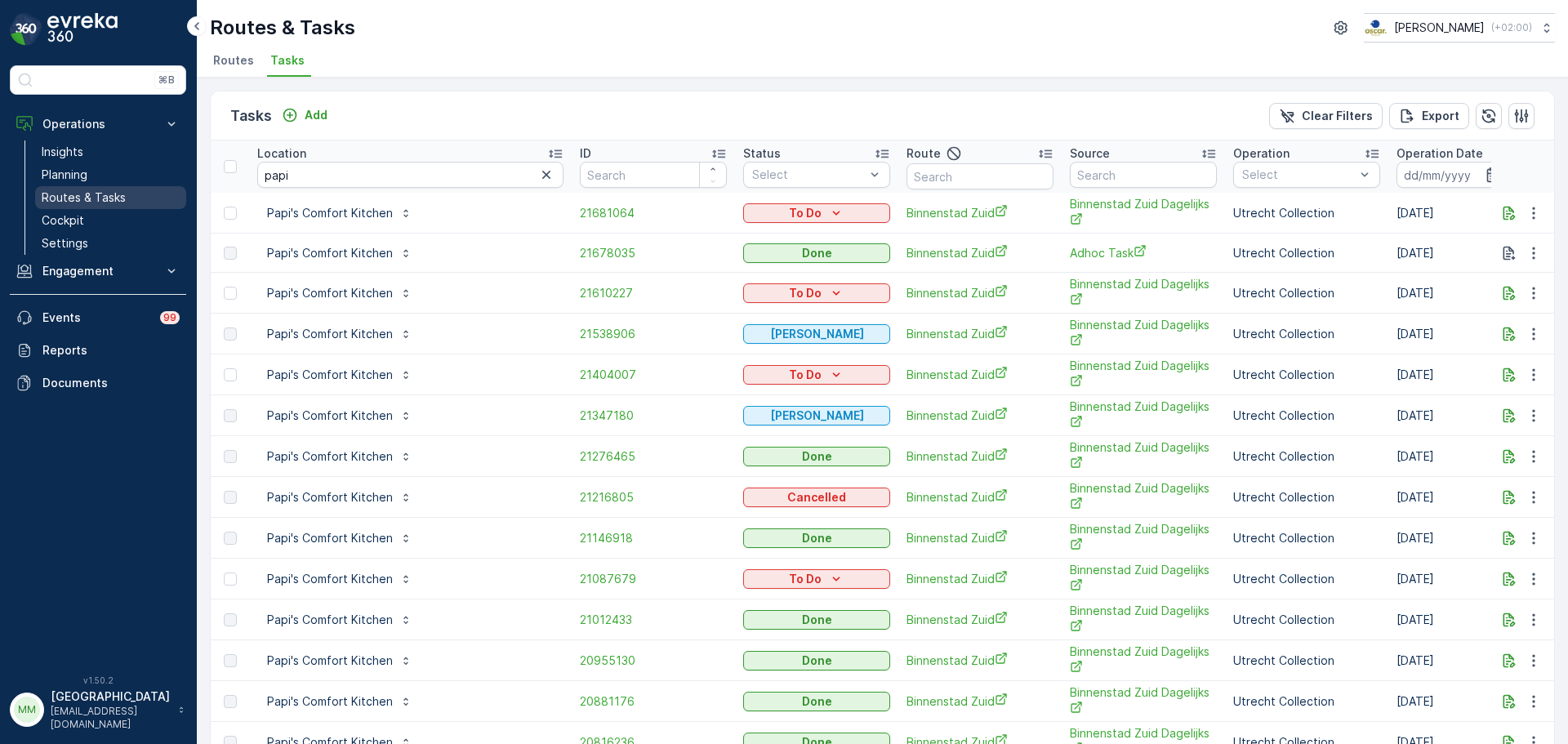
click at [128, 202] on link "Routes & Tasks" at bounding box center [110, 198] width 151 height 23
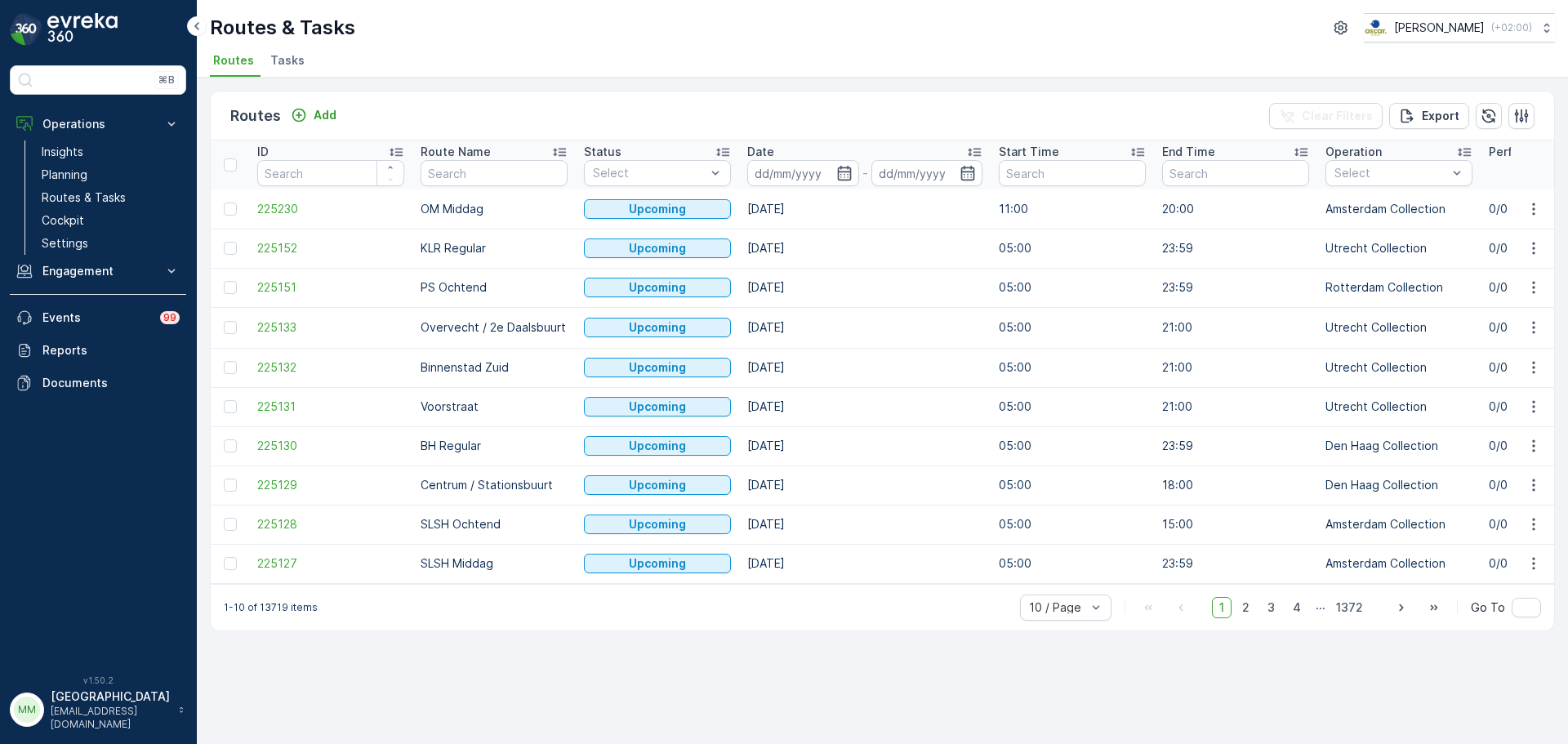
click at [296, 68] on span "Tasks" at bounding box center [287, 60] width 34 height 17
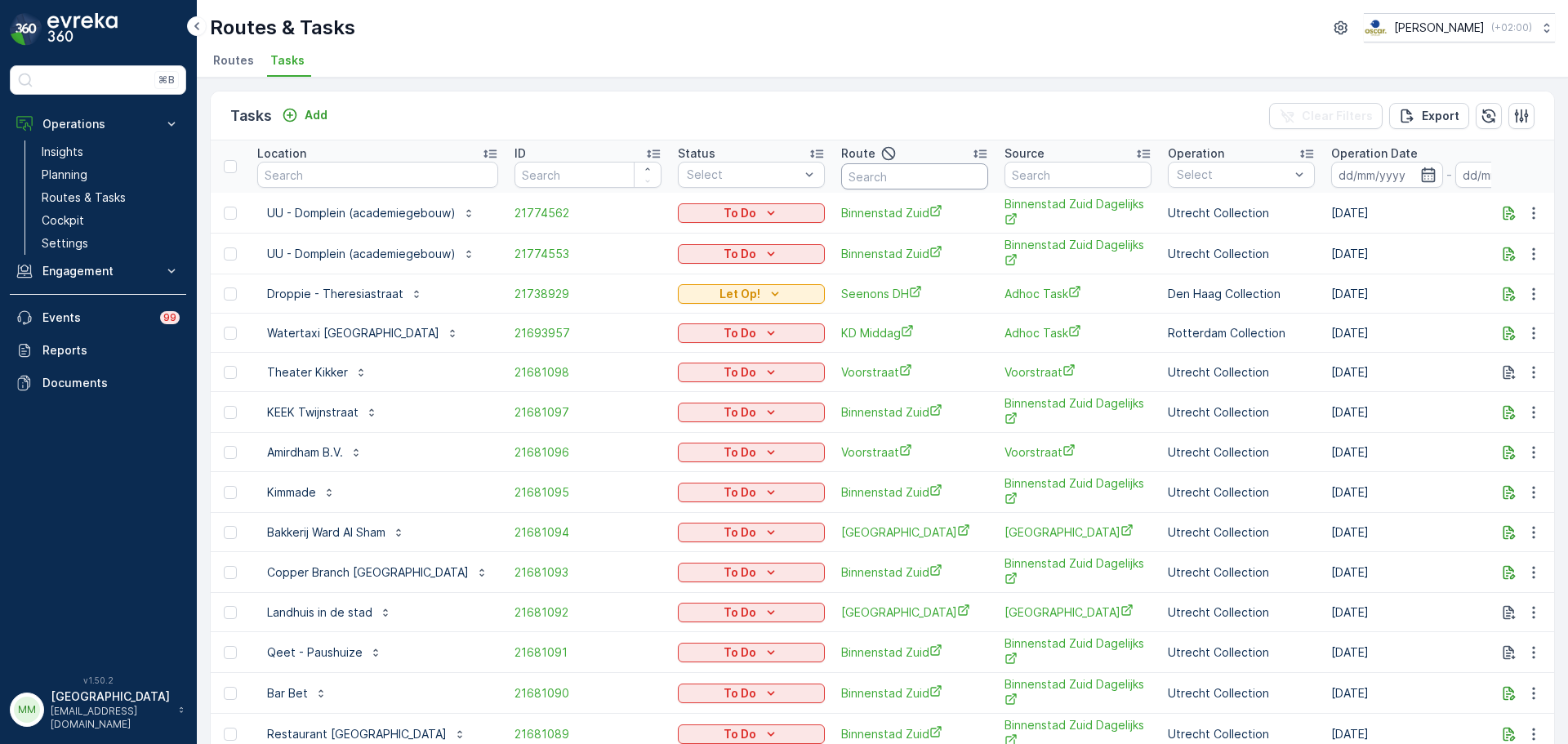
click at [930, 169] on input "text" at bounding box center [914, 176] width 147 height 26
type input "sg r"
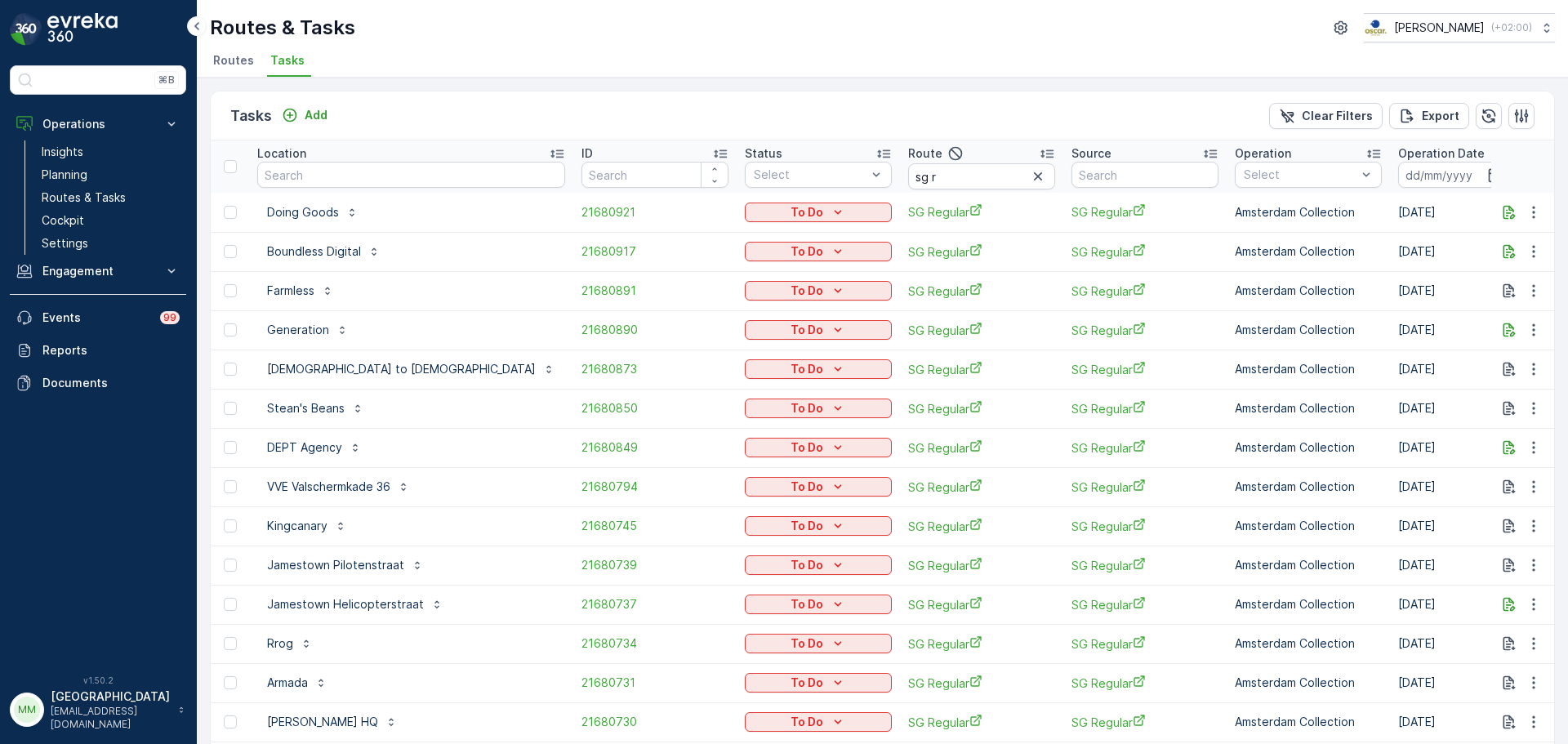
click at [1487, 172] on icon "button" at bounding box center [1496, 175] width 17 height 17
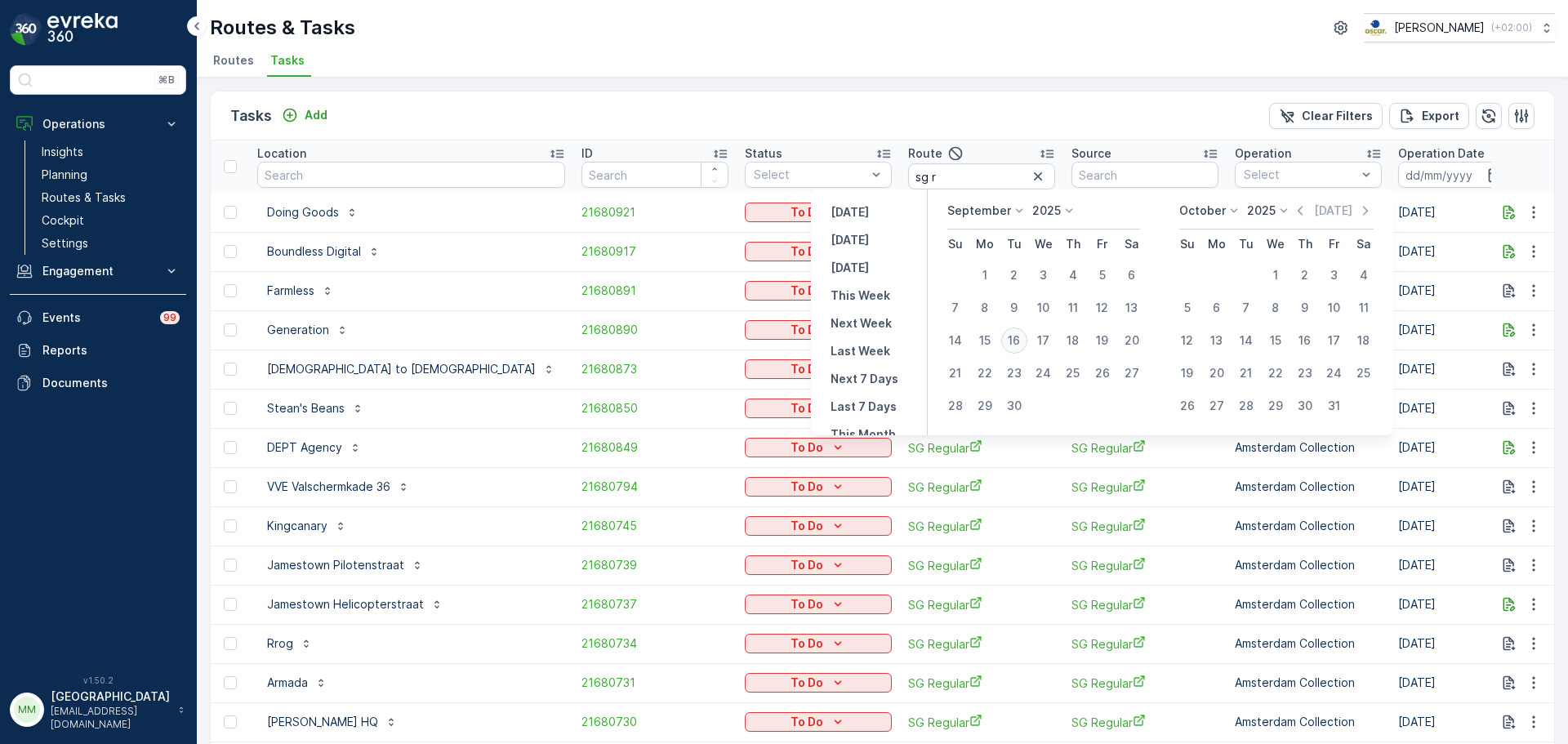
click at [1019, 339] on div "16" at bounding box center [1014, 340] width 26 height 26
type input "[DATE]"
click at [1019, 339] on div "16" at bounding box center [1014, 340] width 26 height 26
type input "[DATE]"
click at [1011, 339] on div "16" at bounding box center [1014, 340] width 26 height 26
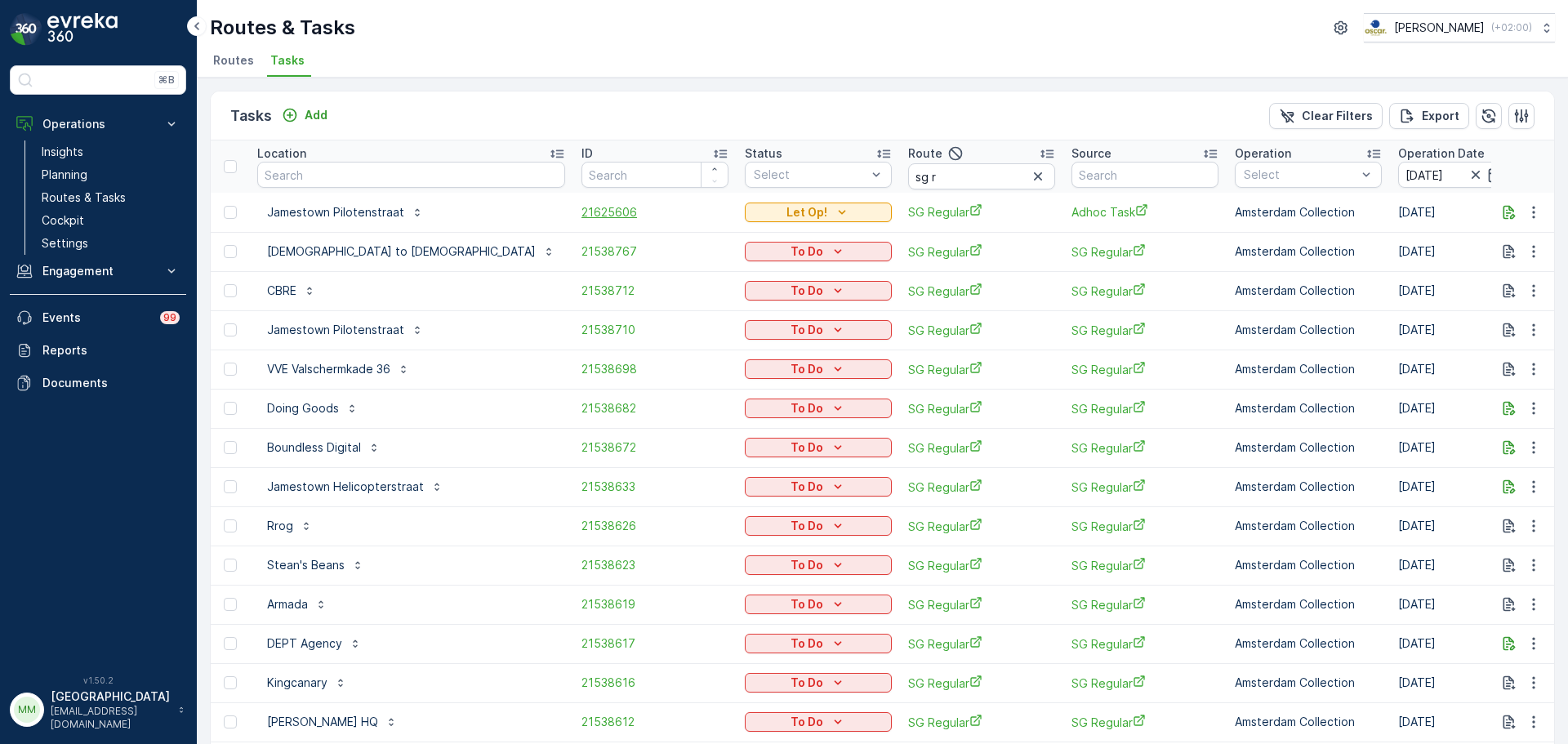
click at [582, 208] on span "21625606" at bounding box center [655, 212] width 147 height 17
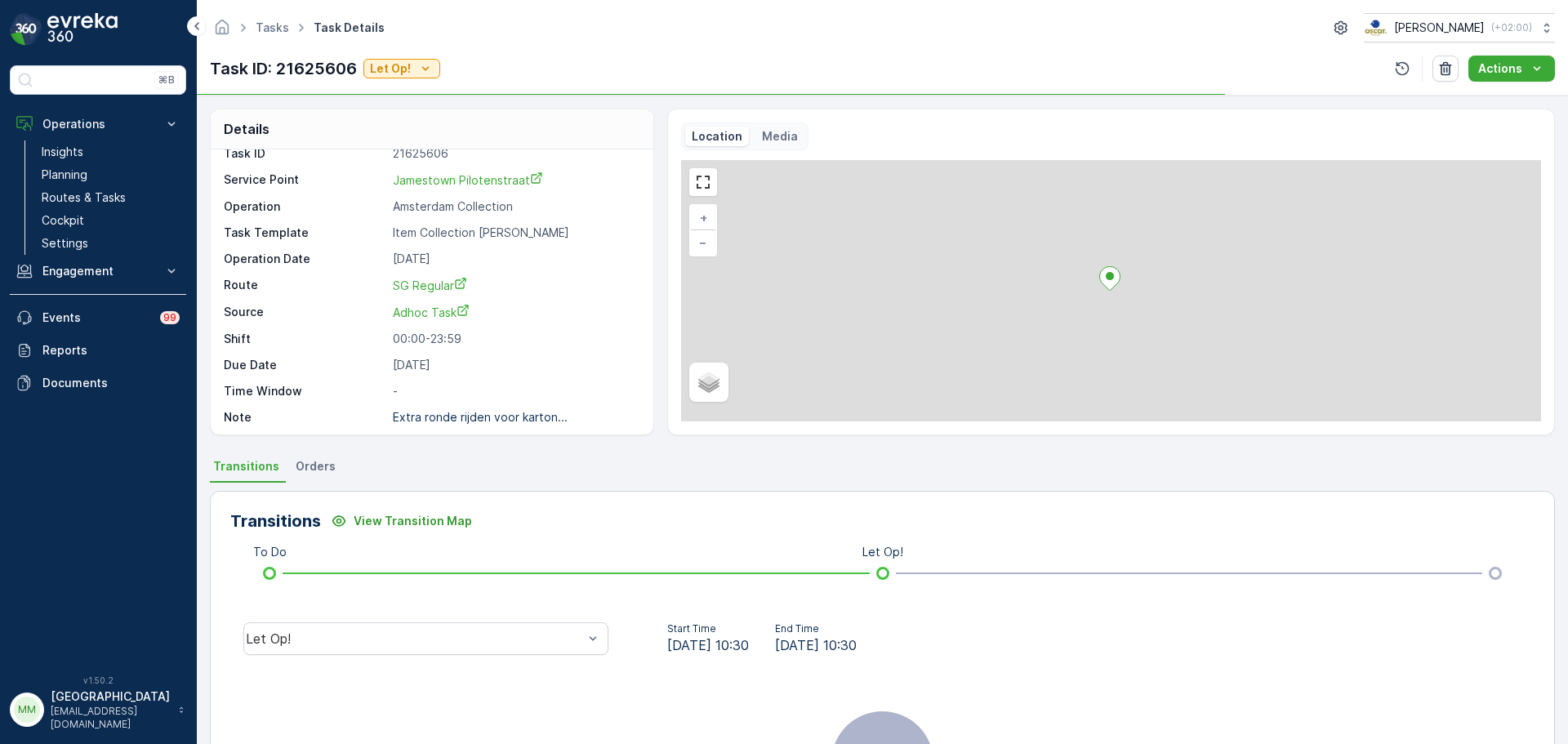
scroll to position [21, 0]
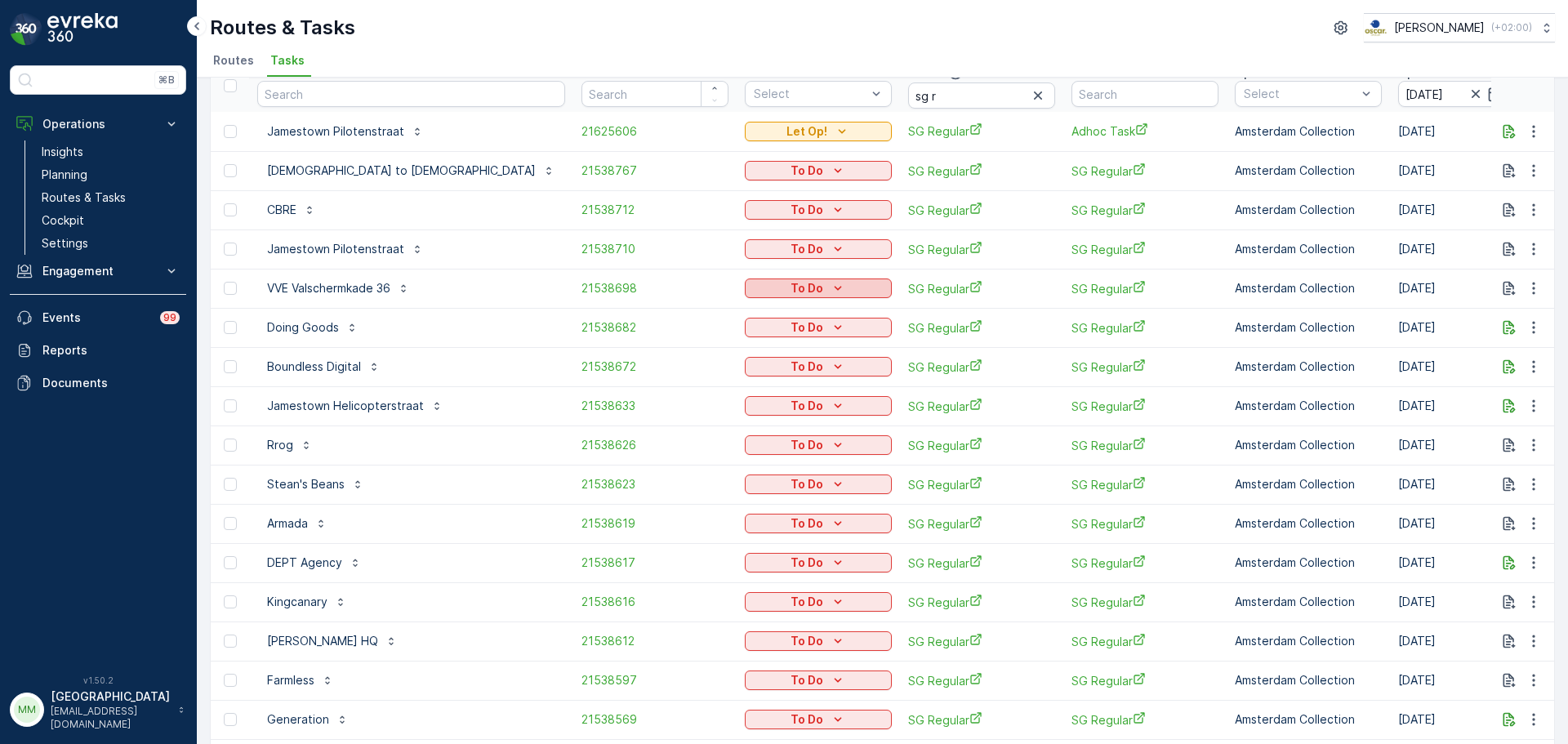
scroll to position [60, 0]
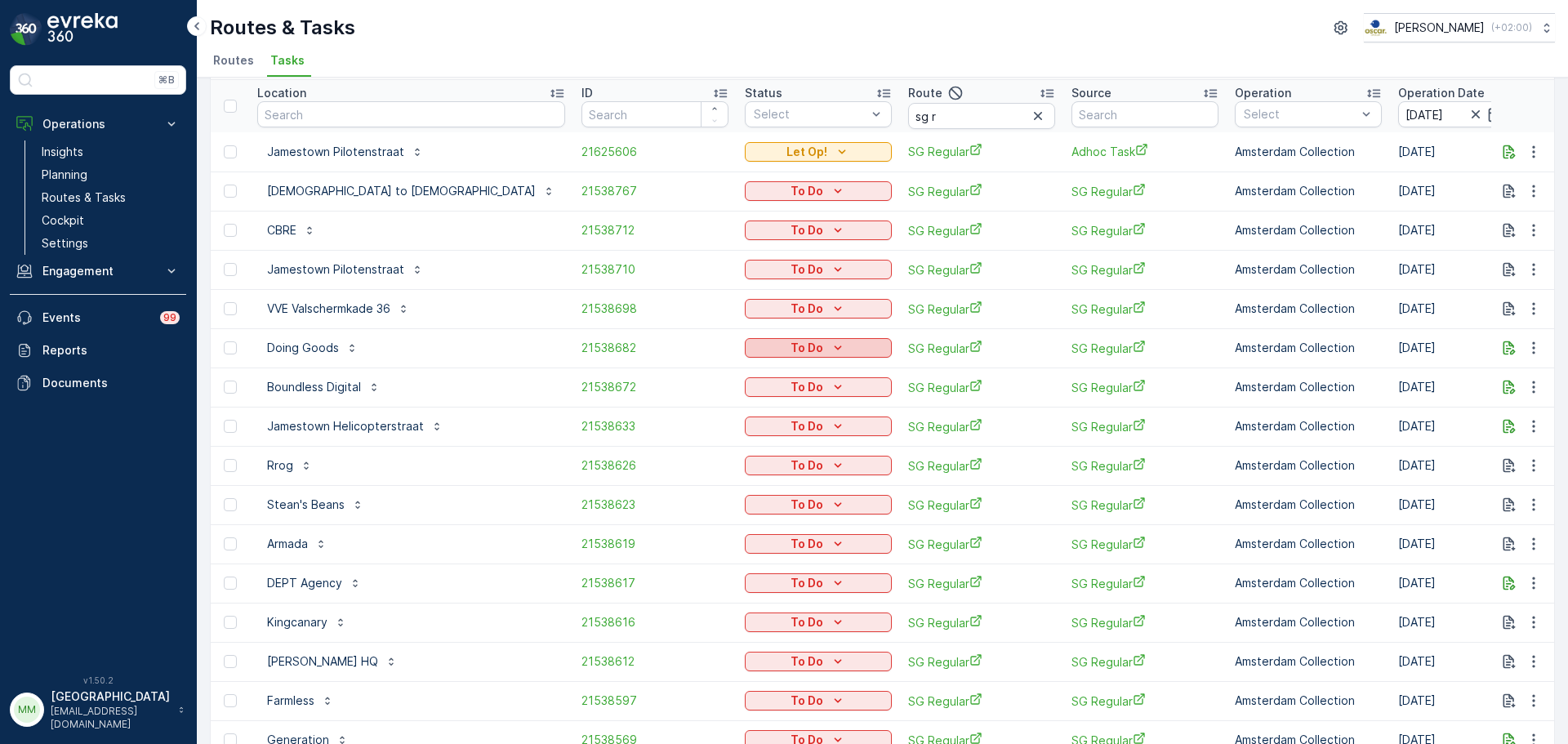
click at [752, 350] on div "To Do" at bounding box center [818, 348] width 134 height 17
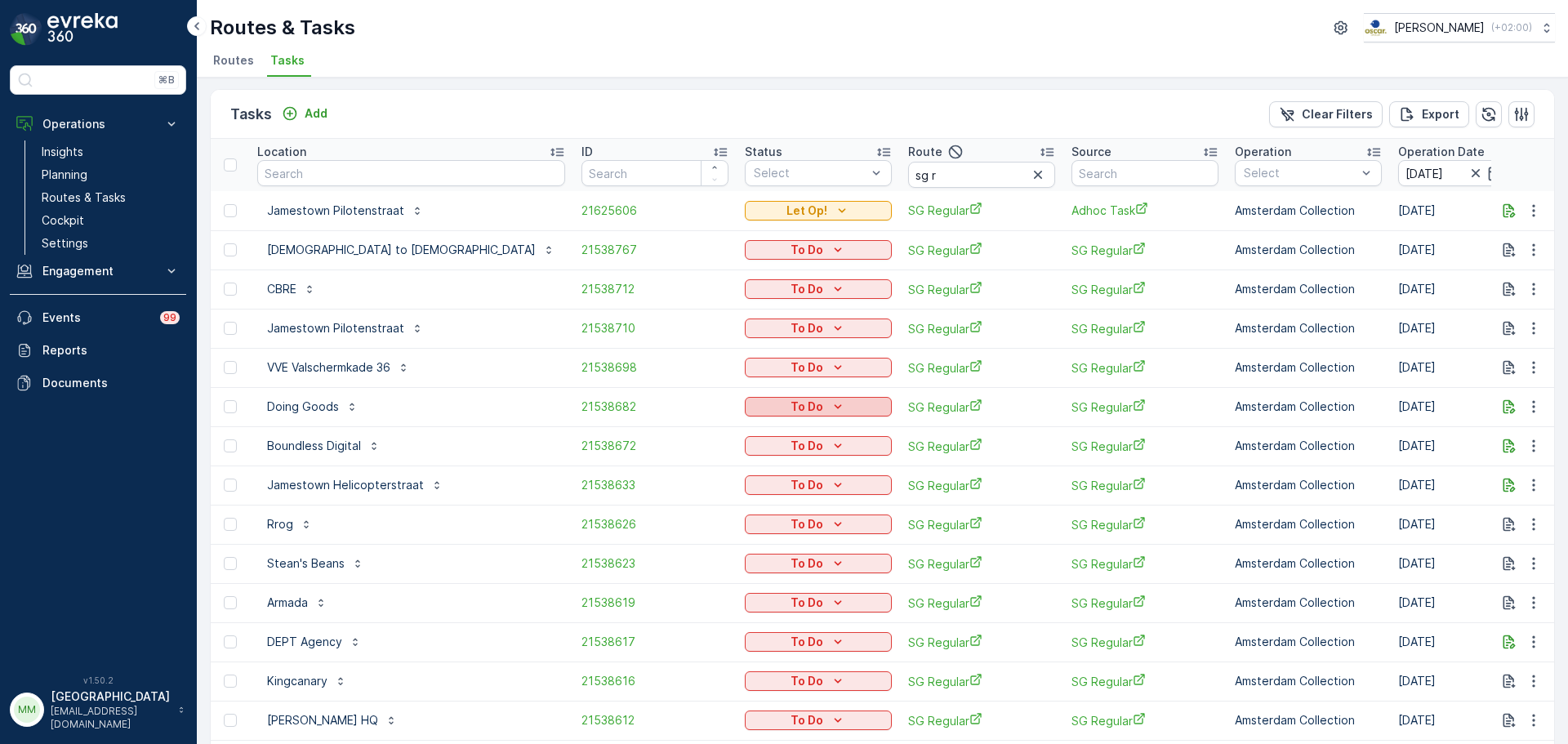
scroll to position [0, 0]
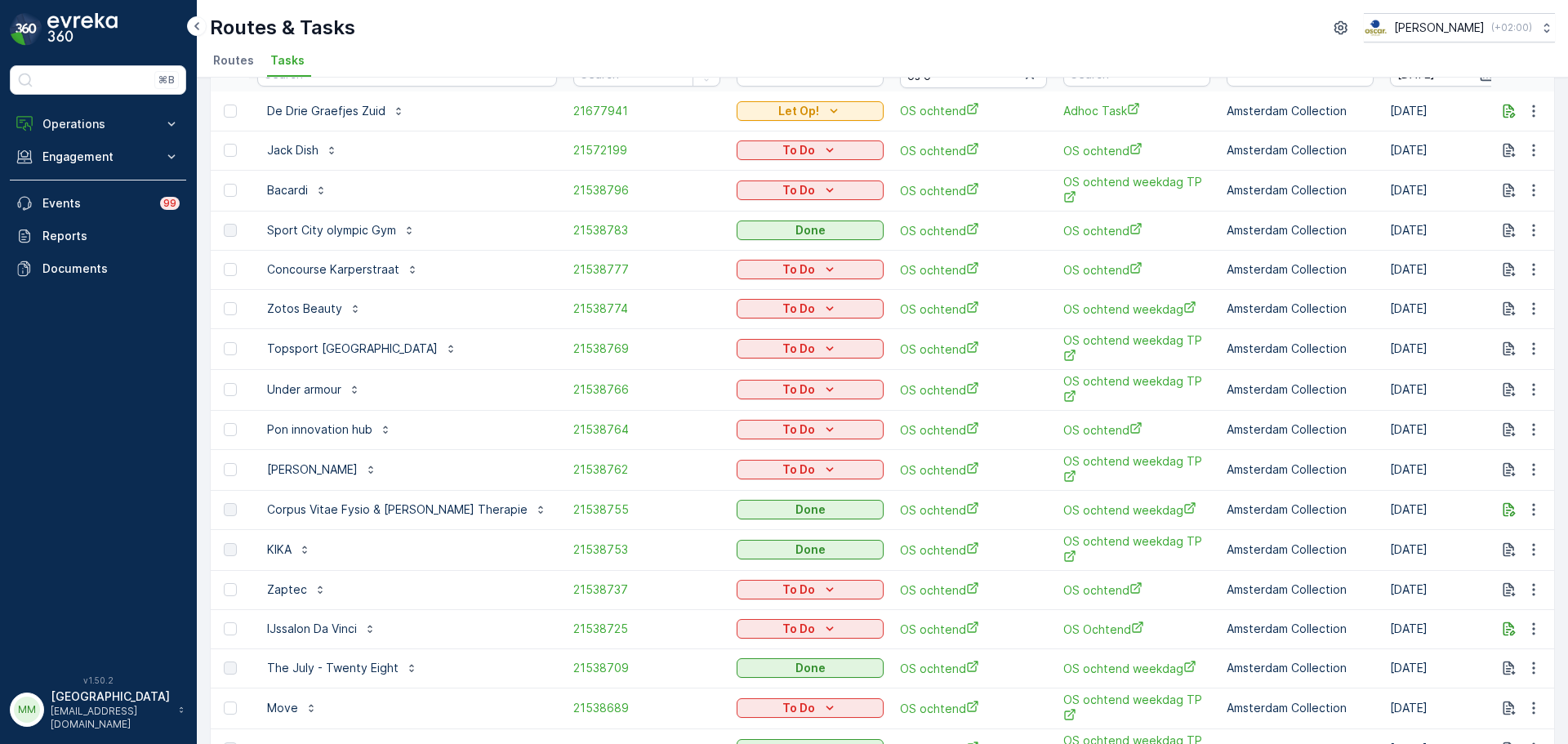
scroll to position [41, 0]
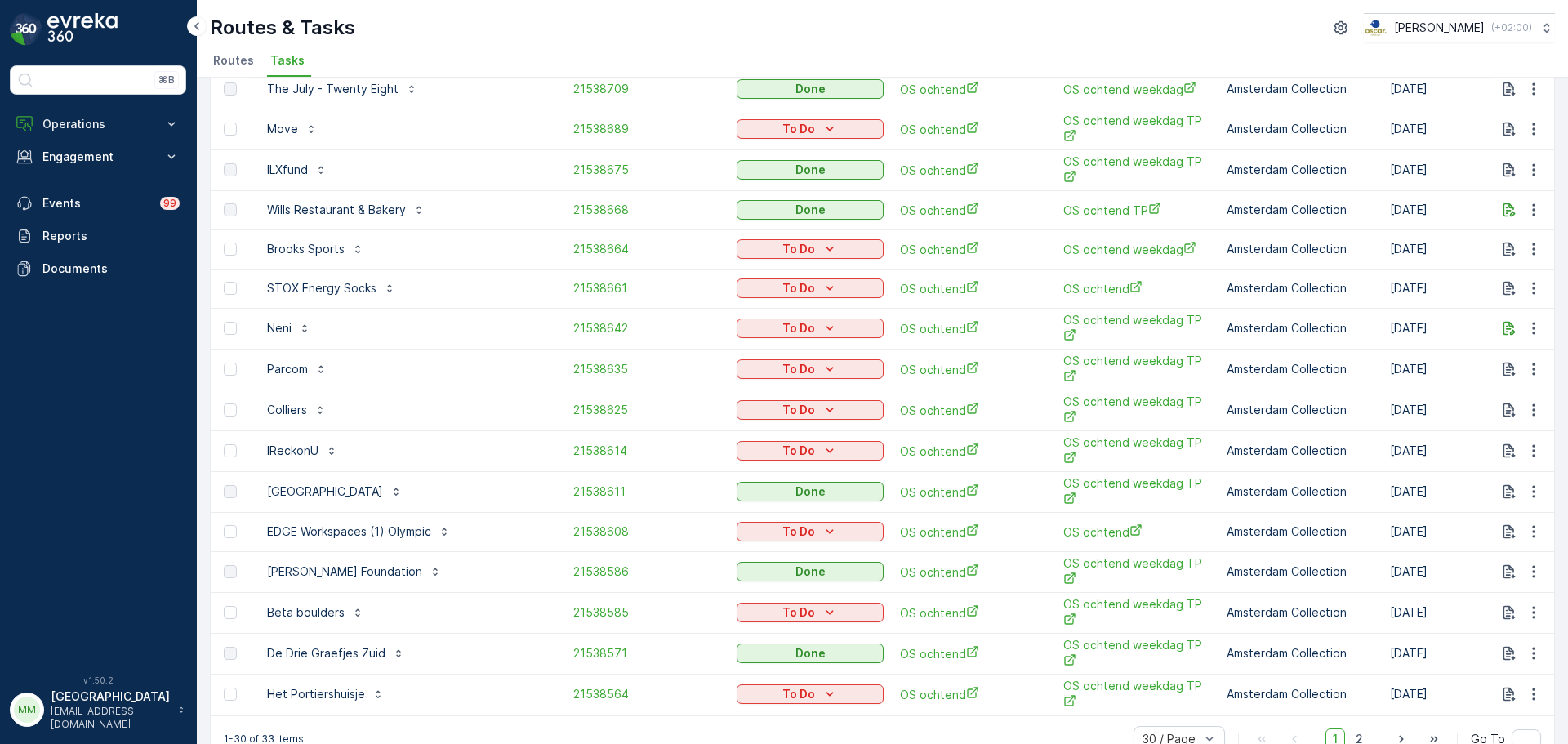
scroll to position [694, 0]
